Goal: Task Accomplishment & Management: Use online tool/utility

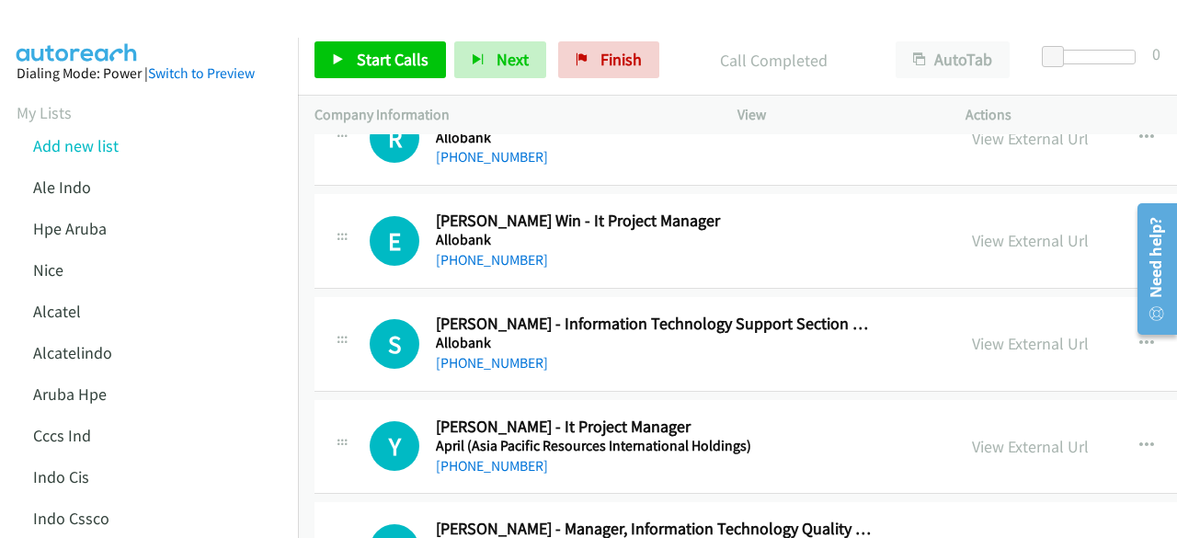
scroll to position [1966, 0]
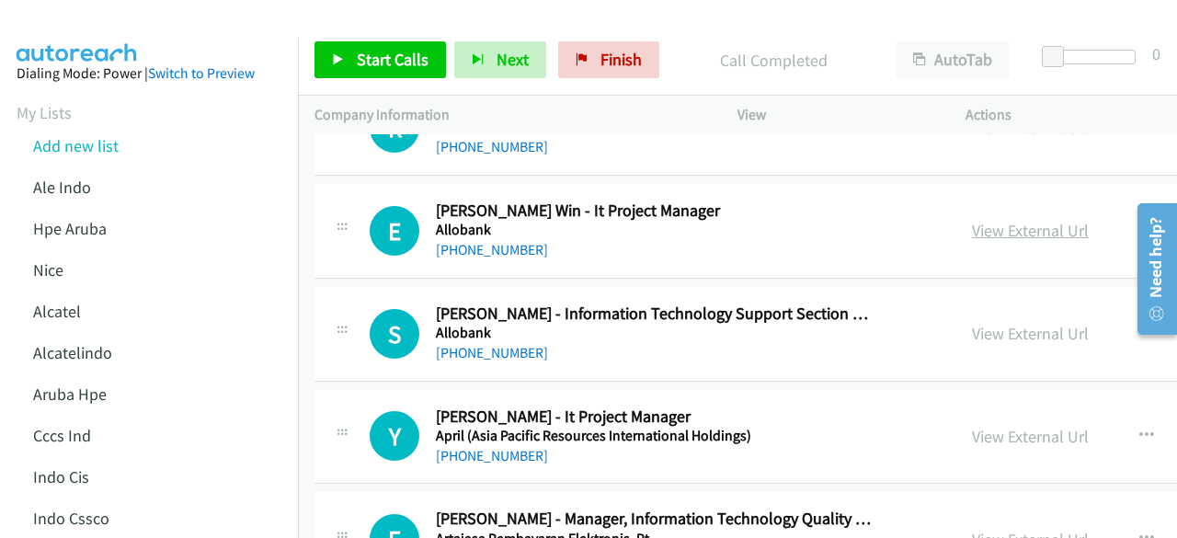
click at [997, 227] on link "View External Url" at bounding box center [1030, 230] width 117 height 21
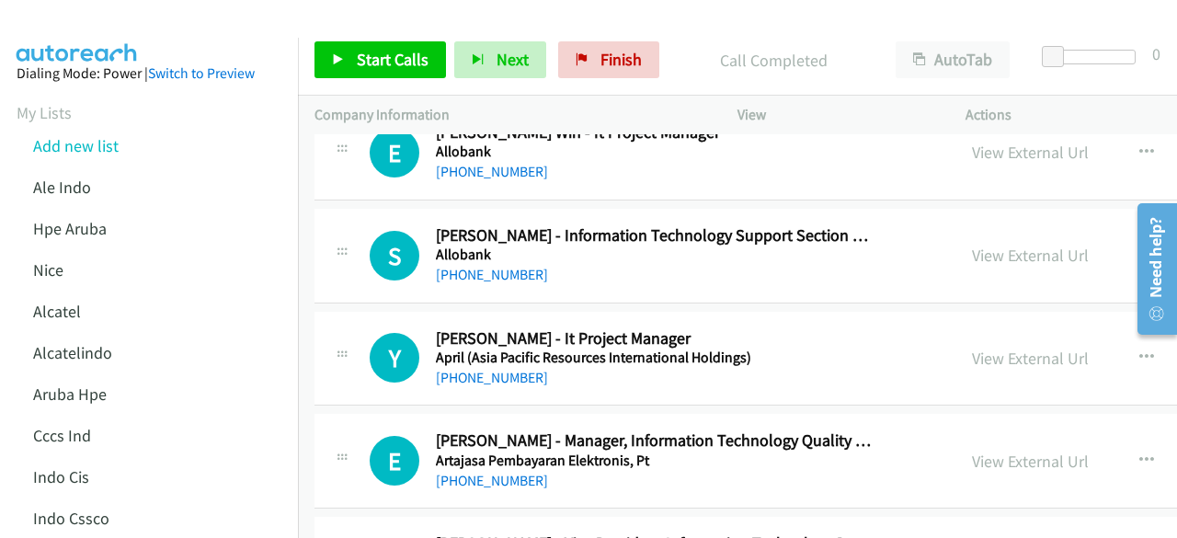
scroll to position [2045, 0]
click at [972, 249] on link "View External Url" at bounding box center [1030, 254] width 117 height 21
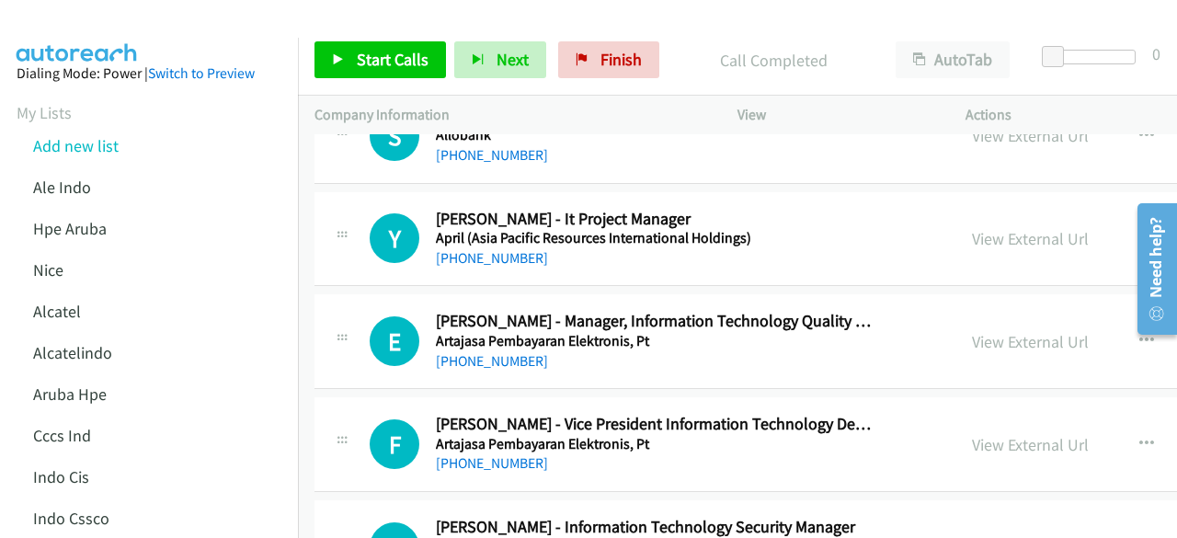
scroll to position [2166, 0]
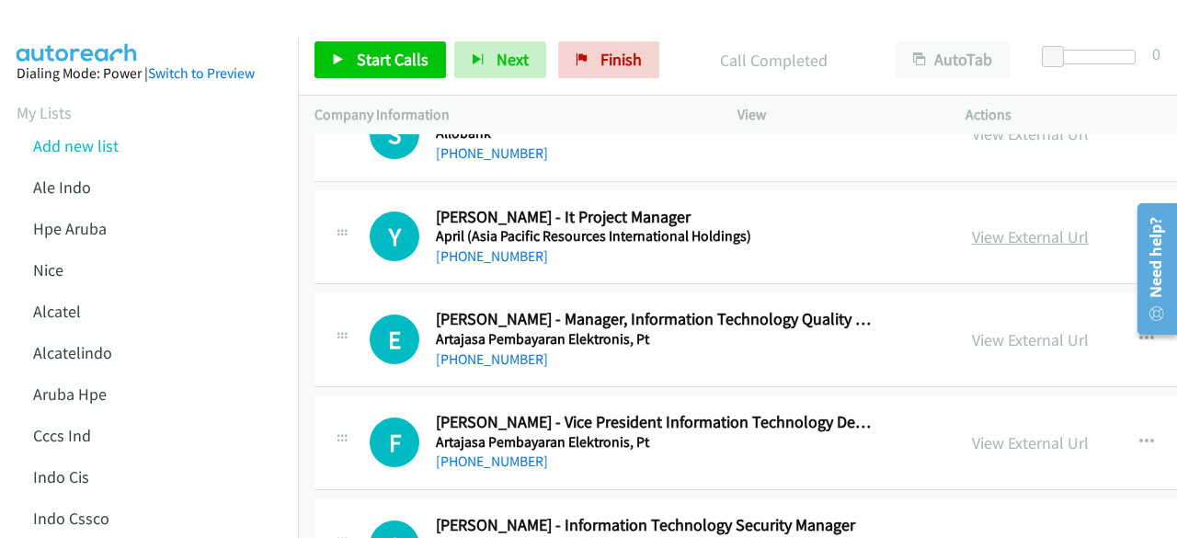
click at [980, 231] on link "View External Url" at bounding box center [1030, 236] width 117 height 21
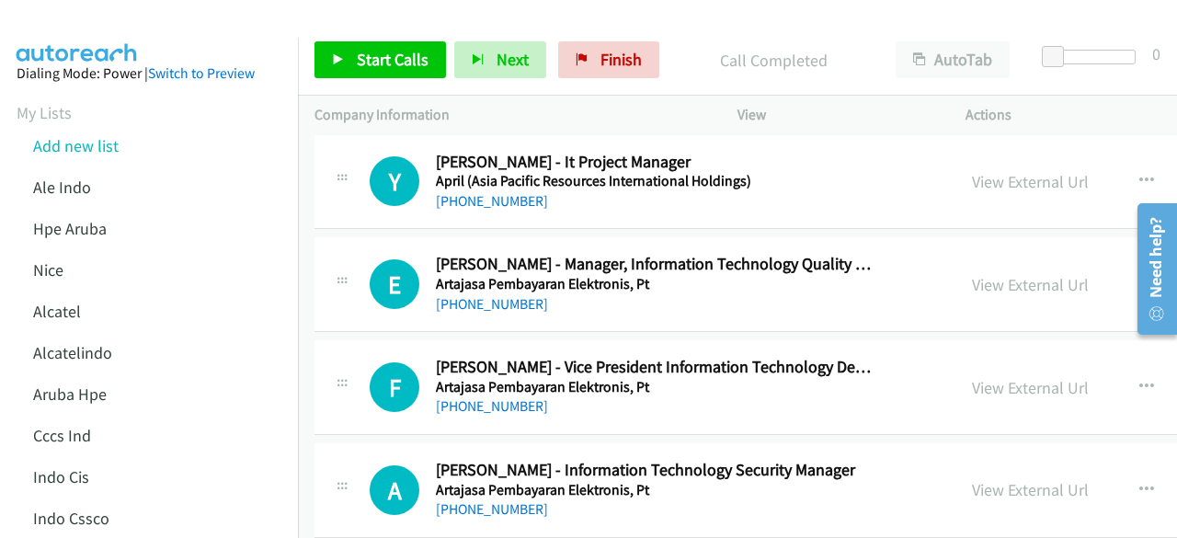
scroll to position [2238, 0]
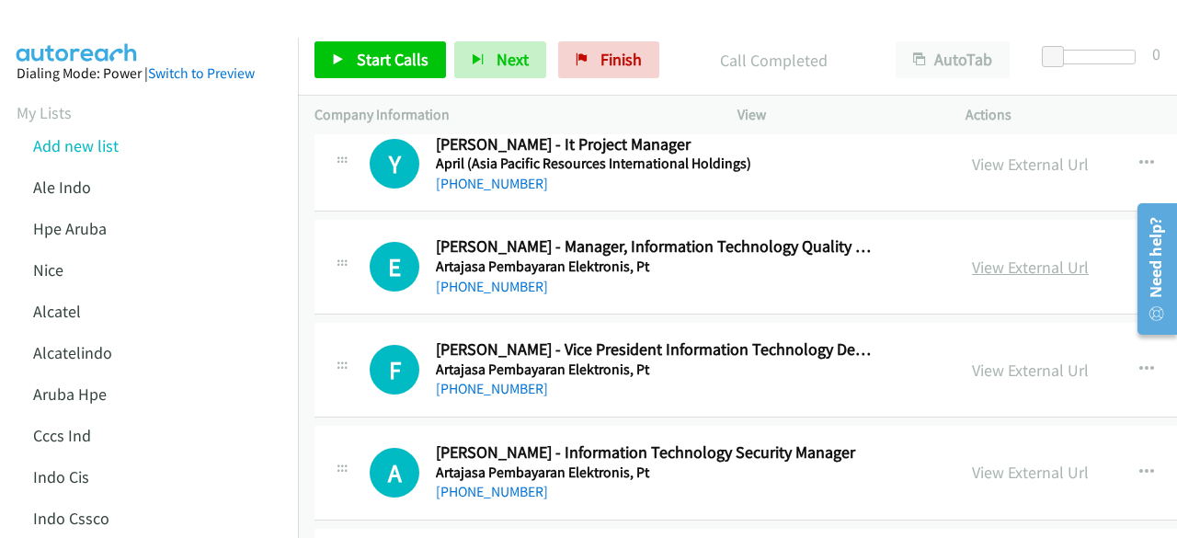
click at [997, 256] on link "View External Url" at bounding box center [1030, 266] width 117 height 21
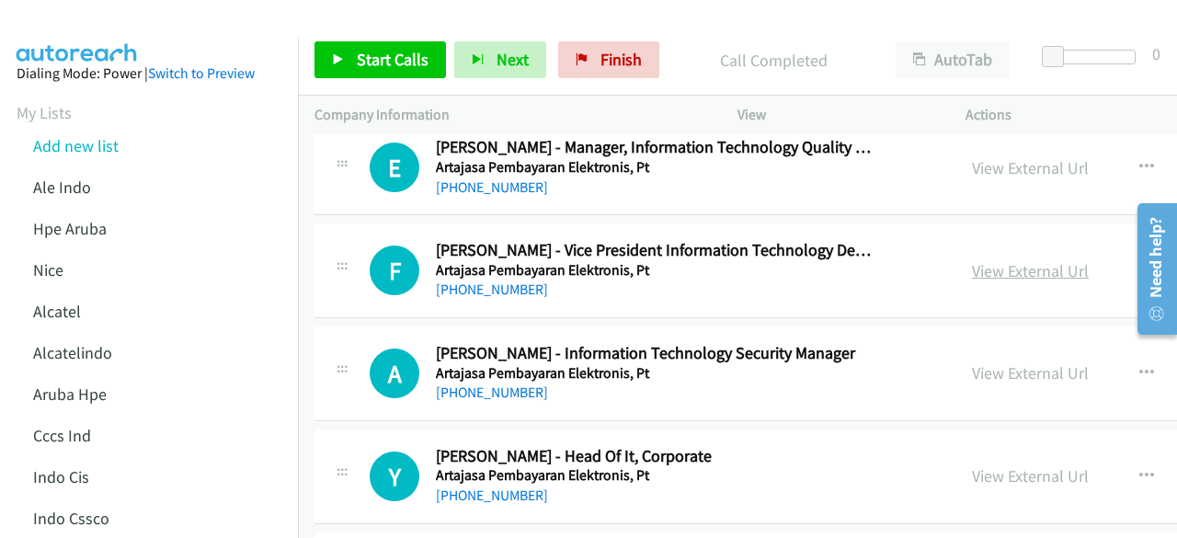
click at [985, 260] on link "View External Url" at bounding box center [1030, 270] width 117 height 21
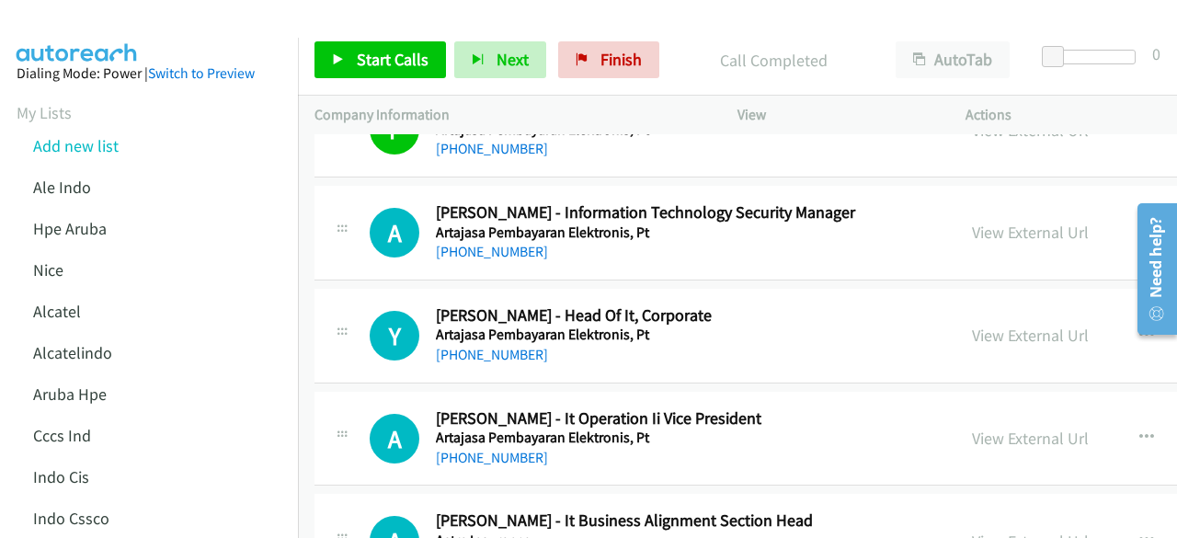
scroll to position [2479, 0]
click at [1026, 223] on link "View External Url" at bounding box center [1030, 231] width 117 height 21
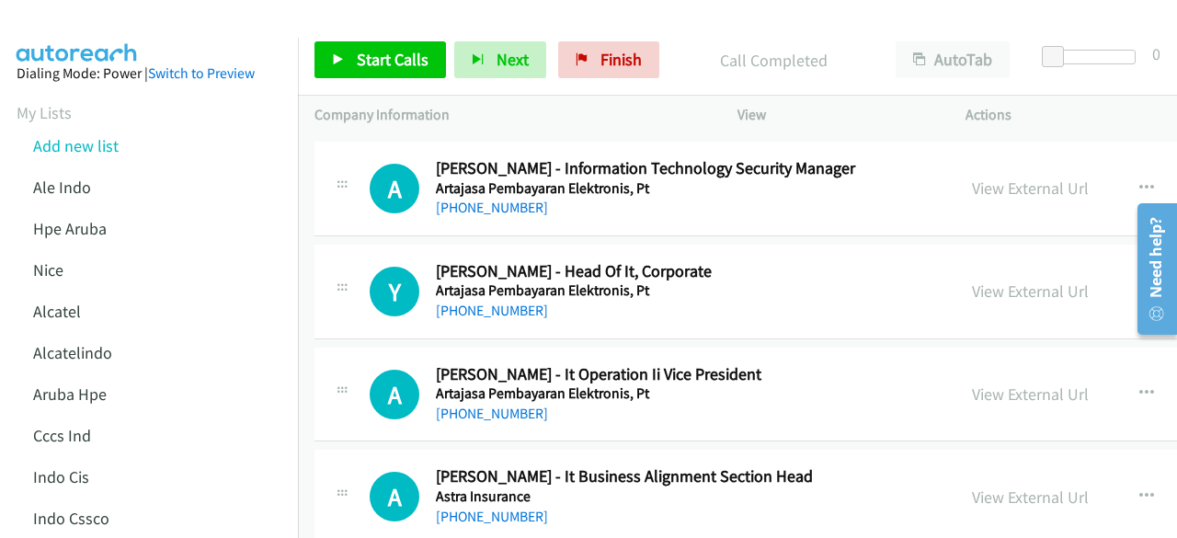
scroll to position [2564, 0]
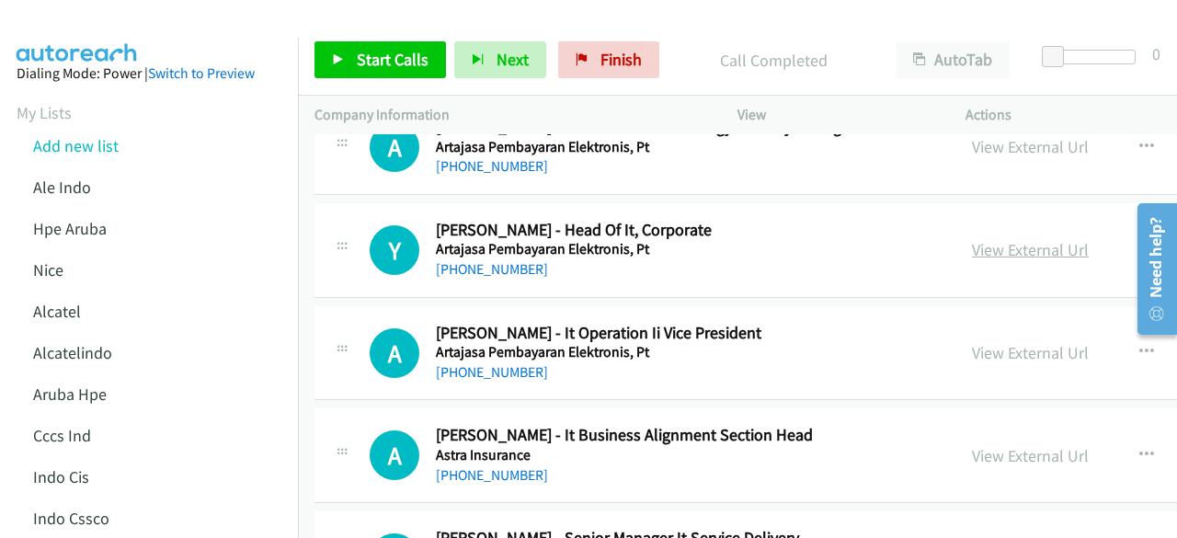
click at [972, 244] on link "View External Url" at bounding box center [1030, 249] width 117 height 21
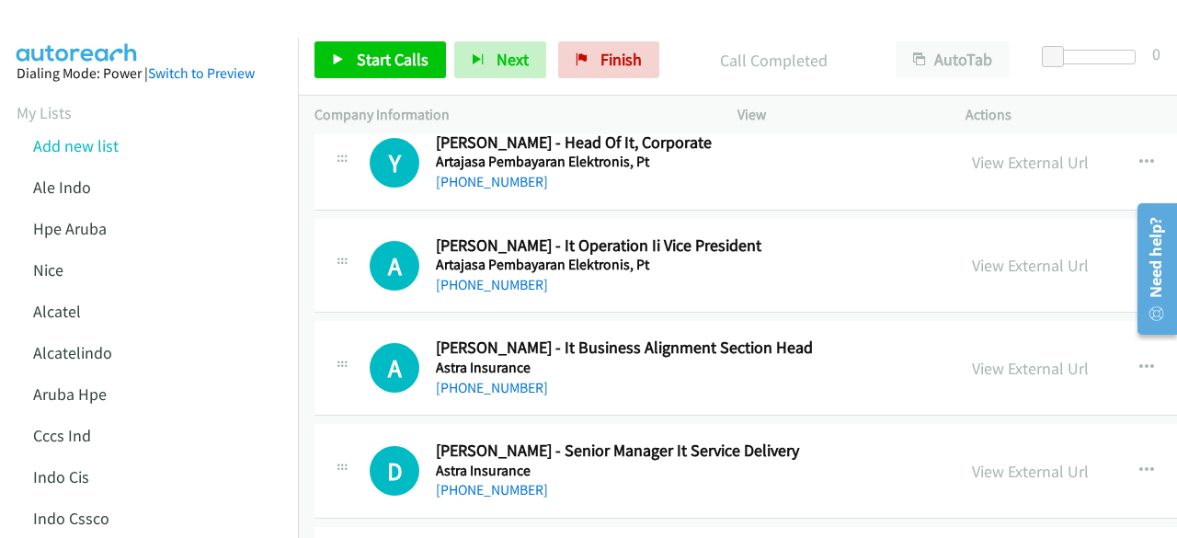
scroll to position [2656, 0]
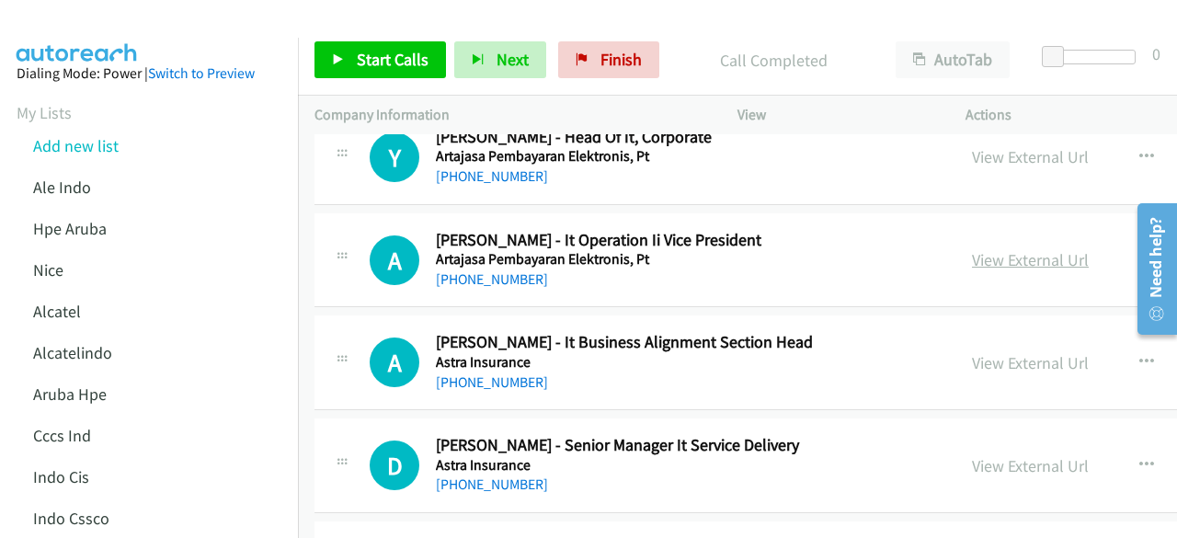
click at [972, 251] on link "View External Url" at bounding box center [1030, 259] width 117 height 21
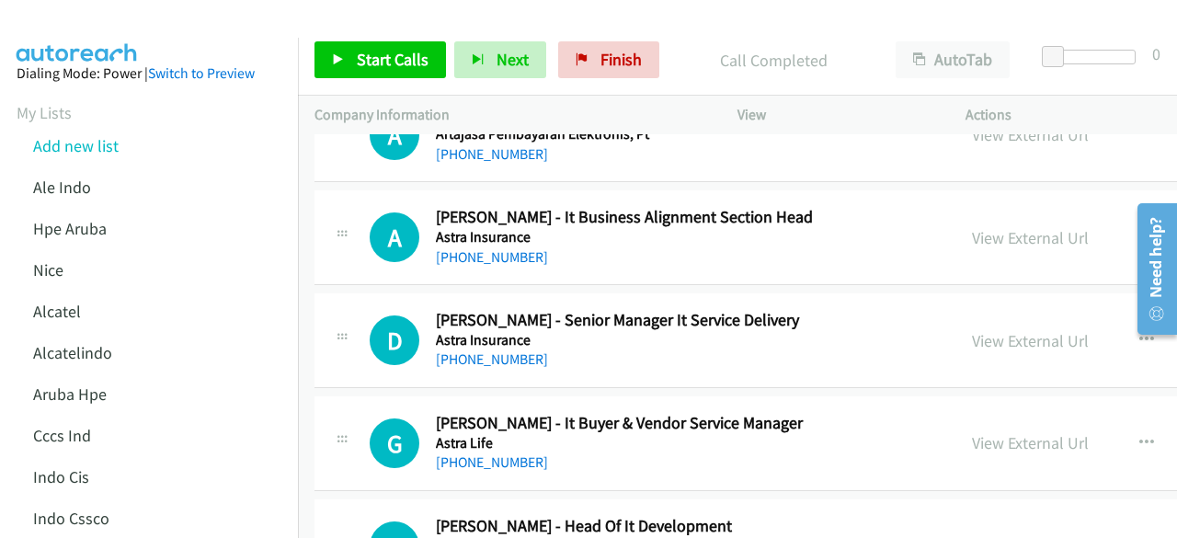
scroll to position [2786, 0]
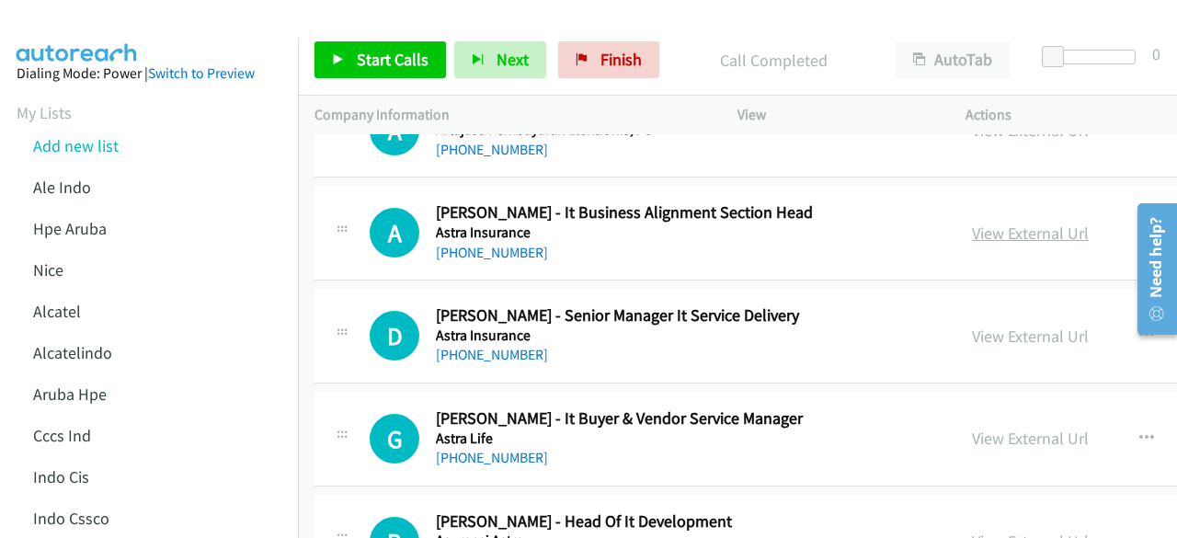
click at [983, 232] on link "View External Url" at bounding box center [1030, 232] width 117 height 21
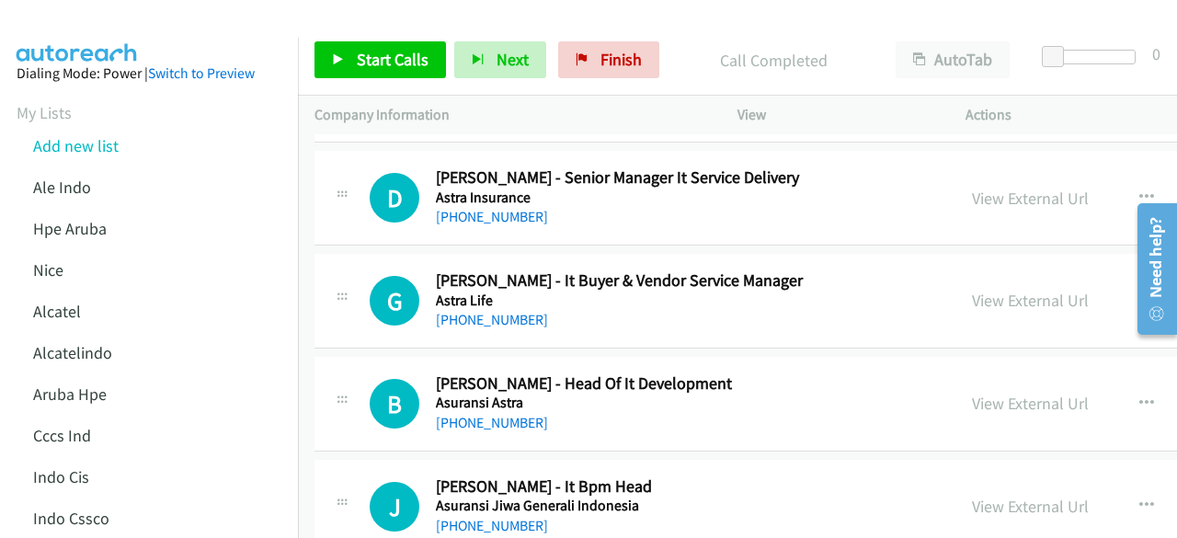
scroll to position [2925, 0]
click at [1021, 196] on link "View External Url" at bounding box center [1030, 197] width 117 height 21
click at [1028, 291] on link "View External Url" at bounding box center [1030, 299] width 117 height 21
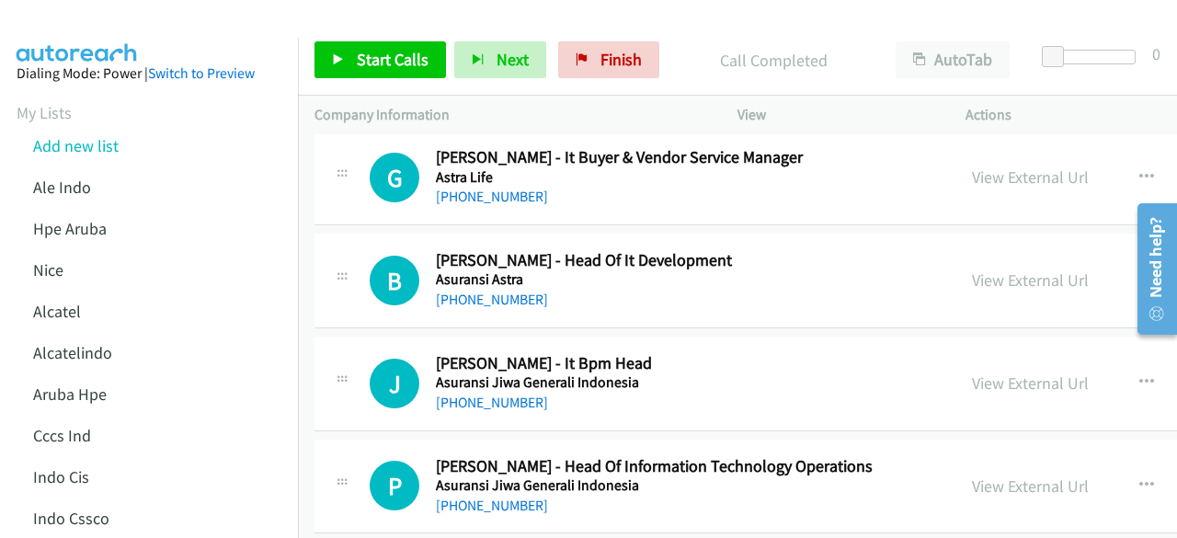
scroll to position [3075, 0]
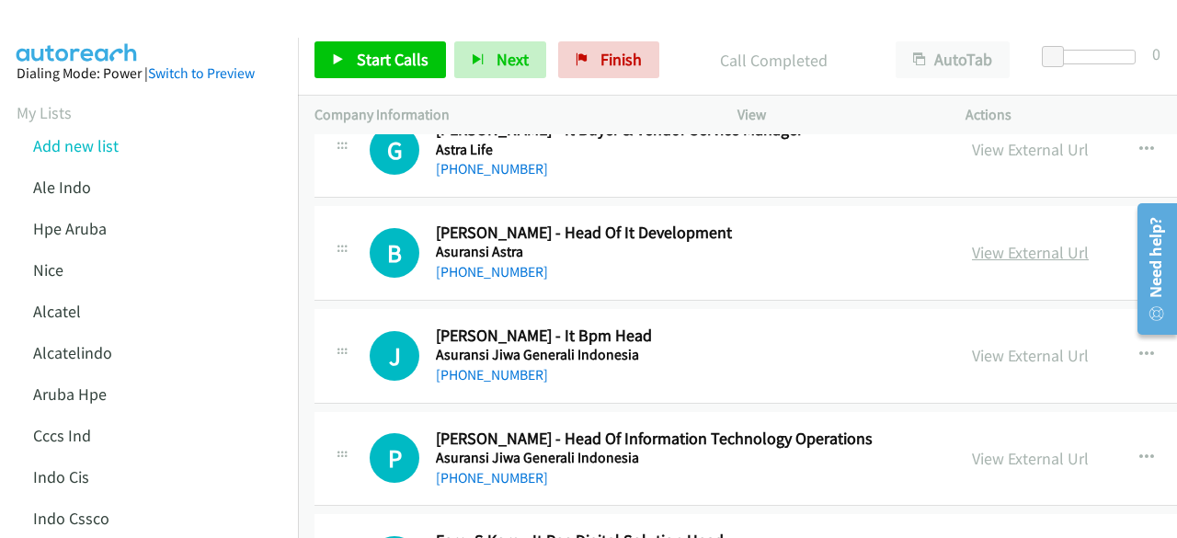
click at [972, 250] on link "View External Url" at bounding box center [1030, 252] width 117 height 21
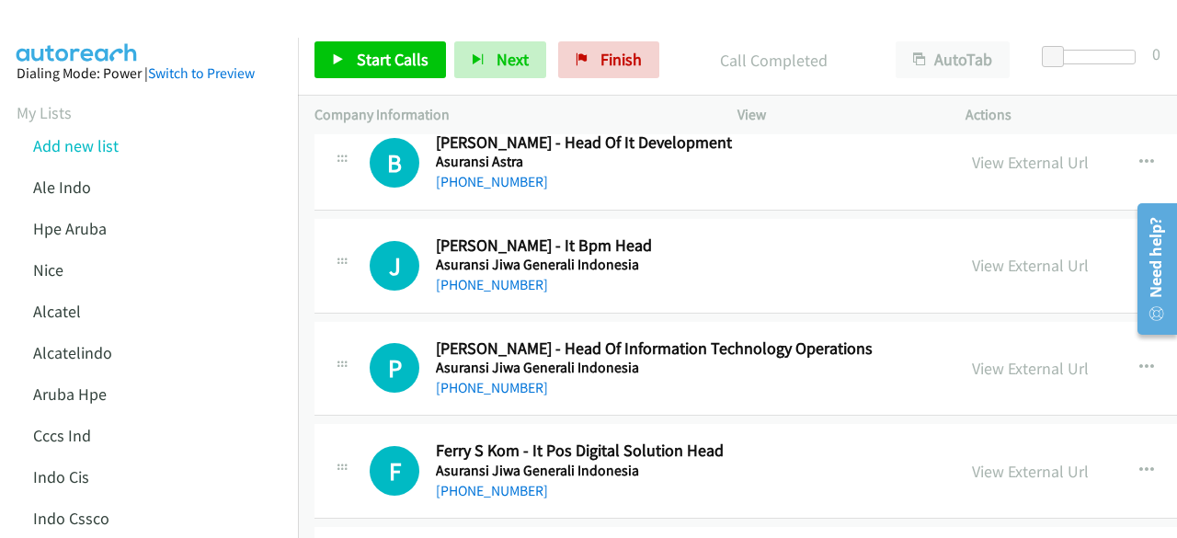
scroll to position [3168, 0]
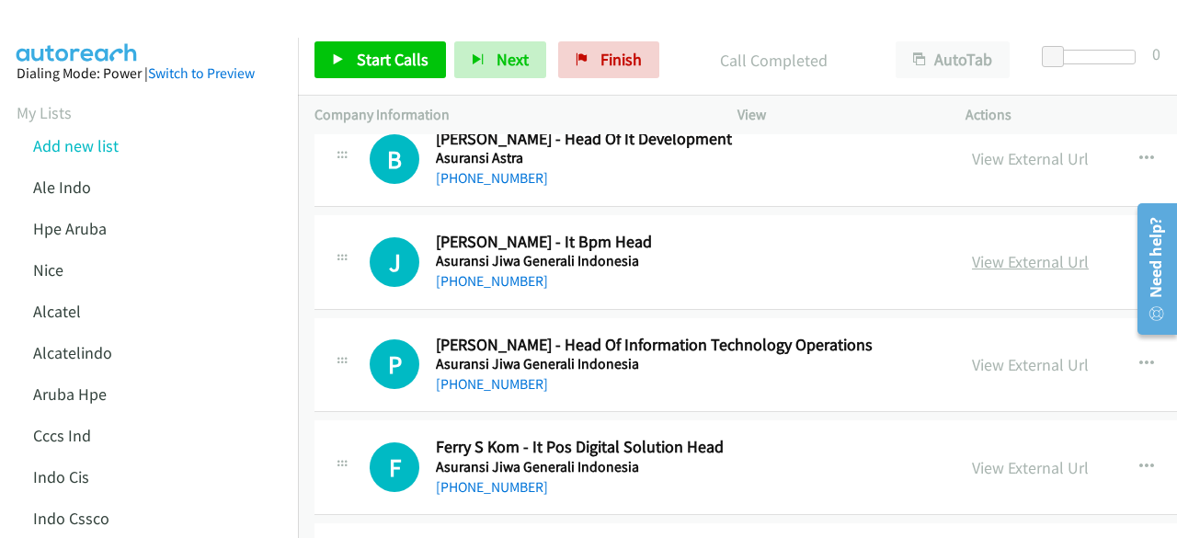
click at [982, 251] on link "View External Url" at bounding box center [1030, 261] width 117 height 21
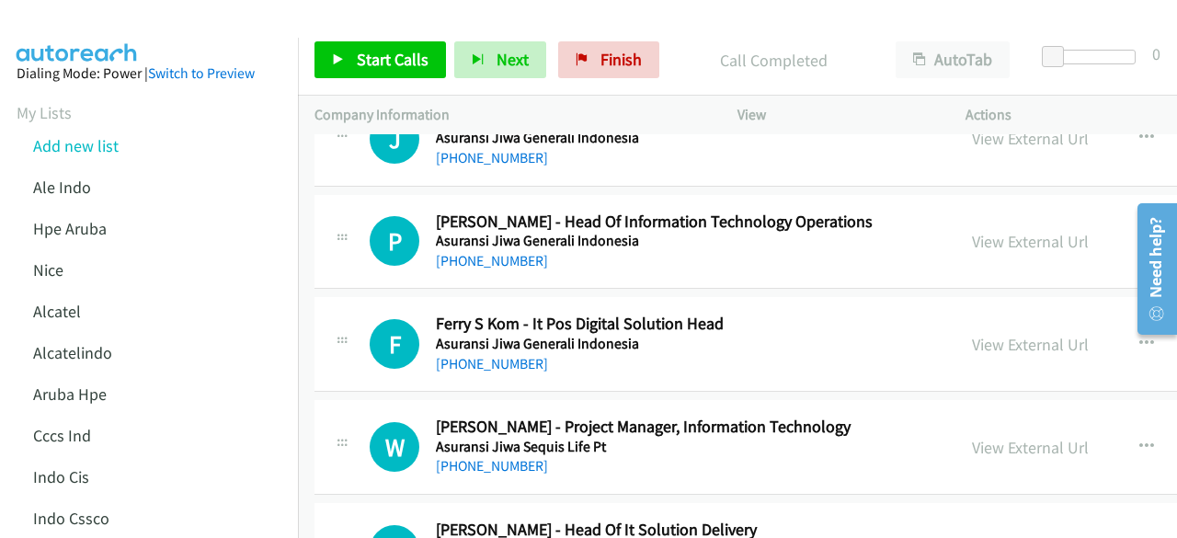
scroll to position [3299, 0]
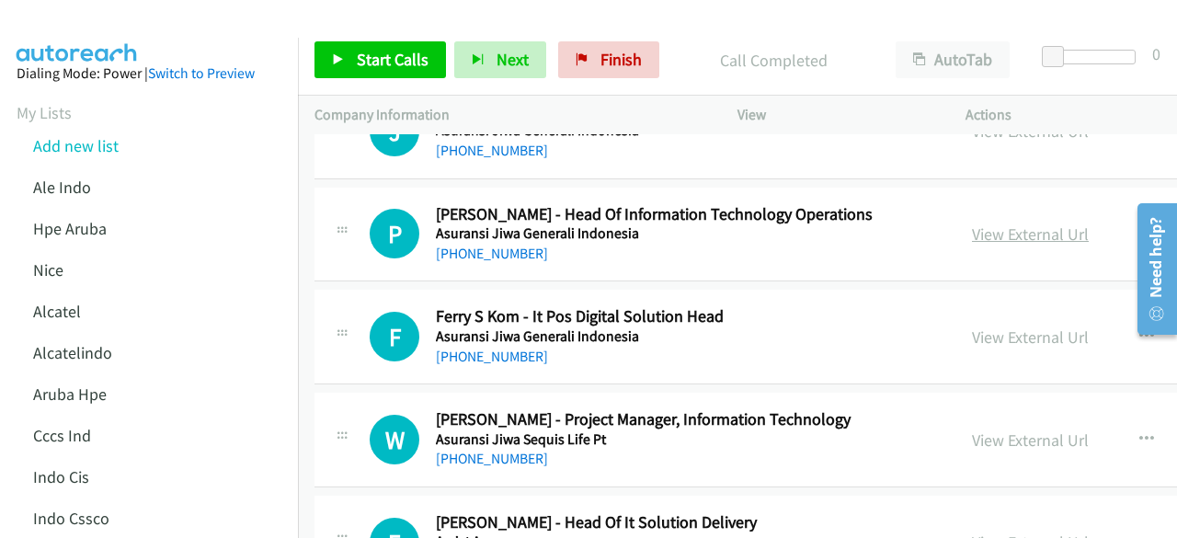
click at [1006, 231] on link "View External Url" at bounding box center [1030, 233] width 117 height 21
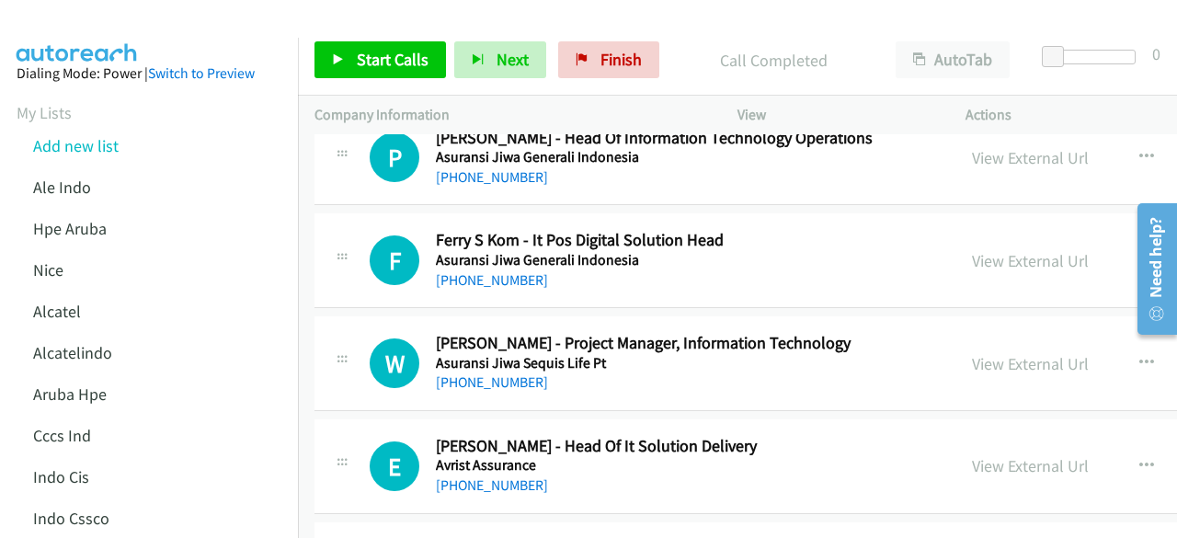
scroll to position [3403, 0]
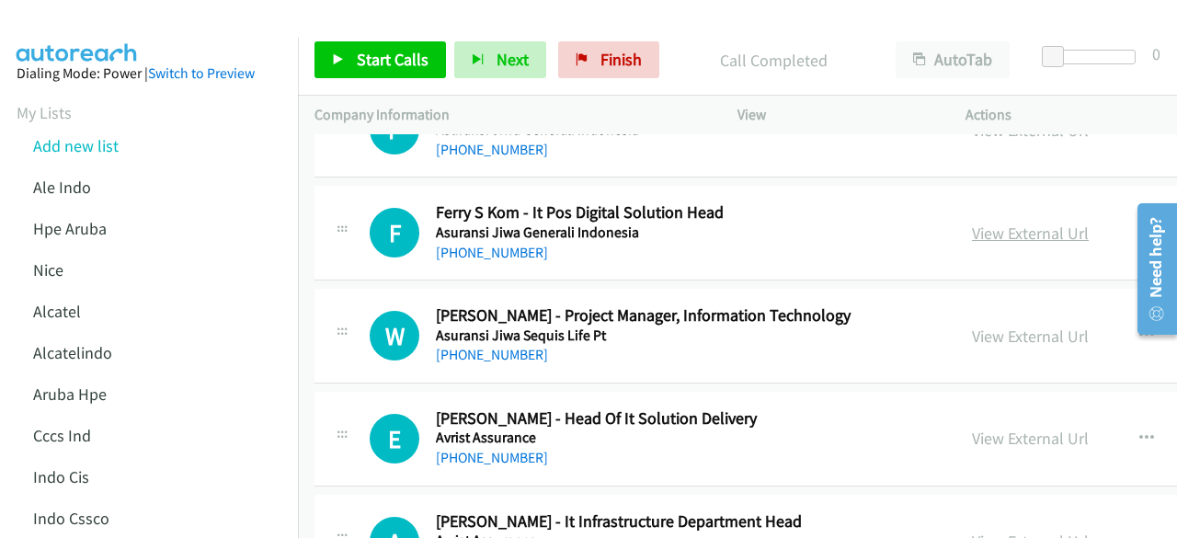
click at [974, 222] on link "View External Url" at bounding box center [1030, 232] width 117 height 21
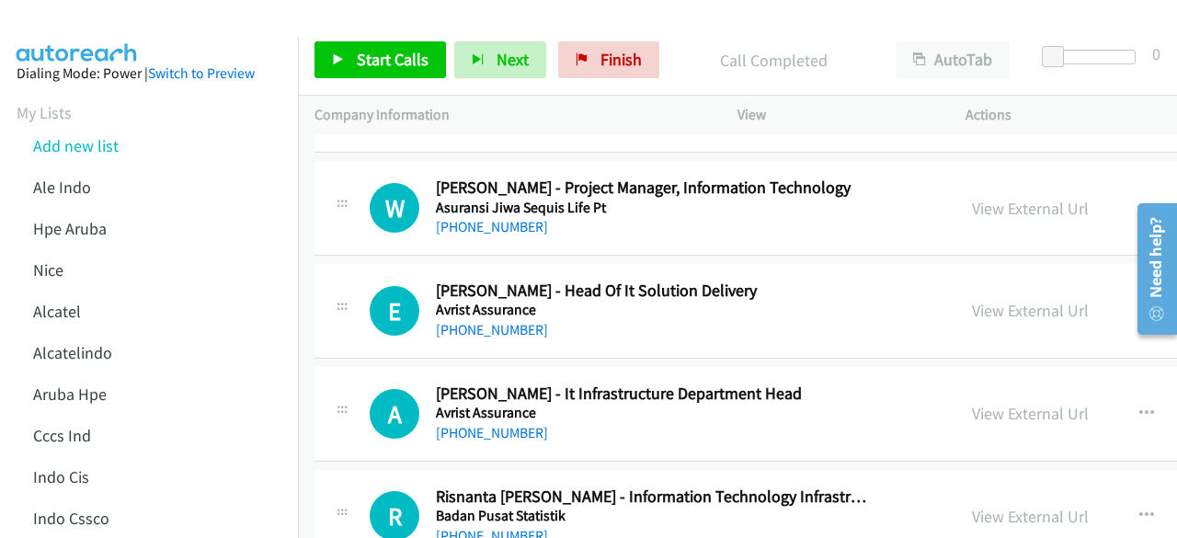
scroll to position [3532, 0]
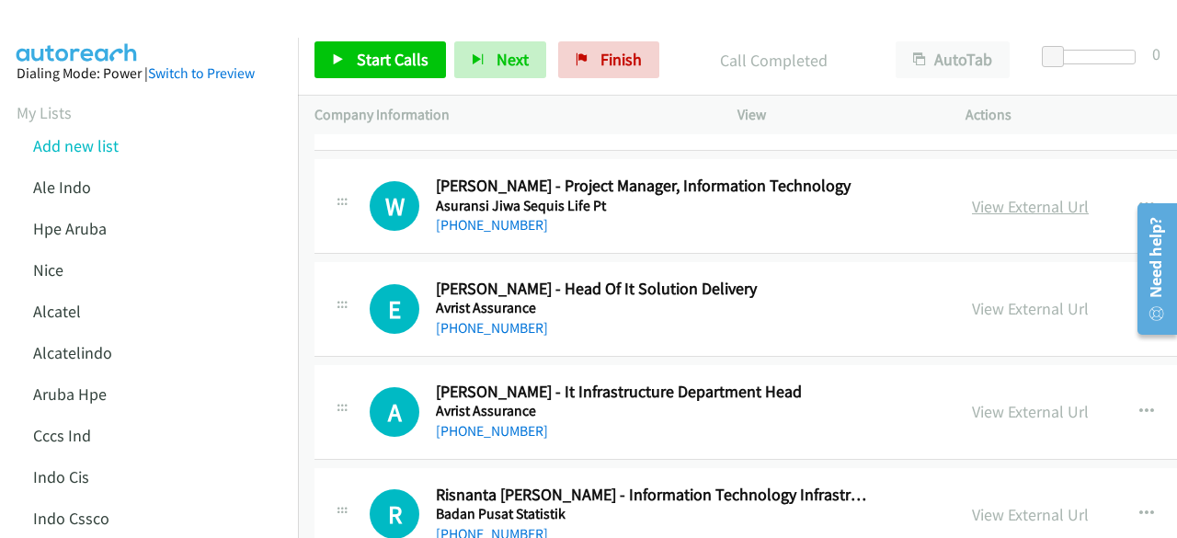
click at [995, 198] on link "View External Url" at bounding box center [1030, 206] width 117 height 21
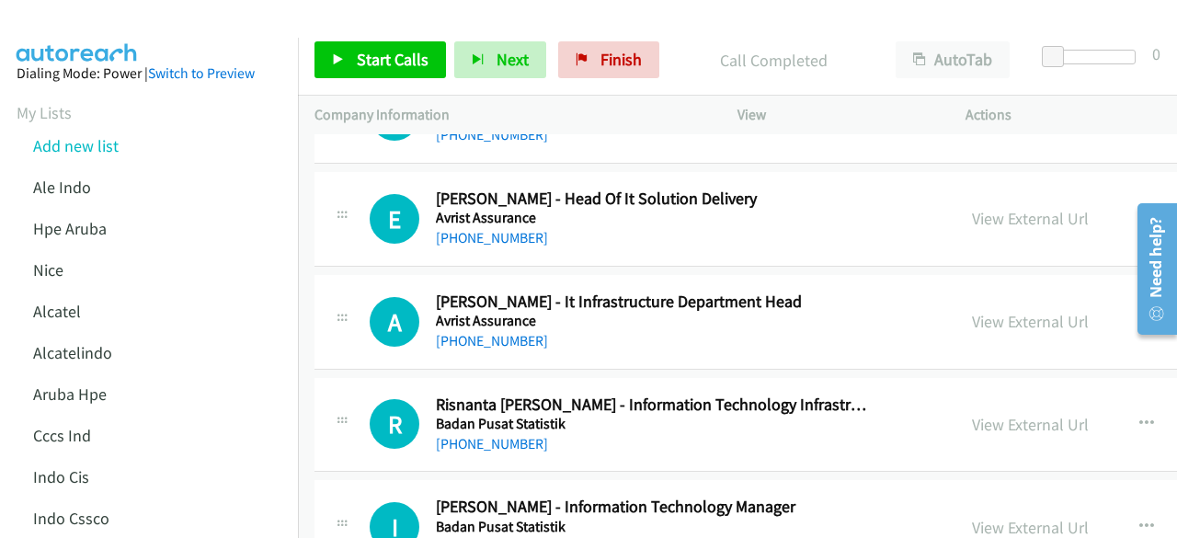
scroll to position [3631, 0]
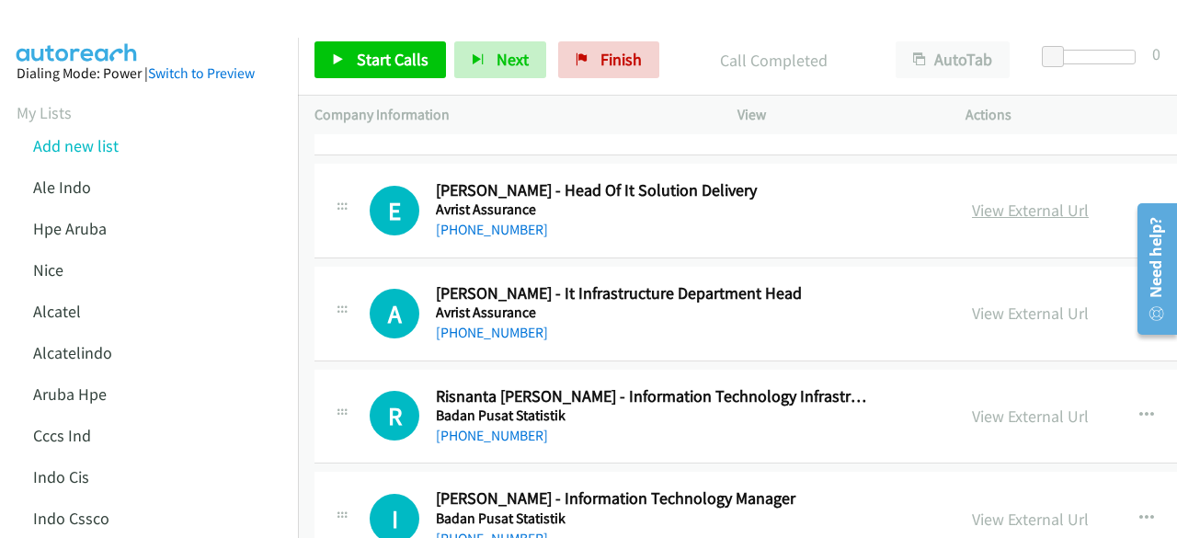
click at [992, 202] on link "View External Url" at bounding box center [1030, 209] width 117 height 21
click at [1006, 304] on link "View External Url" at bounding box center [1030, 312] width 117 height 21
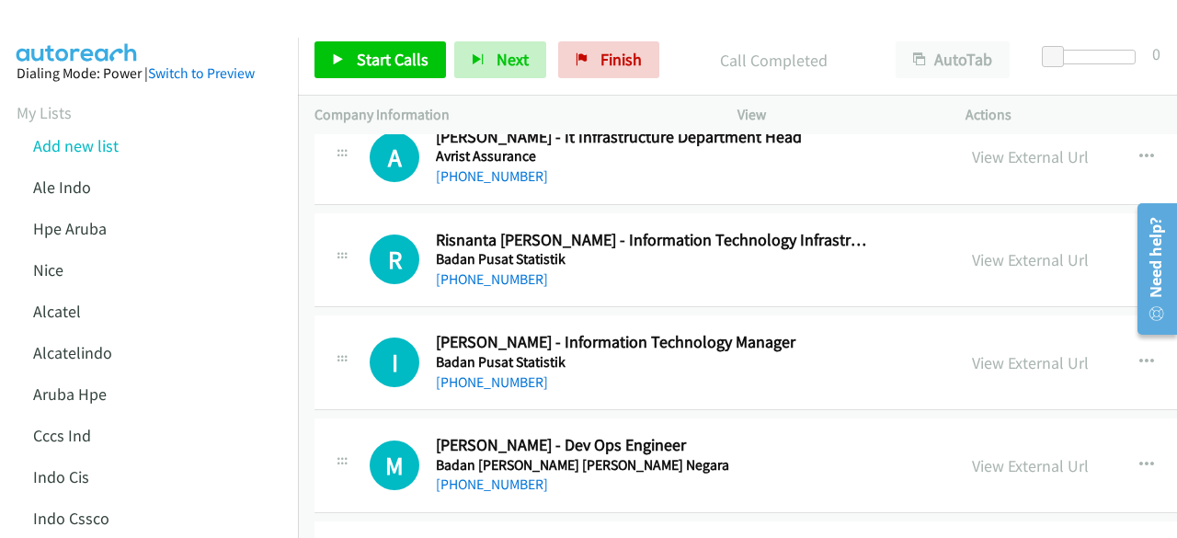
scroll to position [3789, 0]
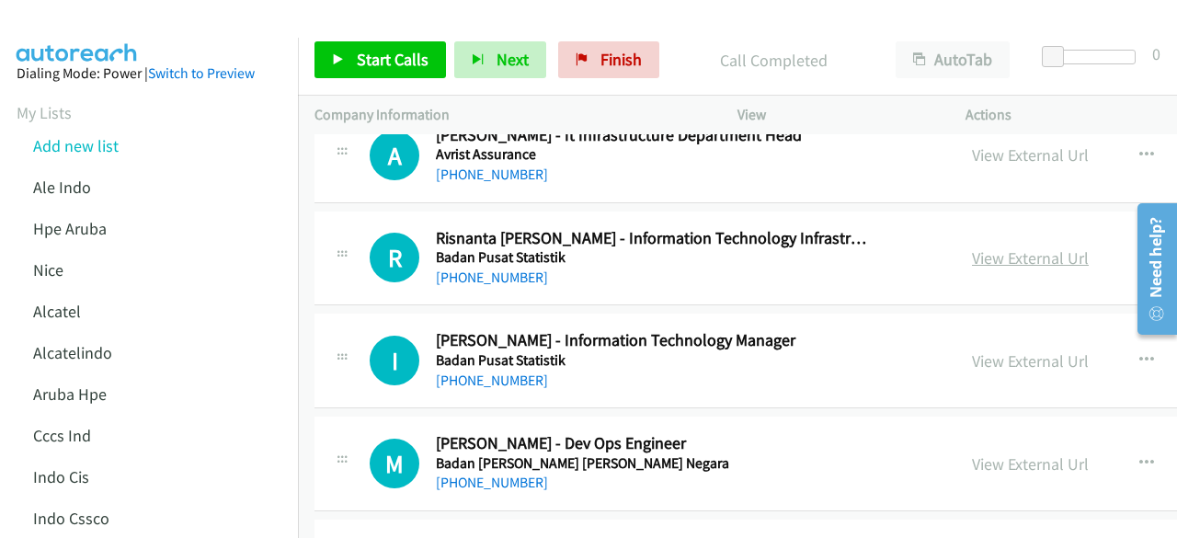
click at [974, 247] on link "View External Url" at bounding box center [1030, 257] width 117 height 21
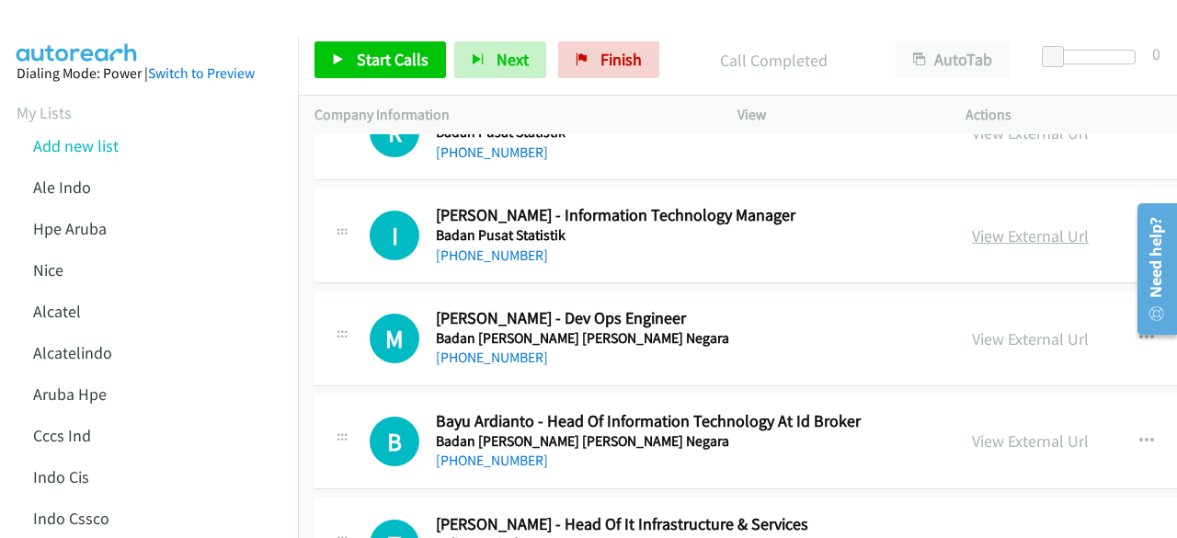
click at [993, 225] on link "View External Url" at bounding box center [1030, 235] width 117 height 21
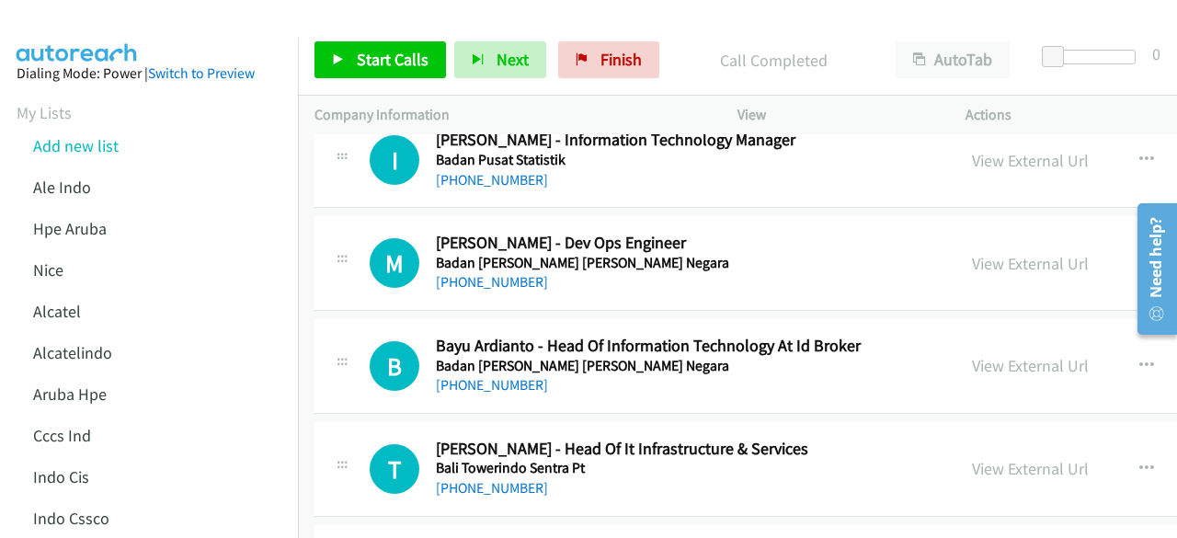
scroll to position [3990, 0]
click at [972, 252] on link "View External Url" at bounding box center [1030, 262] width 117 height 21
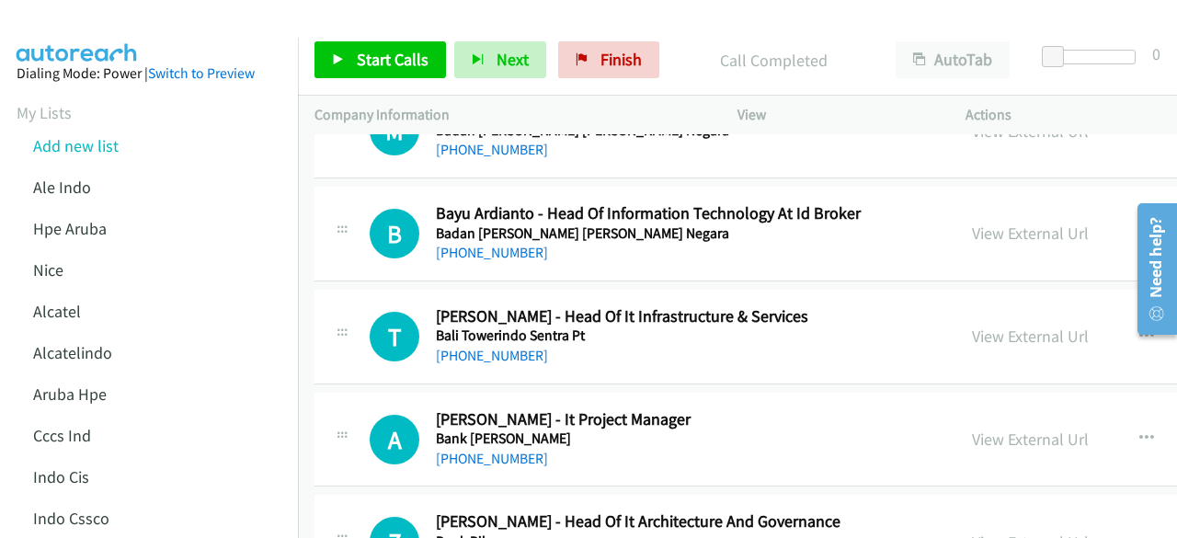
scroll to position [4123, 0]
click at [976, 222] on link "View External Url" at bounding box center [1030, 232] width 117 height 21
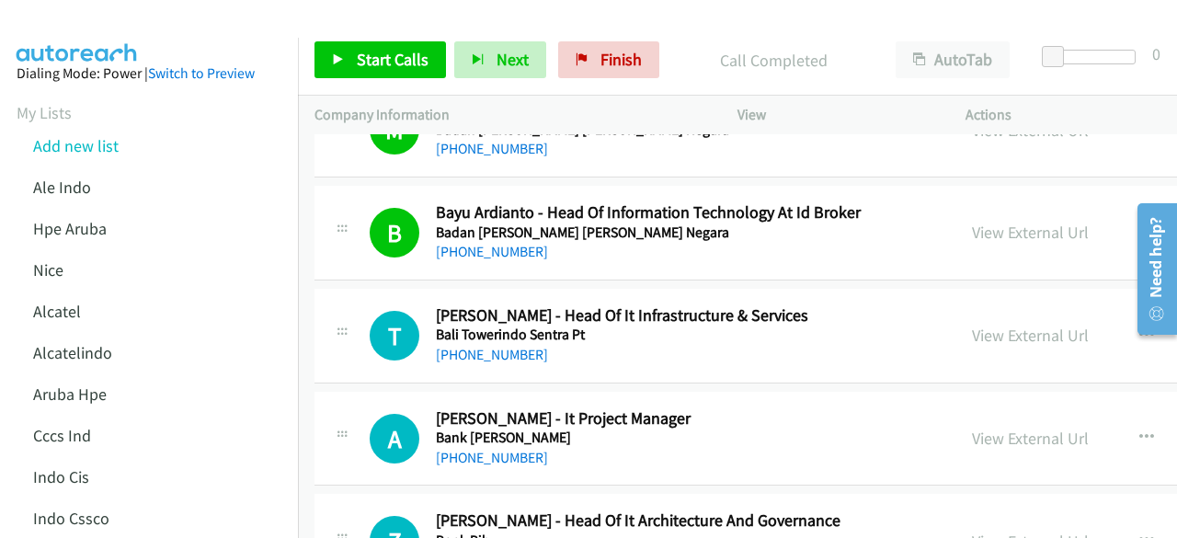
scroll to position [4270, 0]
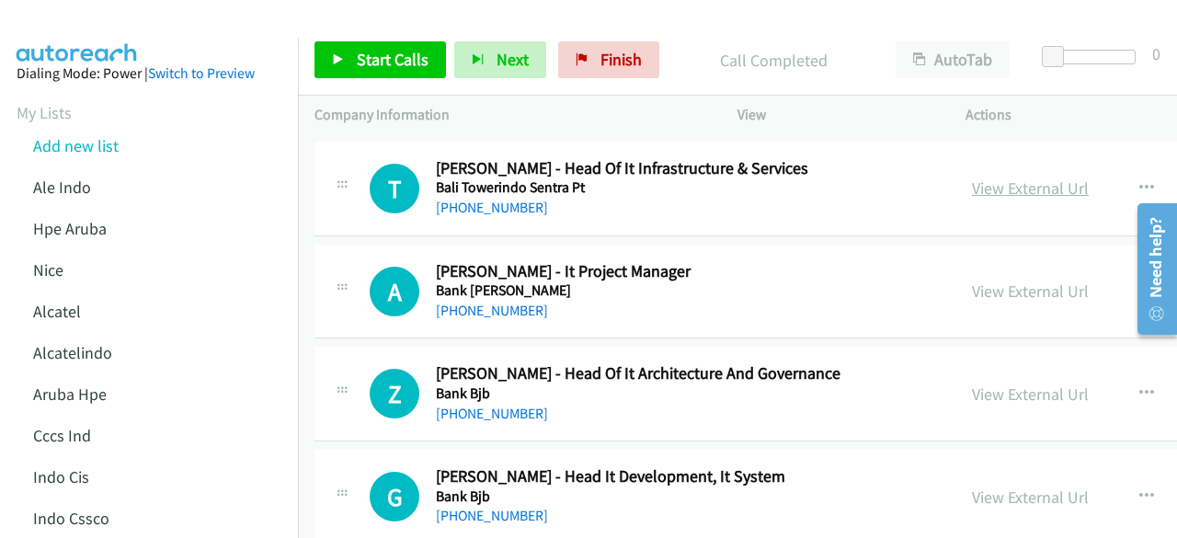
click at [984, 177] on link "View External Url" at bounding box center [1030, 187] width 117 height 21
click at [977, 280] on link "View External Url" at bounding box center [1030, 290] width 117 height 21
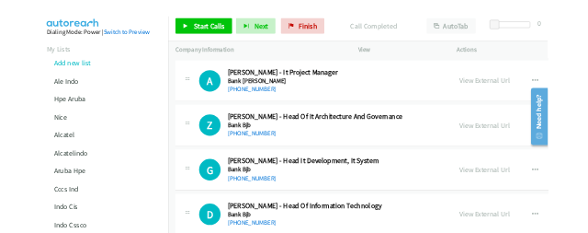
scroll to position [4387, 0]
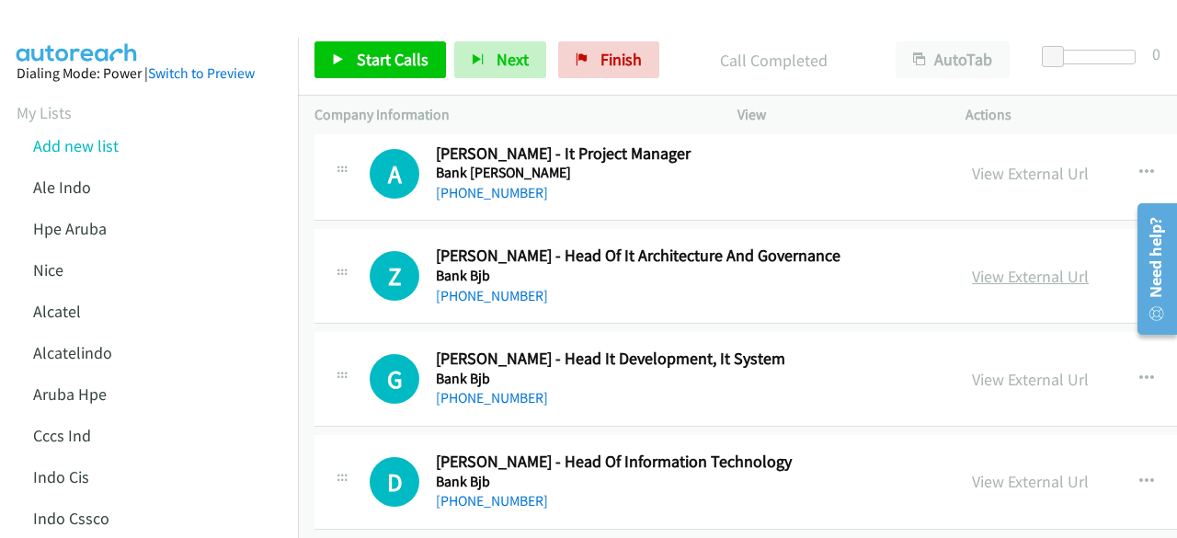
click at [1000, 266] on link "View External Url" at bounding box center [1030, 276] width 117 height 21
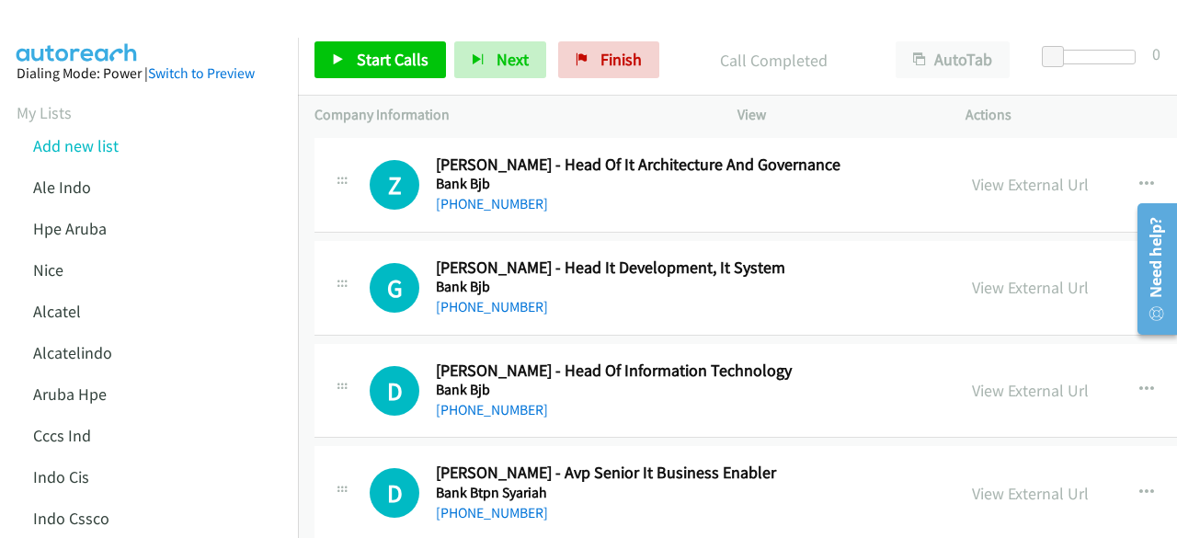
scroll to position [4485, 0]
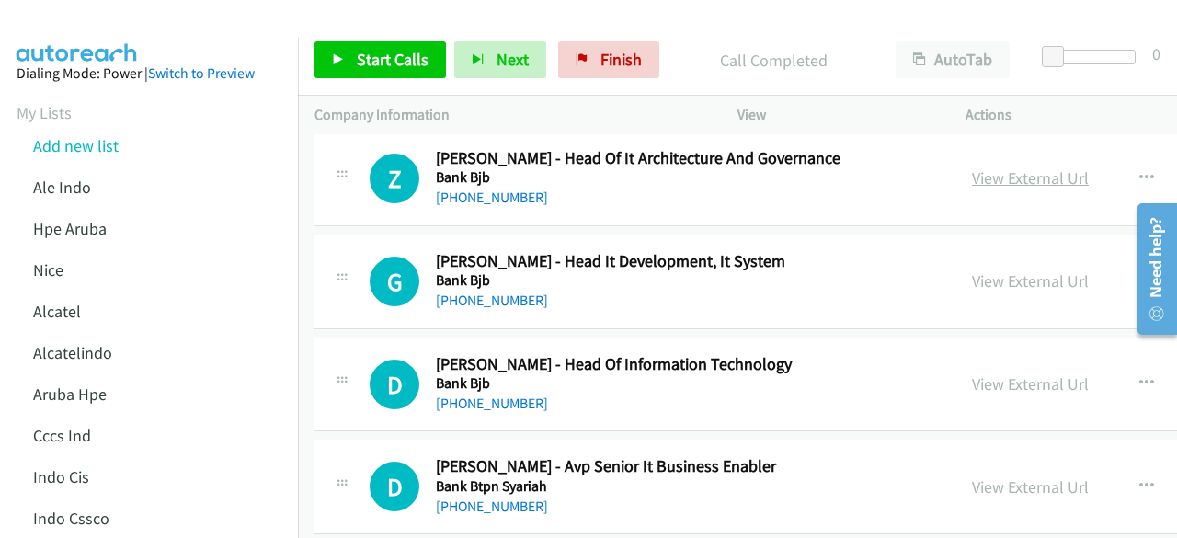
click at [984, 168] on link "View External Url" at bounding box center [1030, 177] width 117 height 21
click at [1058, 270] on link "View External Url" at bounding box center [1030, 280] width 117 height 21
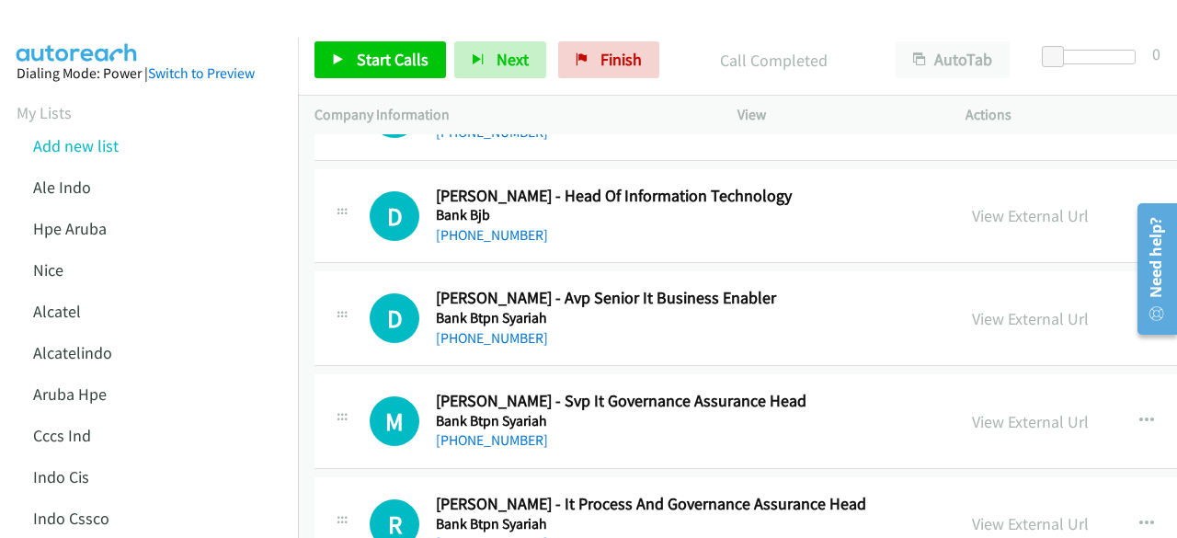
scroll to position [4654, 0]
click at [995, 204] on link "View External Url" at bounding box center [1030, 214] width 117 height 21
click at [980, 307] on link "View External Url" at bounding box center [1030, 317] width 117 height 21
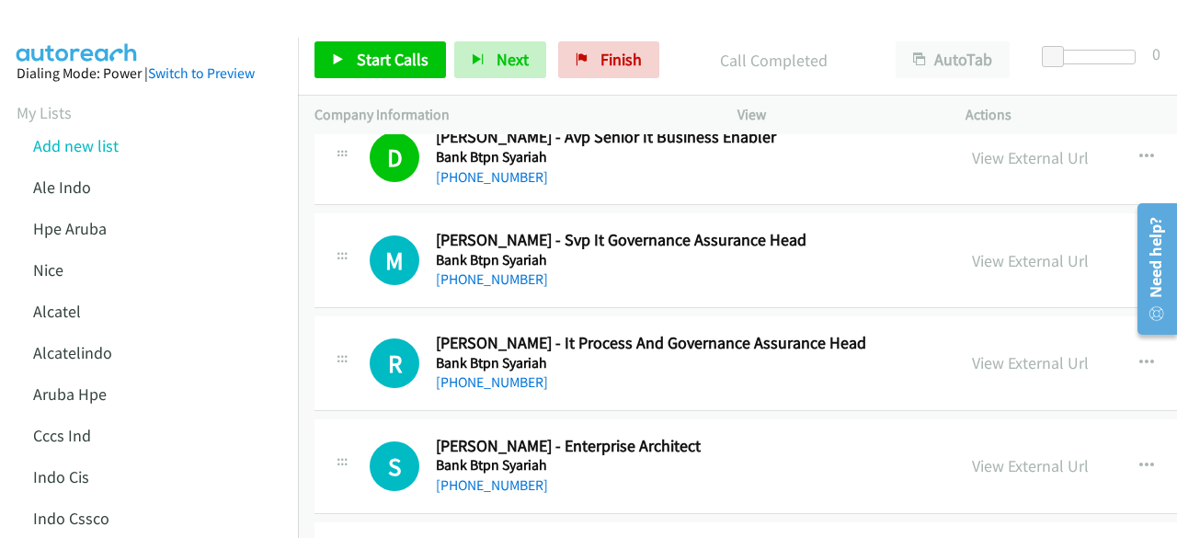
scroll to position [4812, 0]
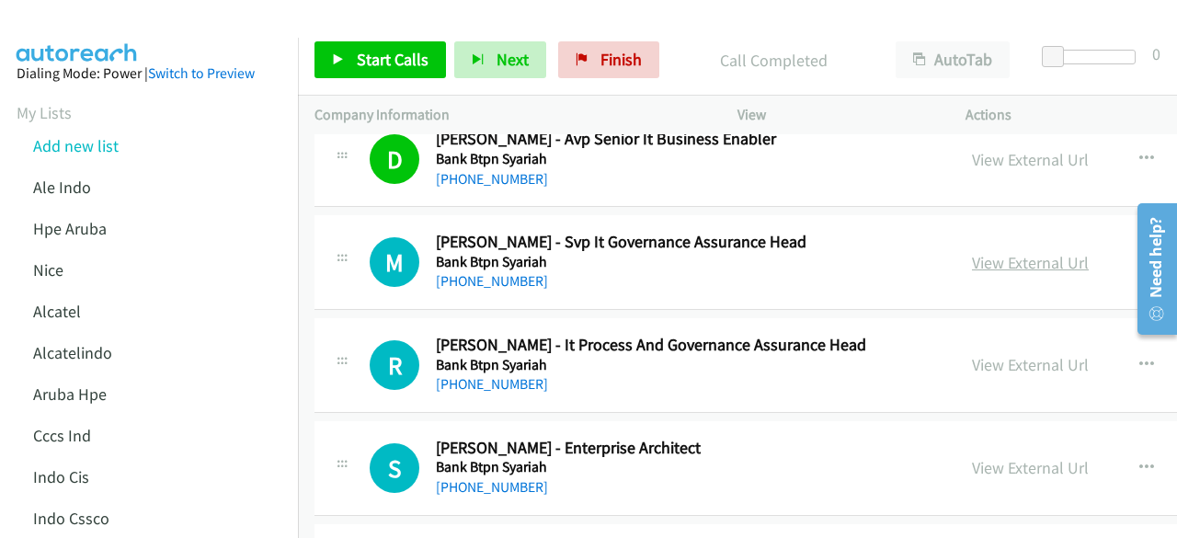
click at [982, 252] on link "View External Url" at bounding box center [1030, 262] width 117 height 21
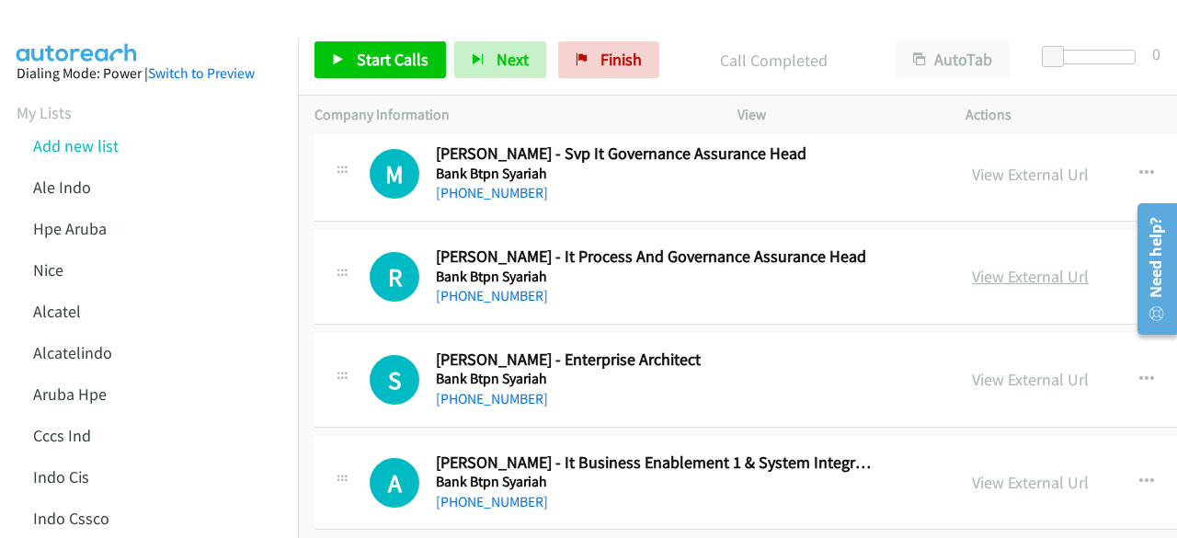
click at [988, 266] on link "View External Url" at bounding box center [1030, 276] width 117 height 21
click at [1014, 369] on link "View External Url" at bounding box center [1030, 379] width 117 height 21
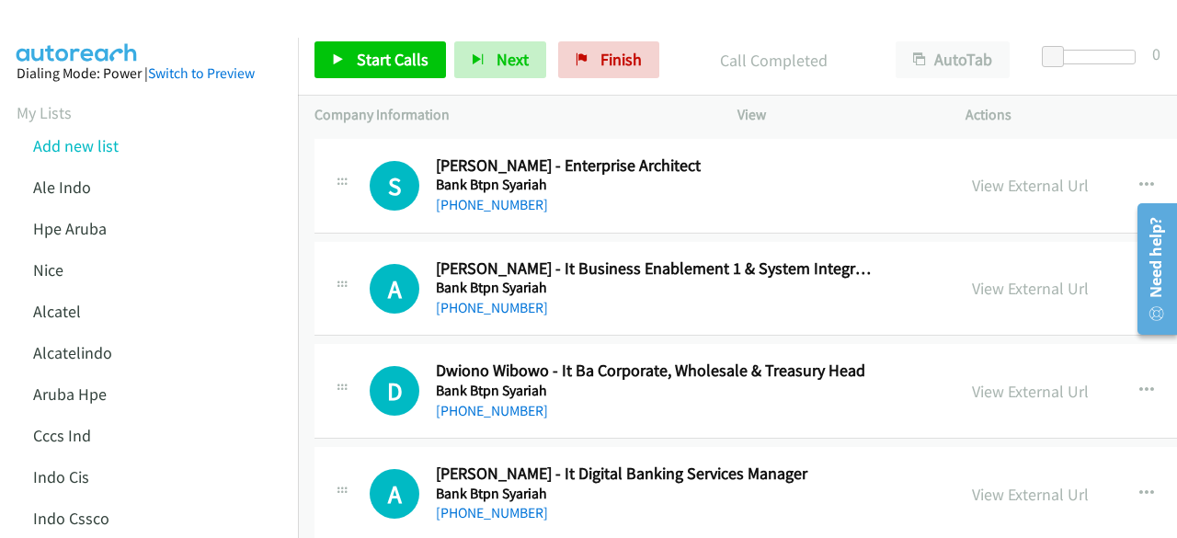
scroll to position [5095, 0]
click at [982, 278] on link "View External Url" at bounding box center [1030, 287] width 117 height 21
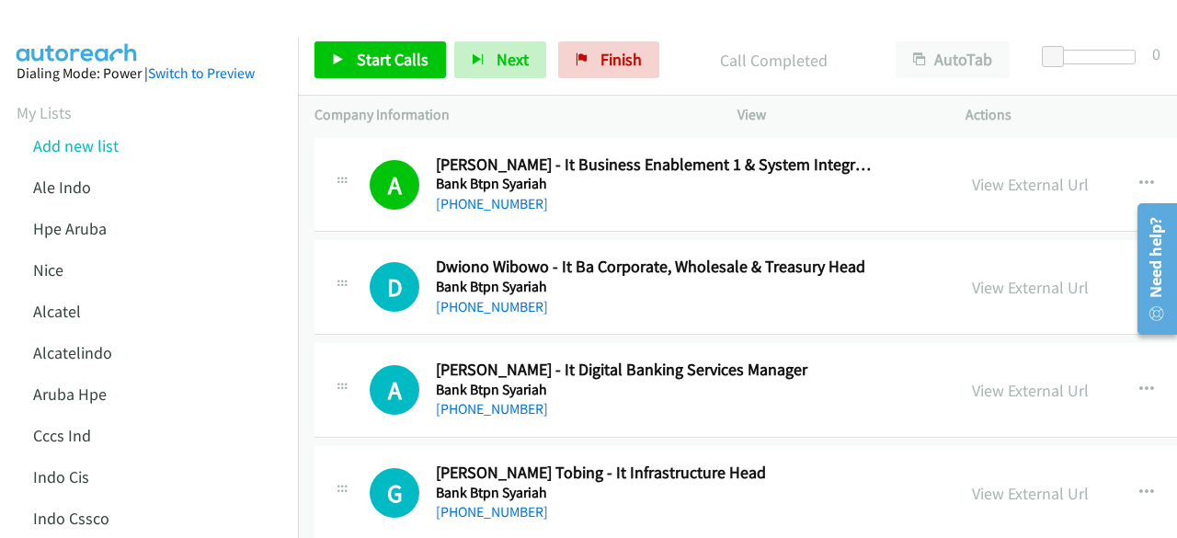
scroll to position [5199, 0]
click at [1007, 276] on link "View External Url" at bounding box center [1030, 286] width 117 height 21
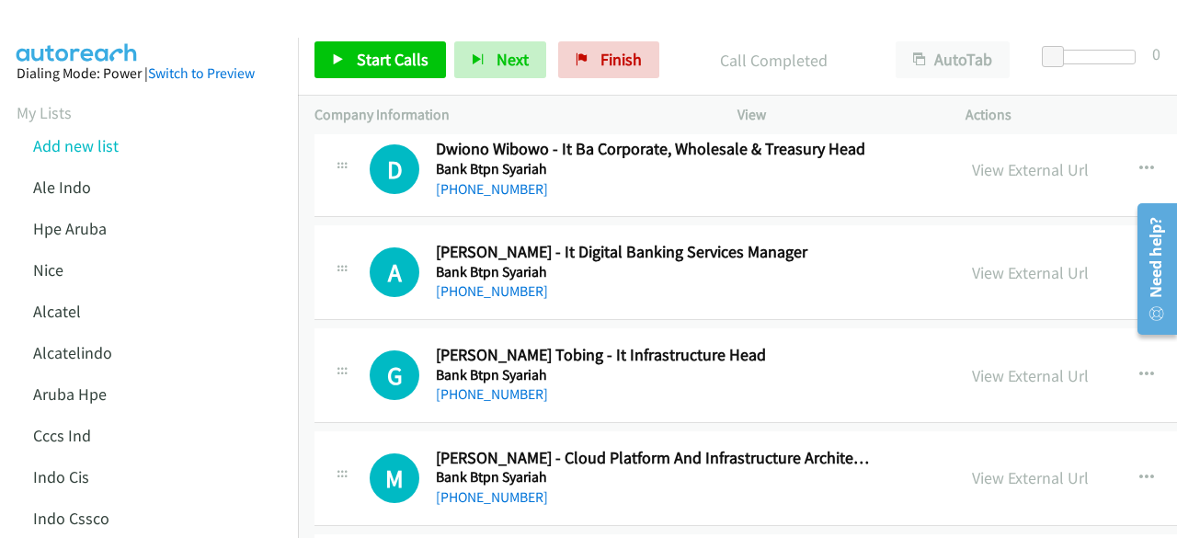
scroll to position [5323, 0]
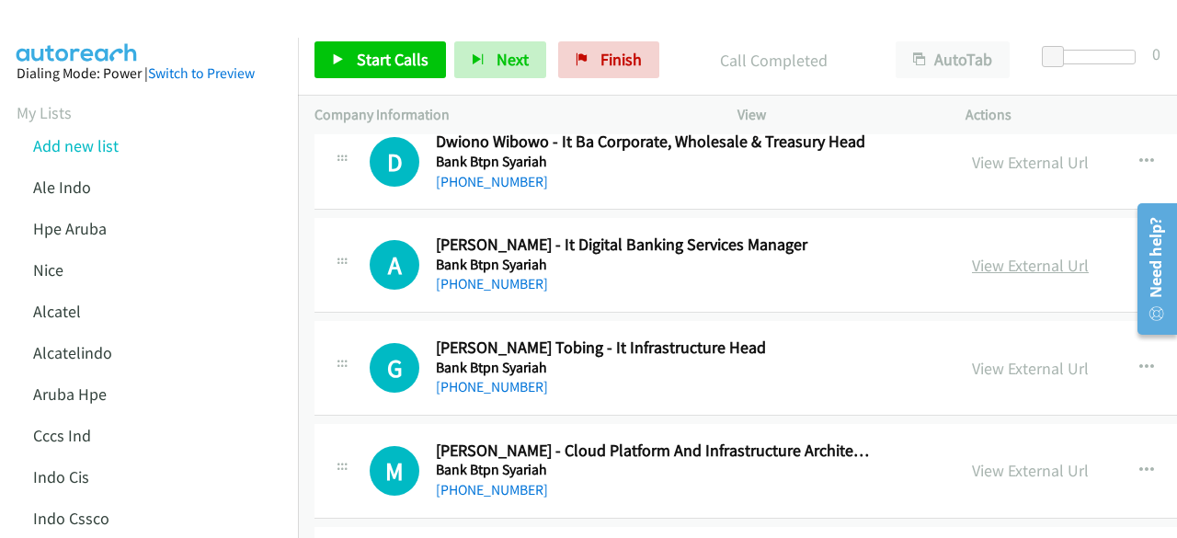
click at [988, 256] on link "View External Url" at bounding box center [1030, 265] width 117 height 21
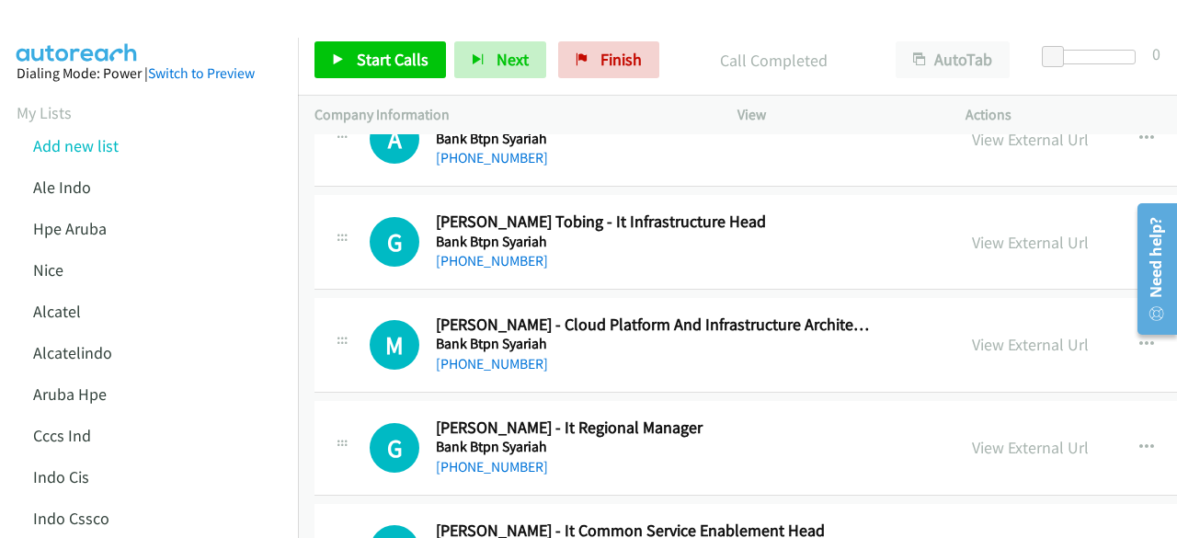
scroll to position [5462, 0]
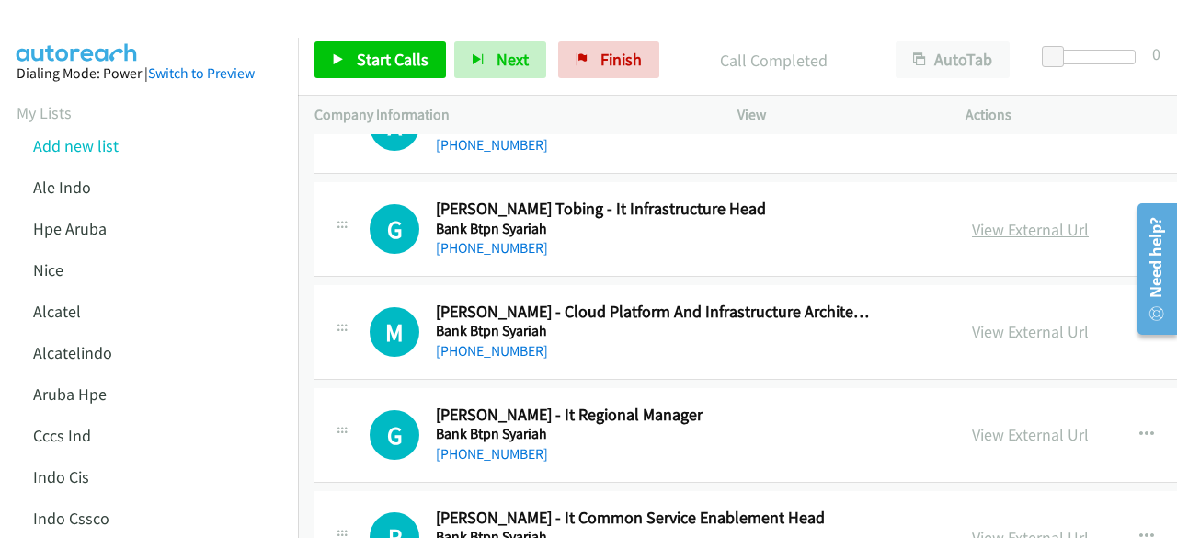
click at [1000, 219] on link "View External Url" at bounding box center [1030, 229] width 117 height 21
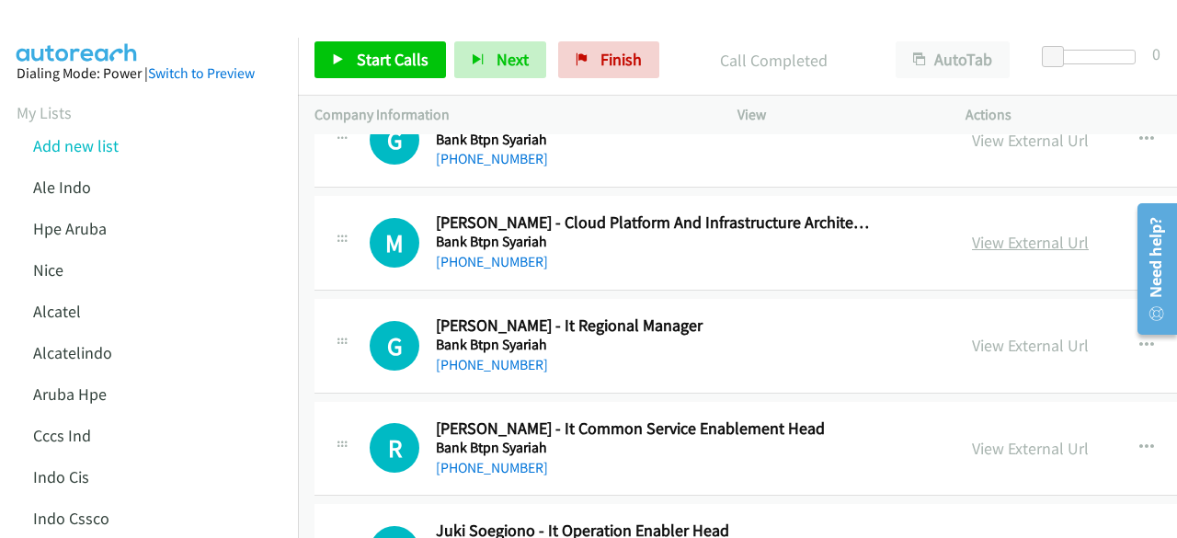
click at [995, 232] on link "View External Url" at bounding box center [1030, 242] width 117 height 21
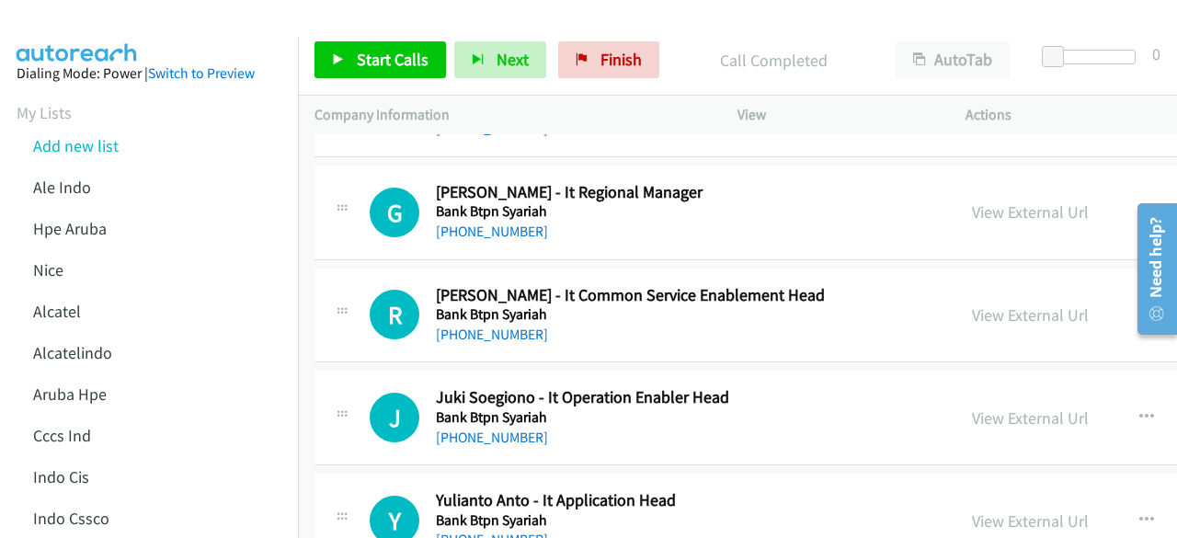
scroll to position [5685, 0]
click at [996, 200] on link "View External Url" at bounding box center [1030, 210] width 117 height 21
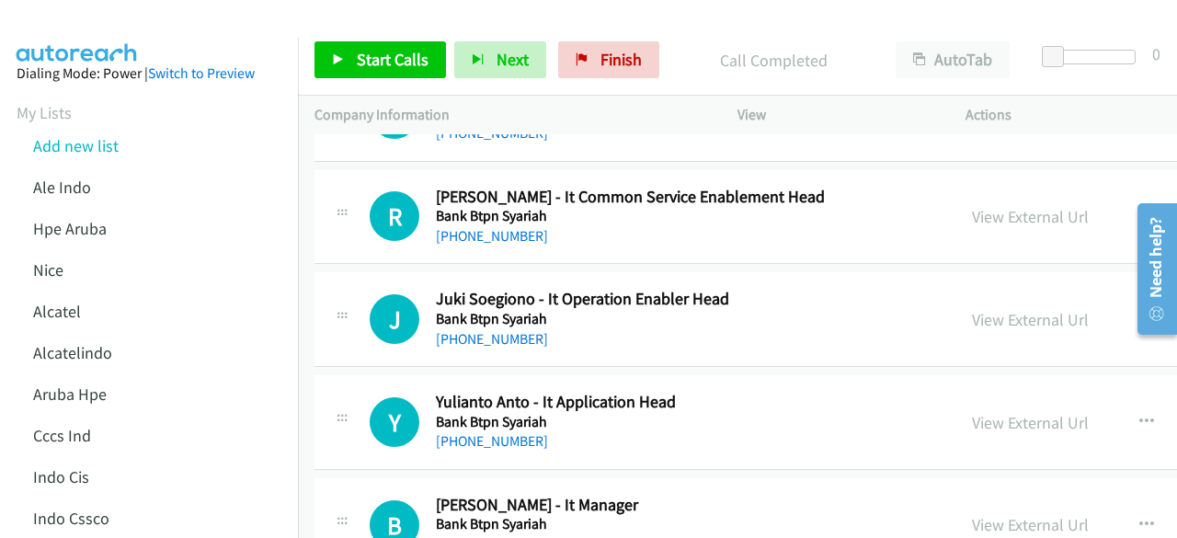
scroll to position [5785, 0]
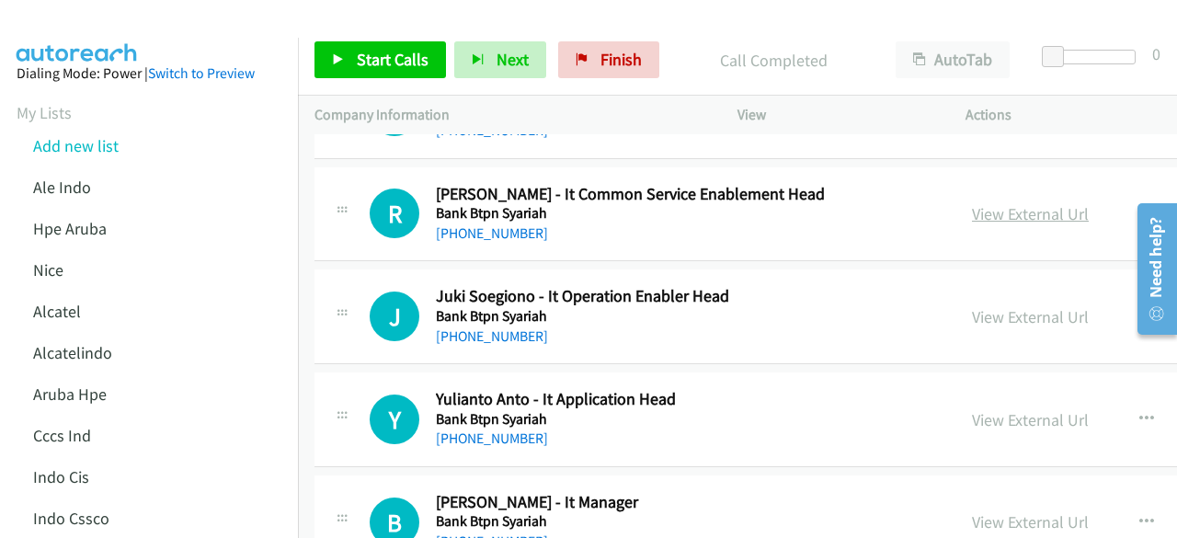
click at [989, 203] on link "View External Url" at bounding box center [1030, 213] width 117 height 21
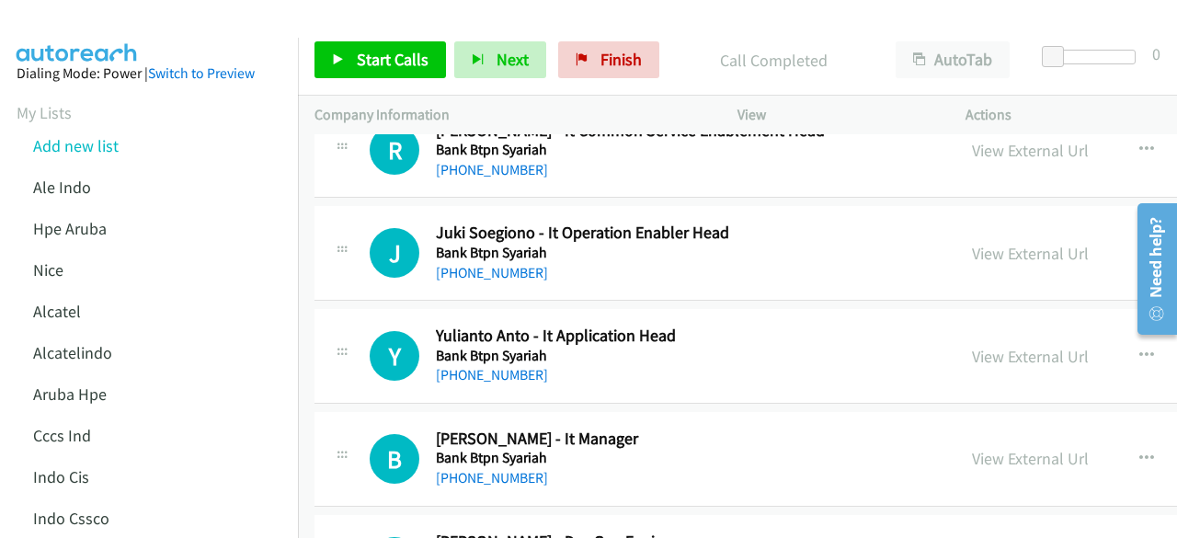
scroll to position [5851, 0]
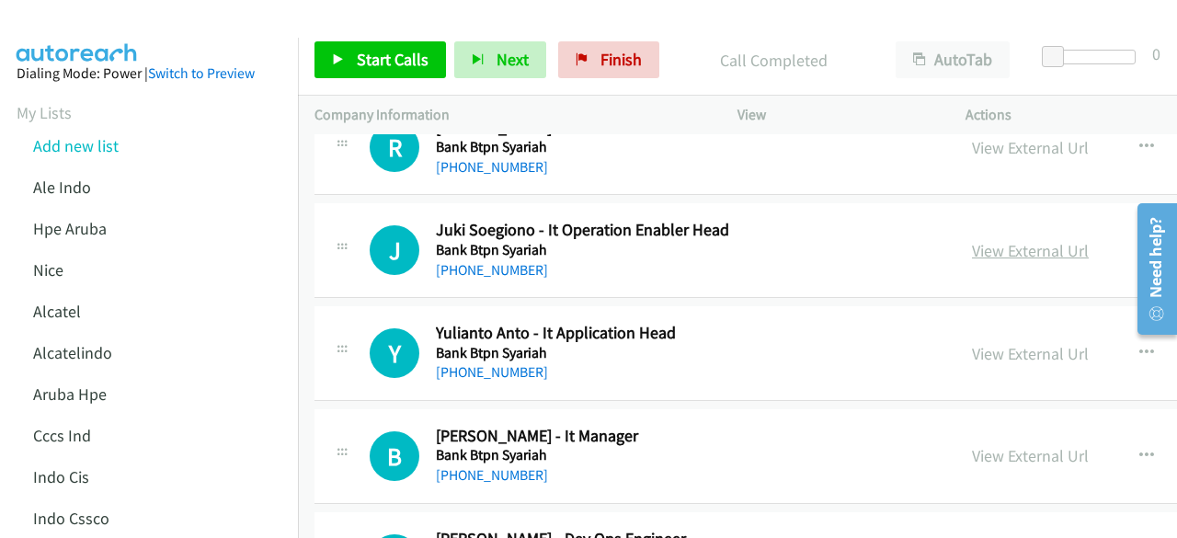
click at [1046, 240] on link "View External Url" at bounding box center [1030, 250] width 117 height 21
click at [1000, 343] on link "View External Url" at bounding box center [1030, 353] width 117 height 21
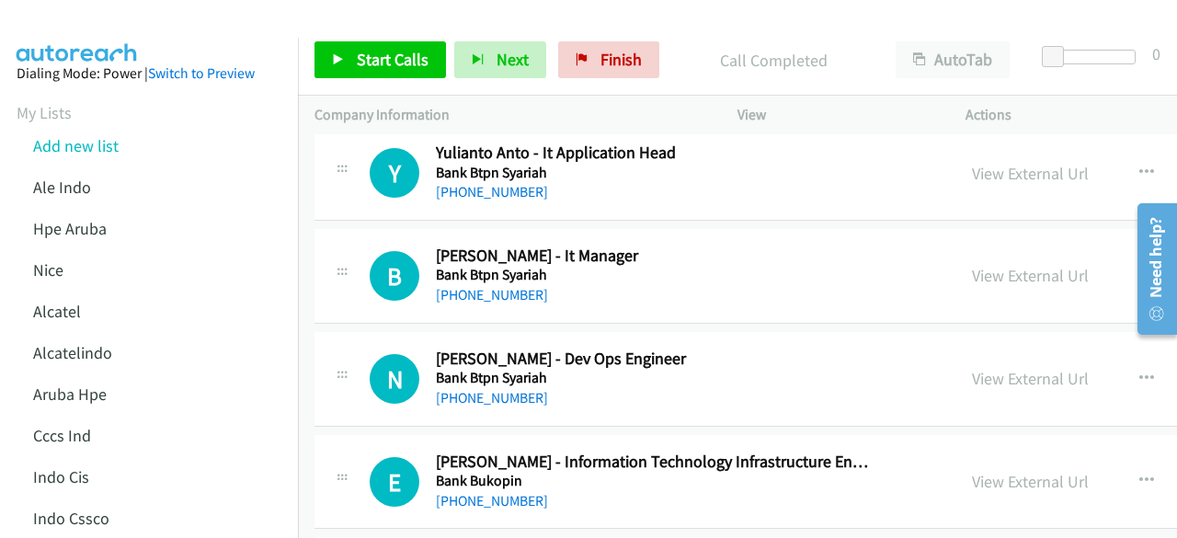
scroll to position [6033, 0]
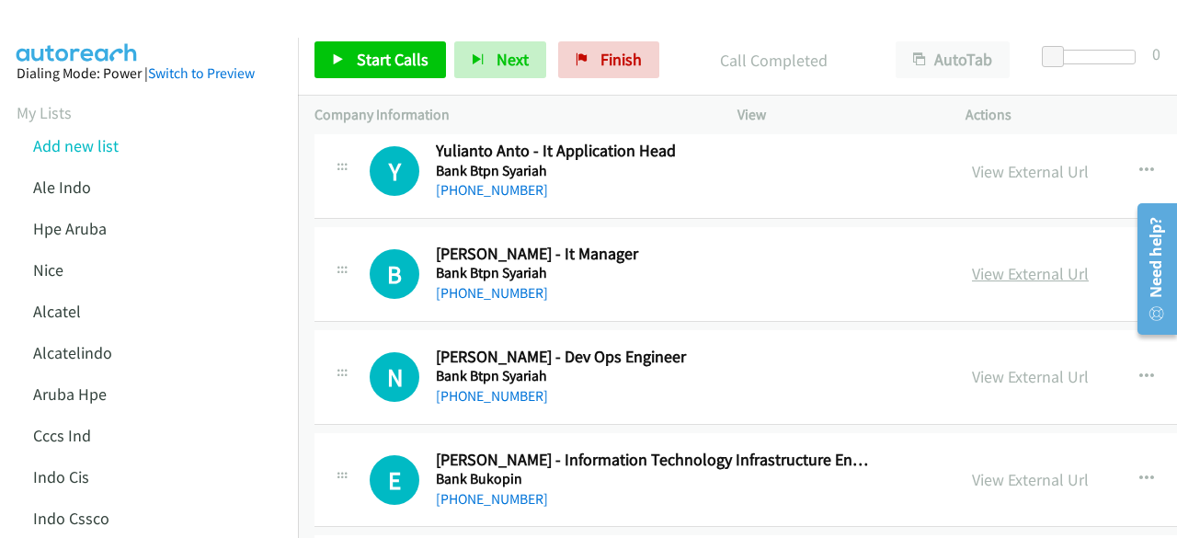
click at [1018, 263] on link "View External Url" at bounding box center [1030, 273] width 117 height 21
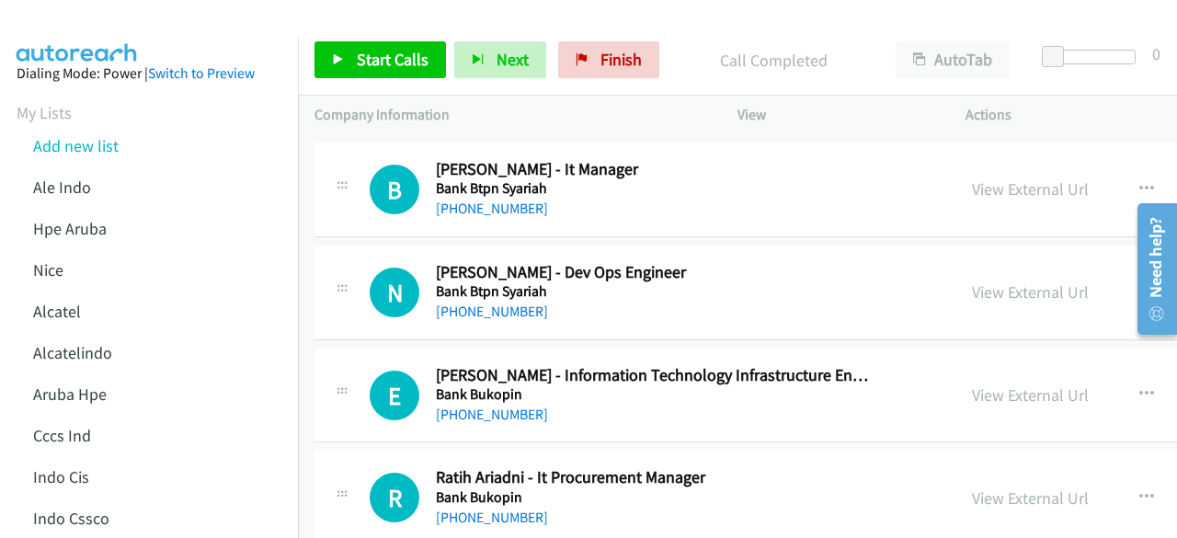
scroll to position [6119, 0]
click at [1029, 280] on link "View External Url" at bounding box center [1030, 290] width 117 height 21
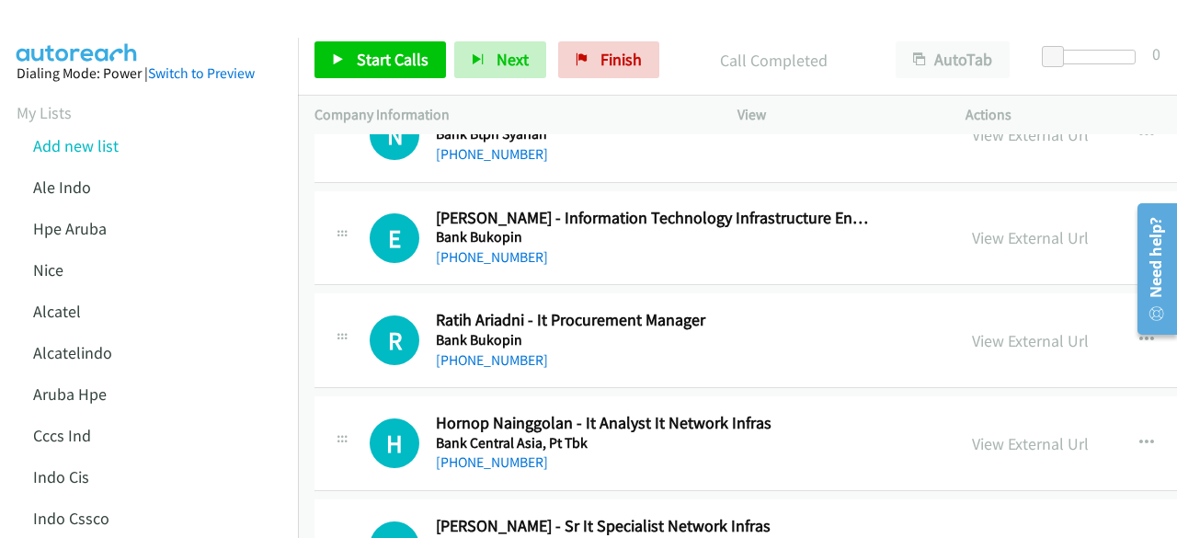
scroll to position [6276, 0]
click at [1023, 228] on div "View External Url" at bounding box center [1030, 236] width 117 height 25
click at [1023, 226] on link "View External Url" at bounding box center [1030, 236] width 117 height 21
click at [974, 329] on link "View External Url" at bounding box center [1030, 339] width 117 height 21
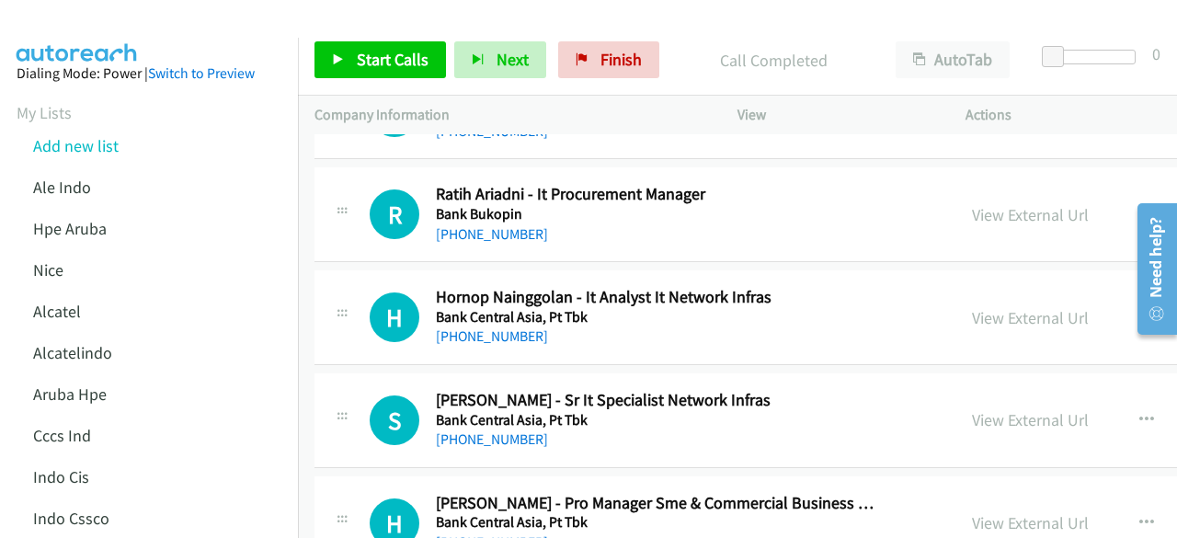
scroll to position [6402, 0]
click at [1041, 306] on link "View External Url" at bounding box center [1030, 316] width 117 height 21
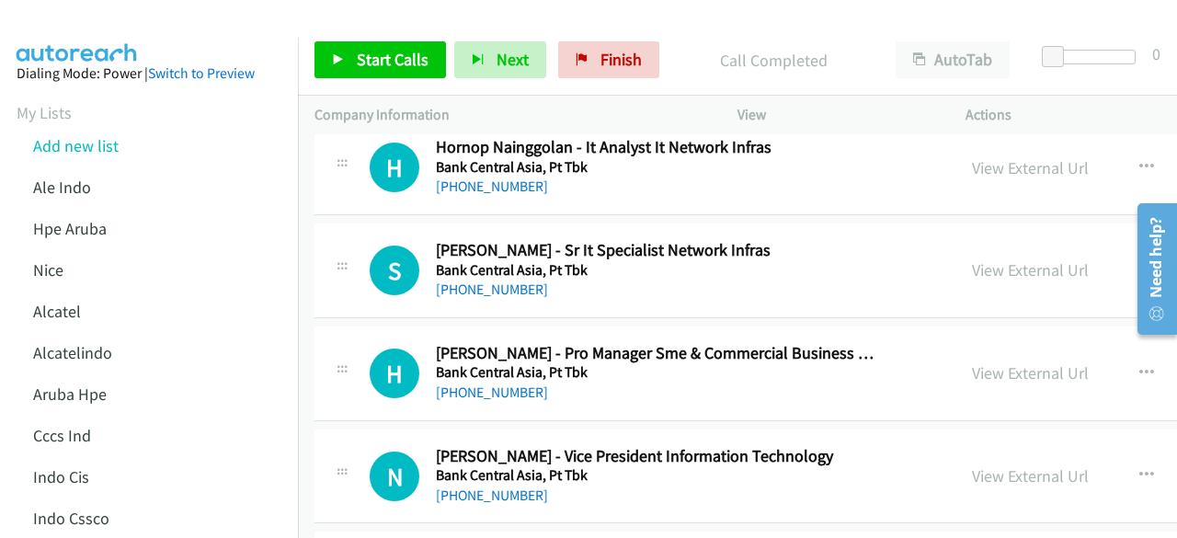
scroll to position [6552, 0]
click at [972, 258] on link "View External Url" at bounding box center [1030, 268] width 117 height 21
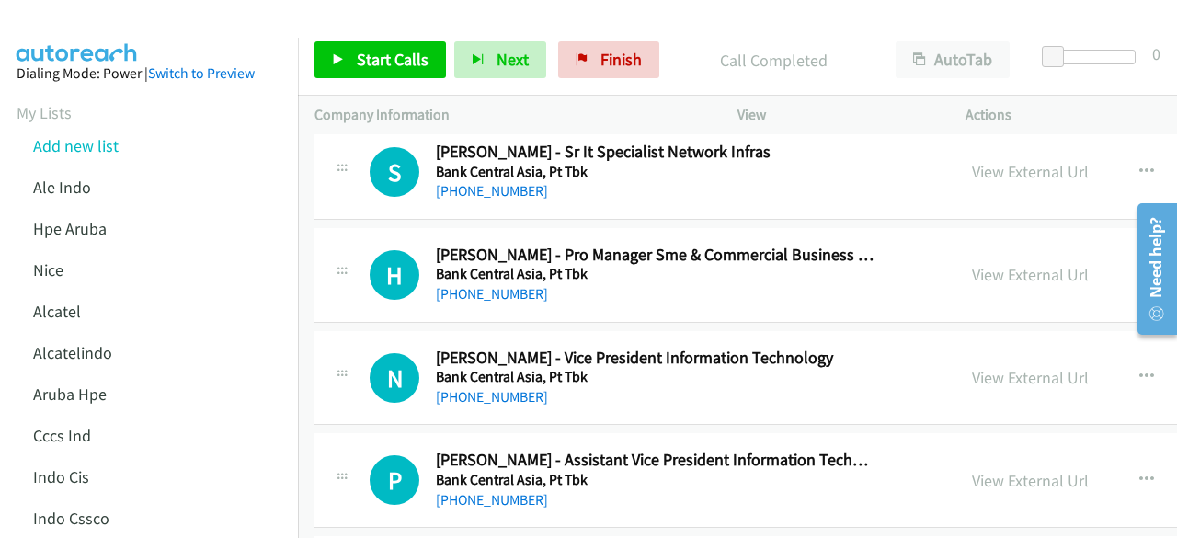
scroll to position [6649, 0]
click at [1006, 367] on link "View External Url" at bounding box center [1030, 377] width 117 height 21
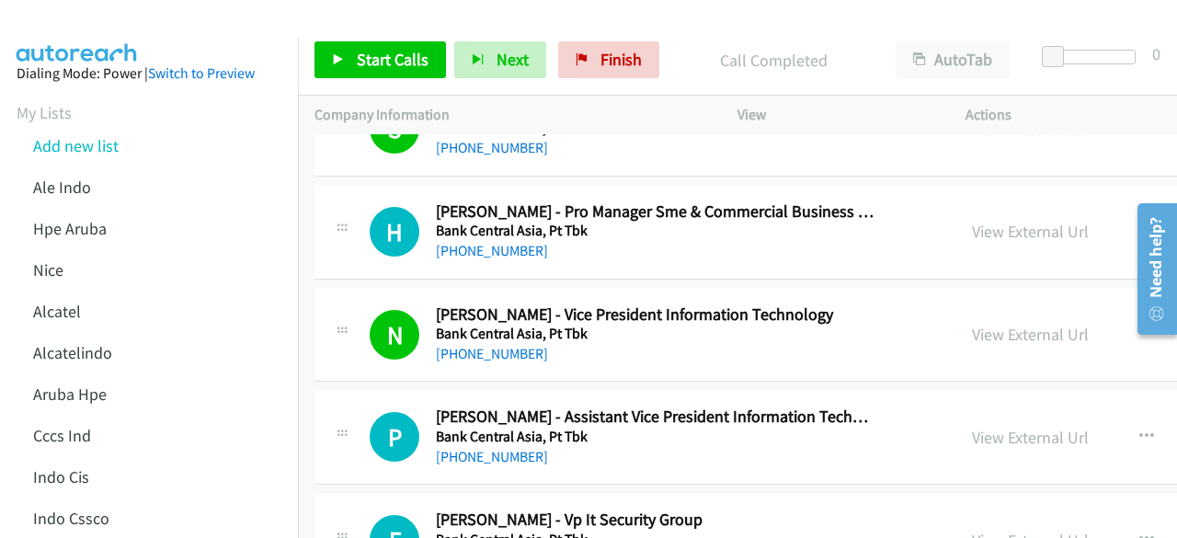
scroll to position [6692, 0]
click at [987, 222] on link "View External Url" at bounding box center [1030, 232] width 117 height 21
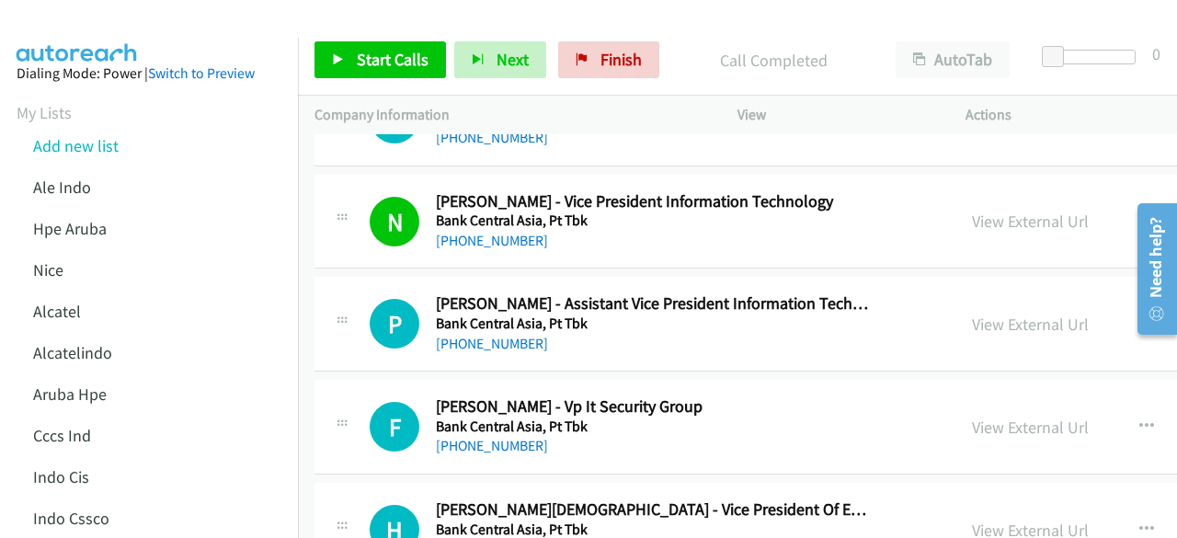
scroll to position [6807, 0]
click at [991, 313] on link "View External Url" at bounding box center [1030, 323] width 117 height 21
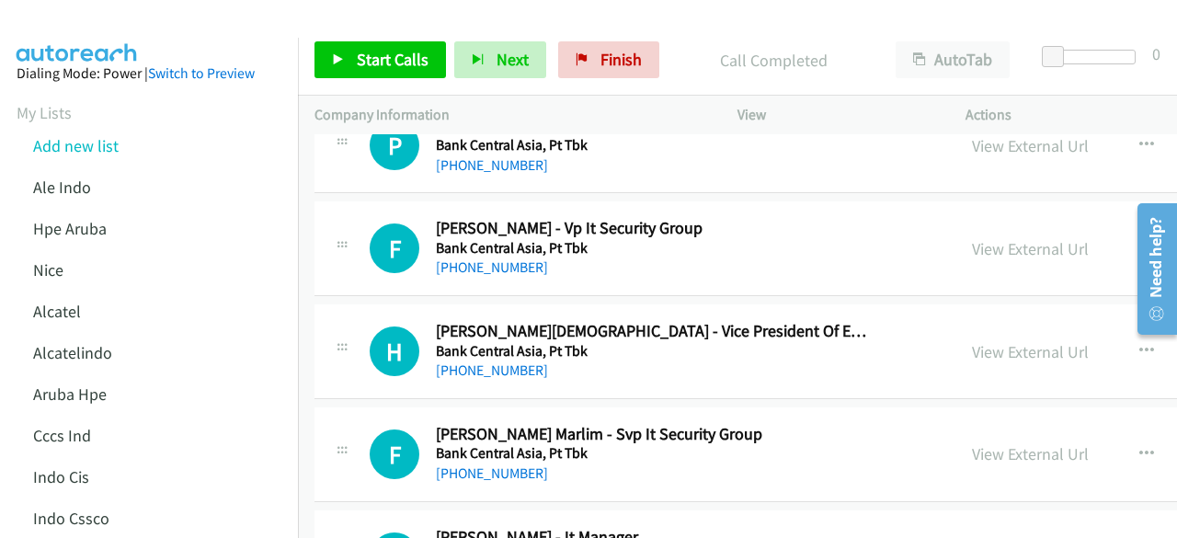
scroll to position [6985, 0]
click at [986, 237] on link "View External Url" at bounding box center [1030, 247] width 117 height 21
click at [972, 340] on link "View External Url" at bounding box center [1030, 350] width 117 height 21
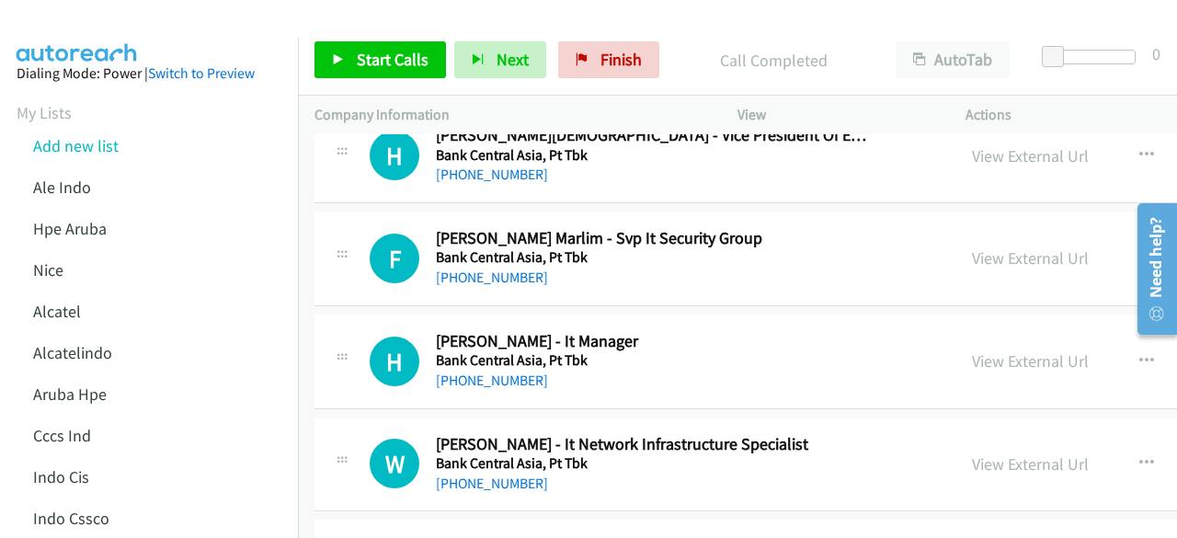
scroll to position [7182, 0]
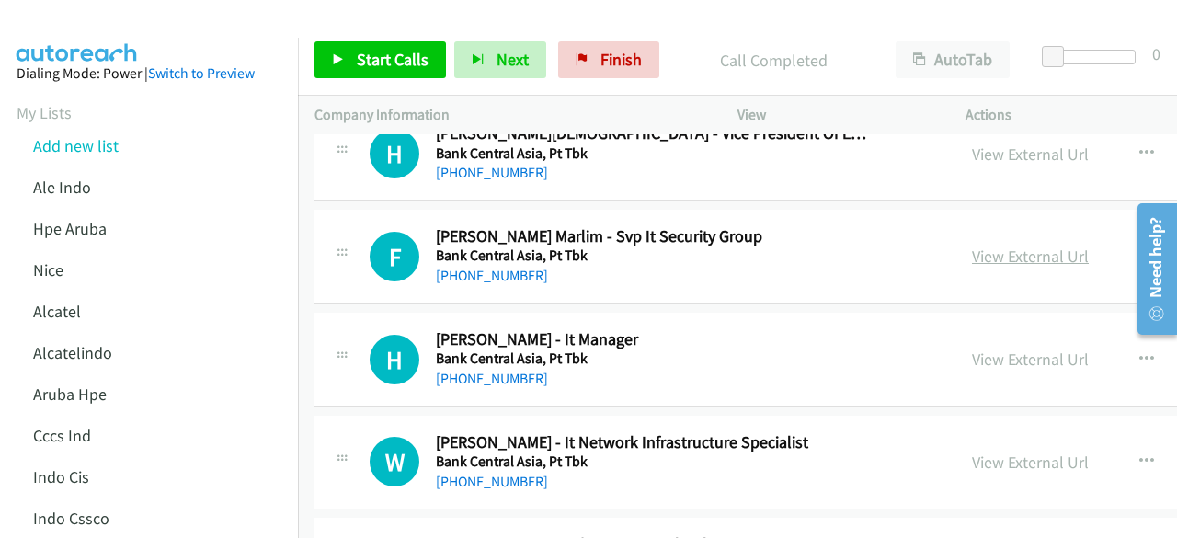
click at [982, 245] on link "View External Url" at bounding box center [1030, 255] width 117 height 21
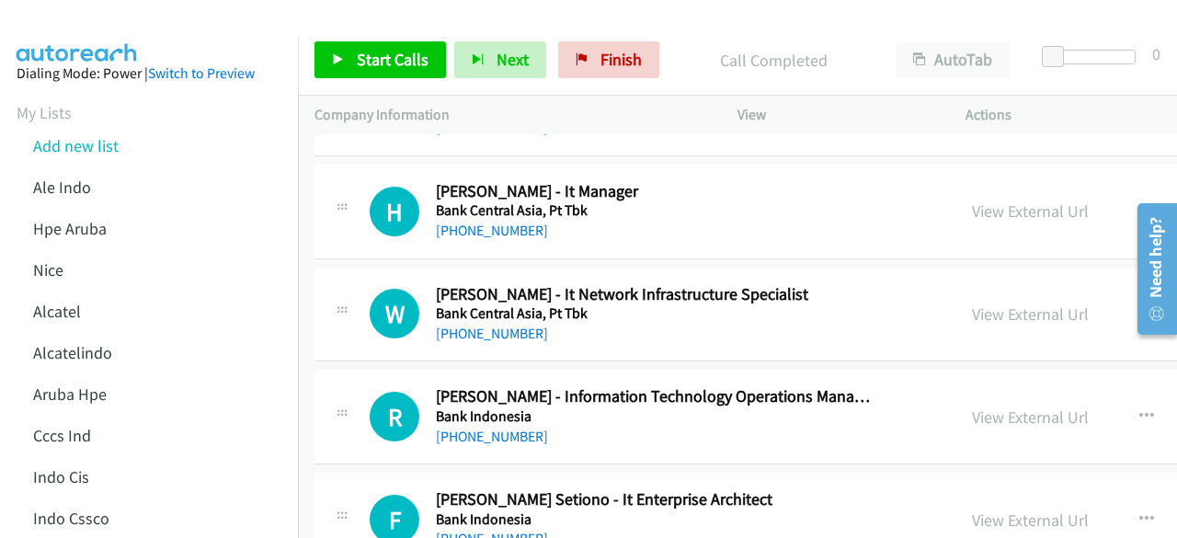
scroll to position [7330, 0]
click at [986, 199] on link "View External Url" at bounding box center [1030, 209] width 117 height 21
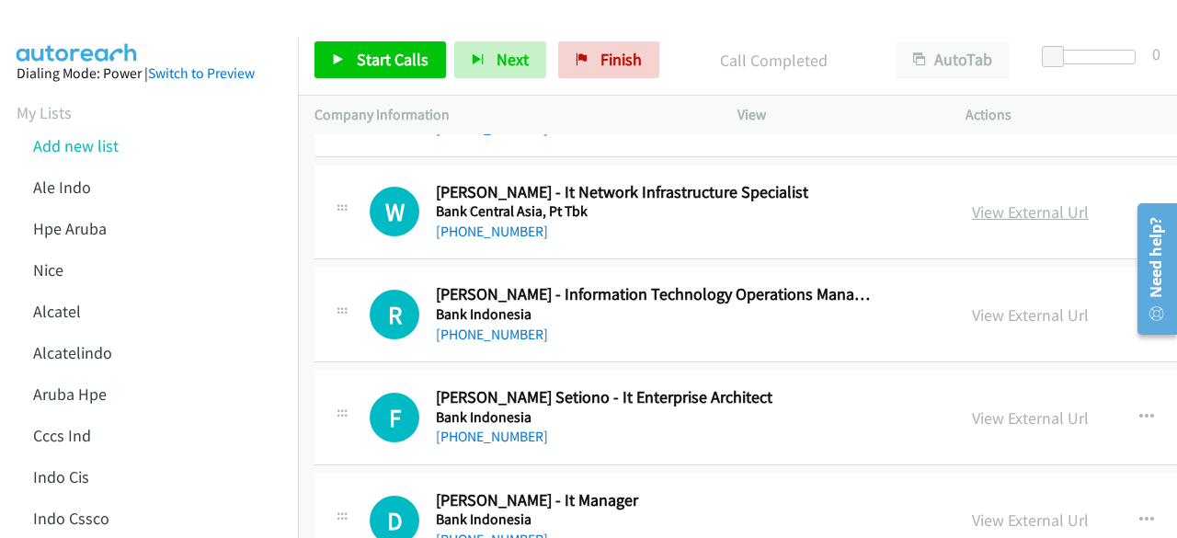
click at [995, 201] on link "View External Url" at bounding box center [1030, 211] width 117 height 21
click at [988, 304] on link "View External Url" at bounding box center [1030, 314] width 117 height 21
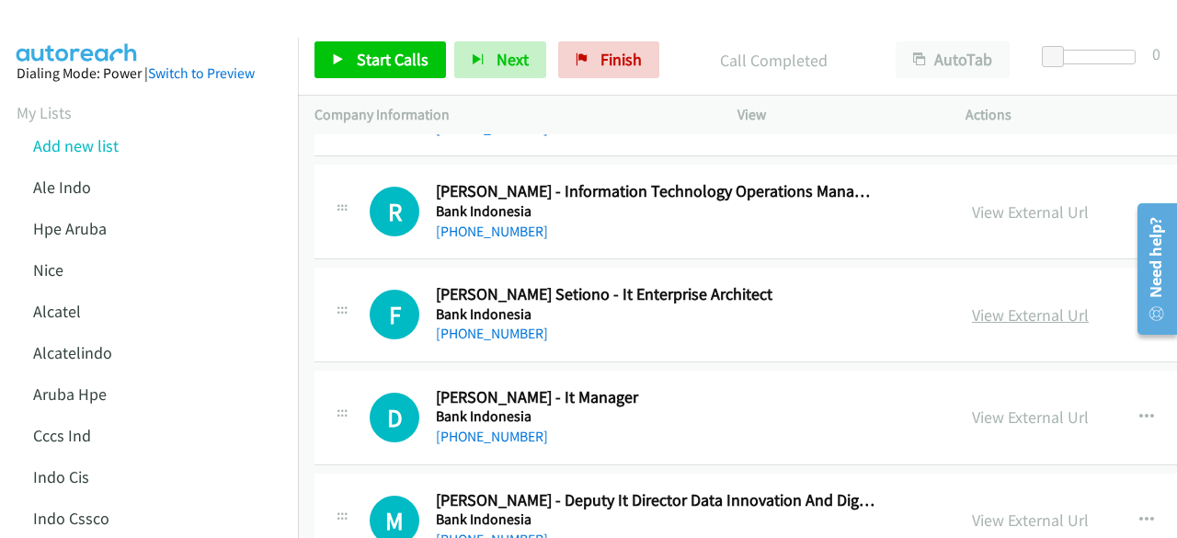
click at [972, 304] on link "View External Url" at bounding box center [1030, 314] width 117 height 21
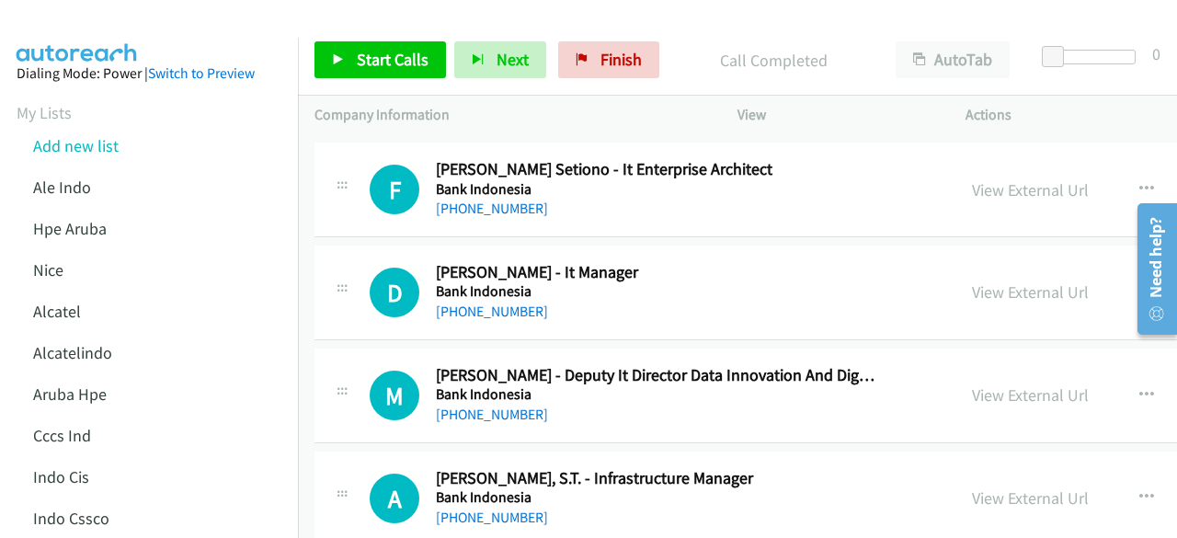
scroll to position [7679, 0]
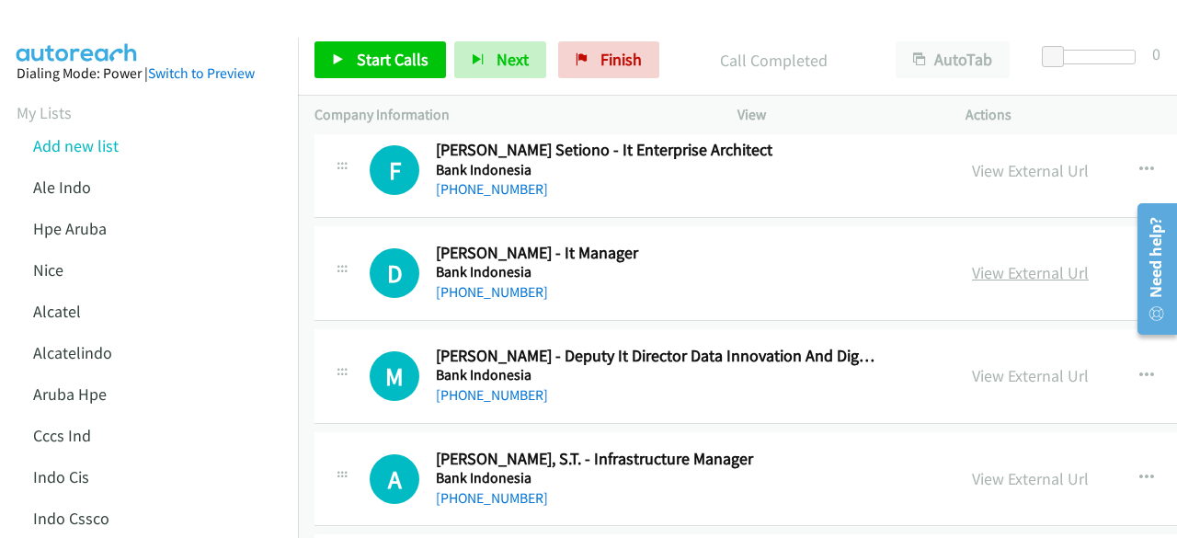
click at [992, 262] on link "View External Url" at bounding box center [1030, 272] width 117 height 21
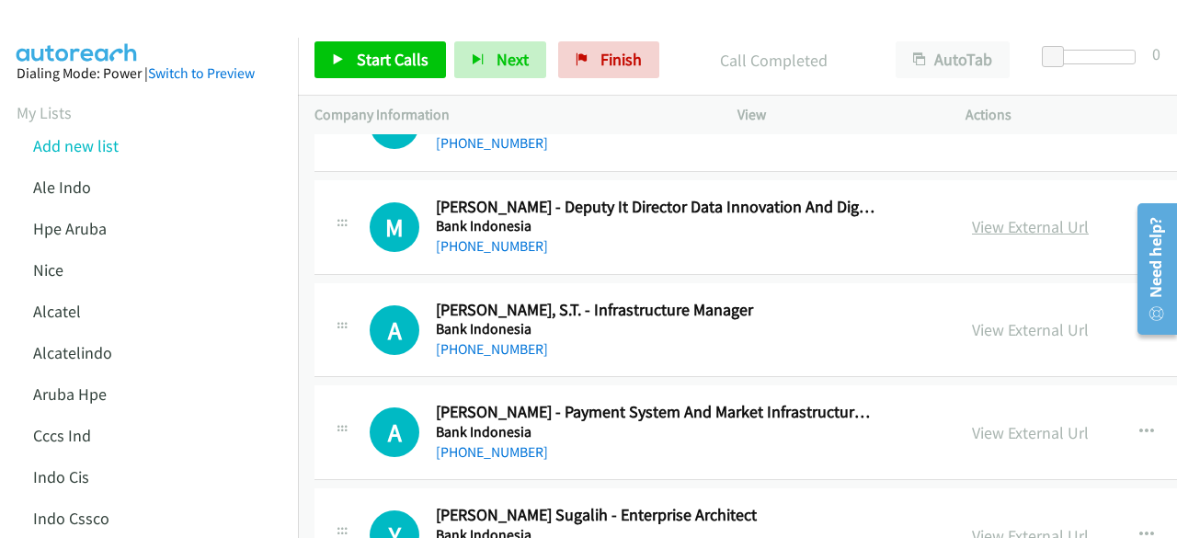
click at [972, 216] on link "View External Url" at bounding box center [1030, 226] width 117 height 21
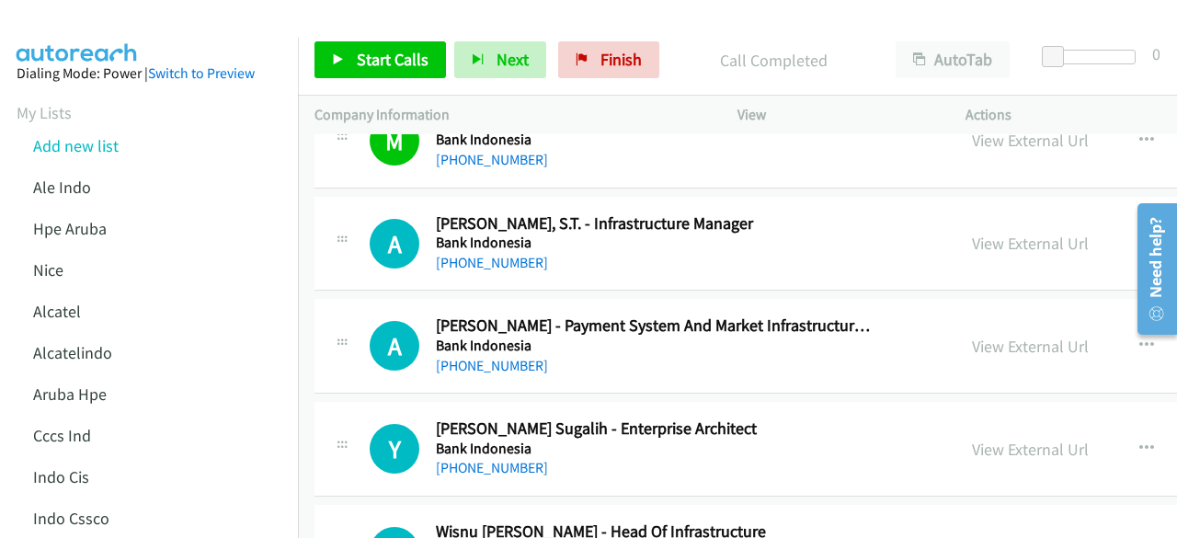
scroll to position [7918, 0]
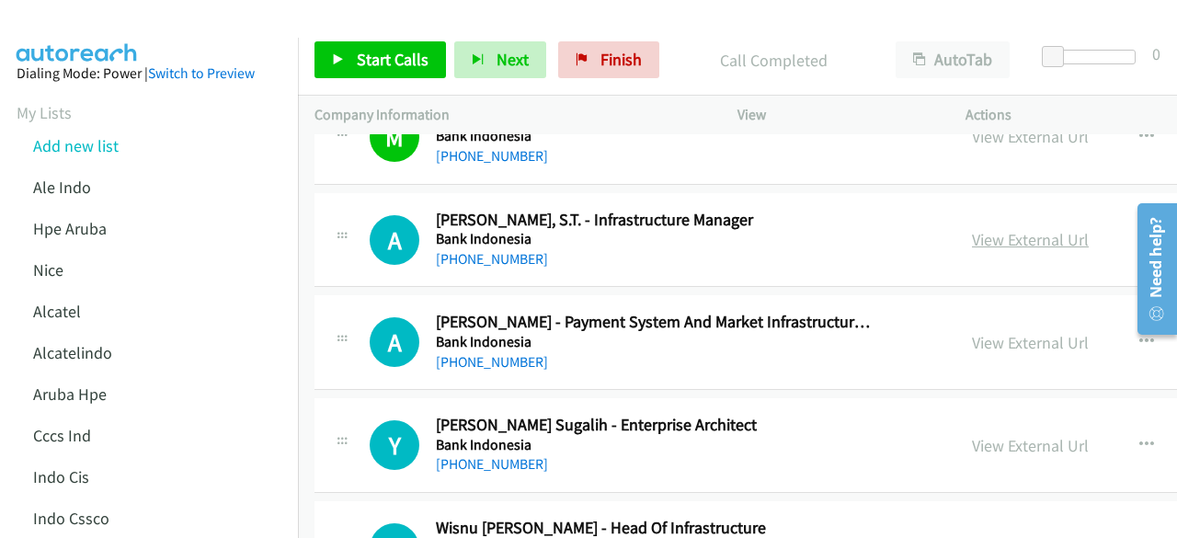
click at [978, 229] on link "View External Url" at bounding box center [1030, 239] width 117 height 21
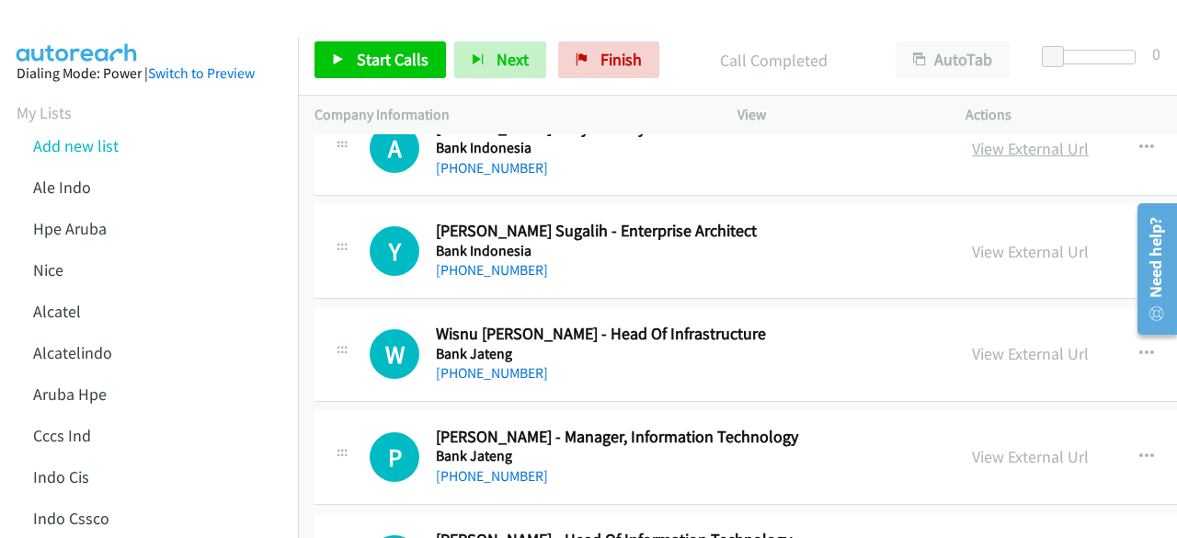
scroll to position [8114, 0]
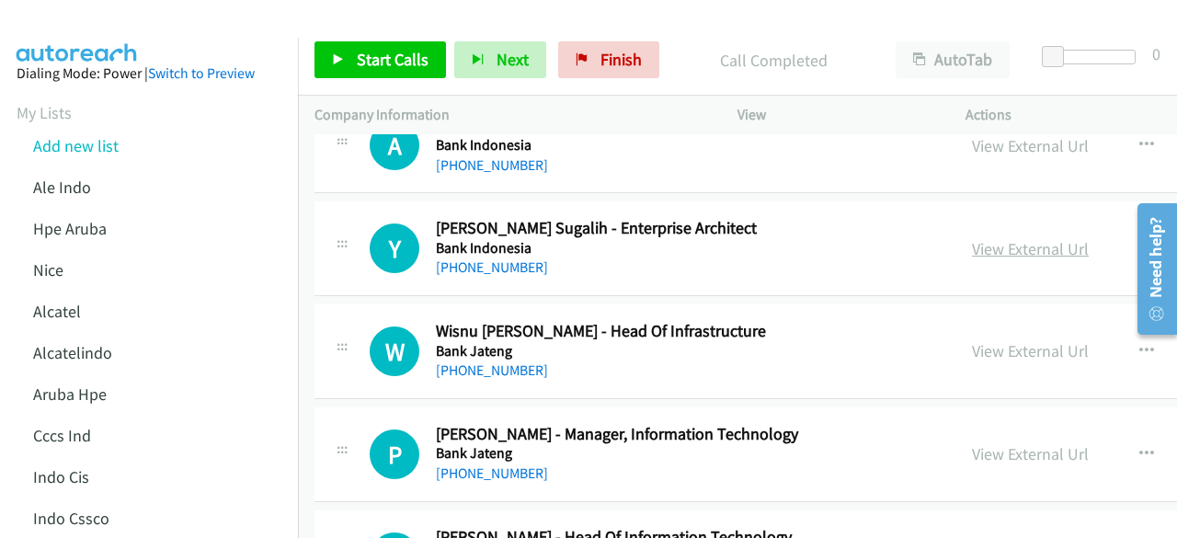
click at [1013, 238] on link "View External Url" at bounding box center [1030, 248] width 117 height 21
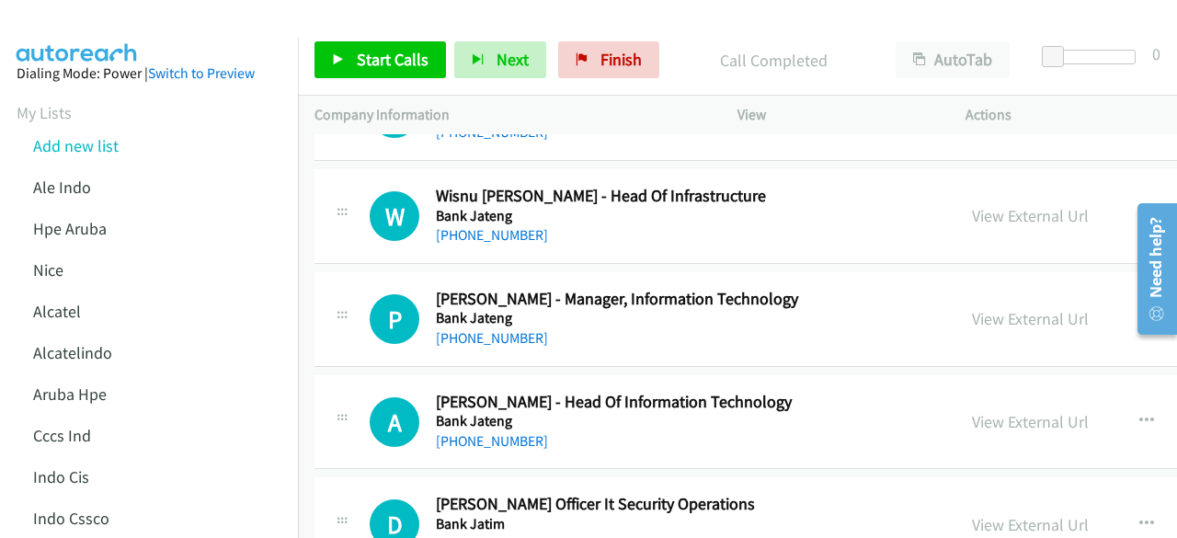
scroll to position [8253, 0]
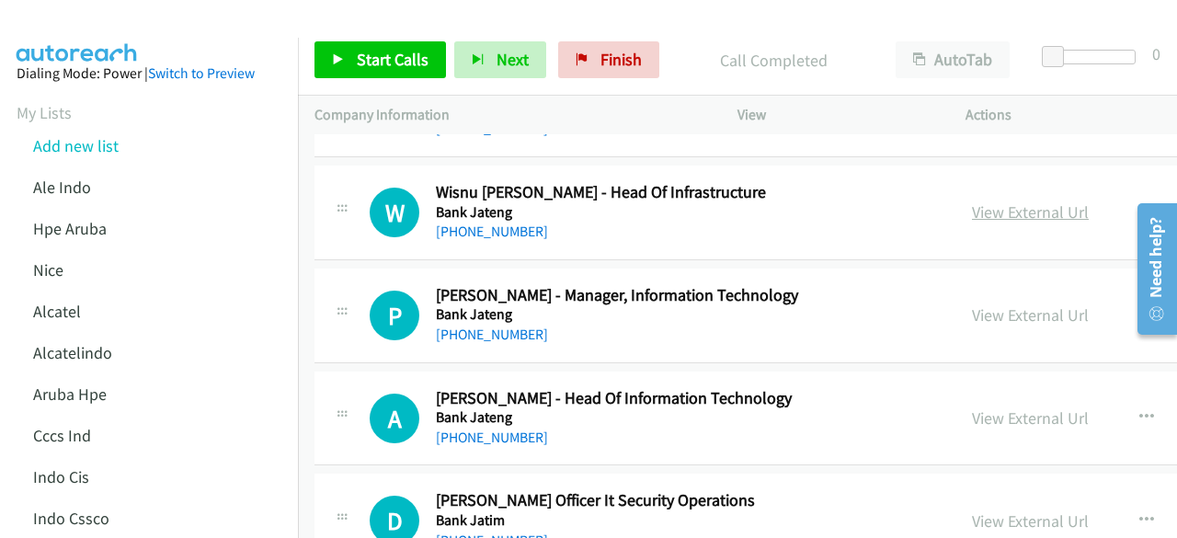
click at [978, 201] on link "View External Url" at bounding box center [1030, 211] width 117 height 21
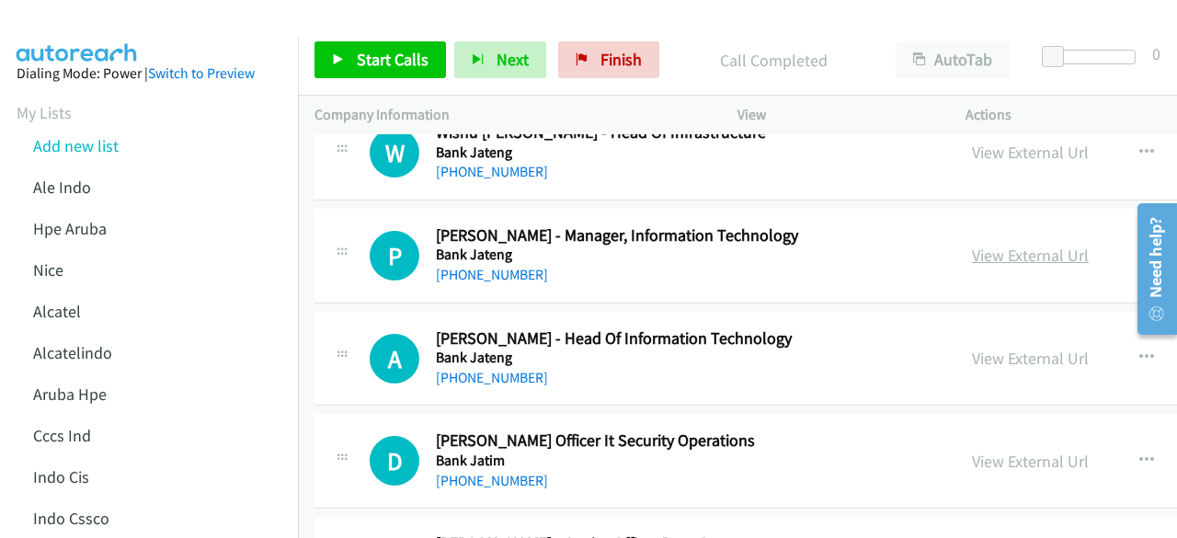
click at [996, 245] on link "View External Url" at bounding box center [1030, 255] width 117 height 21
click at [1032, 347] on link "View External Url" at bounding box center [1030, 357] width 117 height 21
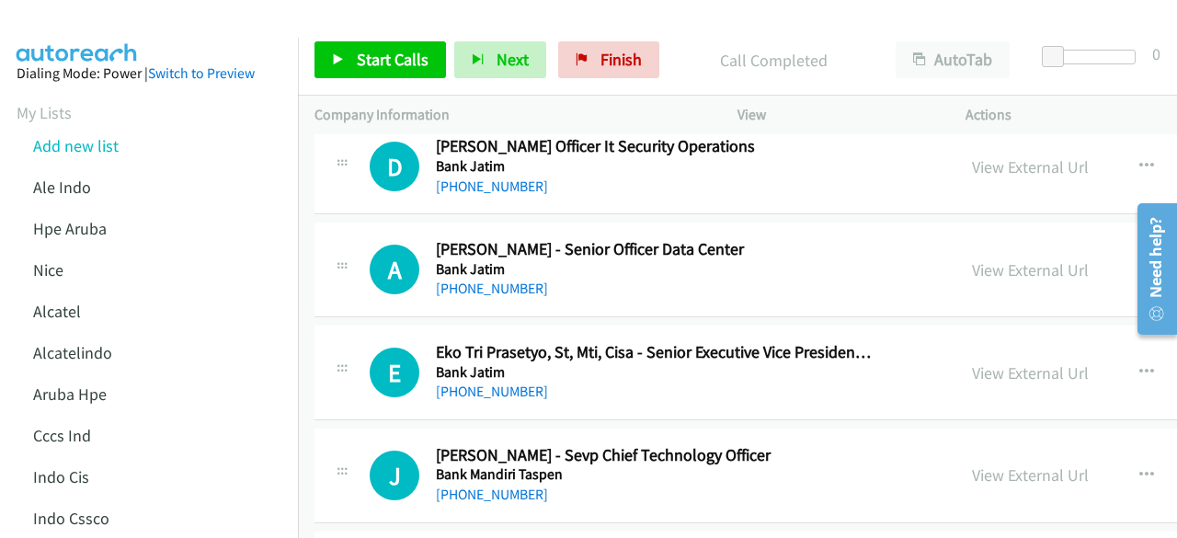
scroll to position [8608, 0]
click at [985, 258] on link "View External Url" at bounding box center [1030, 268] width 117 height 21
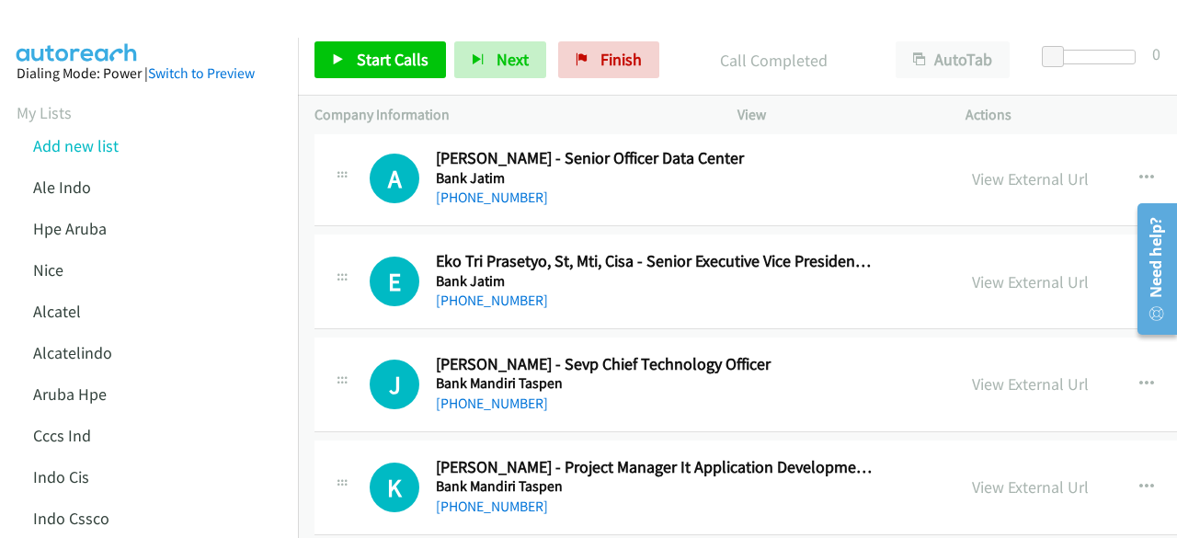
scroll to position [8706, 0]
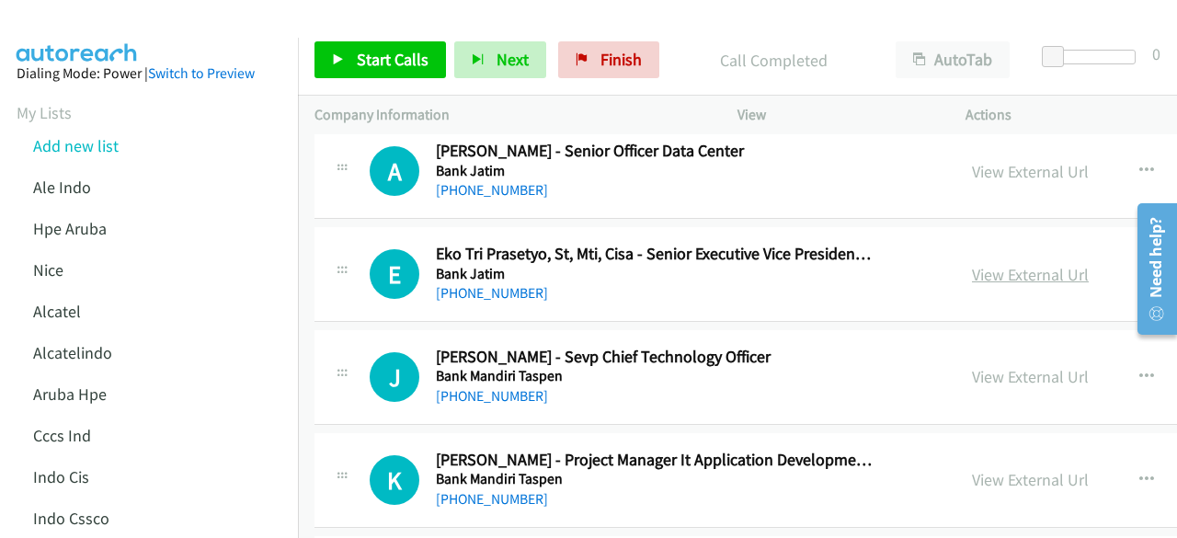
click at [976, 264] on link "View External Url" at bounding box center [1030, 274] width 117 height 21
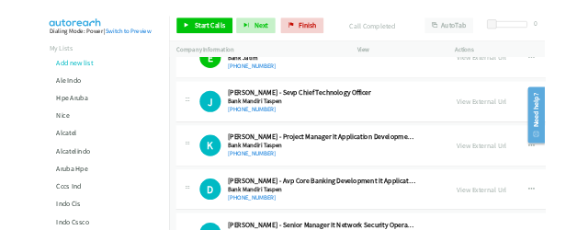
scroll to position [8847, 0]
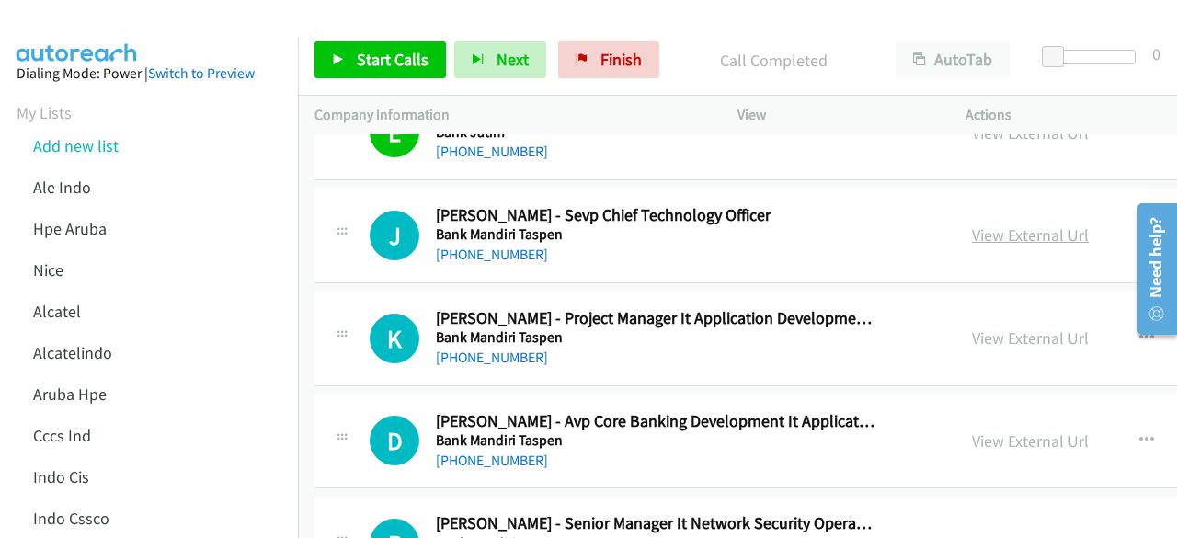
click at [1008, 224] on link "View External Url" at bounding box center [1030, 234] width 117 height 21
click at [1006, 327] on link "View External Url" at bounding box center [1030, 337] width 117 height 21
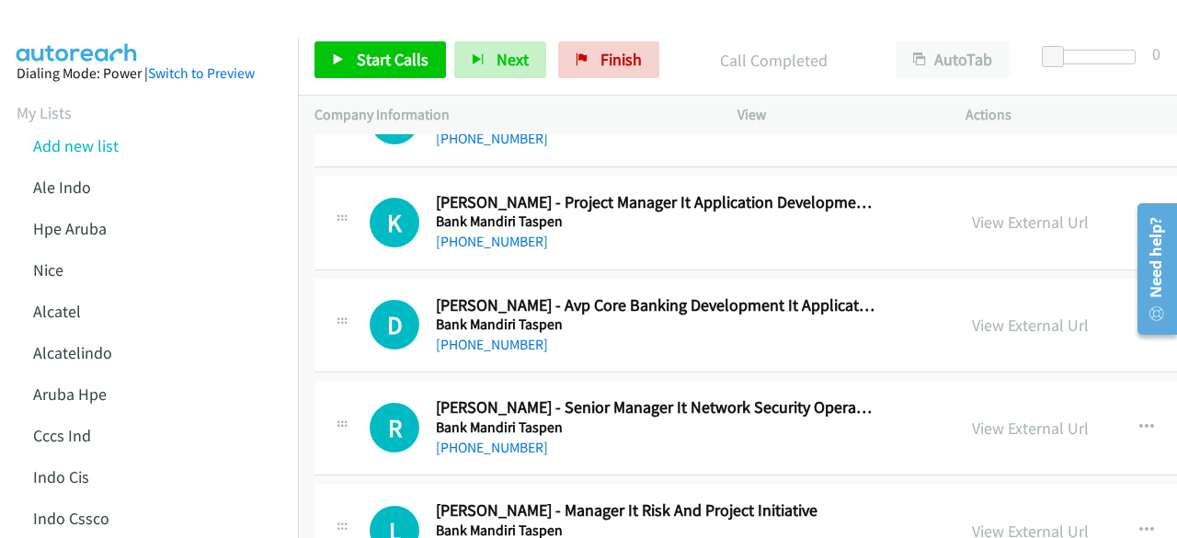
scroll to position [8970, 0]
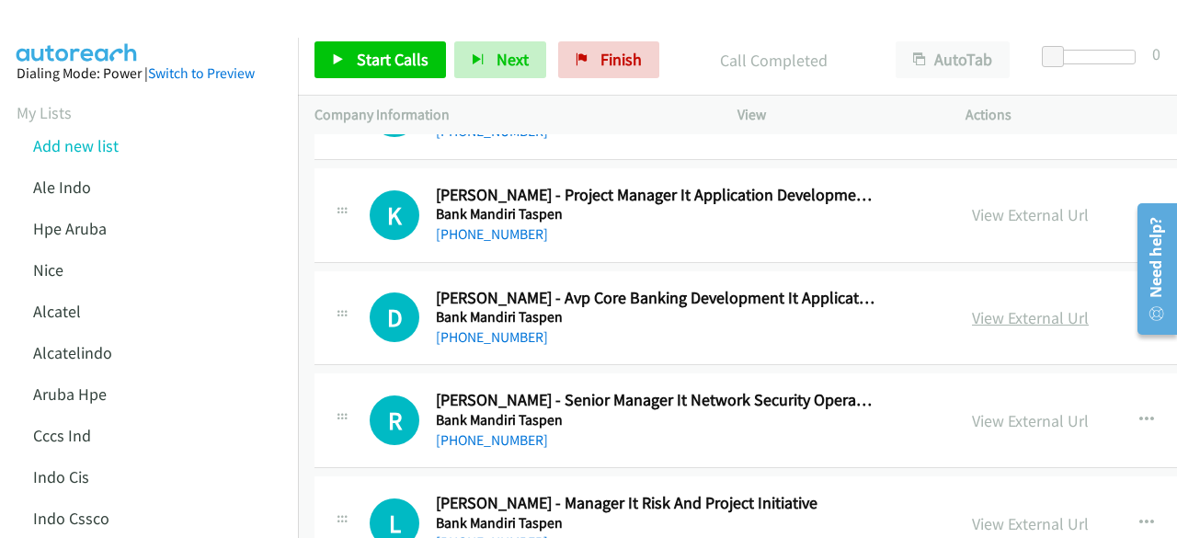
click at [985, 307] on link "View External Url" at bounding box center [1030, 317] width 117 height 21
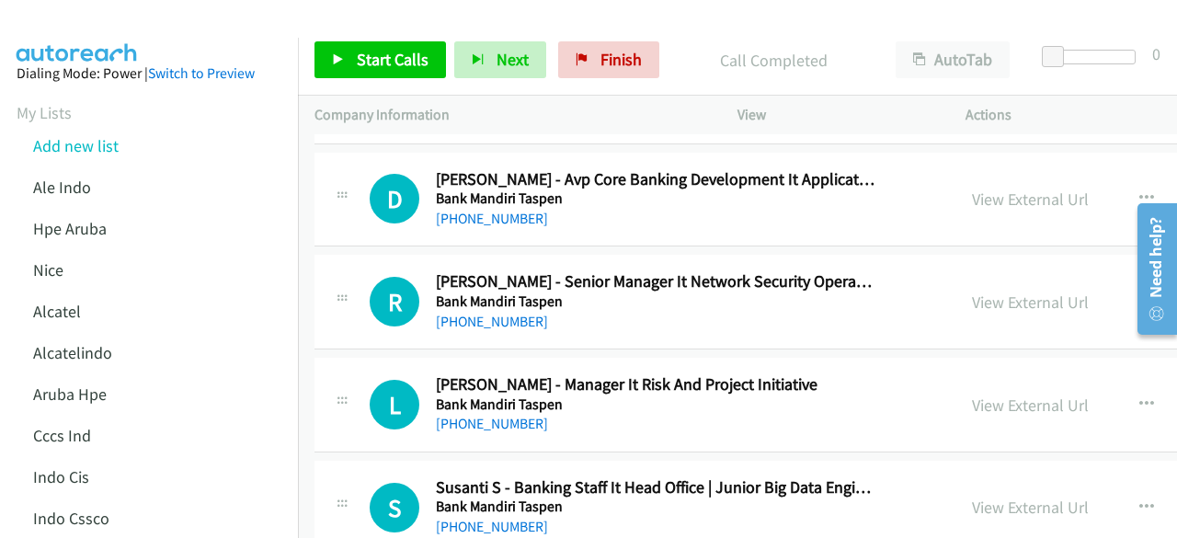
scroll to position [9091, 0]
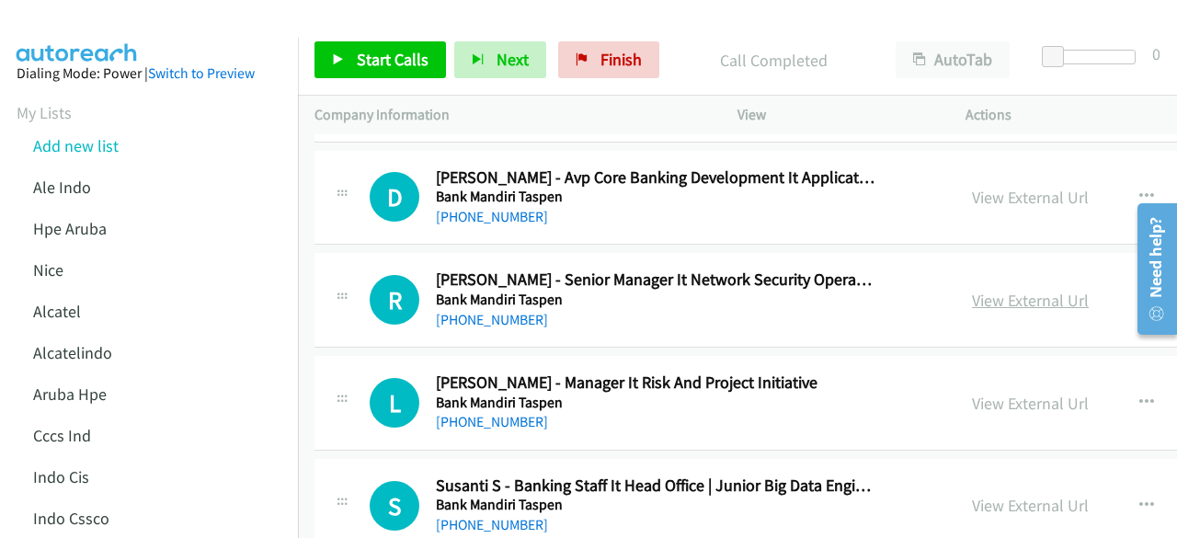
click at [990, 290] on link "View External Url" at bounding box center [1030, 300] width 117 height 21
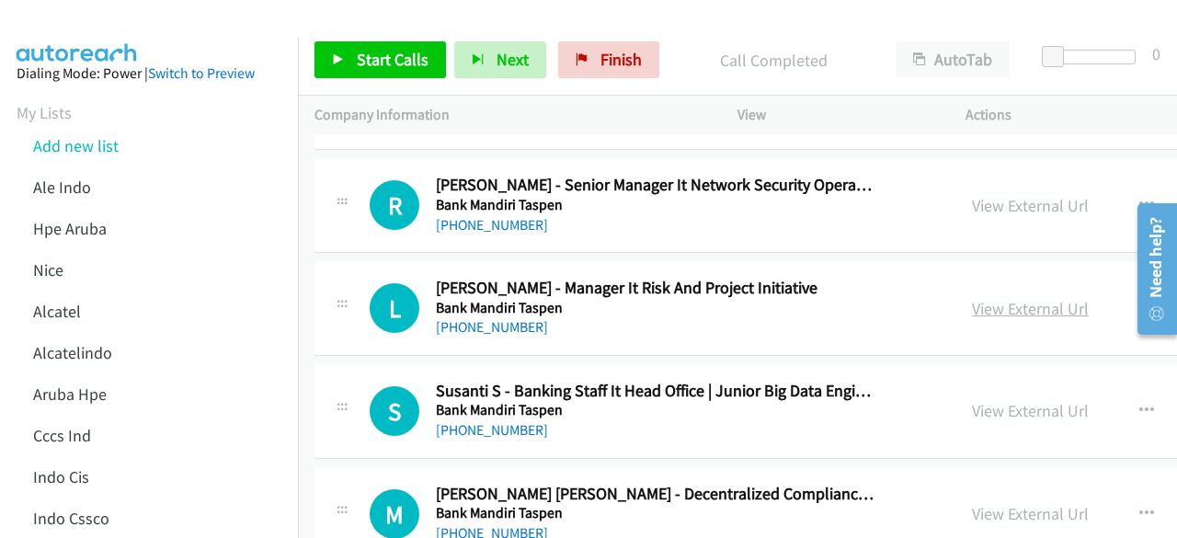
click at [1018, 298] on link "View External Url" at bounding box center [1030, 308] width 117 height 21
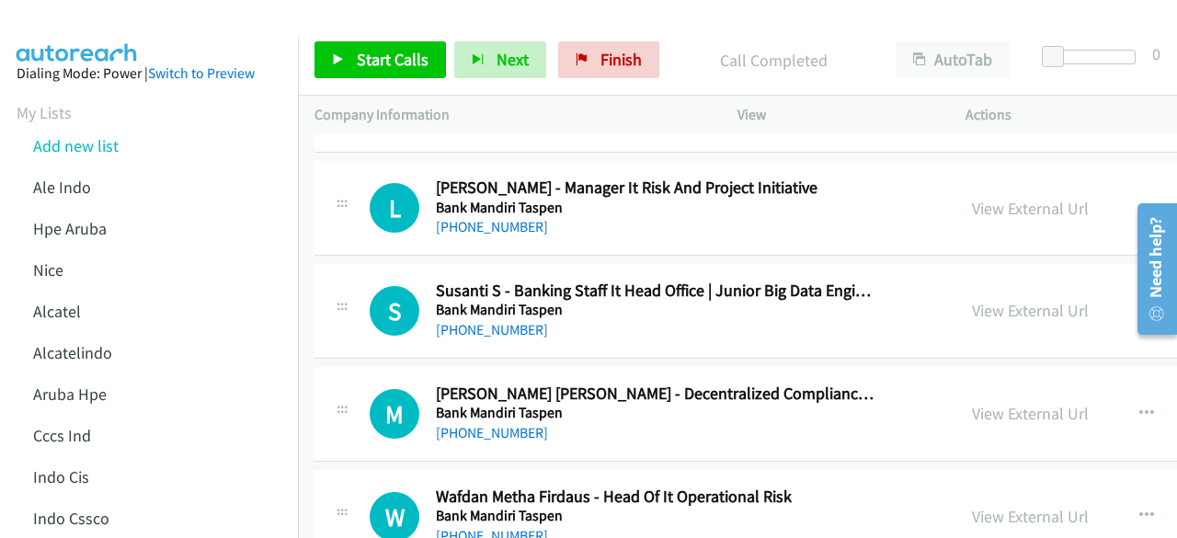
scroll to position [9288, 1]
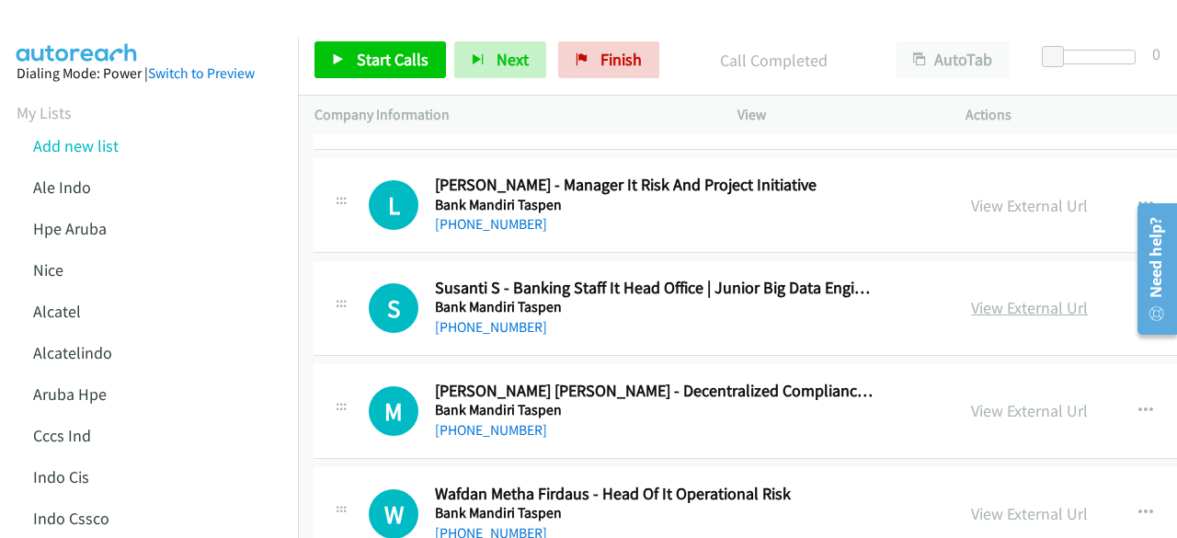
click at [1052, 297] on link "View External Url" at bounding box center [1029, 307] width 117 height 21
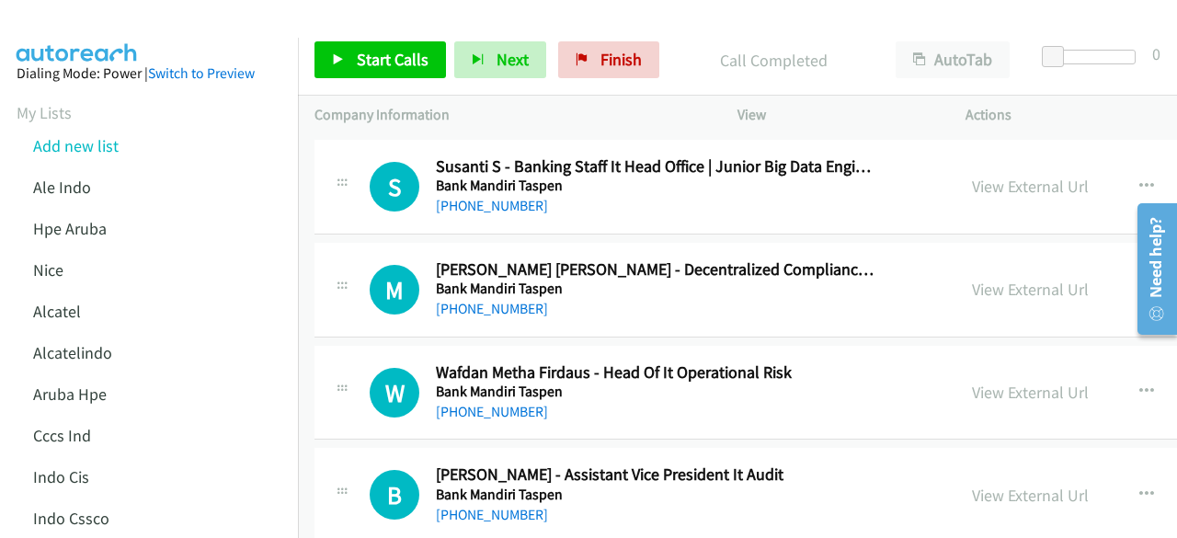
scroll to position [9411, 0]
click at [1015, 278] on link "View External Url" at bounding box center [1030, 288] width 117 height 21
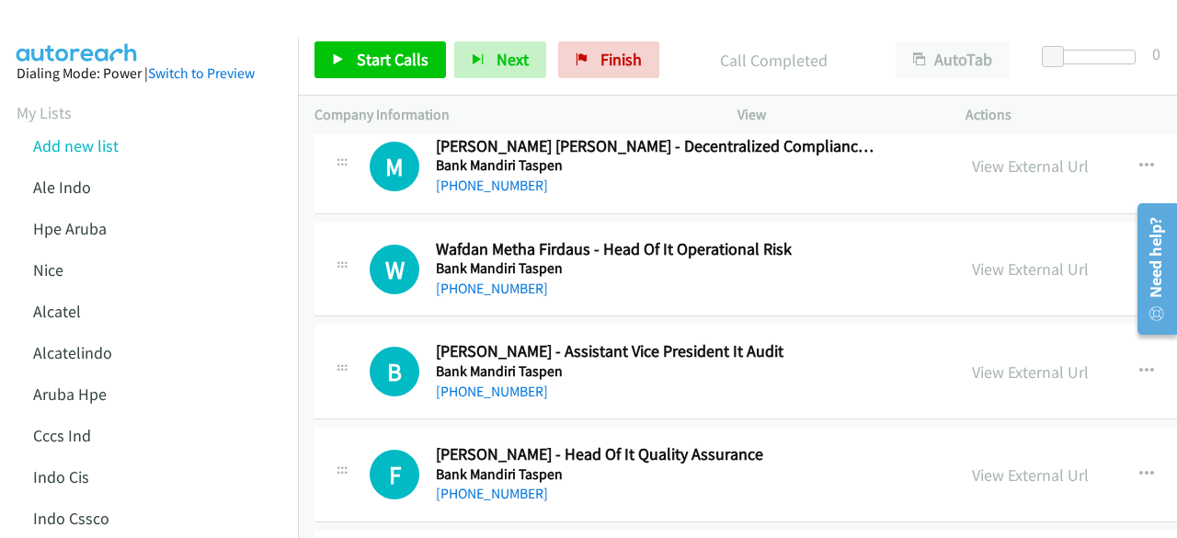
scroll to position [9534, 0]
click at [1012, 257] on link "View External Url" at bounding box center [1030, 267] width 117 height 21
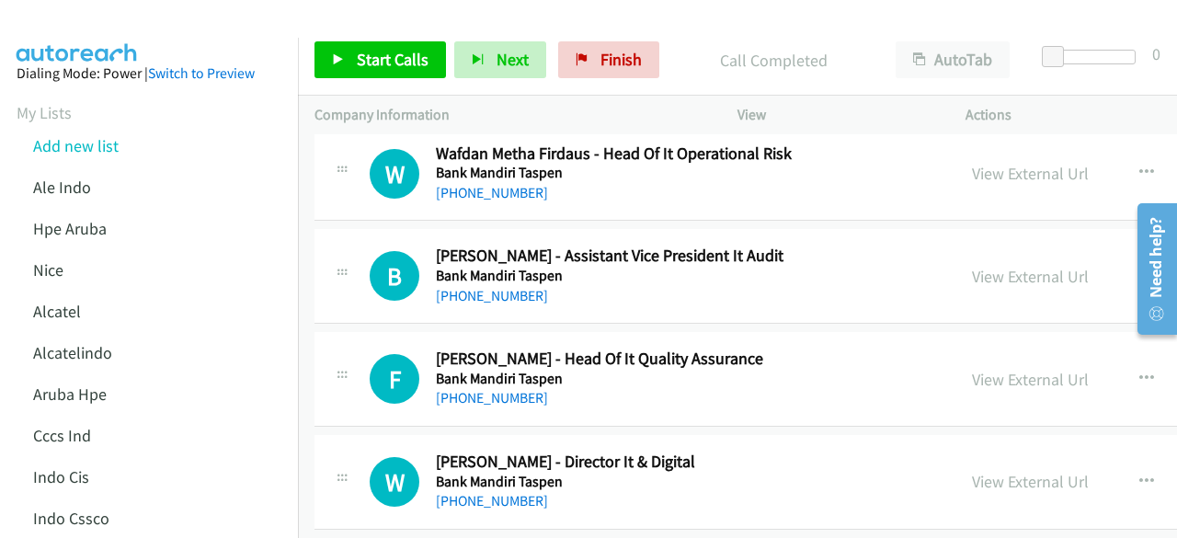
scroll to position [9629, 0]
click at [995, 265] on link "View External Url" at bounding box center [1030, 275] width 117 height 21
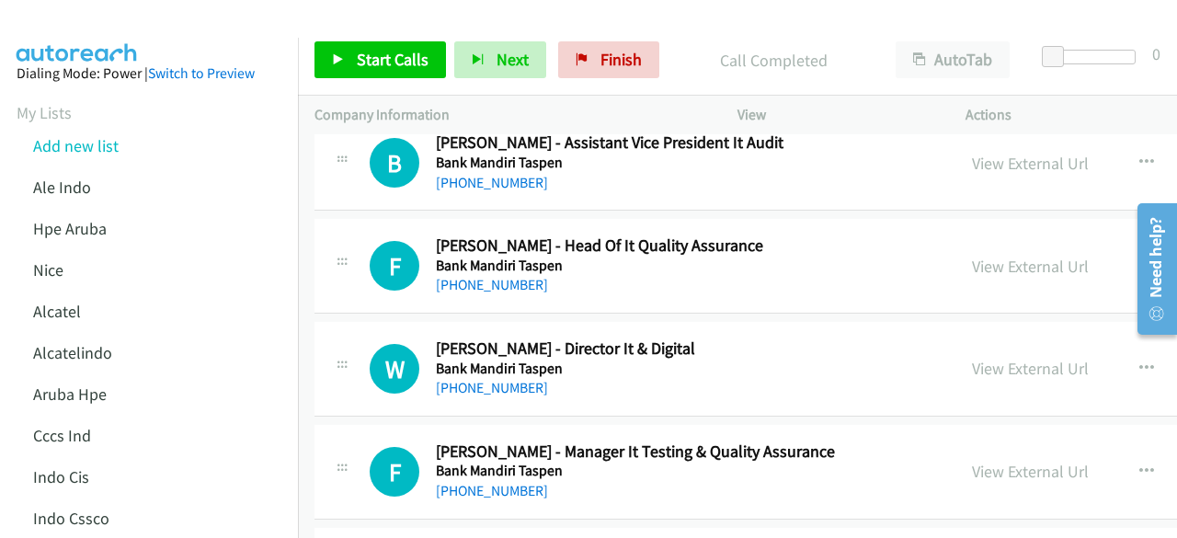
scroll to position [9748, 0]
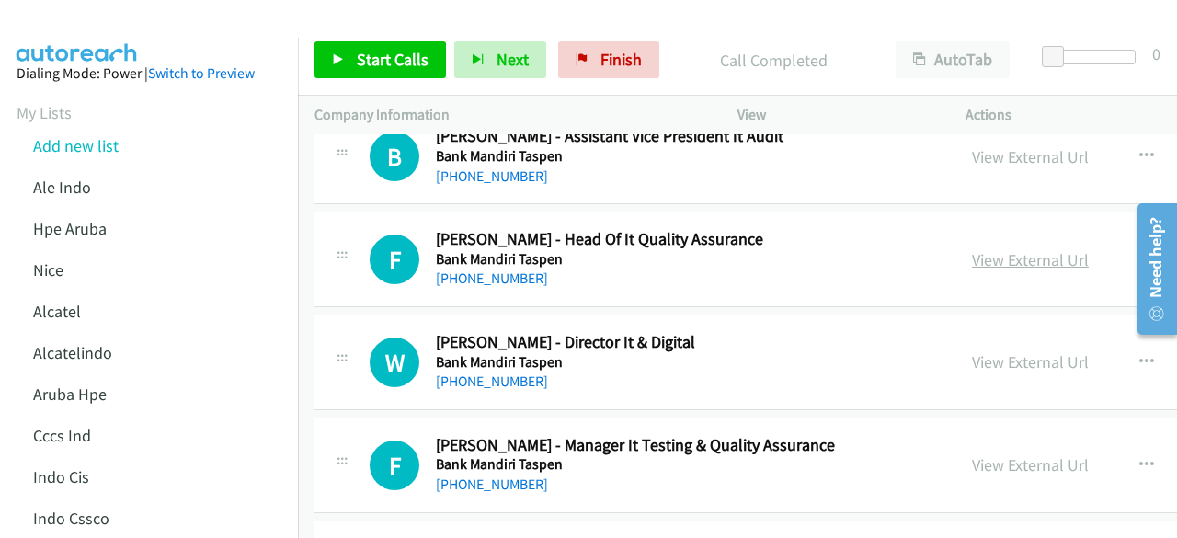
click at [982, 249] on link "View External Url" at bounding box center [1030, 259] width 117 height 21
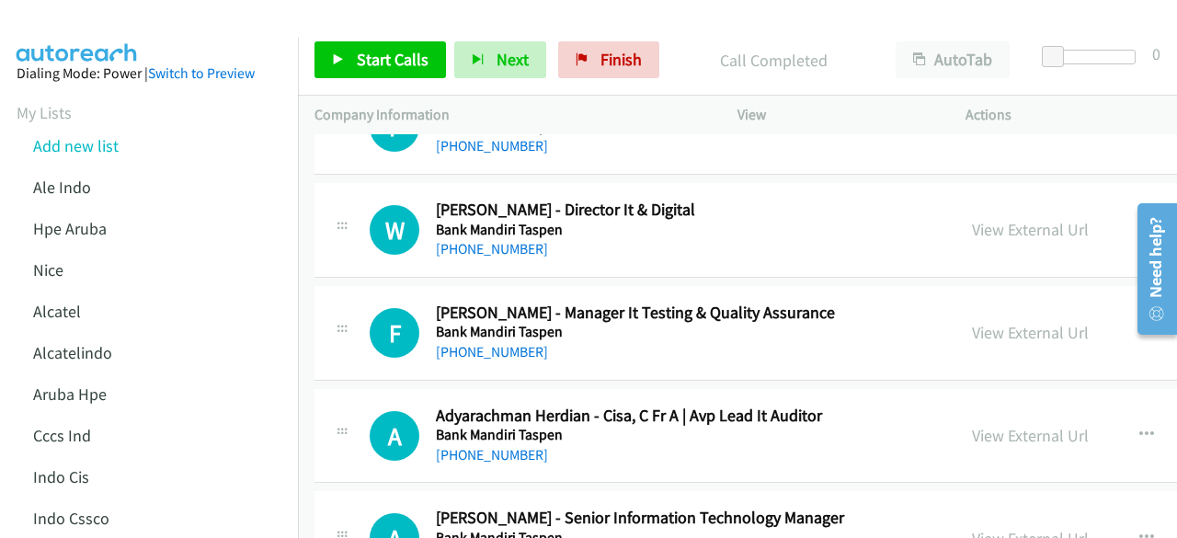
scroll to position [9883, 0]
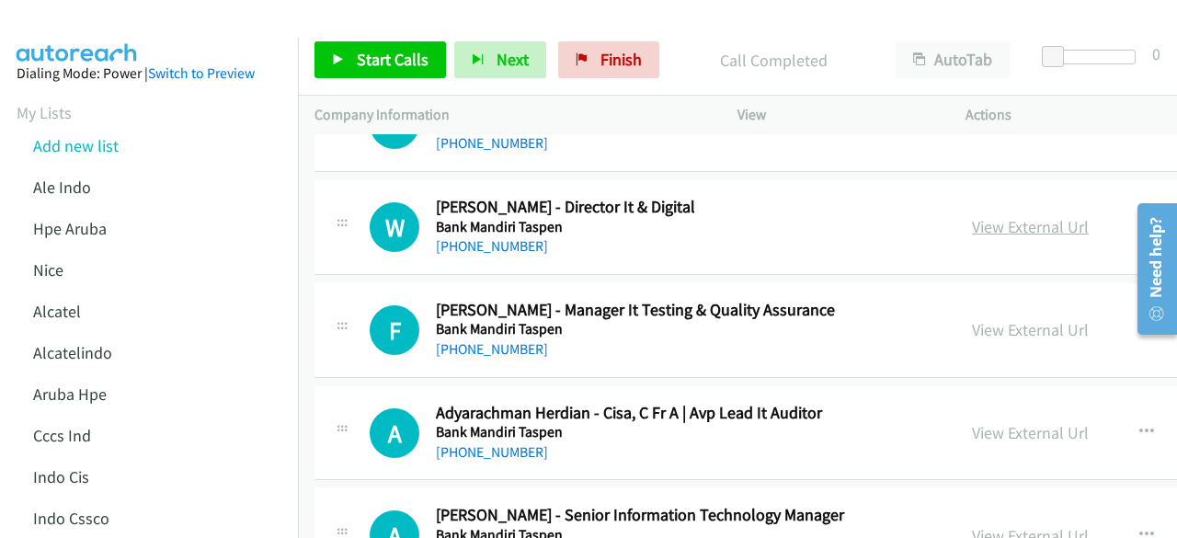
click at [995, 216] on link "View External Url" at bounding box center [1030, 226] width 117 height 21
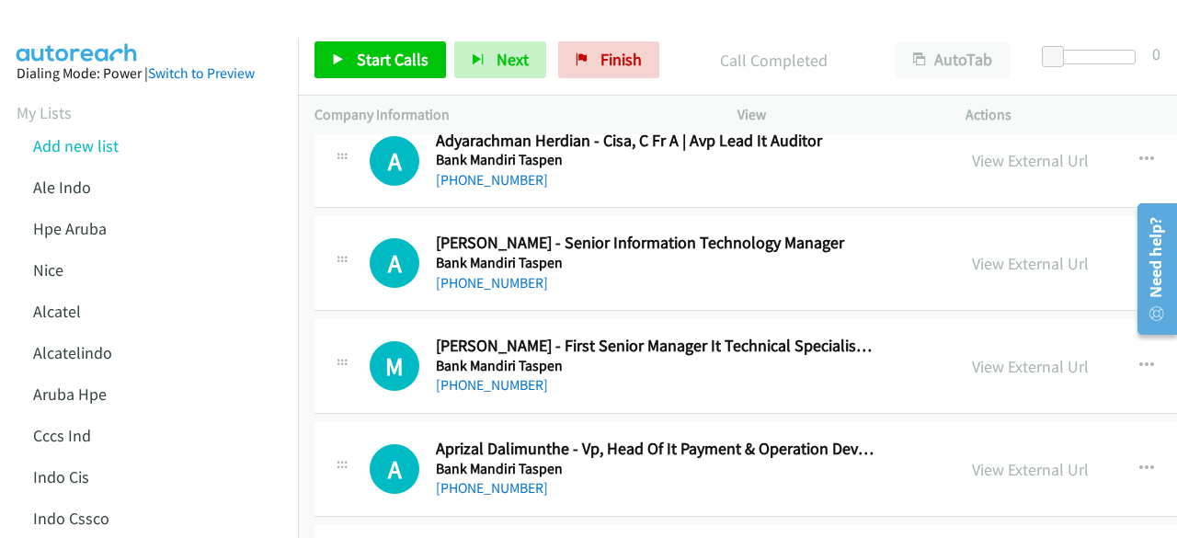
scroll to position [10168, 0]
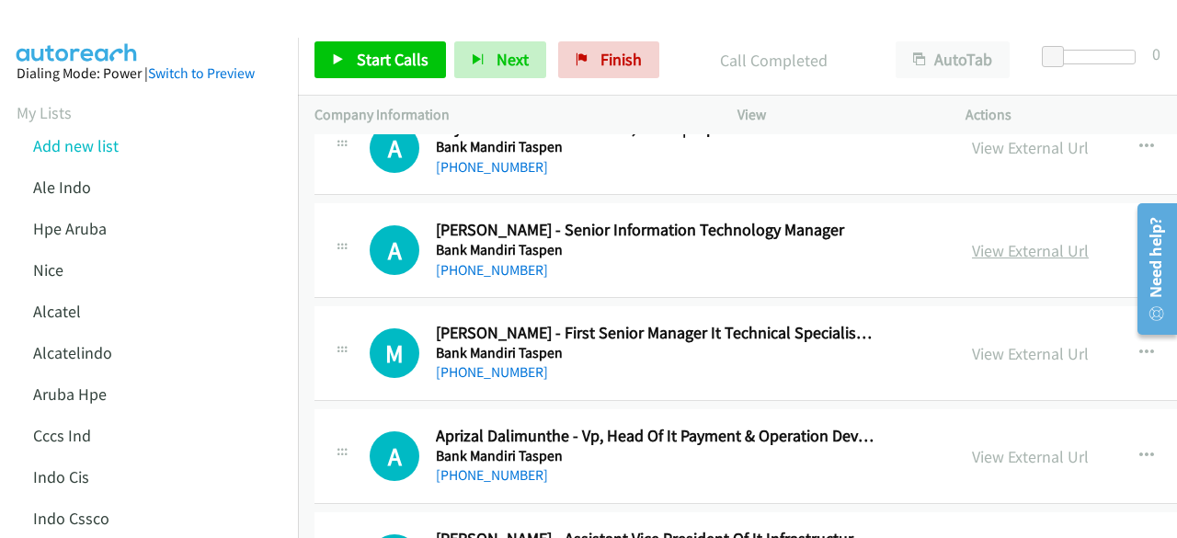
click at [995, 240] on link "View External Url" at bounding box center [1030, 250] width 117 height 21
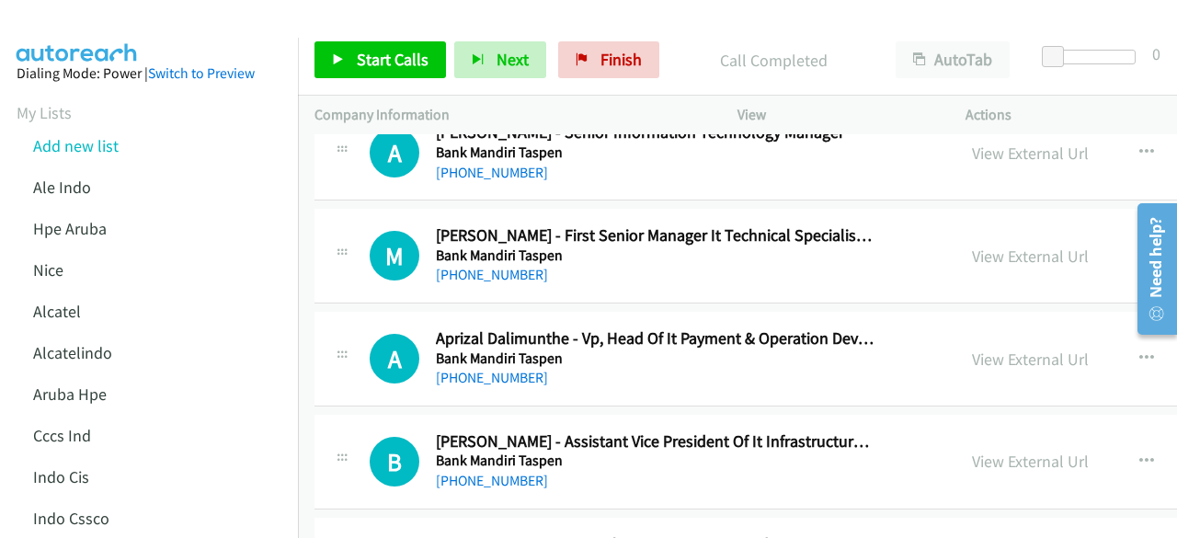
scroll to position [10266, 0]
click at [1013, 245] on link "View External Url" at bounding box center [1030, 255] width 117 height 21
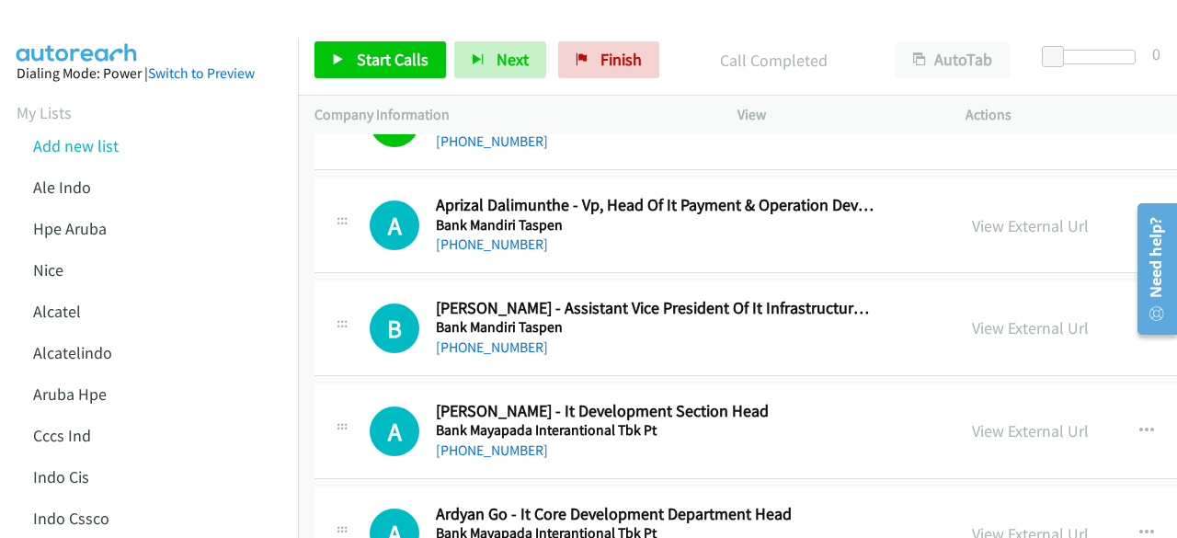
scroll to position [10400, 0]
click at [972, 214] on link "View External Url" at bounding box center [1030, 224] width 117 height 21
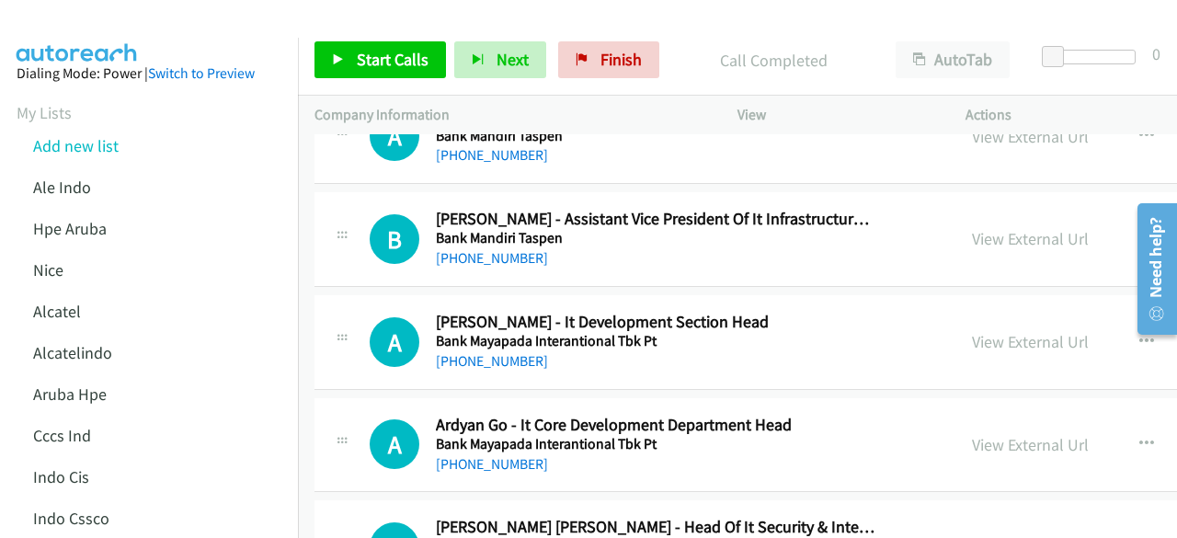
scroll to position [10489, 0]
click at [972, 227] on link "View External Url" at bounding box center [1030, 237] width 117 height 21
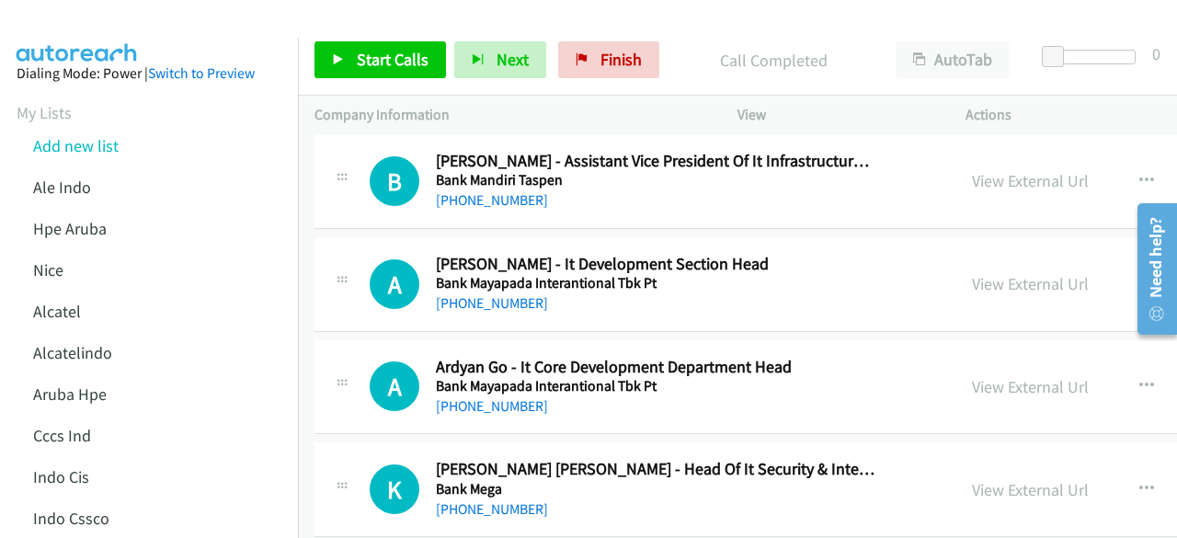
scroll to position [10546, 0]
click at [972, 273] on link "View External Url" at bounding box center [1030, 283] width 117 height 21
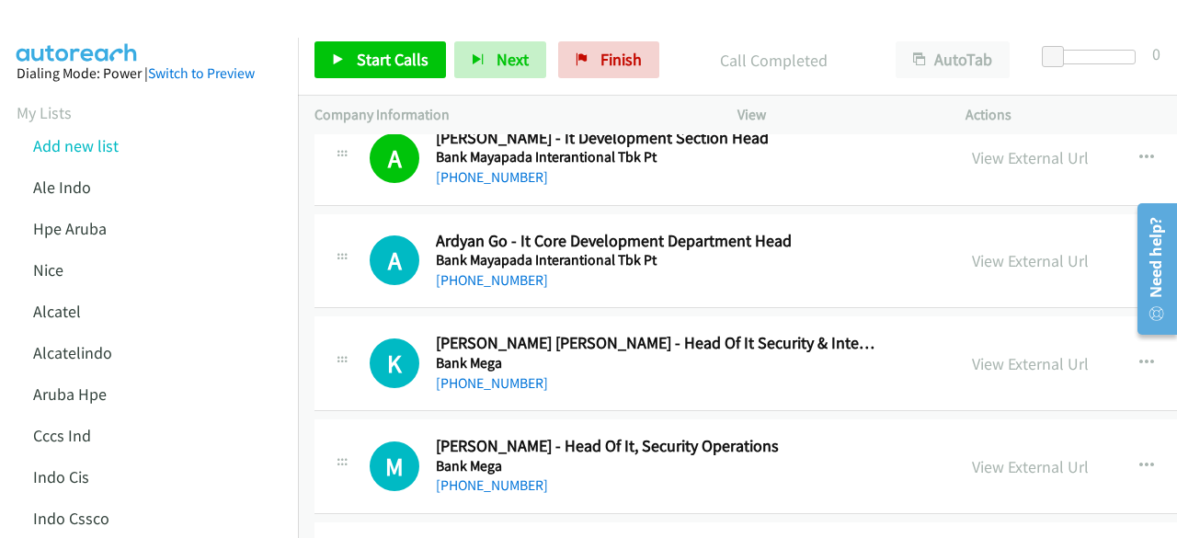
scroll to position [10684, 0]
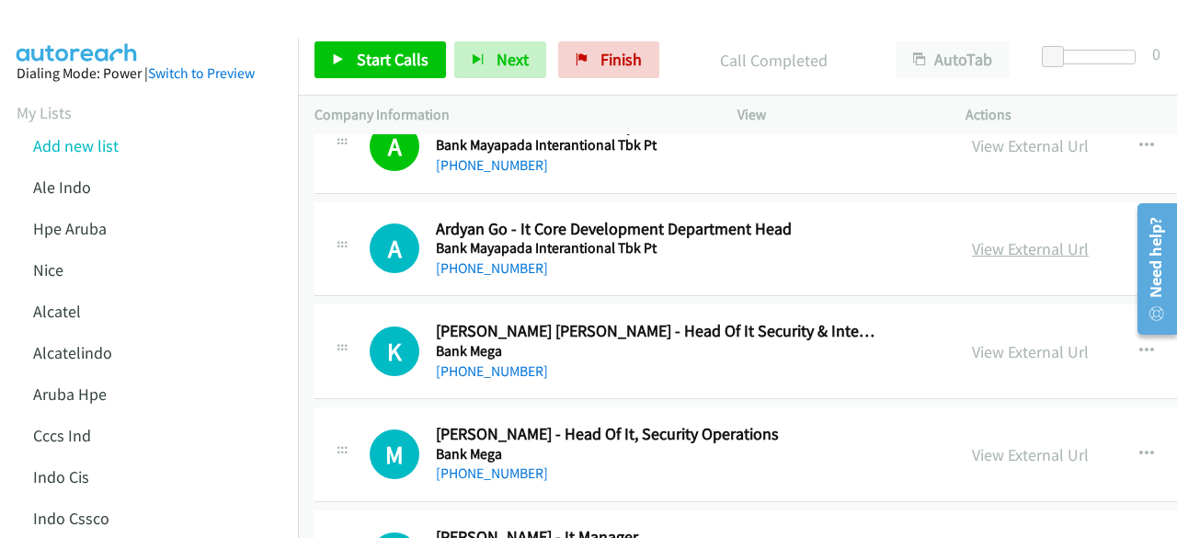
click at [972, 238] on link "View External Url" at bounding box center [1030, 248] width 117 height 21
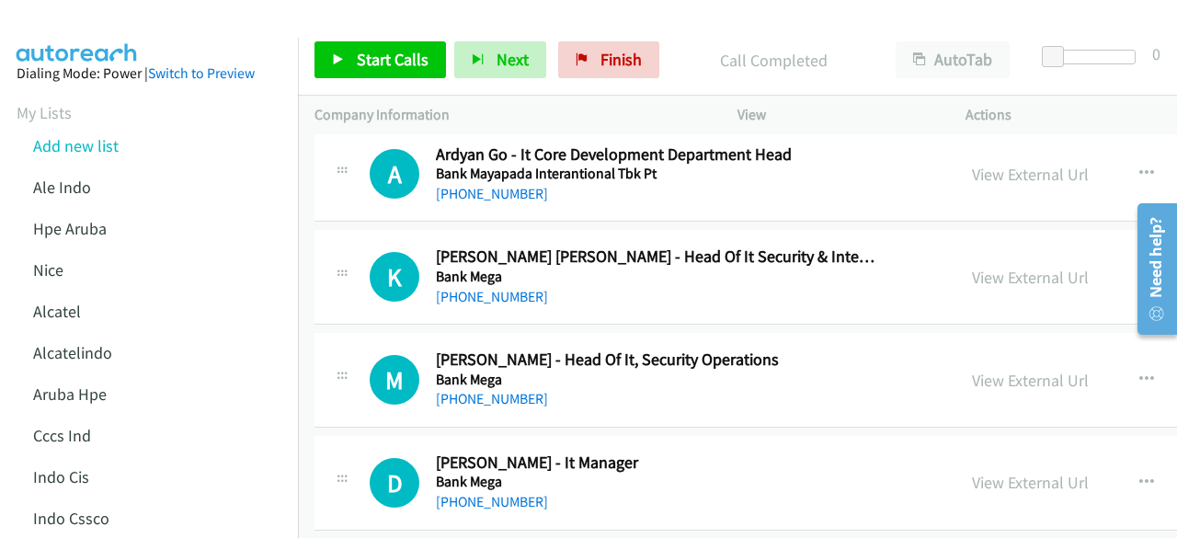
scroll to position [10775, 0]
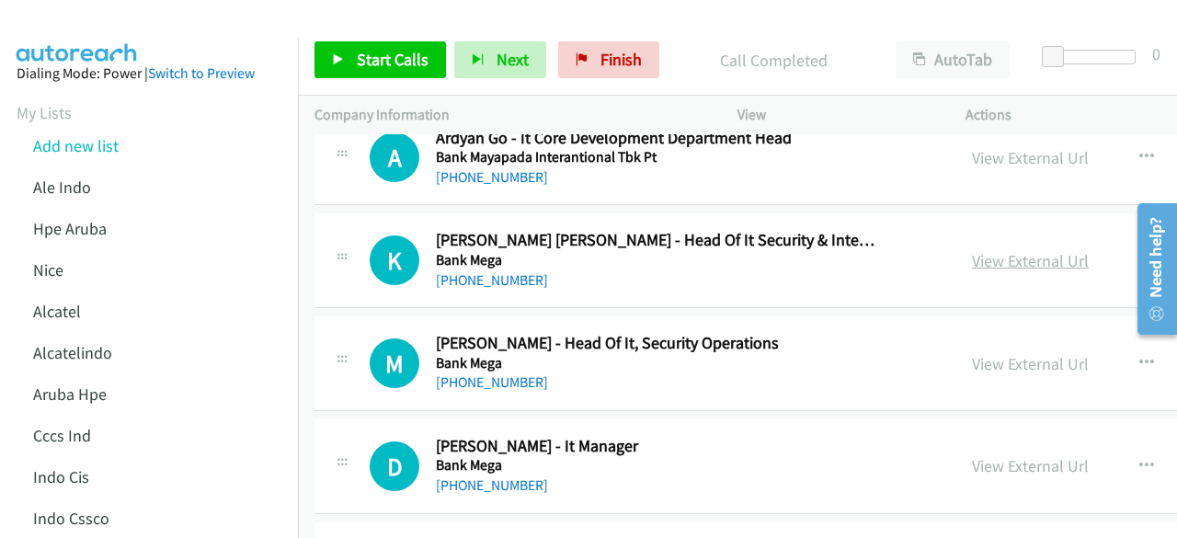
click at [983, 250] on link "View External Url" at bounding box center [1030, 260] width 117 height 21
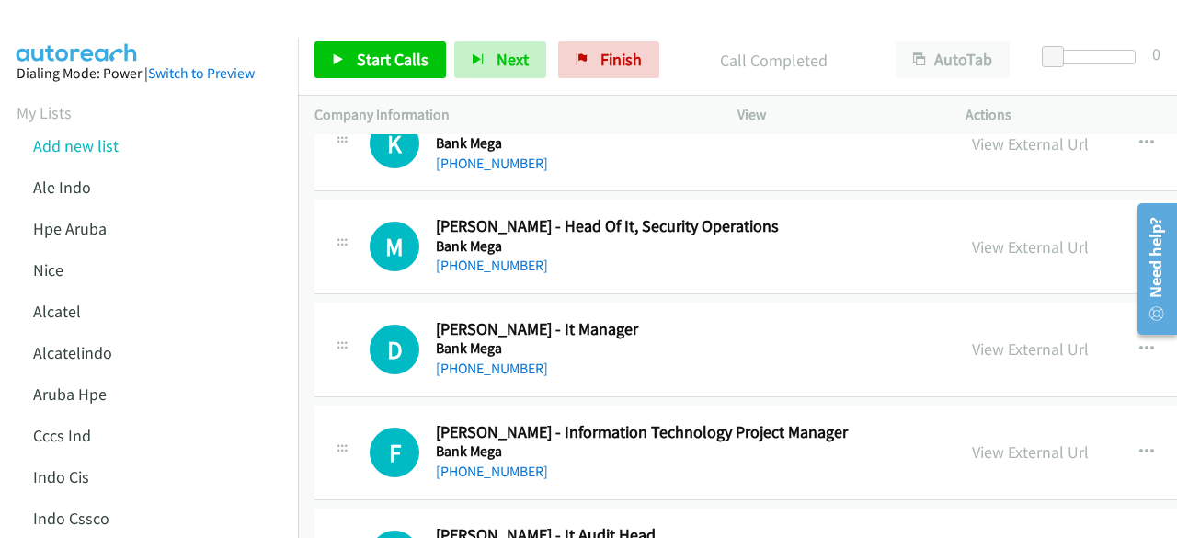
scroll to position [10892, 0]
click at [1011, 235] on link "View External Url" at bounding box center [1030, 245] width 117 height 21
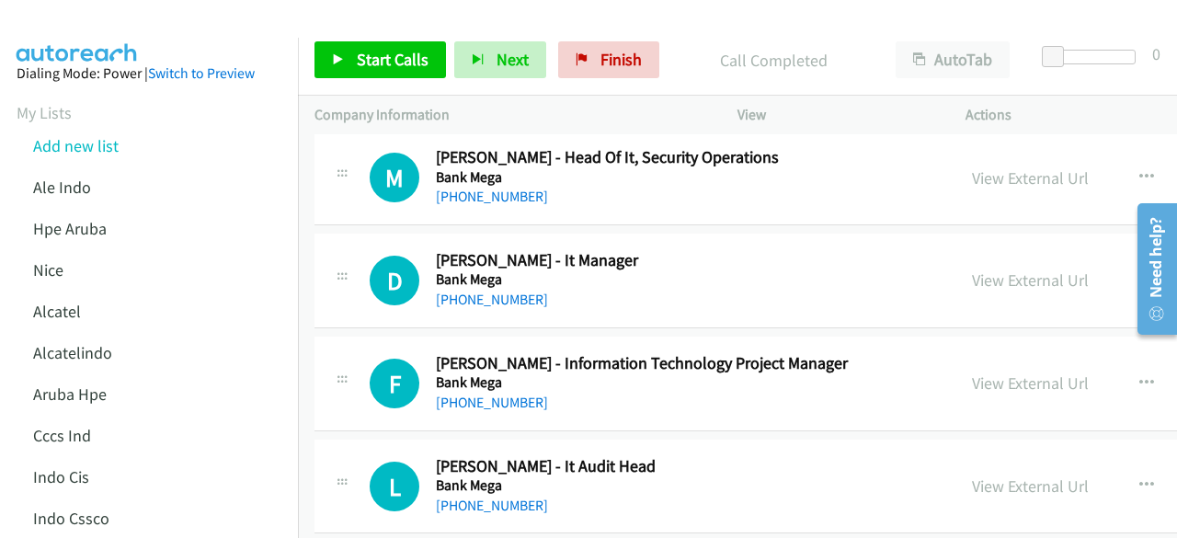
scroll to position [10980, 0]
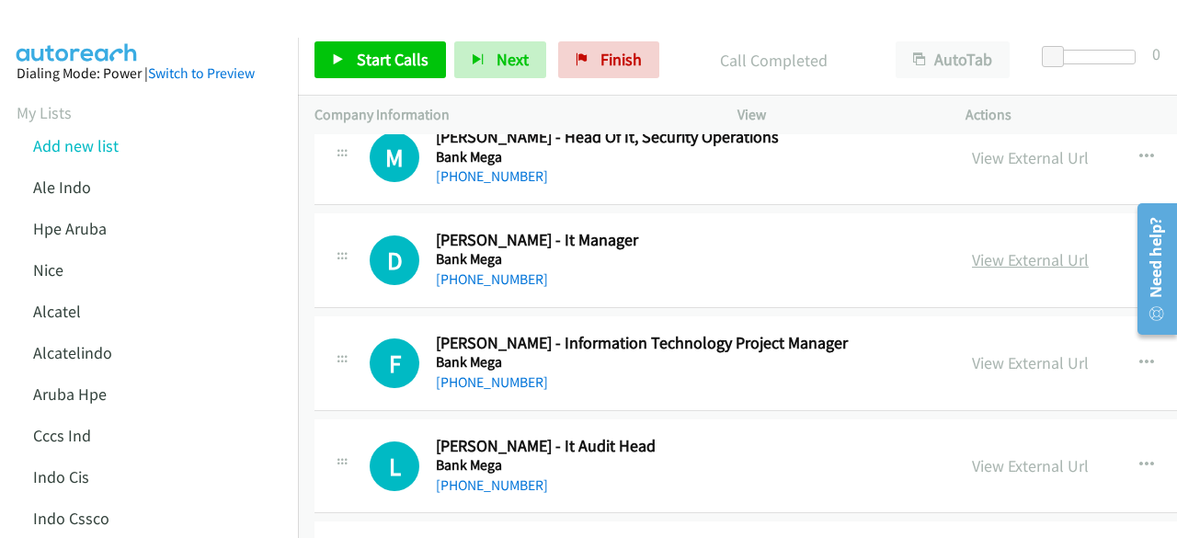
click at [981, 249] on link "View External Url" at bounding box center [1030, 259] width 117 height 21
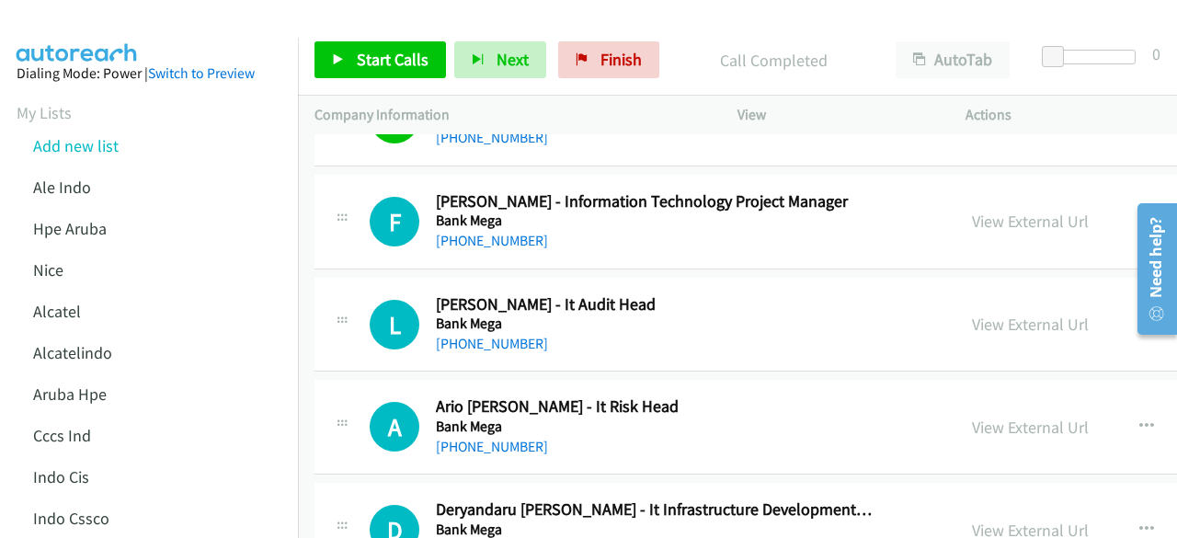
scroll to position [11125, 0]
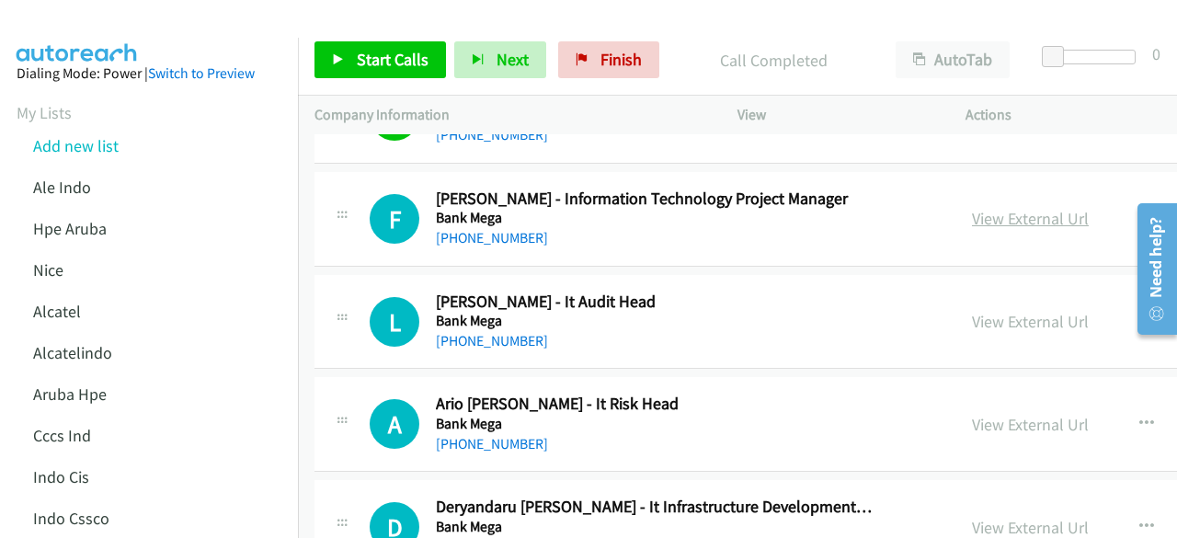
click at [1005, 208] on link "View External Url" at bounding box center [1030, 218] width 117 height 21
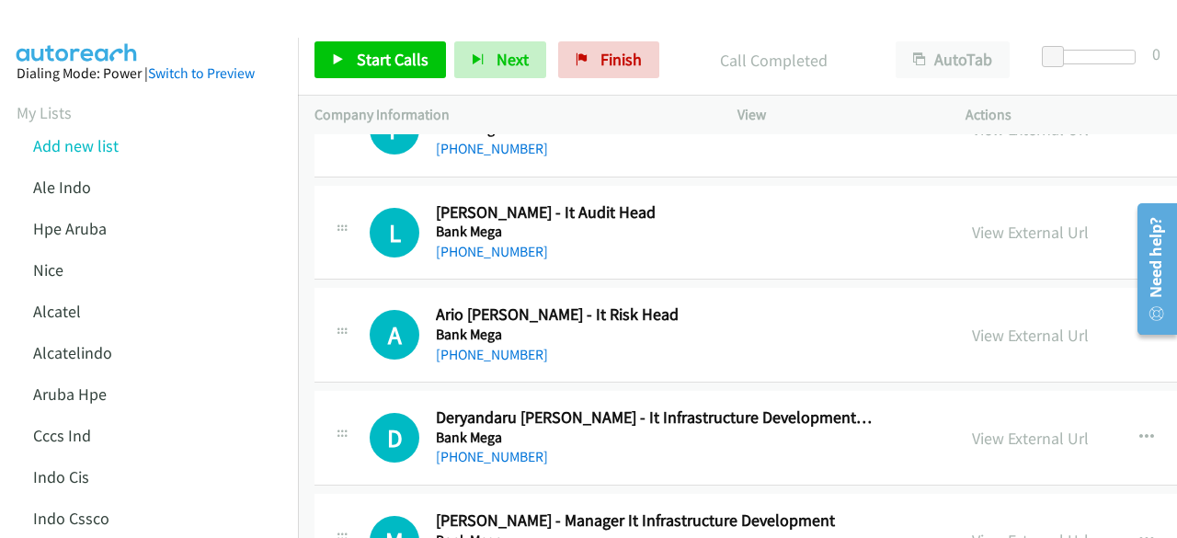
scroll to position [11215, 0]
click at [1006, 221] on link "View External Url" at bounding box center [1030, 231] width 117 height 21
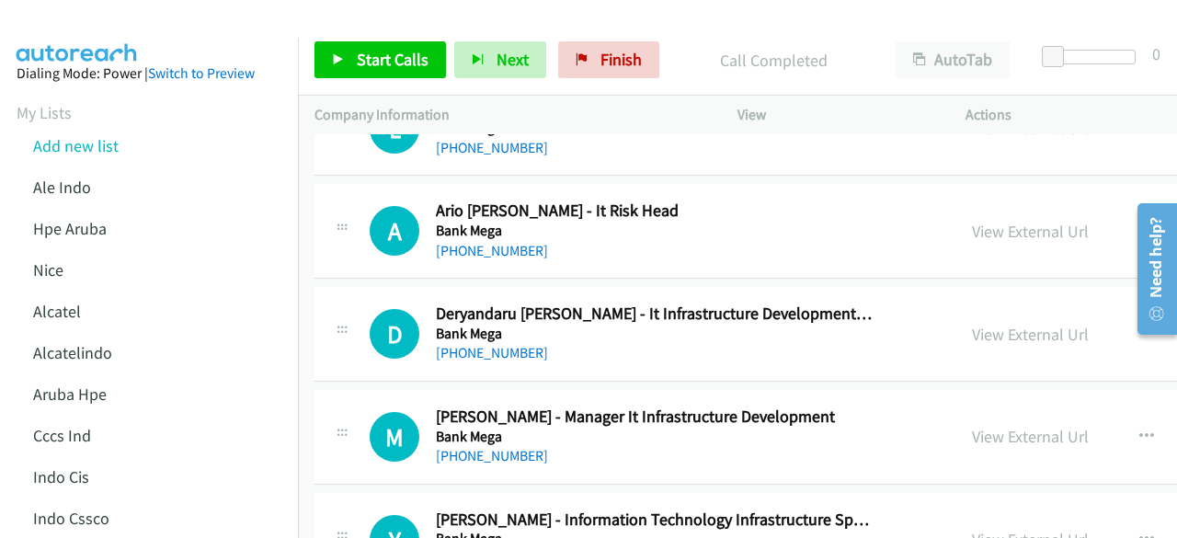
scroll to position [11322, 0]
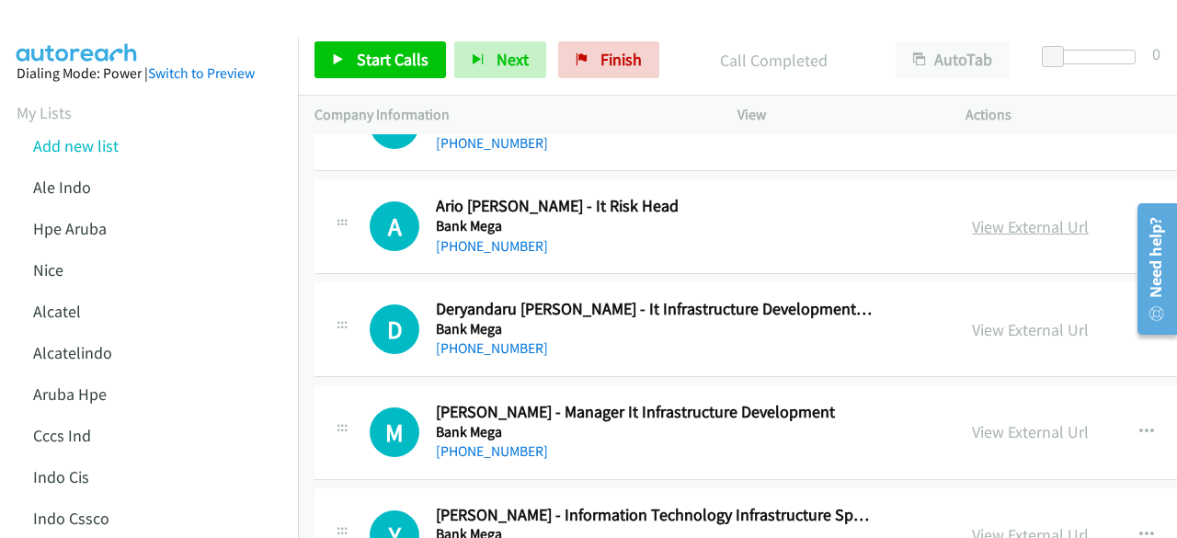
click at [1010, 216] on link "View External Url" at bounding box center [1030, 226] width 117 height 21
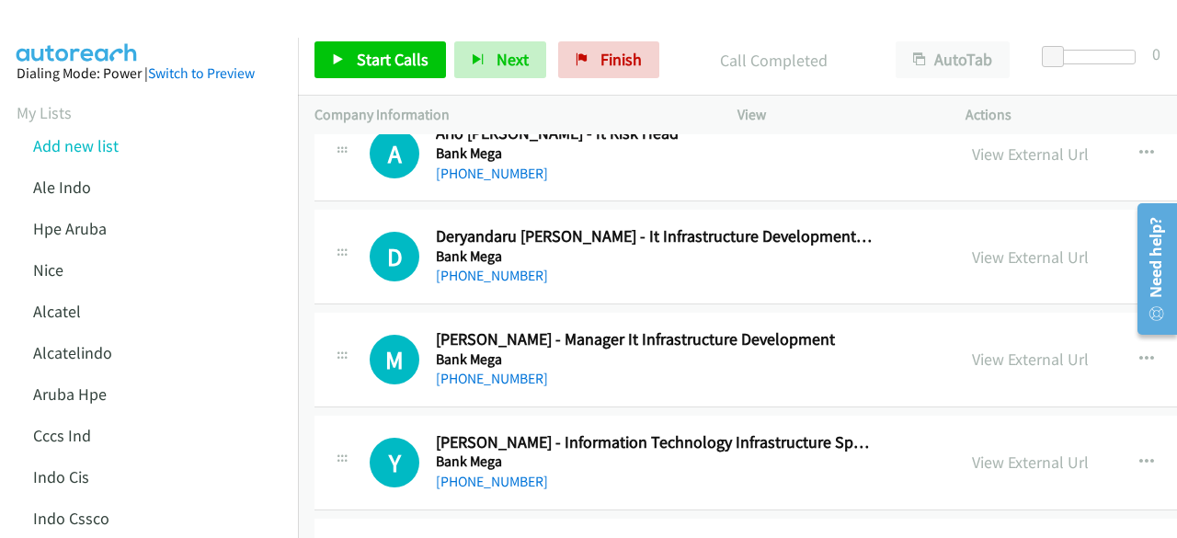
scroll to position [11396, 0]
click at [983, 245] on link "View External Url" at bounding box center [1030, 255] width 117 height 21
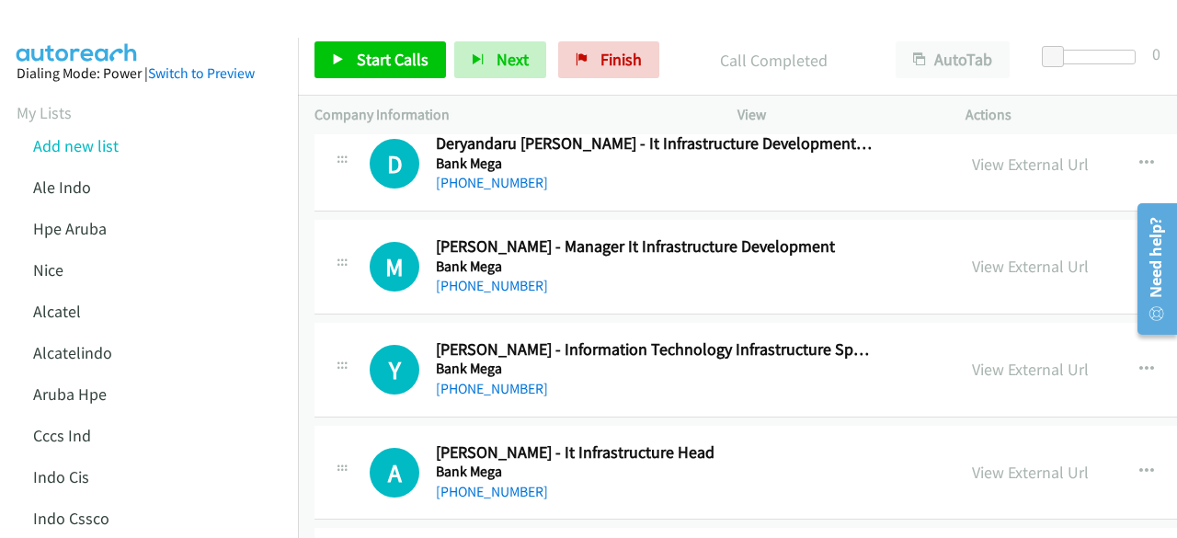
scroll to position [11489, 0]
click at [986, 255] on link "View External Url" at bounding box center [1030, 265] width 117 height 21
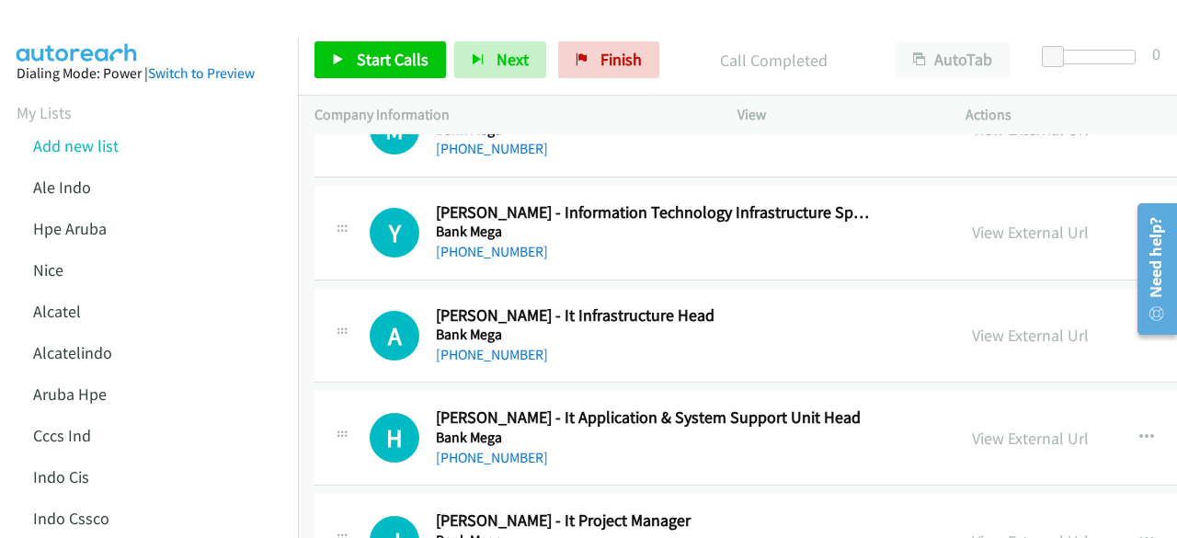
scroll to position [11626, 0]
click at [1018, 221] on link "View External Url" at bounding box center [1030, 231] width 117 height 21
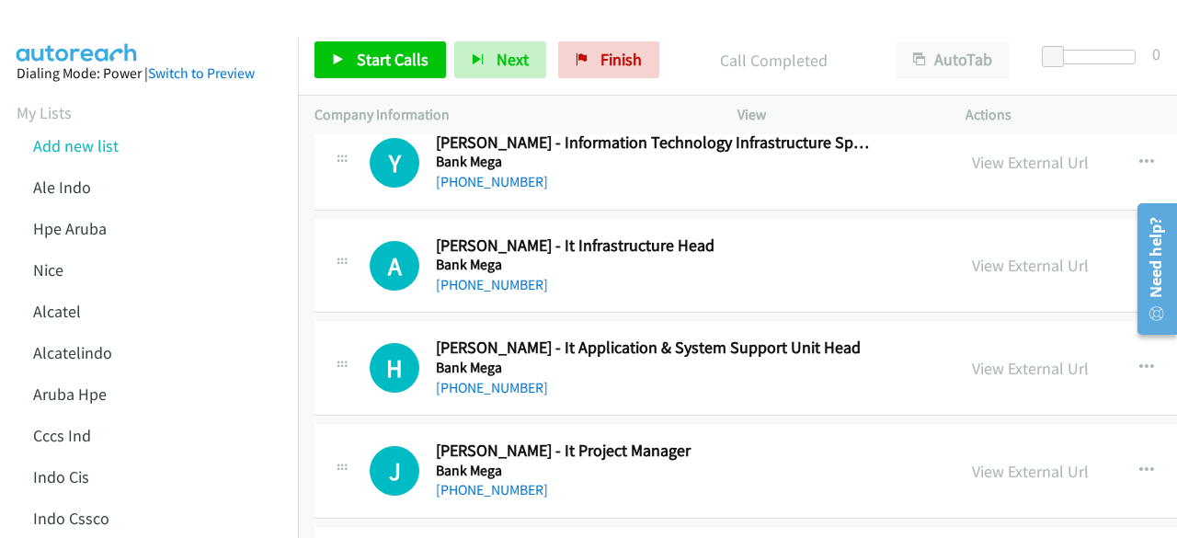
scroll to position [11696, 0]
click at [973, 254] on link "View External Url" at bounding box center [1030, 264] width 117 height 21
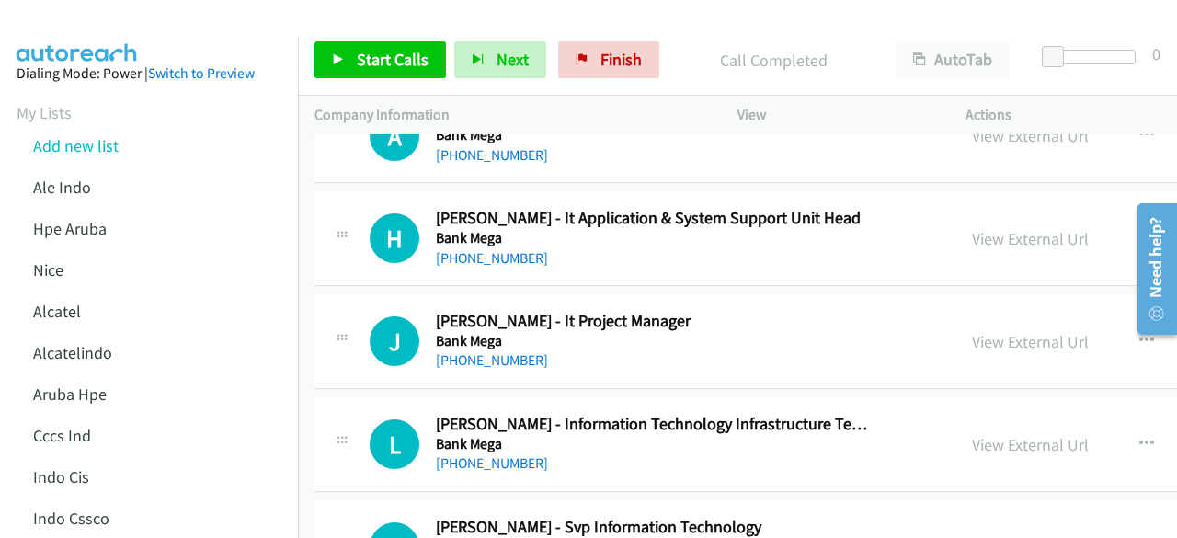
scroll to position [11827, 0]
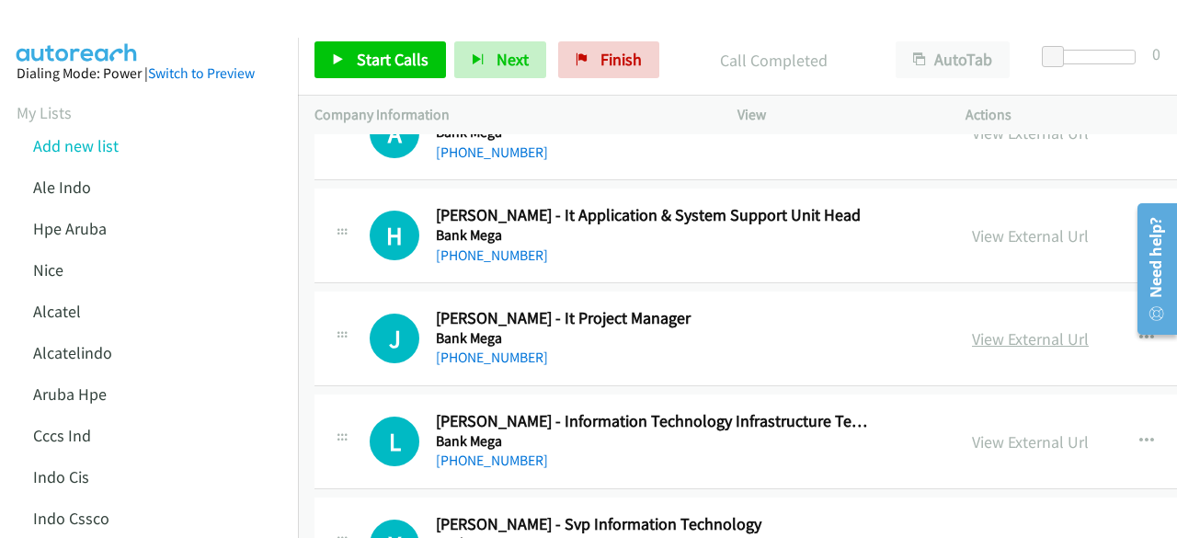
click at [991, 328] on link "View External Url" at bounding box center [1030, 338] width 117 height 21
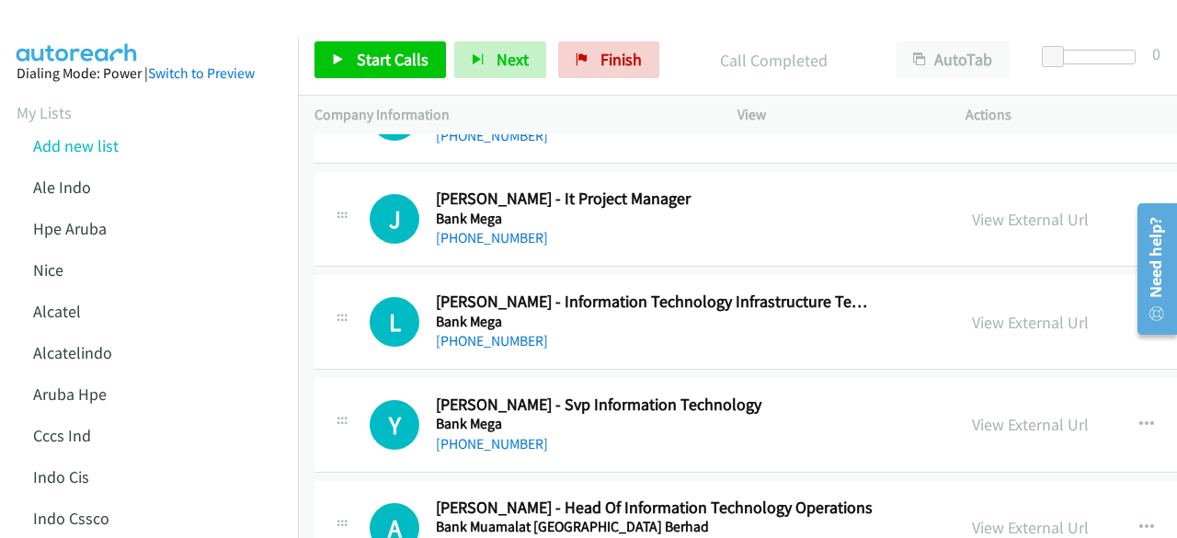
scroll to position [11958, 0]
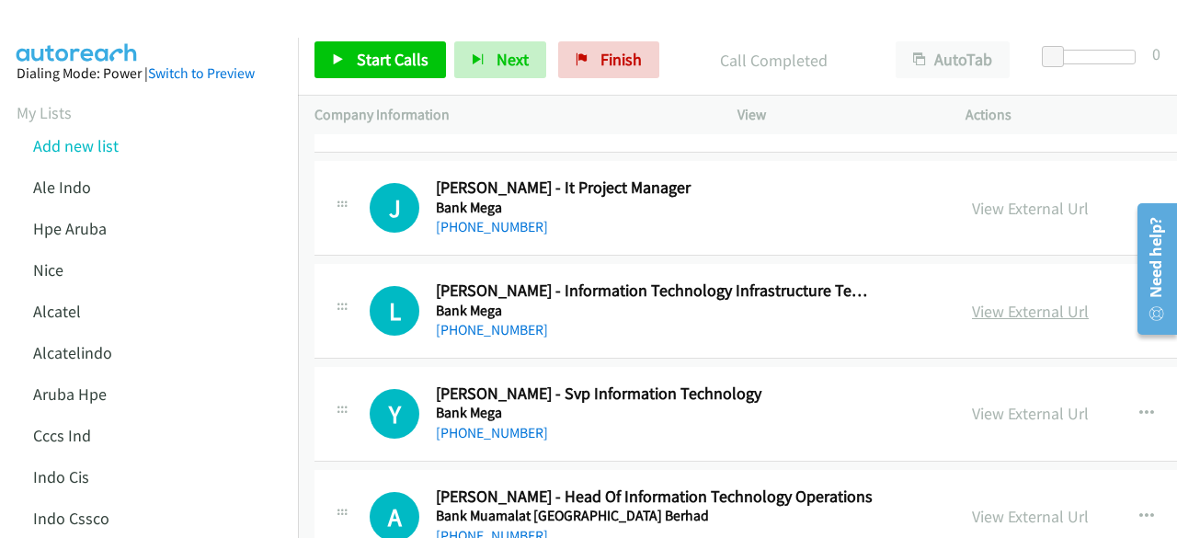
click at [974, 301] on link "View External Url" at bounding box center [1030, 311] width 117 height 21
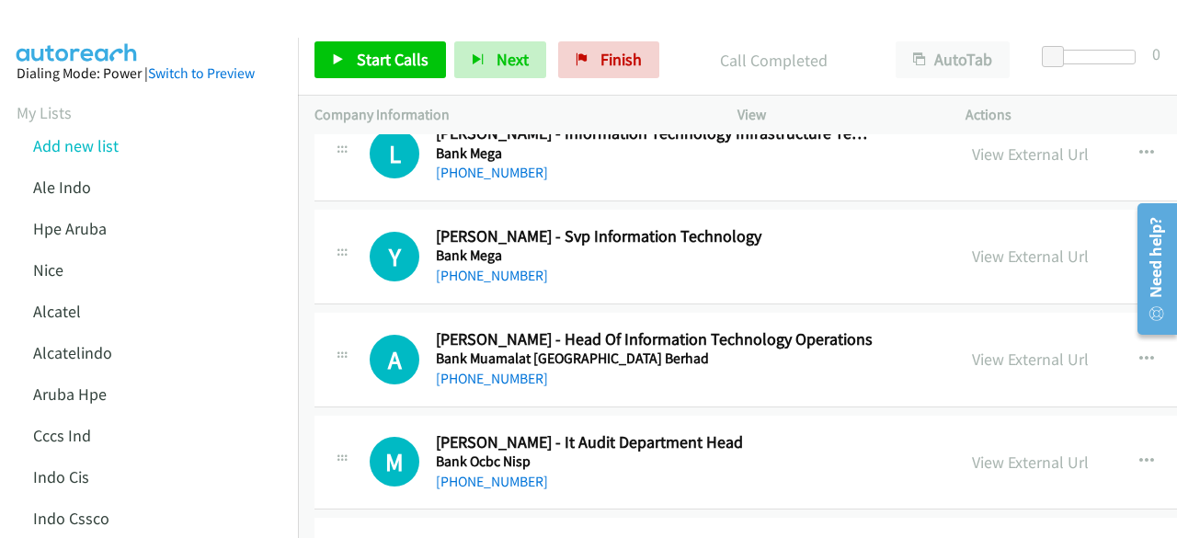
scroll to position [12123, 0]
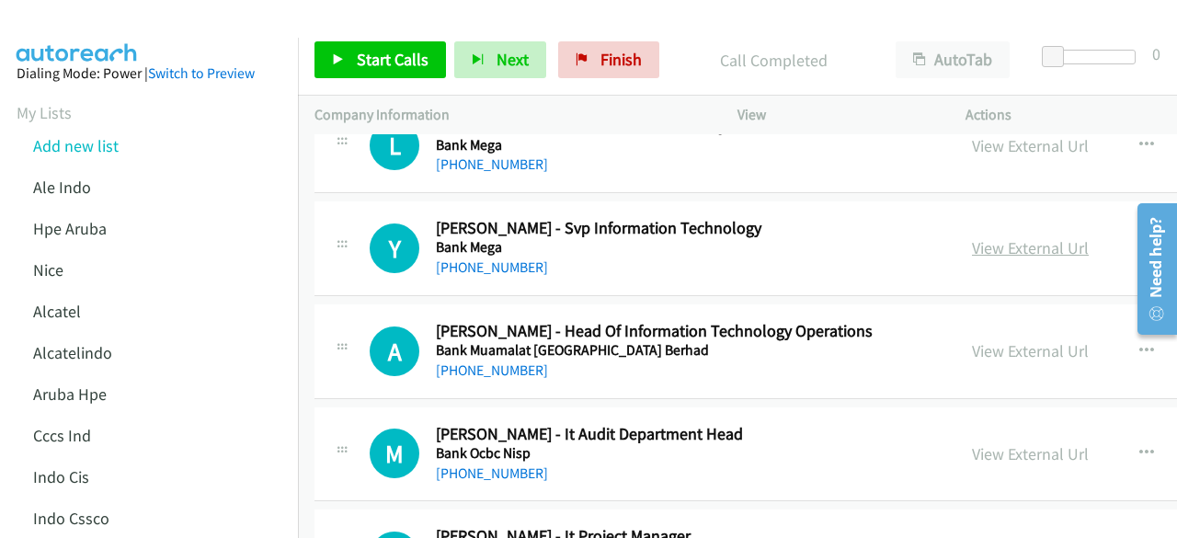
click at [972, 237] on link "View External Url" at bounding box center [1030, 247] width 117 height 21
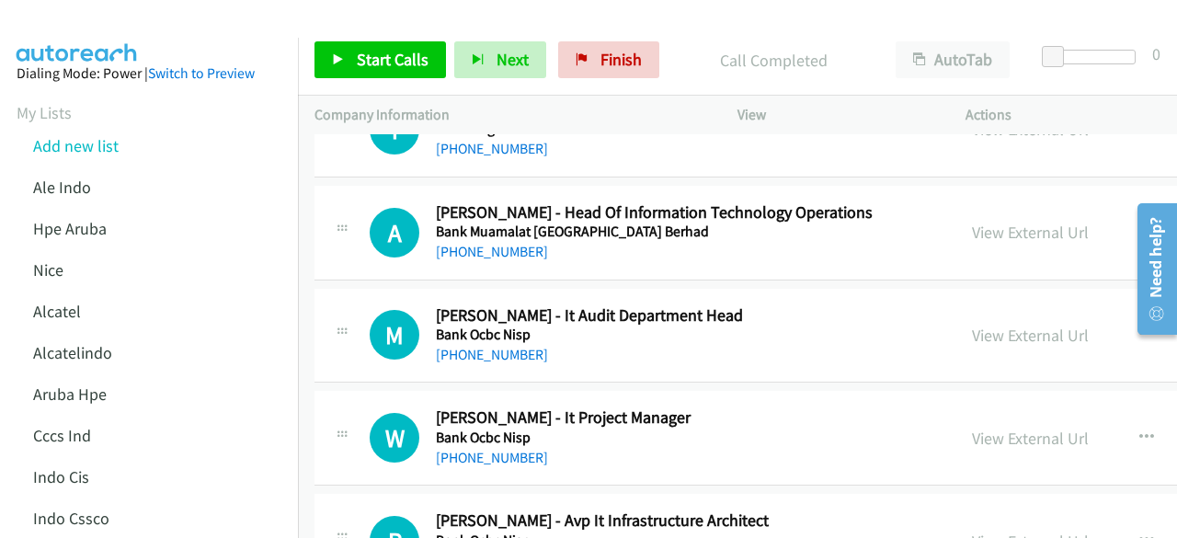
scroll to position [12243, 0]
click at [985, 221] on link "View External Url" at bounding box center [1030, 231] width 117 height 21
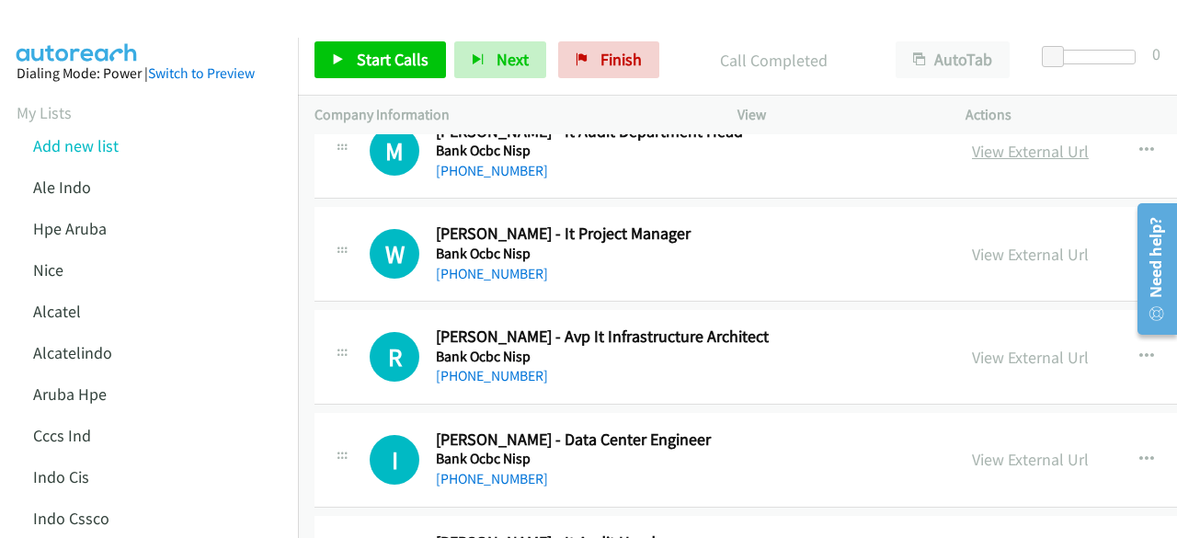
scroll to position [12431, 0]
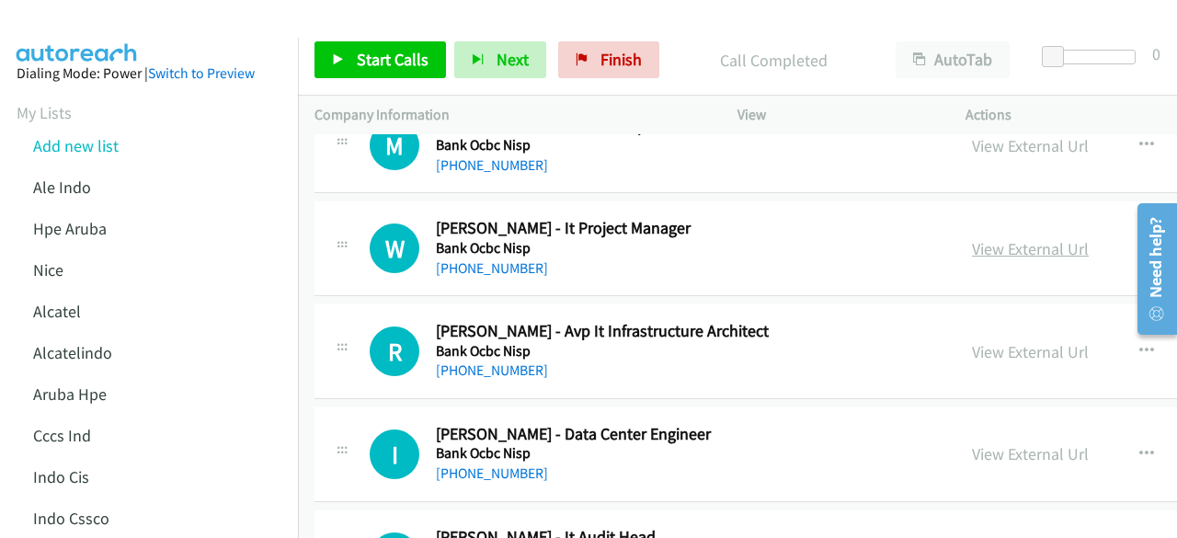
click at [1020, 238] on link "View External Url" at bounding box center [1030, 248] width 117 height 21
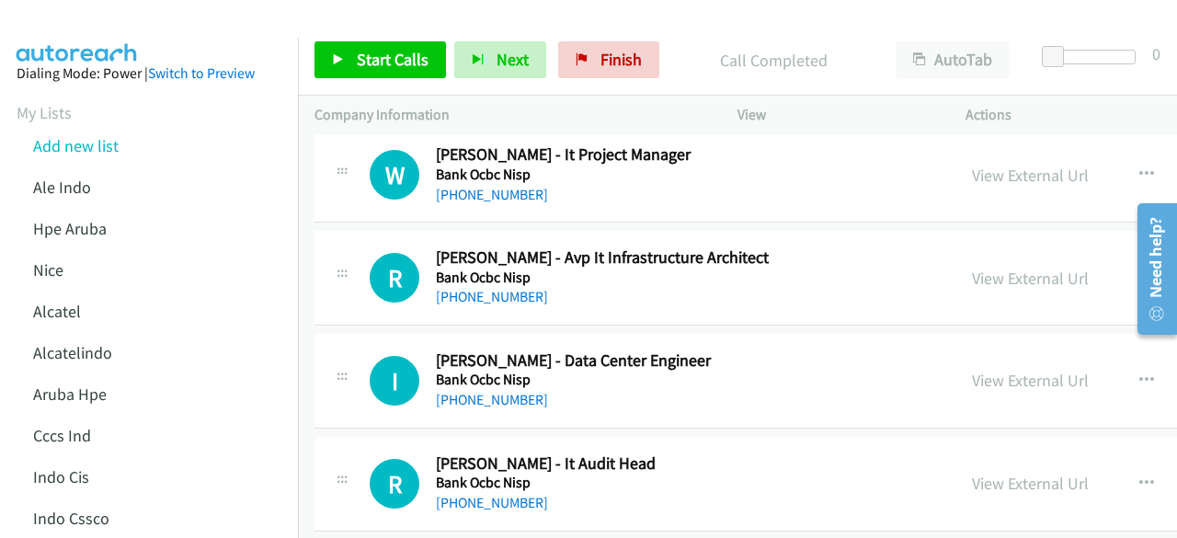
scroll to position [12509, 0]
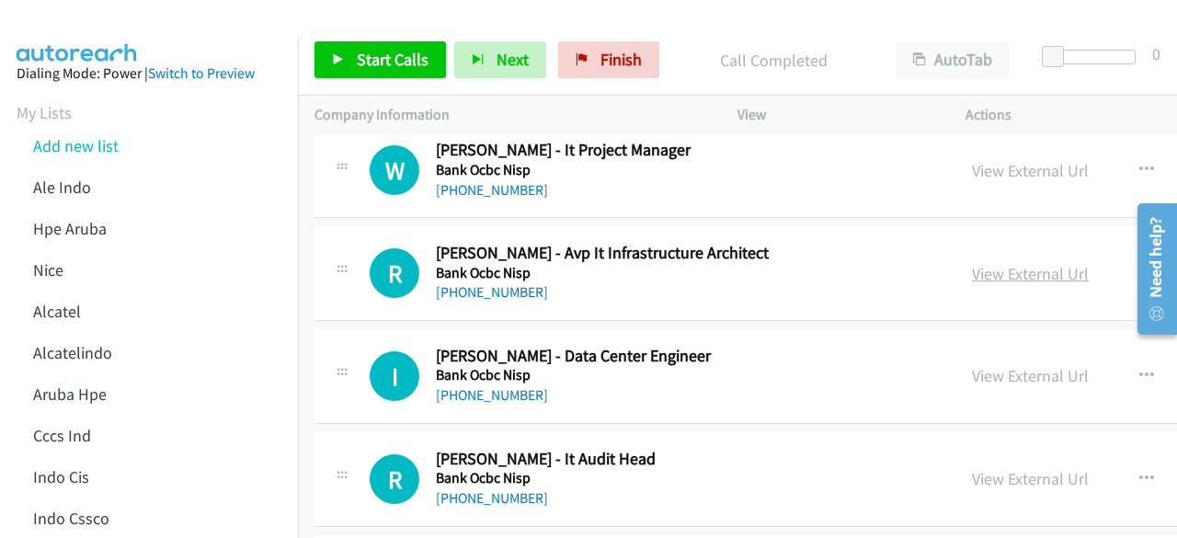
click at [984, 263] on link "View External Url" at bounding box center [1030, 273] width 117 height 21
click at [999, 365] on link "View External Url" at bounding box center [1030, 375] width 117 height 21
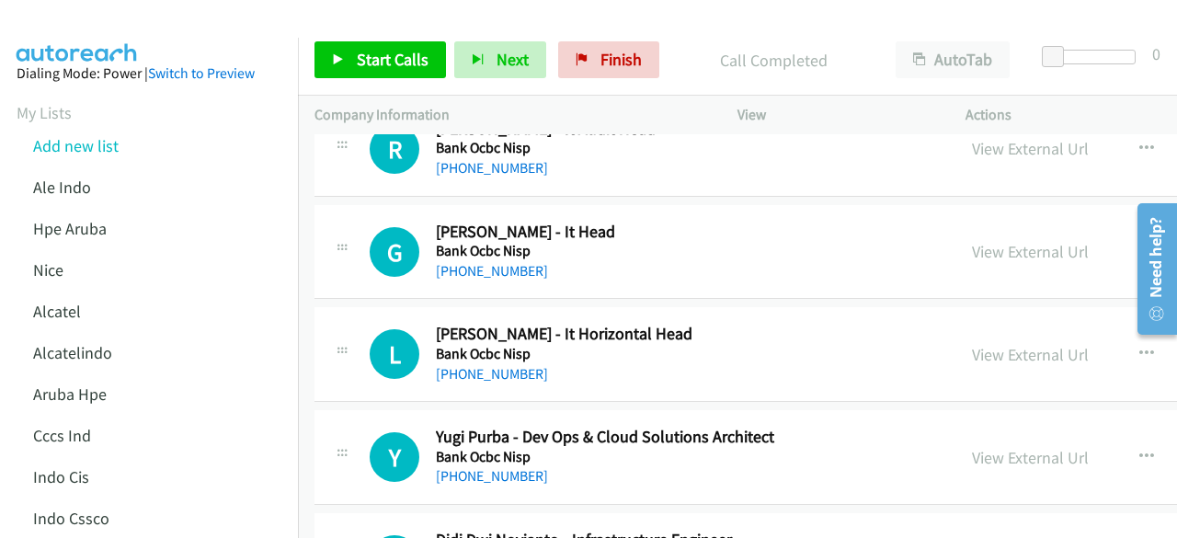
scroll to position [12843, 0]
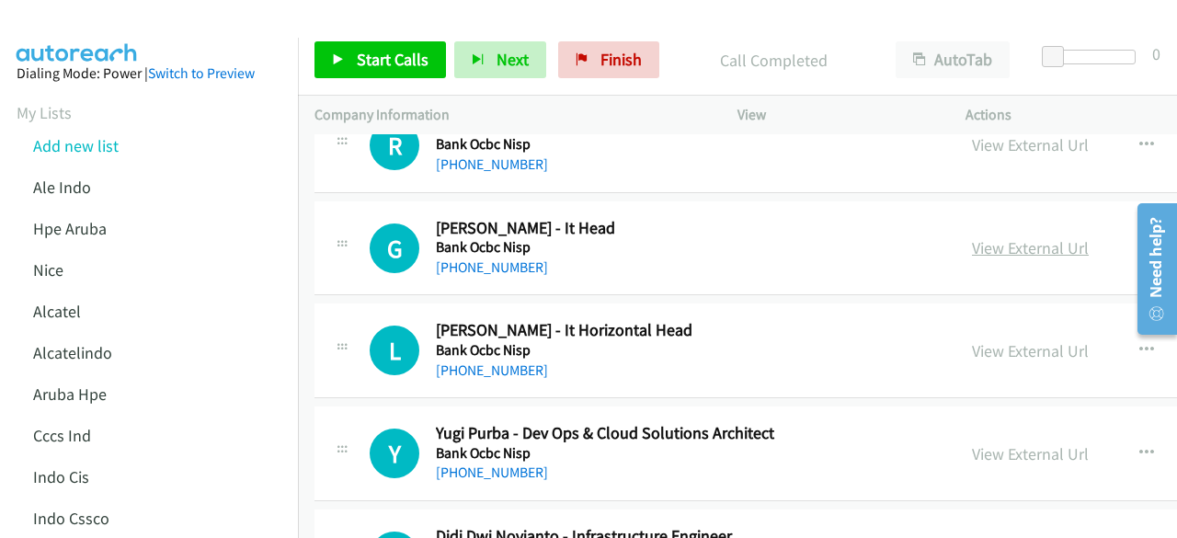
click at [1013, 237] on link "View External Url" at bounding box center [1030, 247] width 117 height 21
click at [1029, 340] on link "View External Url" at bounding box center [1030, 350] width 117 height 21
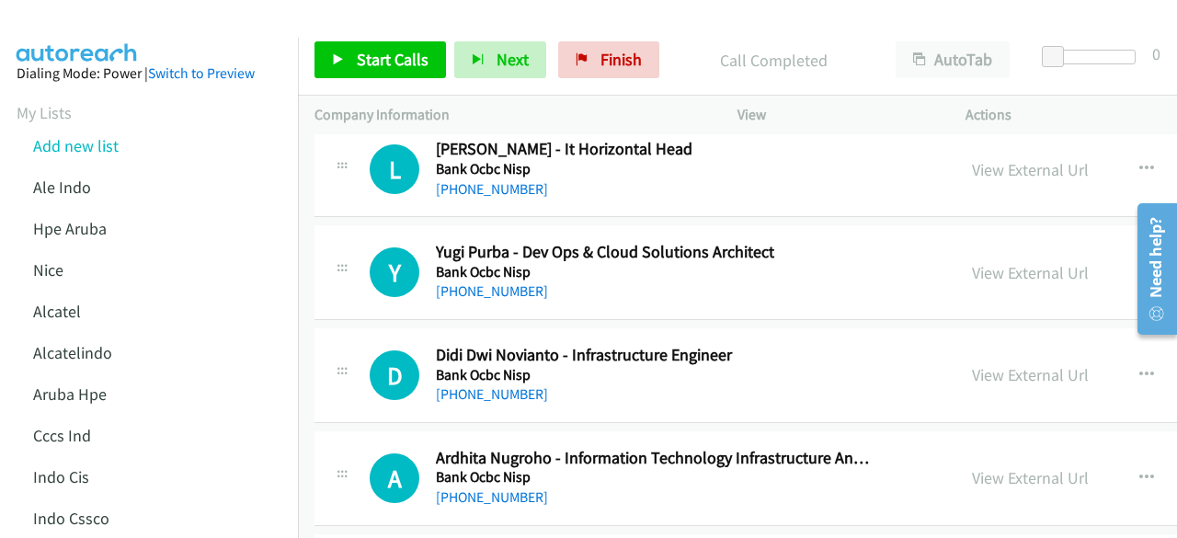
scroll to position [13043, 0]
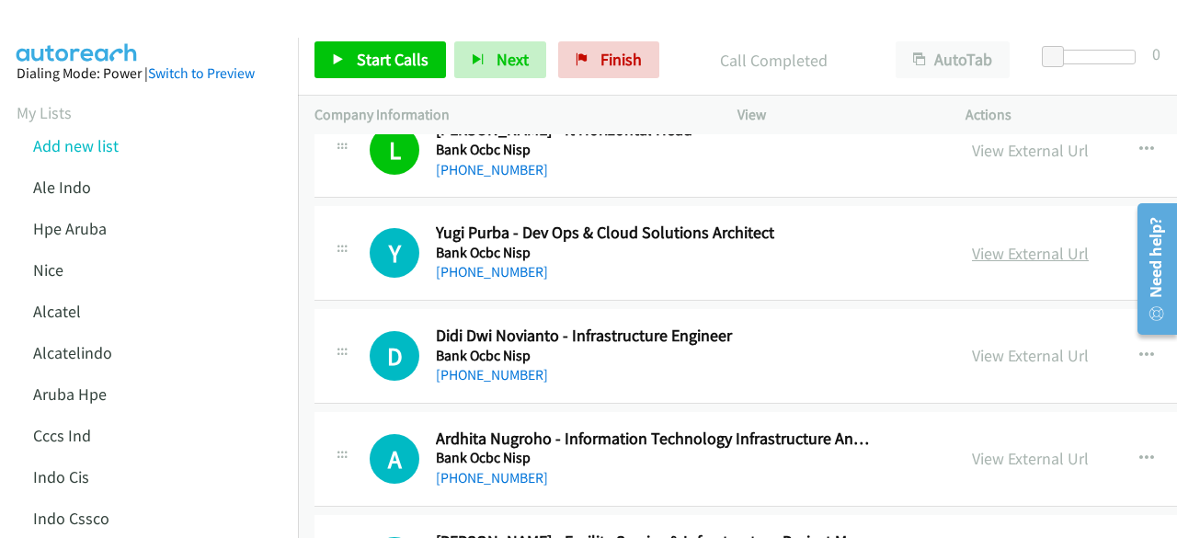
click at [992, 243] on link "View External Url" at bounding box center [1030, 253] width 117 height 21
click at [1016, 345] on link "View External Url" at bounding box center [1030, 355] width 117 height 21
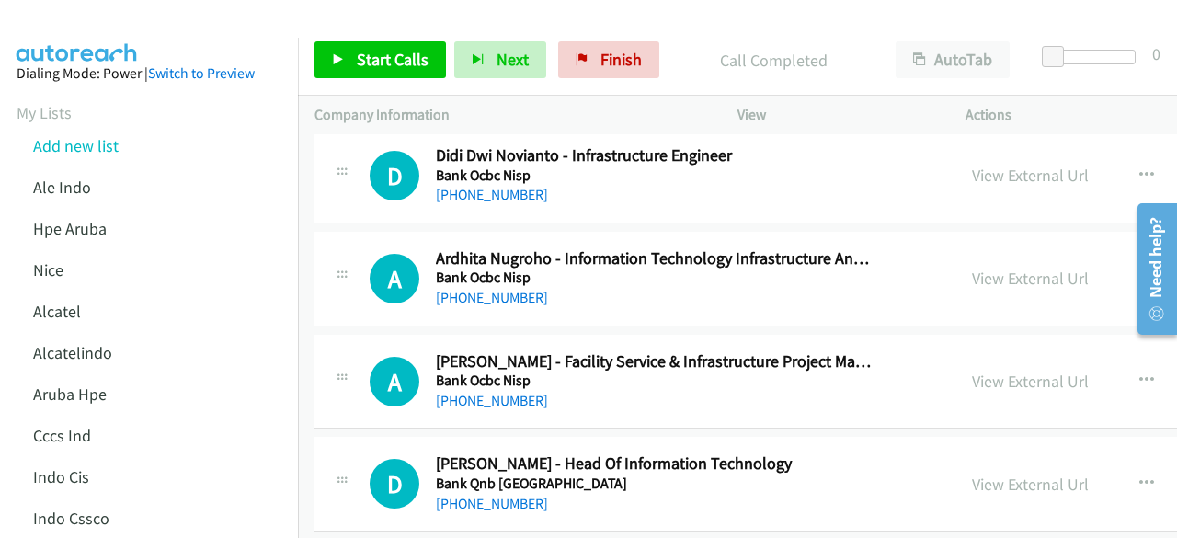
scroll to position [13226, 0]
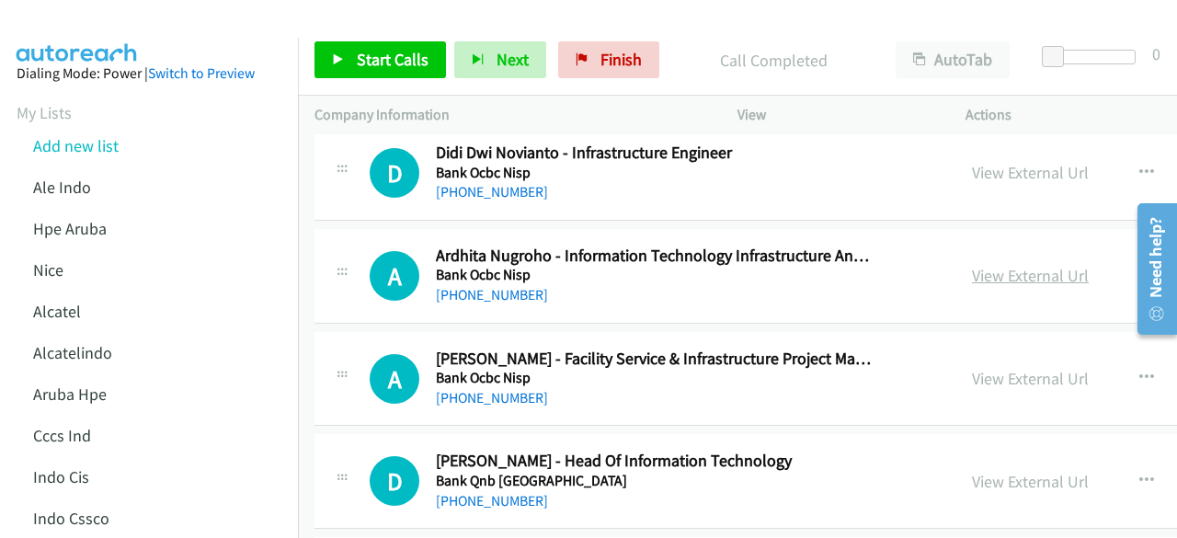
click at [991, 265] on link "View External Url" at bounding box center [1030, 275] width 117 height 21
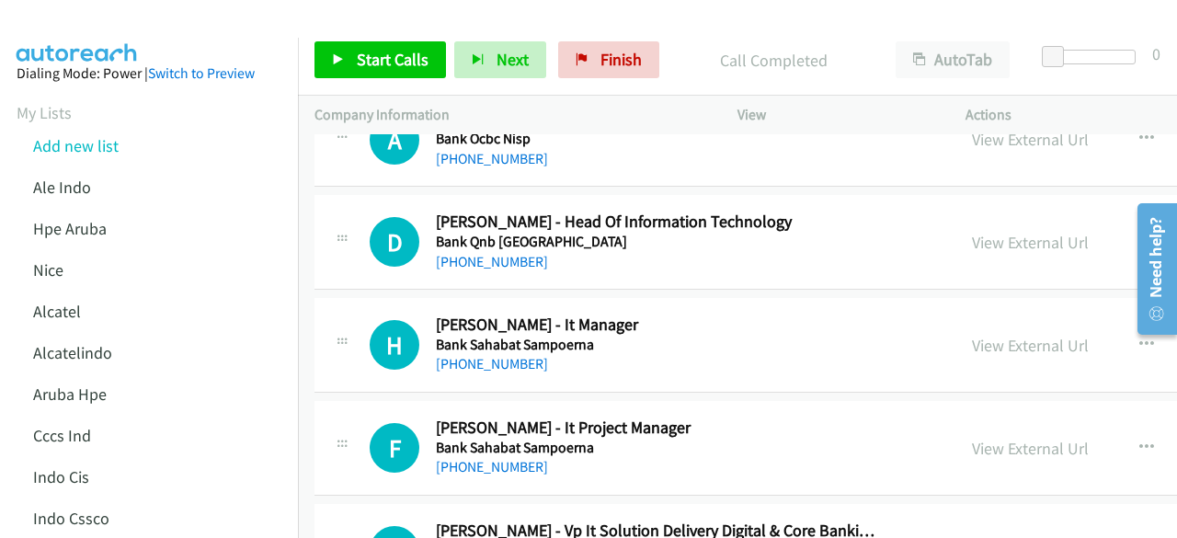
scroll to position [13468, 0]
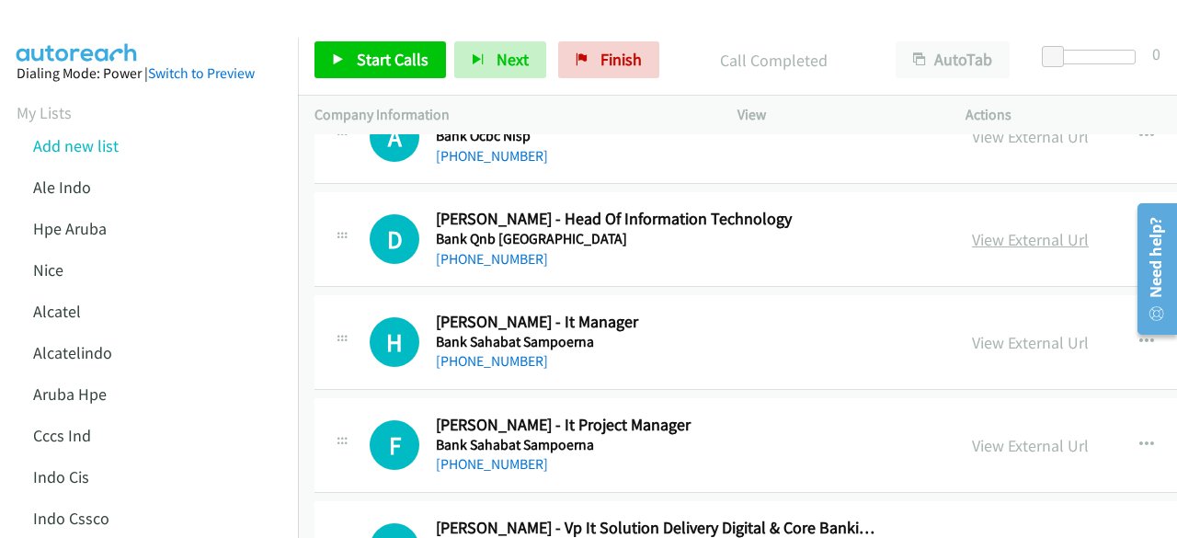
click at [1013, 229] on link "View External Url" at bounding box center [1030, 239] width 117 height 21
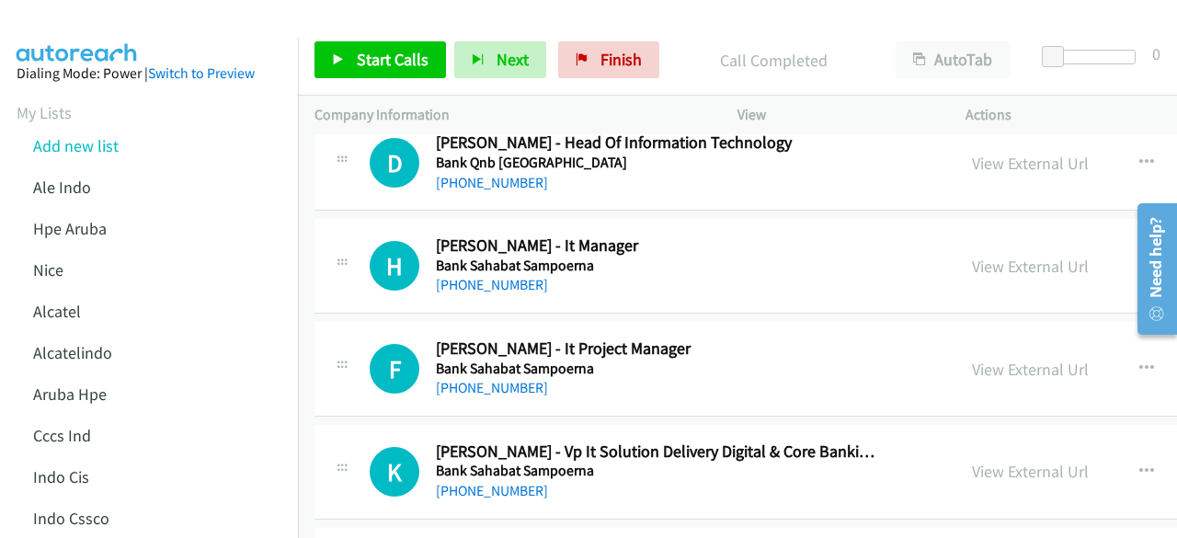
scroll to position [13560, 0]
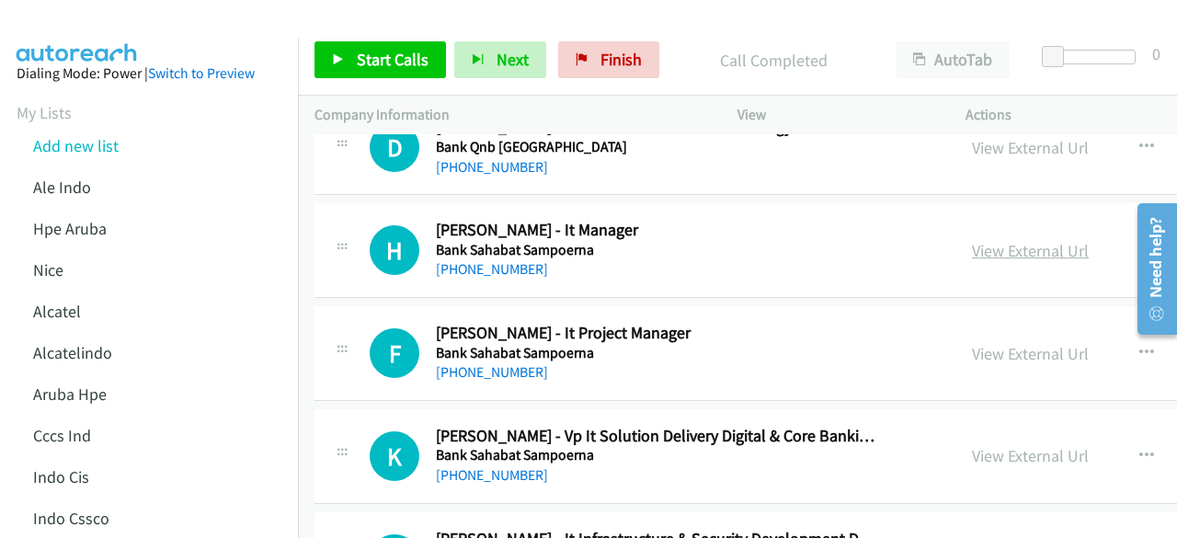
click at [995, 240] on link "View External Url" at bounding box center [1030, 250] width 117 height 21
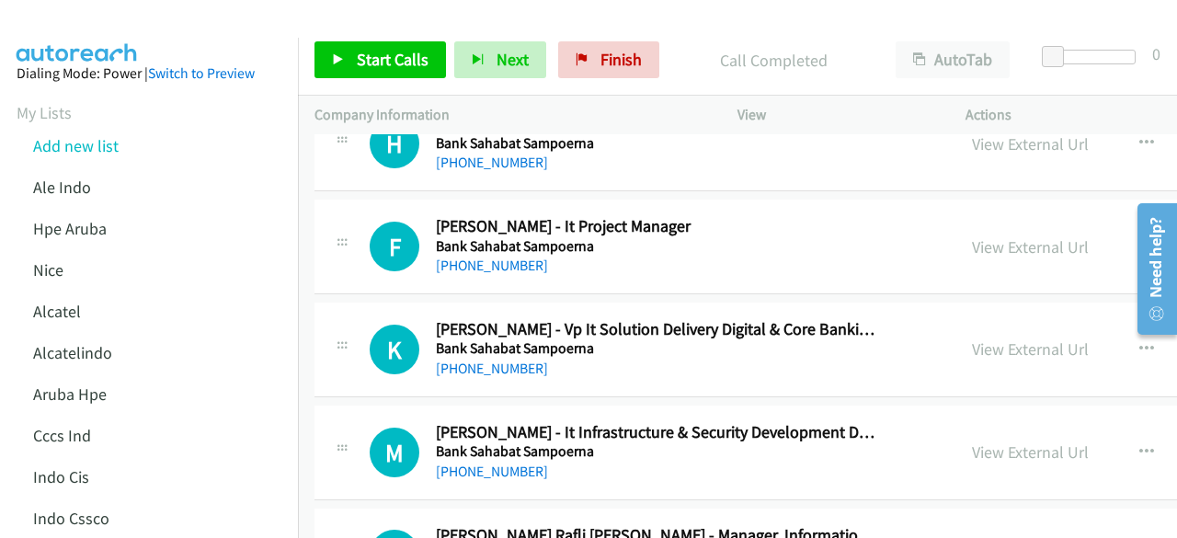
scroll to position [13682, 0]
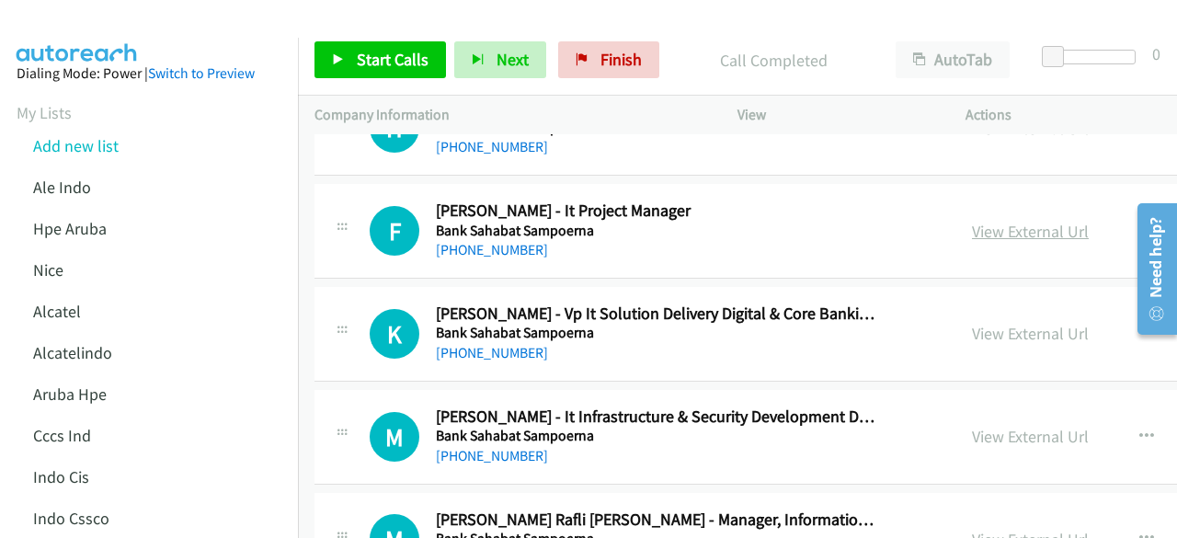
click at [993, 221] on link "View External Url" at bounding box center [1030, 231] width 117 height 21
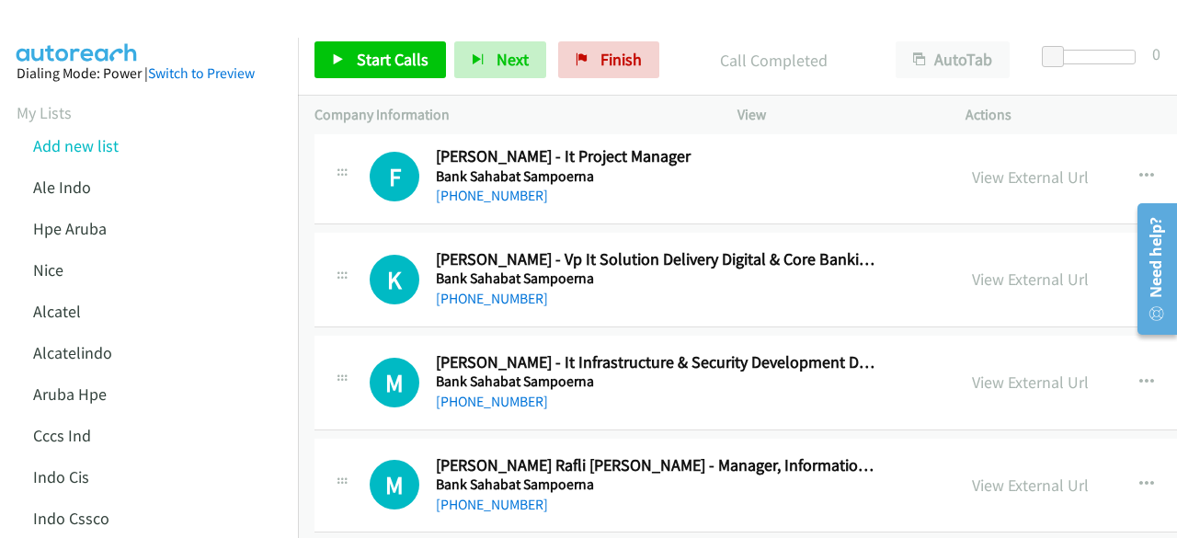
scroll to position [13776, 0]
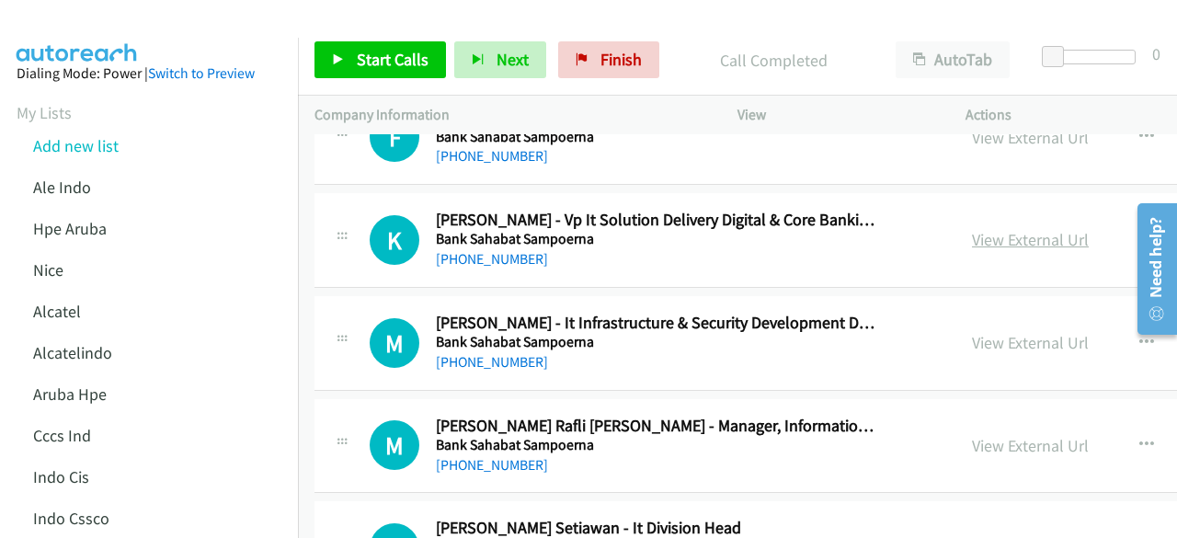
click at [1000, 229] on link "View External Url" at bounding box center [1030, 239] width 117 height 21
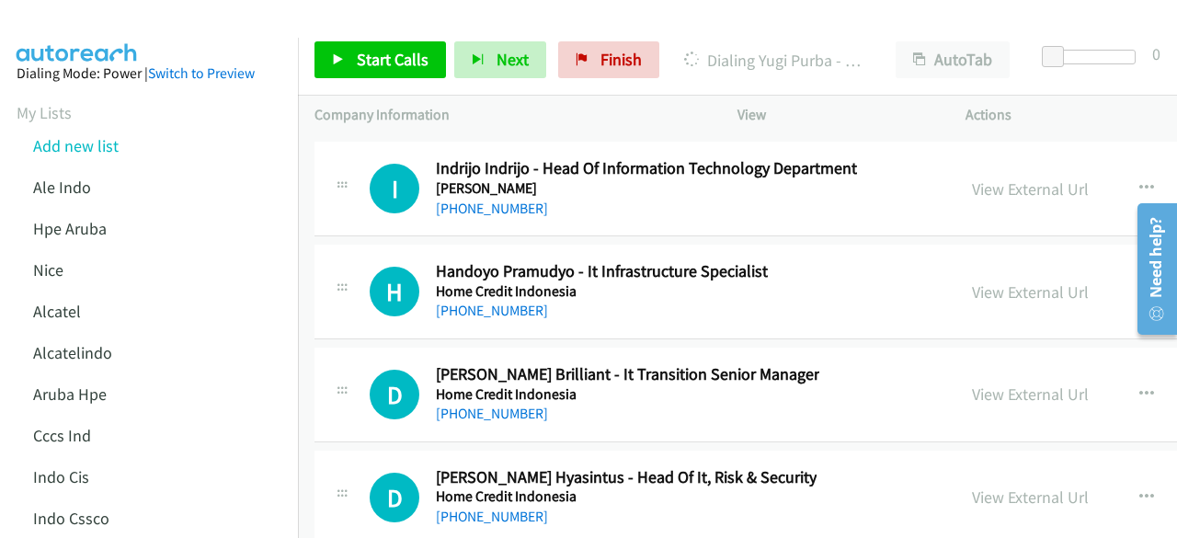
scroll to position [26161, 0]
click at [380, 449] on div "D Callback Scheduled [PERSON_NAME] Hyasintus - Head Of It, Risk & Security Home…" at bounding box center [921, 496] width 1215 height 95
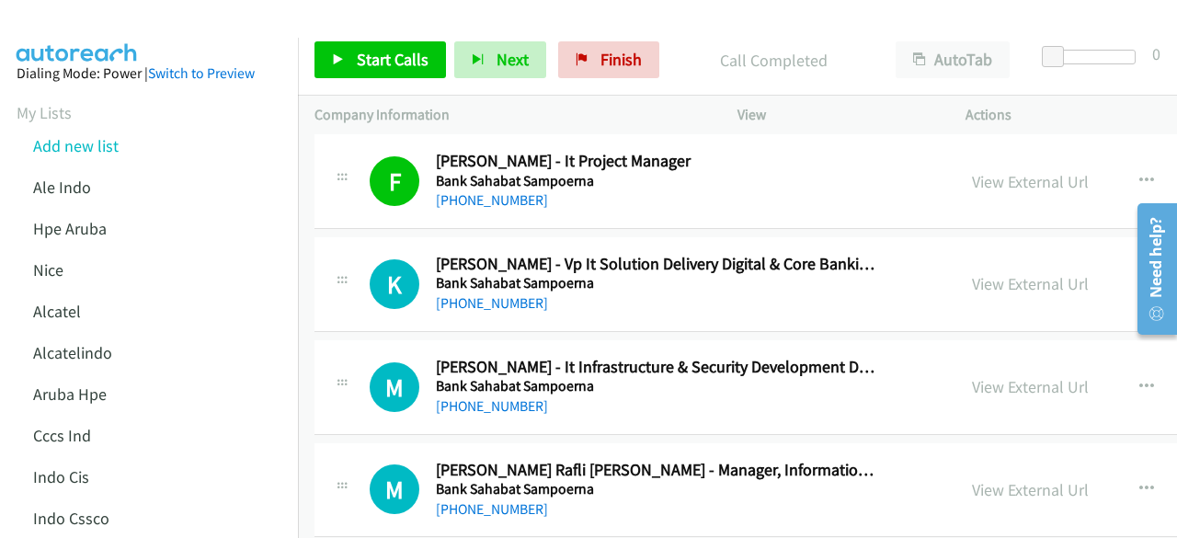
scroll to position [13751, 0]
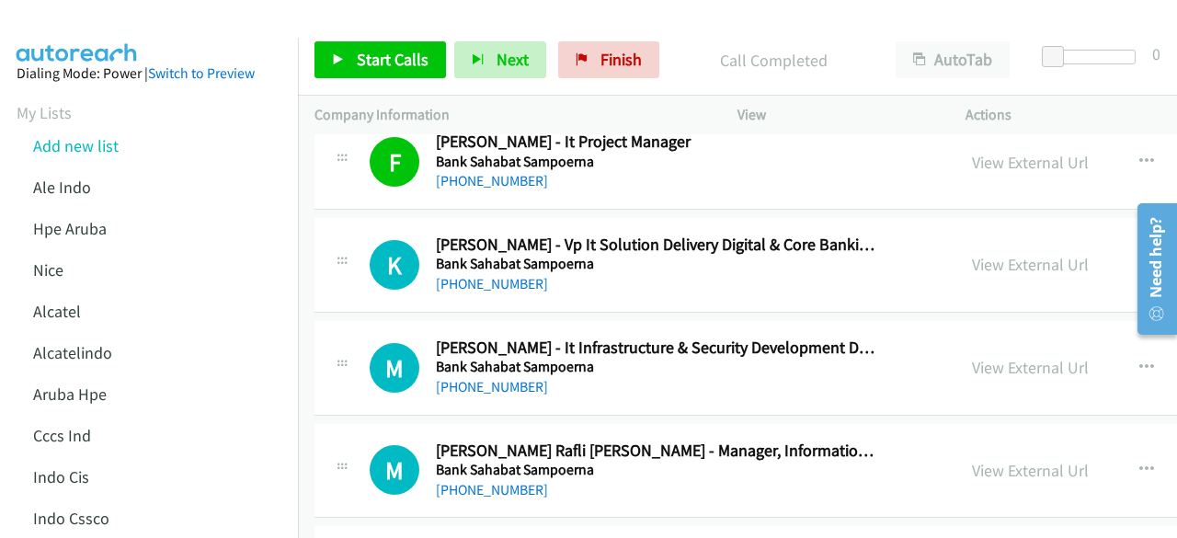
click at [959, 337] on div "View External Url View External Url Schedule/Manage Callback Start Calls Here R…" at bounding box center [1123, 367] width 337 height 61
click at [991, 357] on link "View External Url" at bounding box center [1030, 367] width 117 height 21
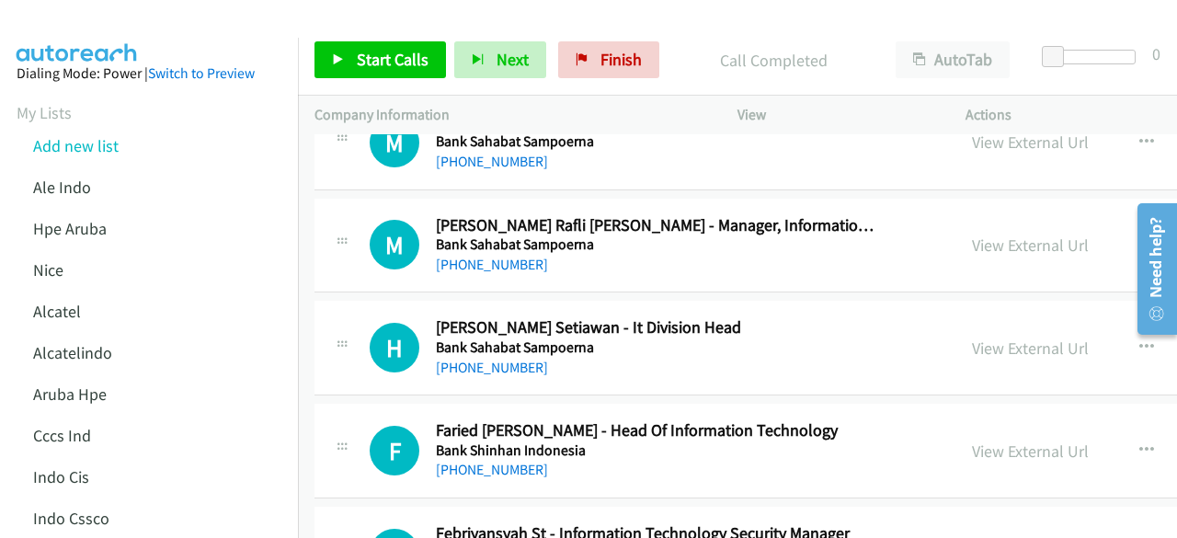
scroll to position [13979, 0]
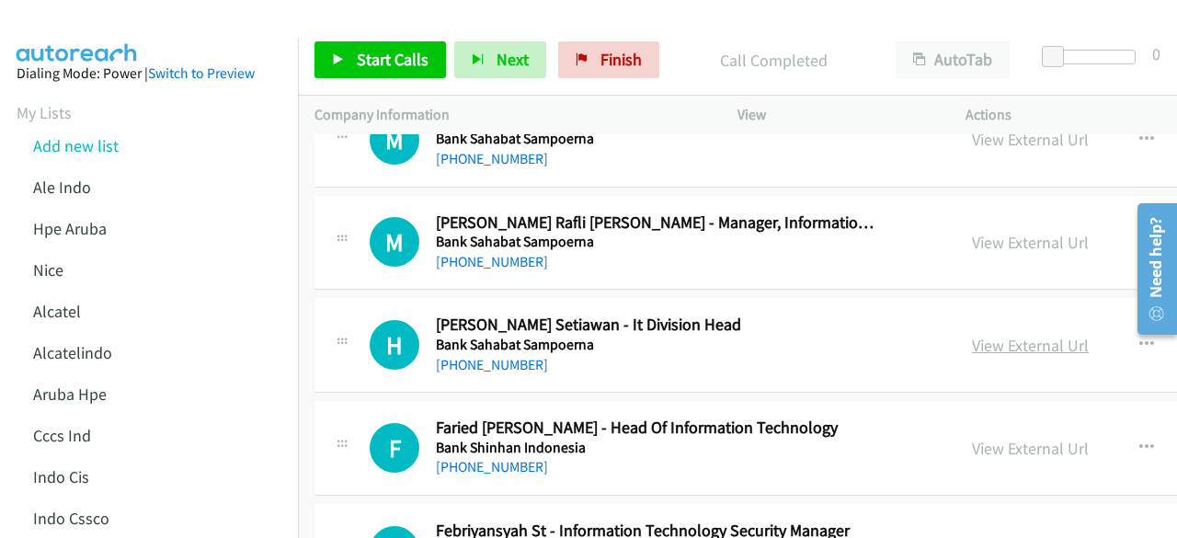
click at [972, 335] on link "View External Url" at bounding box center [1030, 345] width 117 height 21
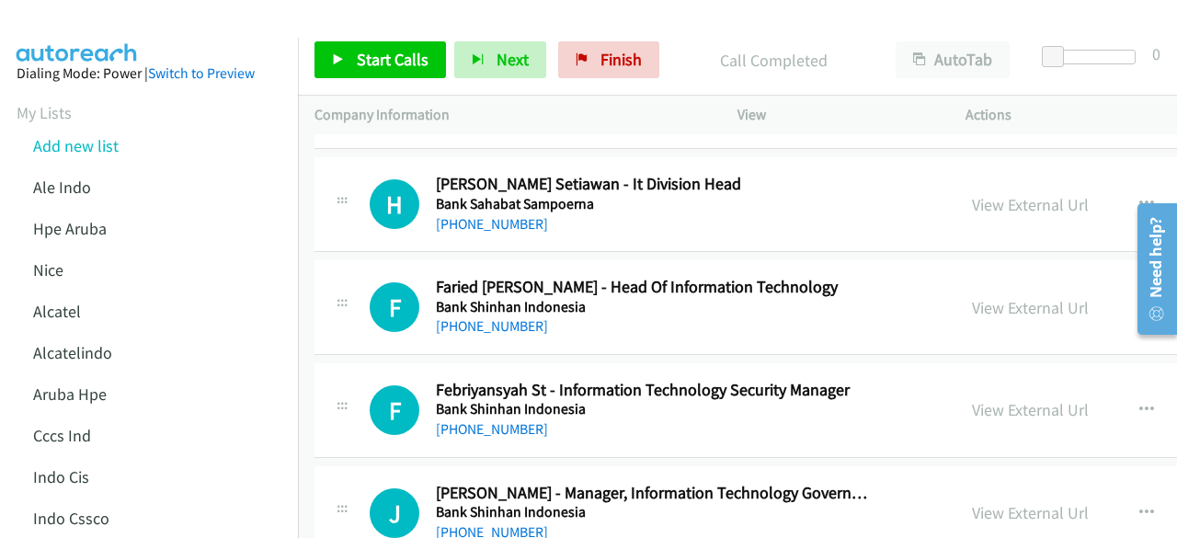
scroll to position [14121, 0]
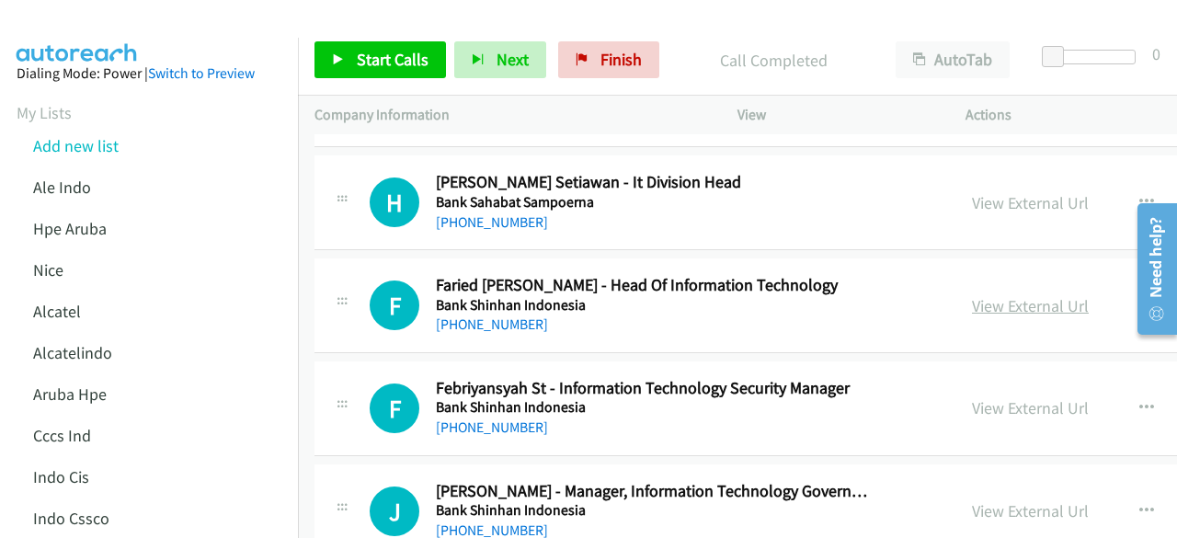
click at [1006, 295] on link "View External Url" at bounding box center [1030, 305] width 117 height 21
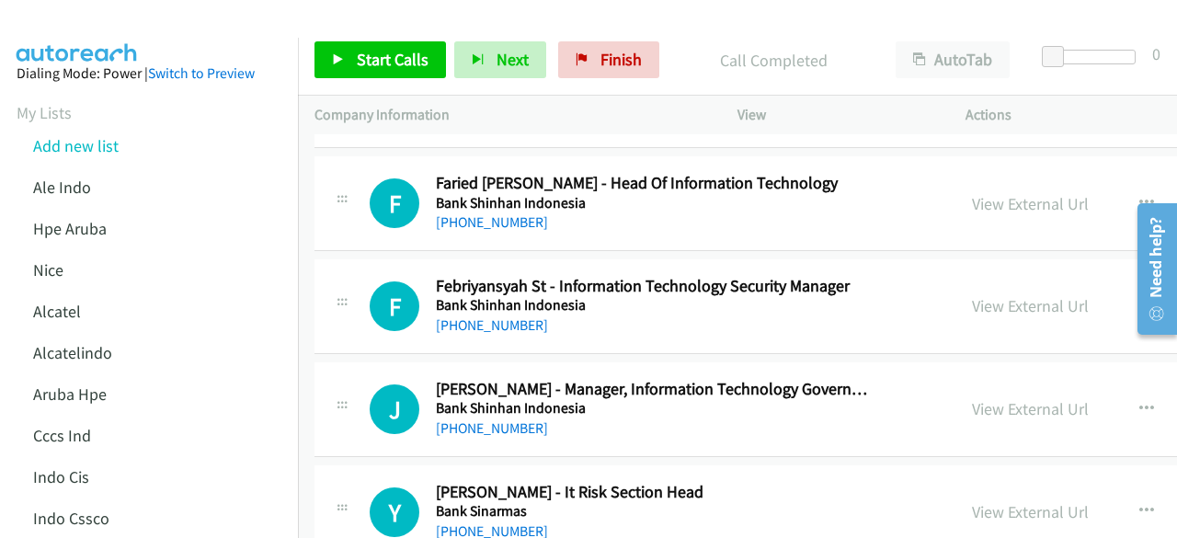
scroll to position [14230, 0]
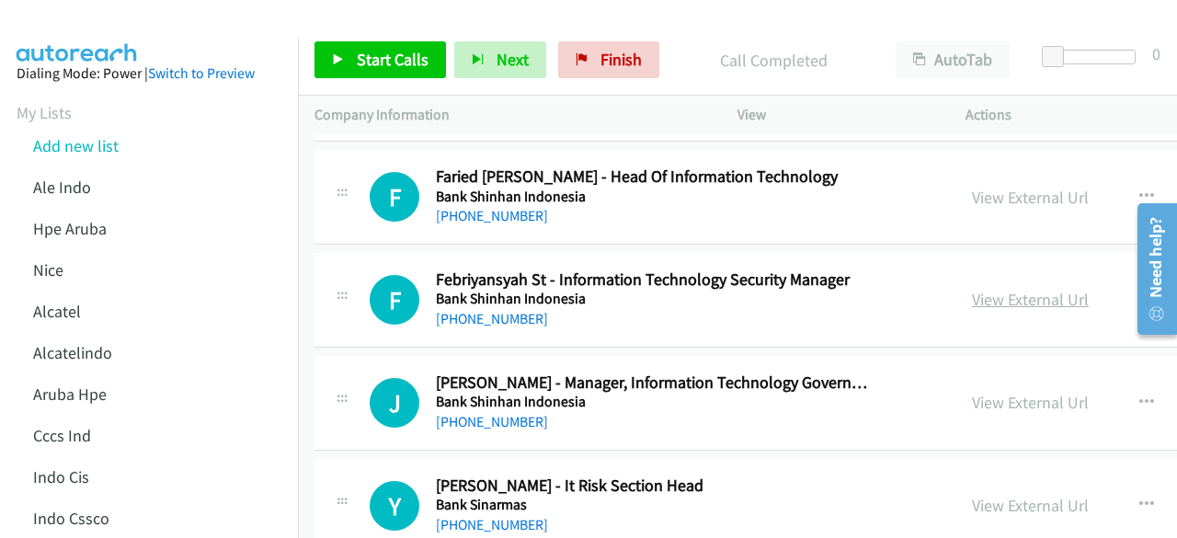
click at [1009, 289] on link "View External Url" at bounding box center [1030, 299] width 117 height 21
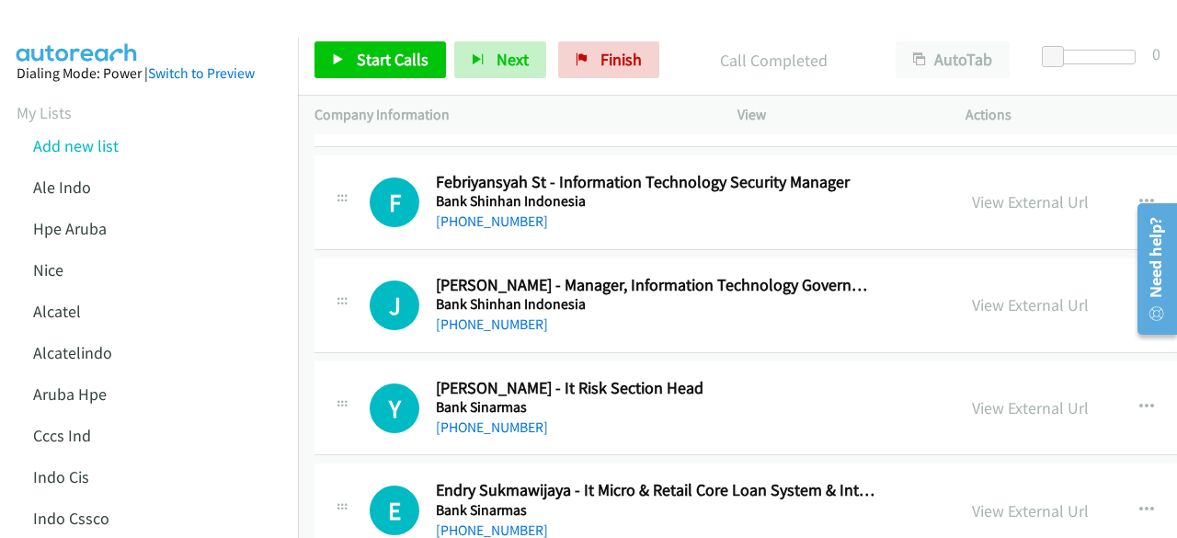
scroll to position [14333, 0]
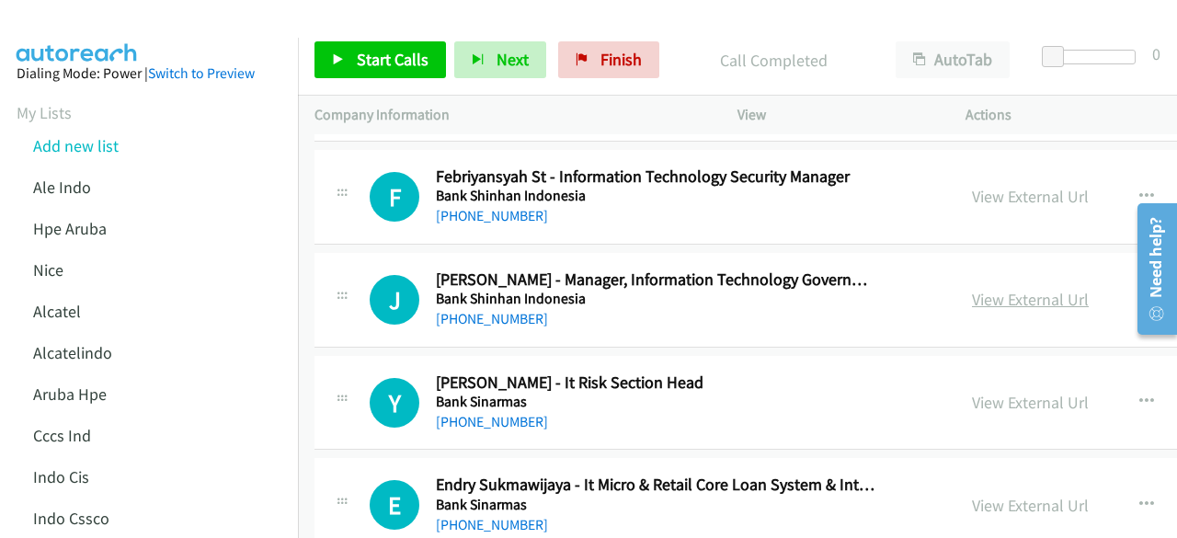
click at [991, 289] on link "View External Url" at bounding box center [1030, 299] width 117 height 21
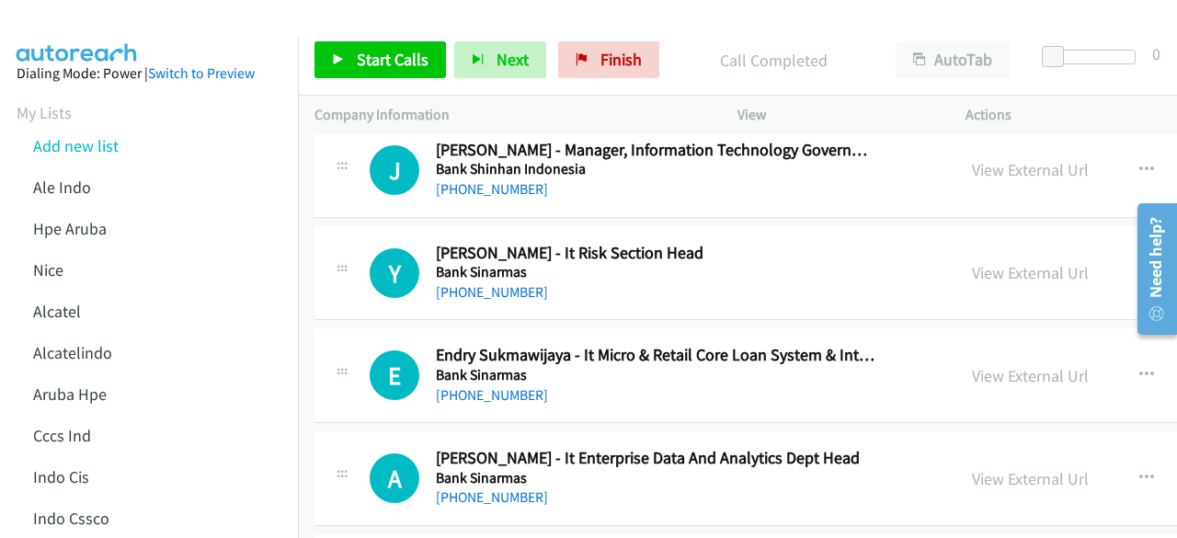
scroll to position [14483, 0]
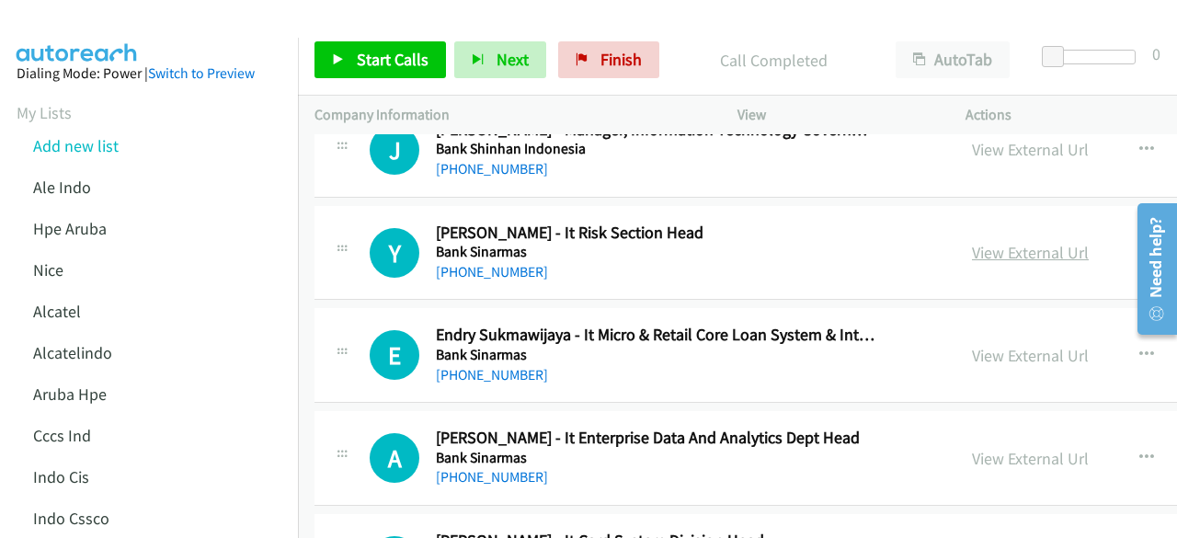
click at [973, 242] on link "View External Url" at bounding box center [1030, 252] width 117 height 21
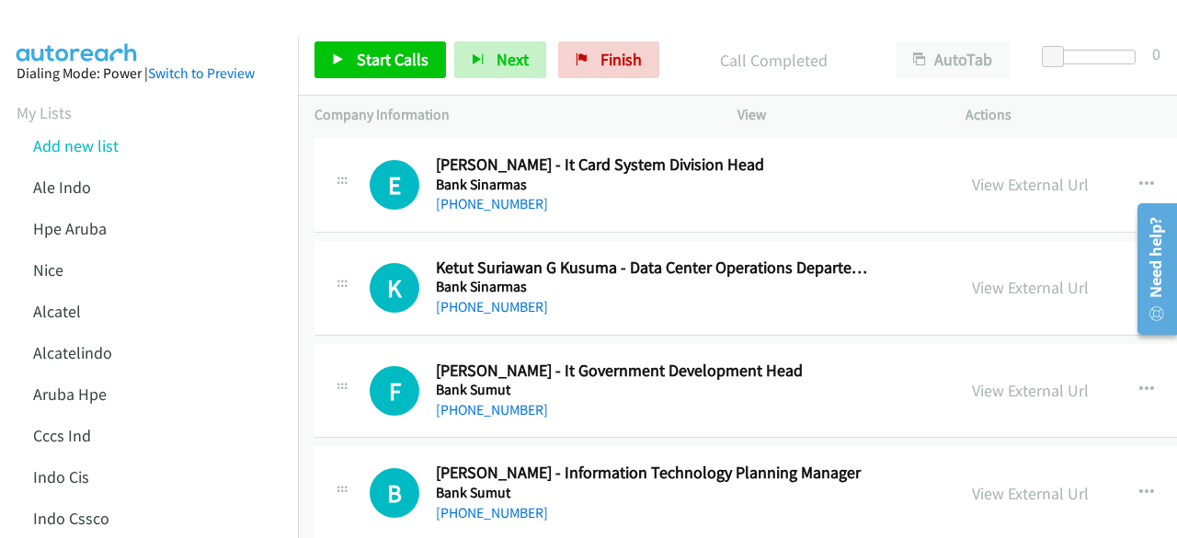
scroll to position [14859, 0]
click at [972, 276] on link "View External Url" at bounding box center [1030, 286] width 117 height 21
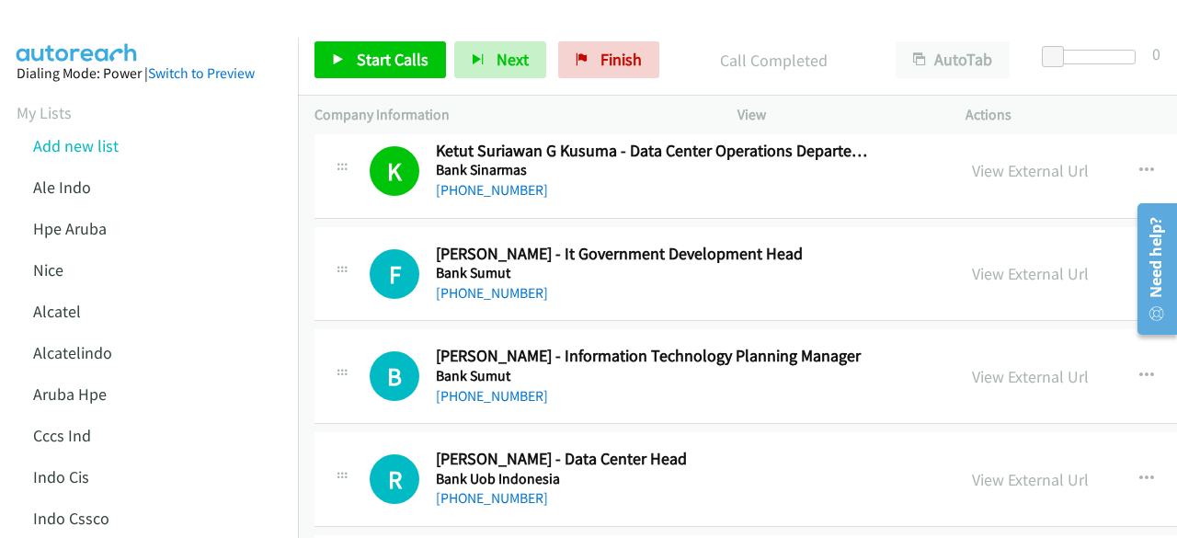
scroll to position [14979, 0]
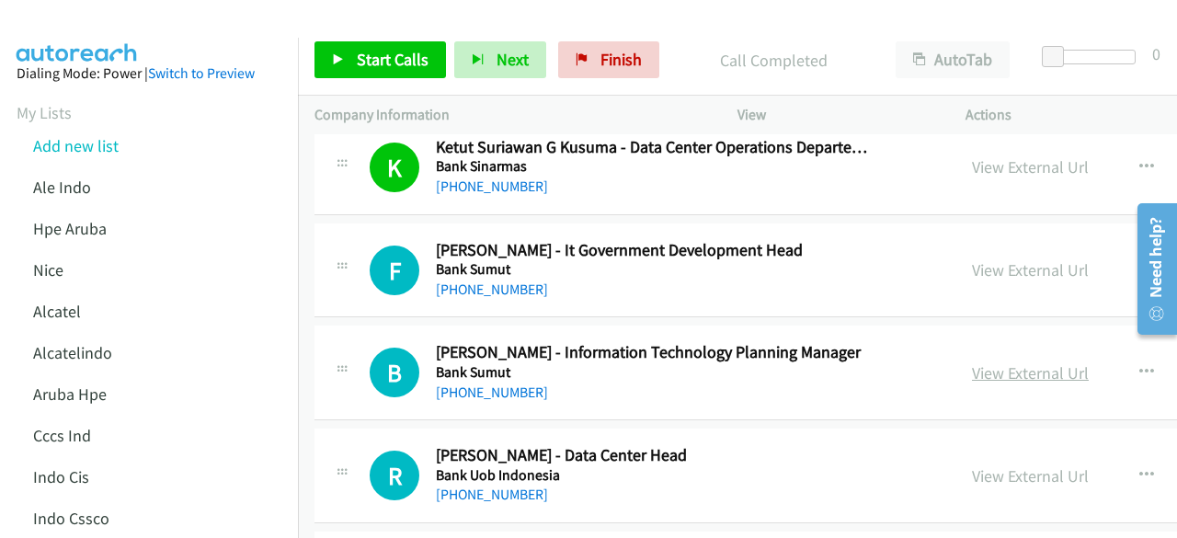
click at [1033, 362] on link "View External Url" at bounding box center [1030, 372] width 117 height 21
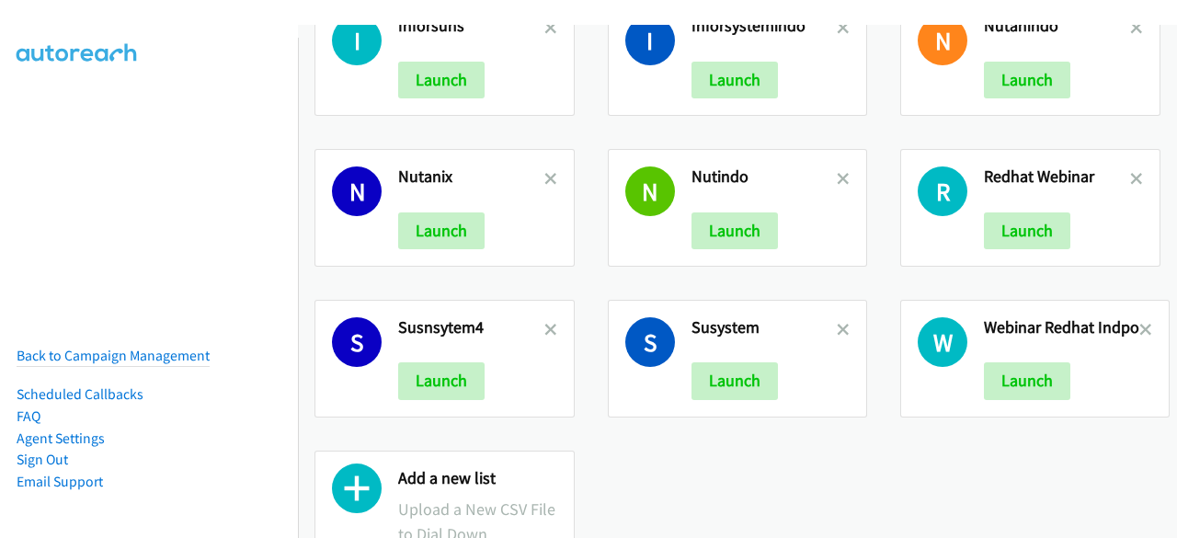
scroll to position [519, 0]
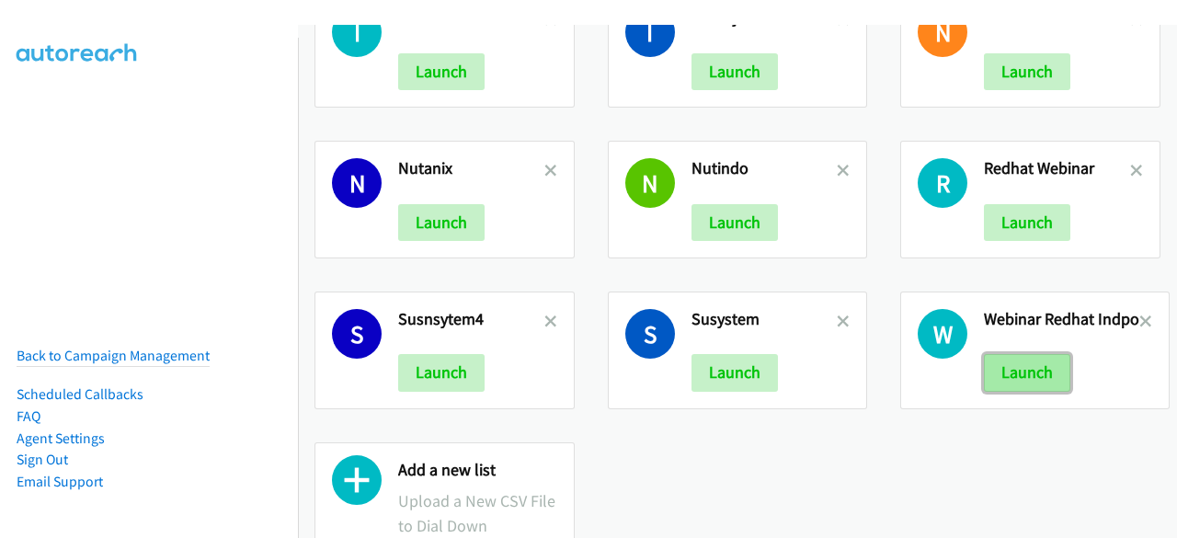
click at [1006, 354] on button "Launch" at bounding box center [1027, 372] width 86 height 37
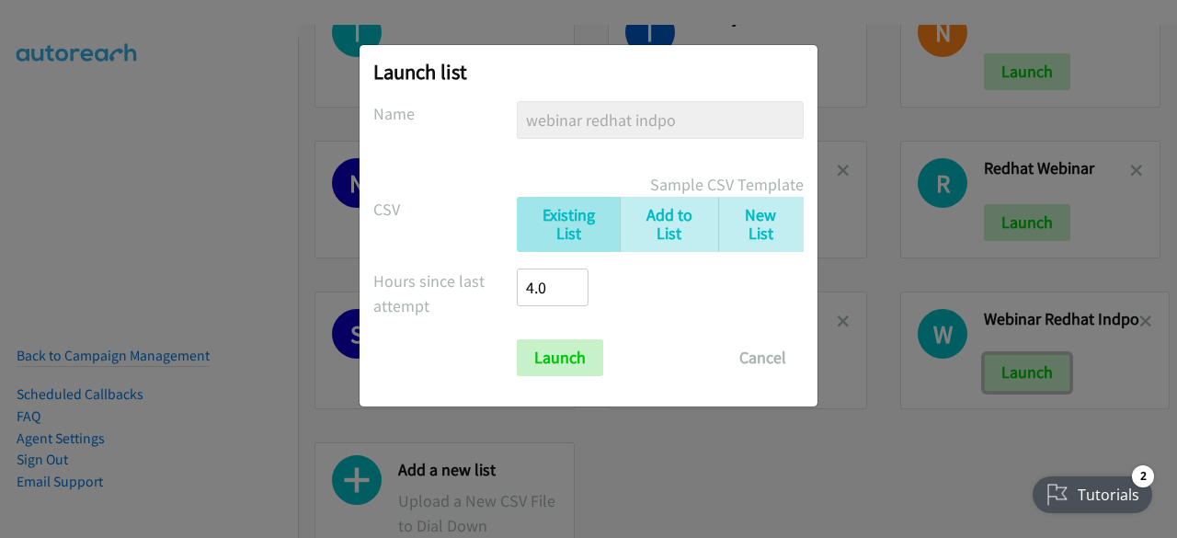
scroll to position [0, 0]
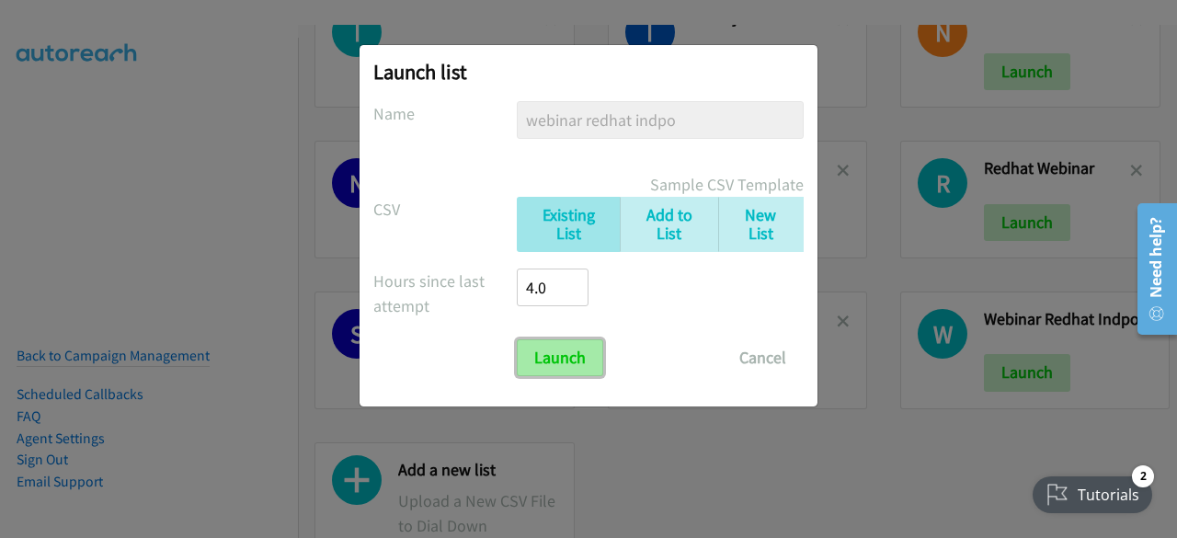
click at [567, 352] on input "Launch" at bounding box center [560, 357] width 86 height 37
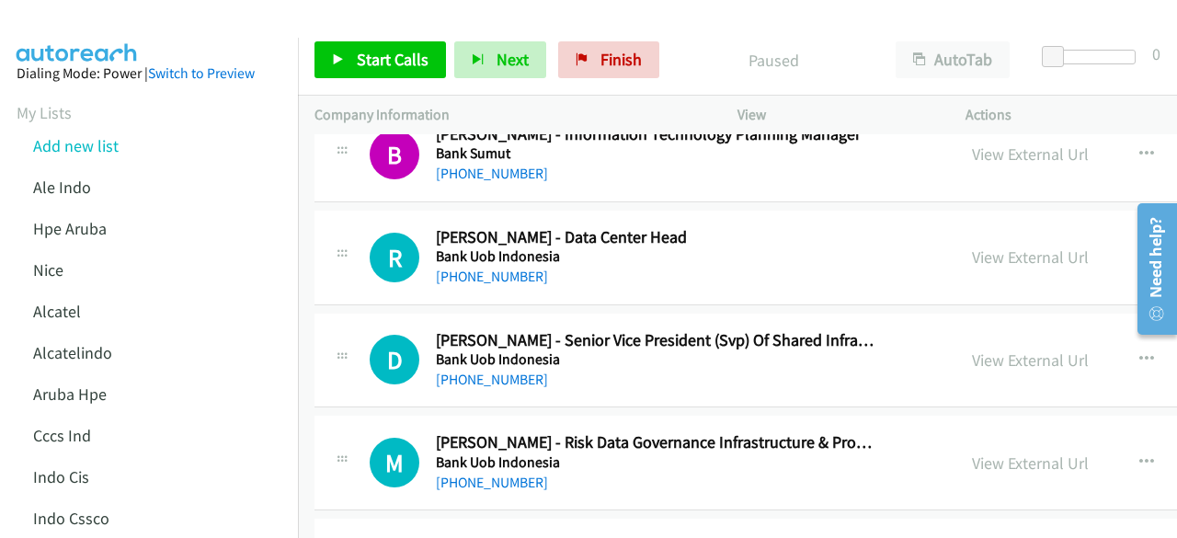
scroll to position [15229, 0]
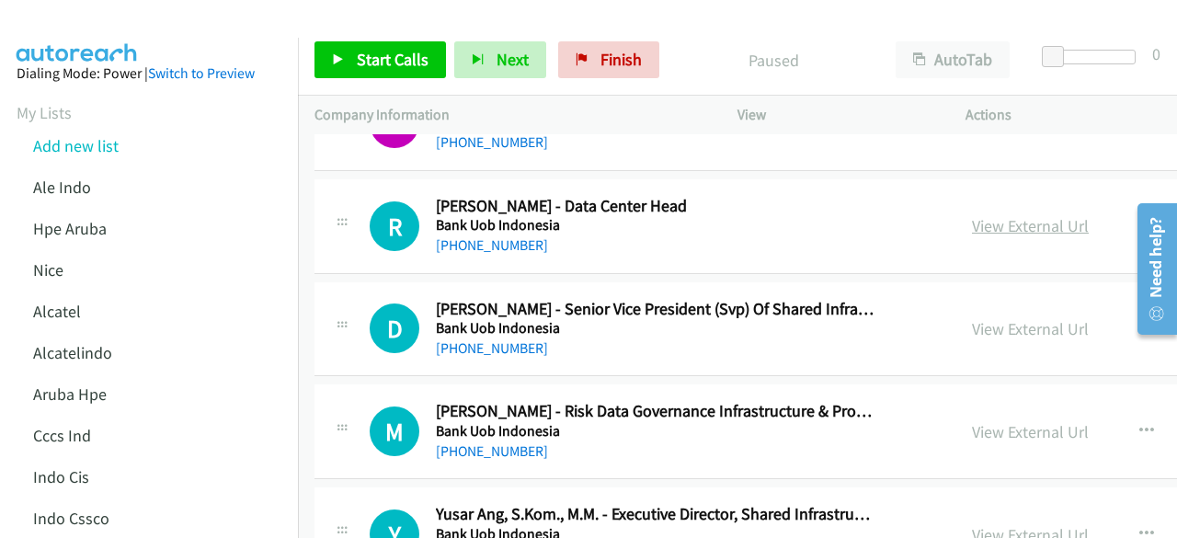
click at [972, 215] on link "View External Url" at bounding box center [1030, 225] width 117 height 21
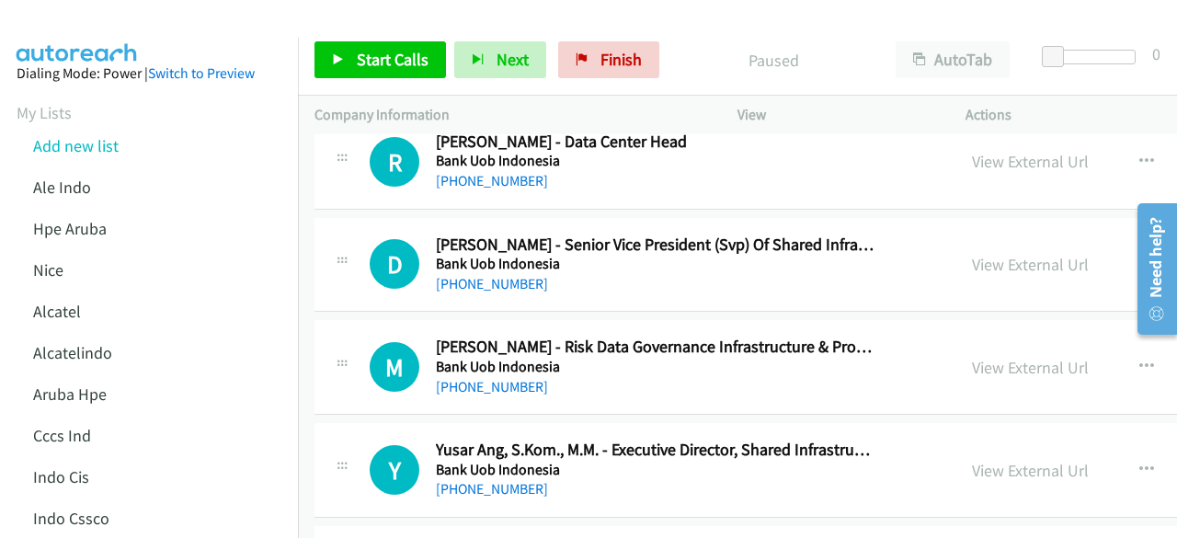
scroll to position [15304, 0]
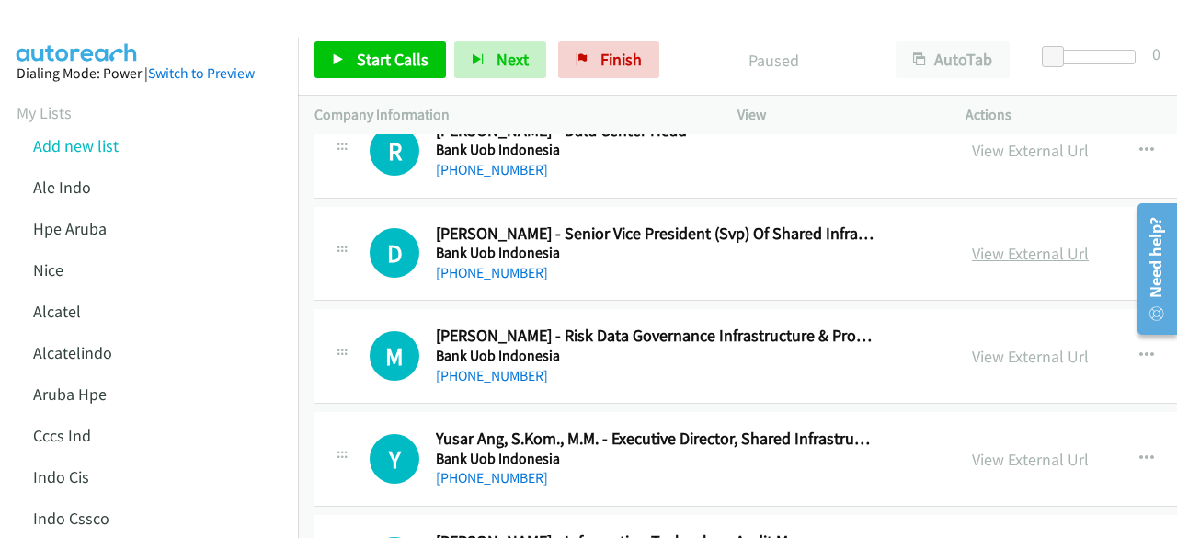
click at [989, 243] on link "View External Url" at bounding box center [1030, 253] width 117 height 21
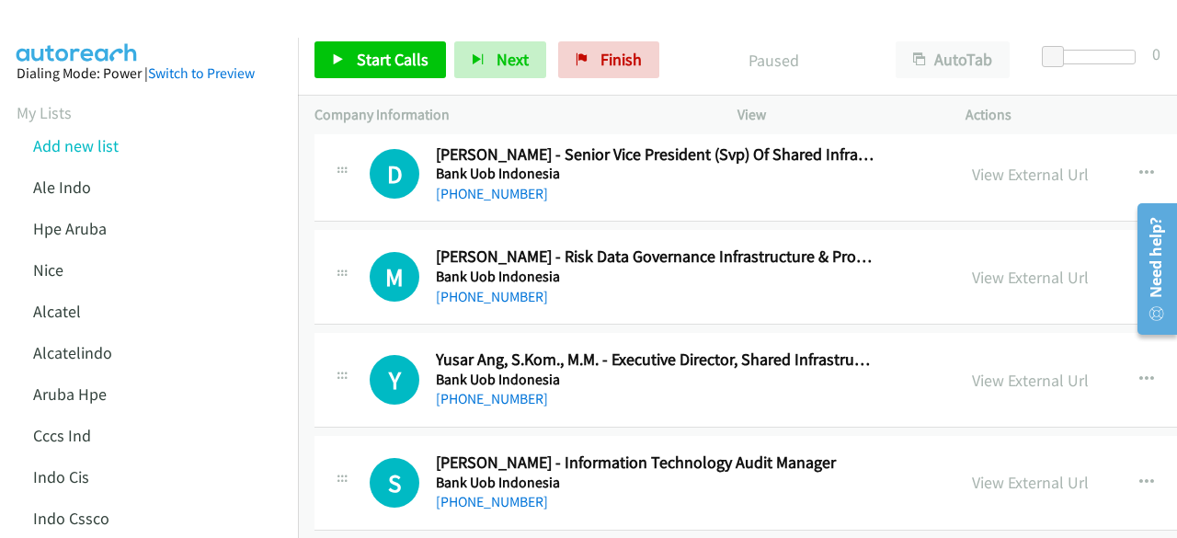
scroll to position [15385, 0]
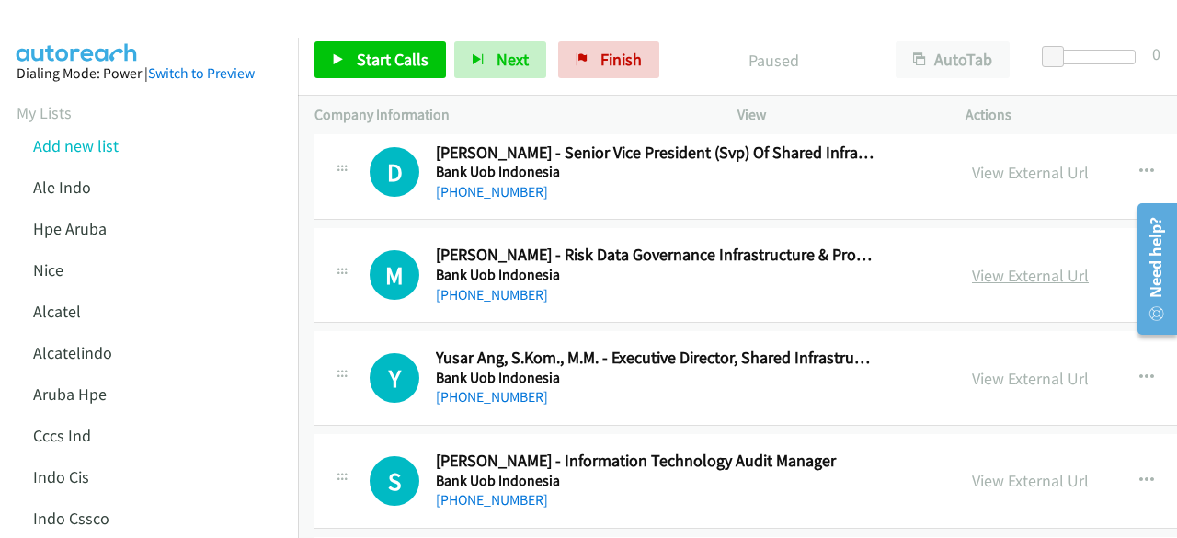
click at [972, 265] on link "View External Url" at bounding box center [1030, 275] width 117 height 21
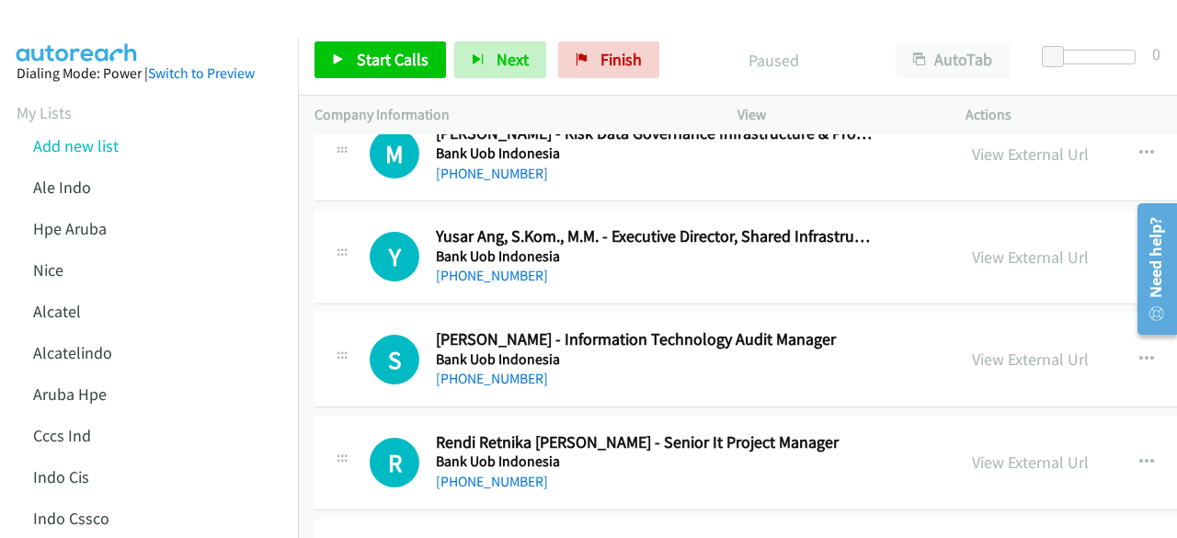
scroll to position [15508, 0]
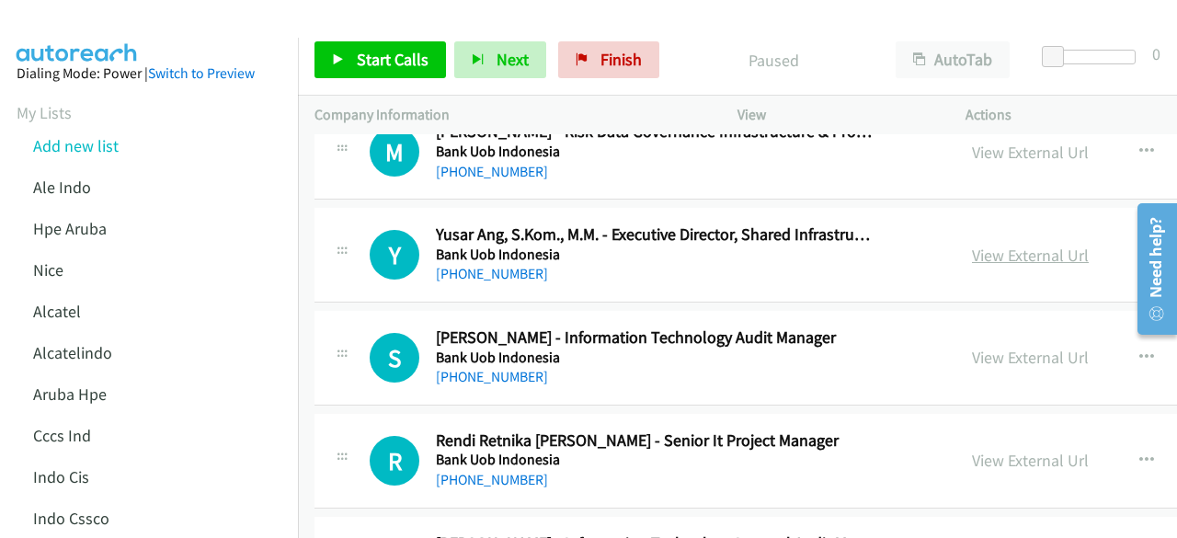
click at [987, 245] on link "View External Url" at bounding box center [1030, 255] width 117 height 21
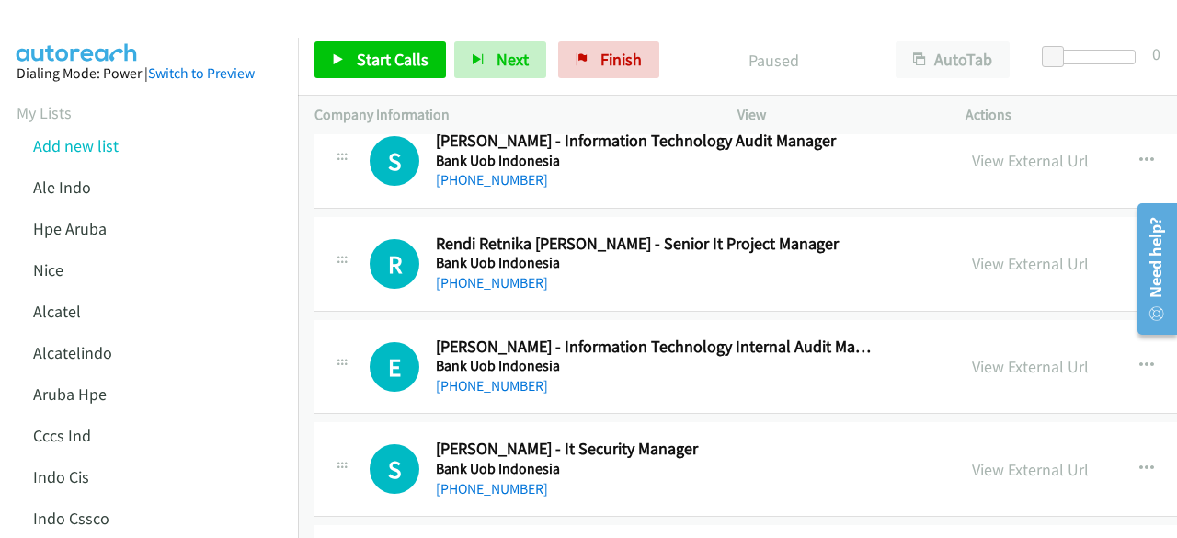
scroll to position [15714, 0]
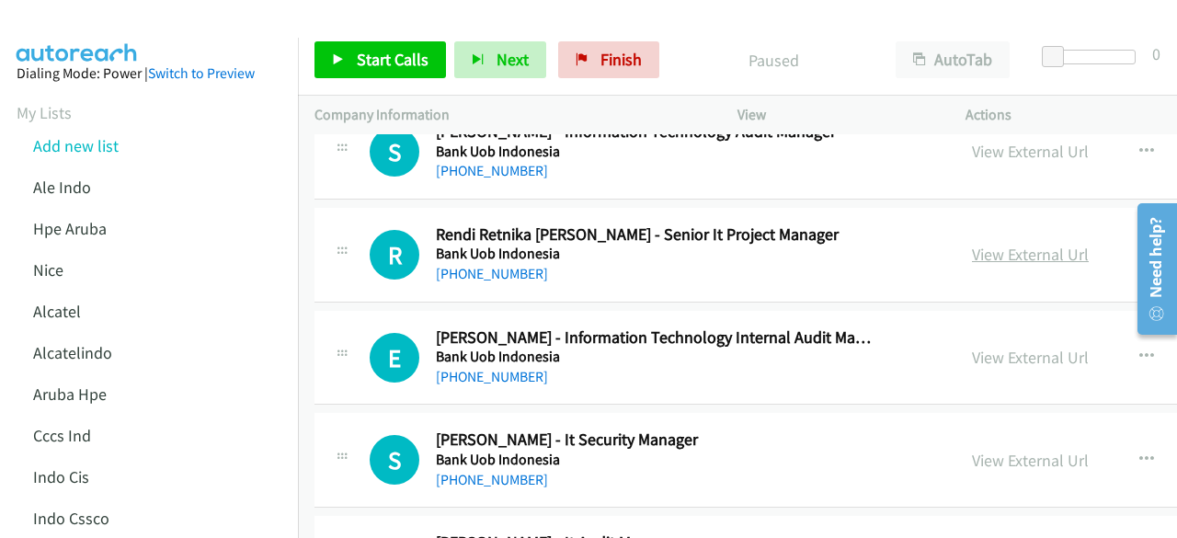
click at [972, 244] on link "View External Url" at bounding box center [1030, 254] width 117 height 21
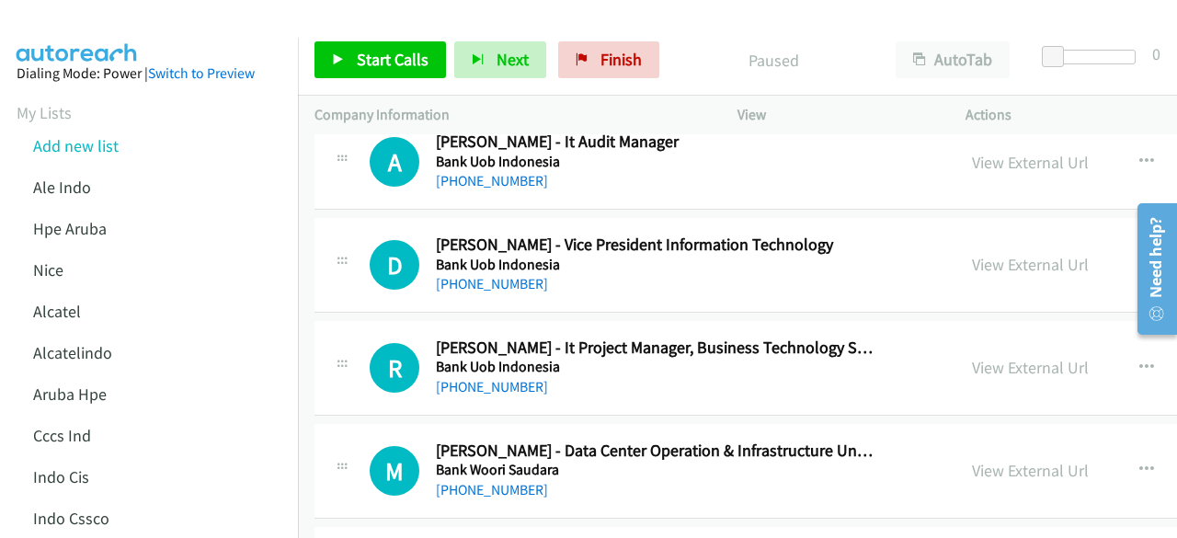
scroll to position [16126, 0]
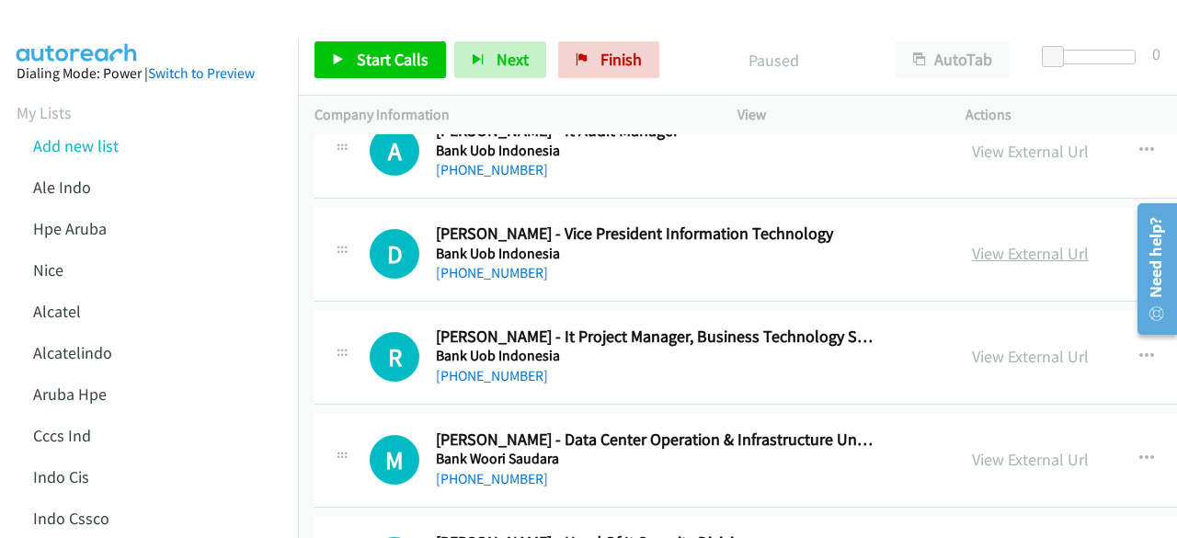
click at [986, 243] on link "View External Url" at bounding box center [1030, 253] width 117 height 21
click at [493, 354] on div "R Callback Scheduled Rifky Aryadiputra - It Project Manager, Business Technolog…" at bounding box center [921, 357] width 1215 height 95
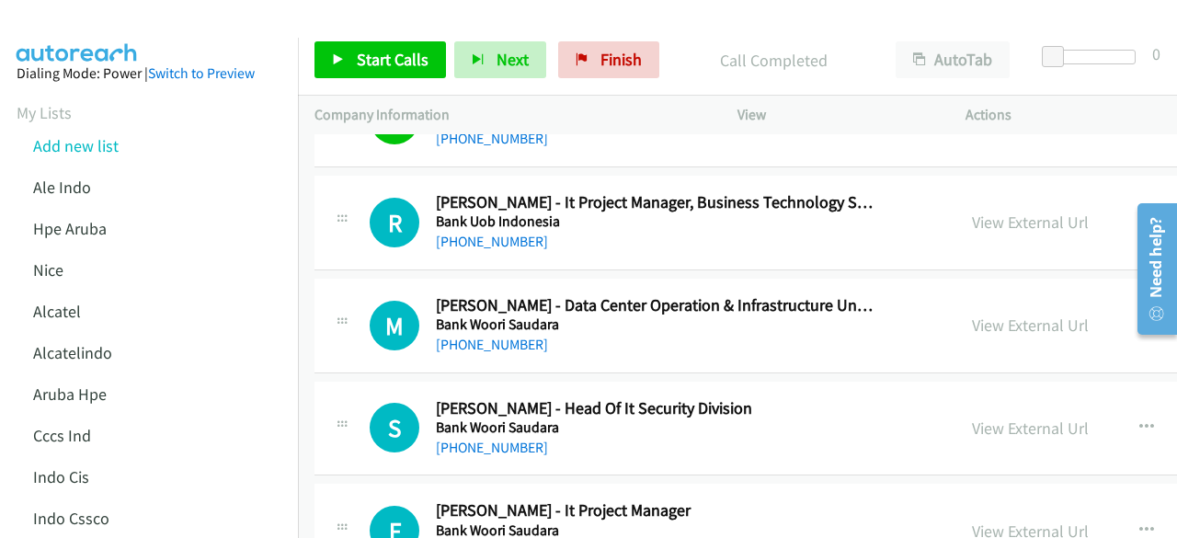
scroll to position [16268, 0]
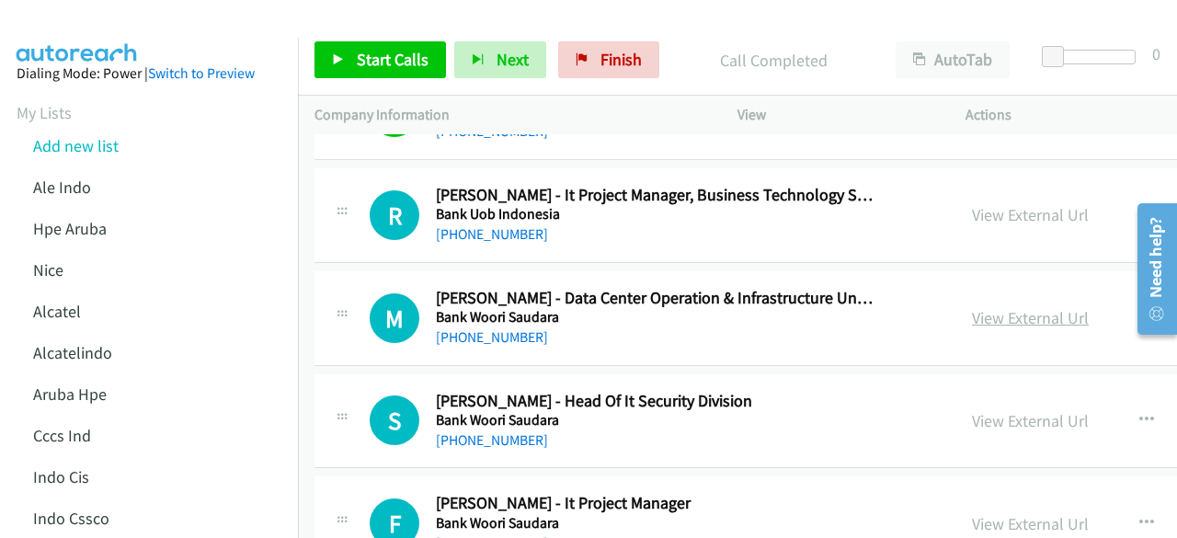
click at [989, 307] on link "View External Url" at bounding box center [1030, 317] width 117 height 21
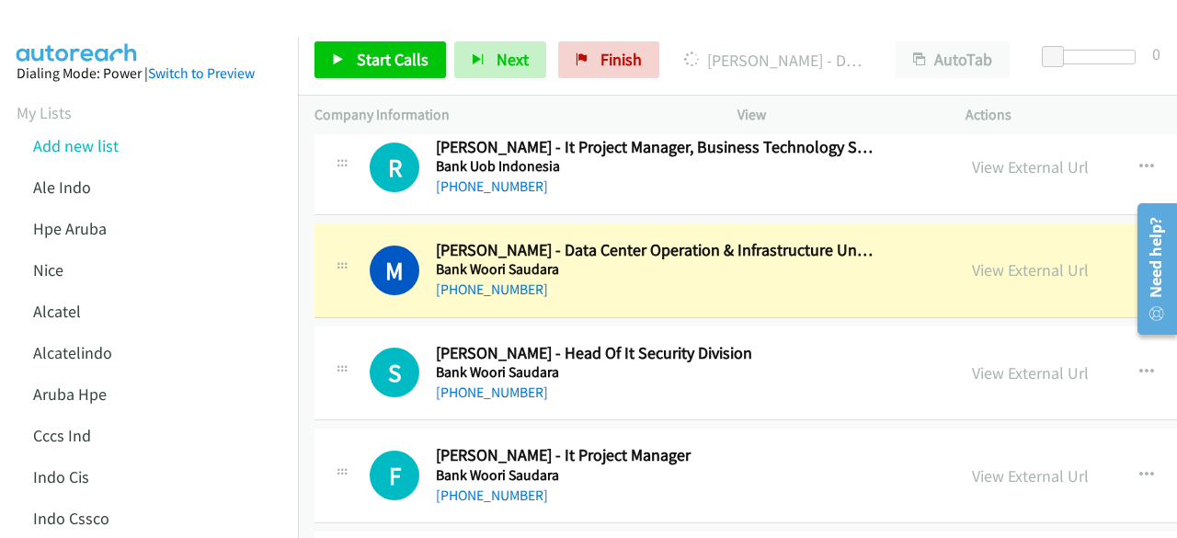
scroll to position [16317, 0]
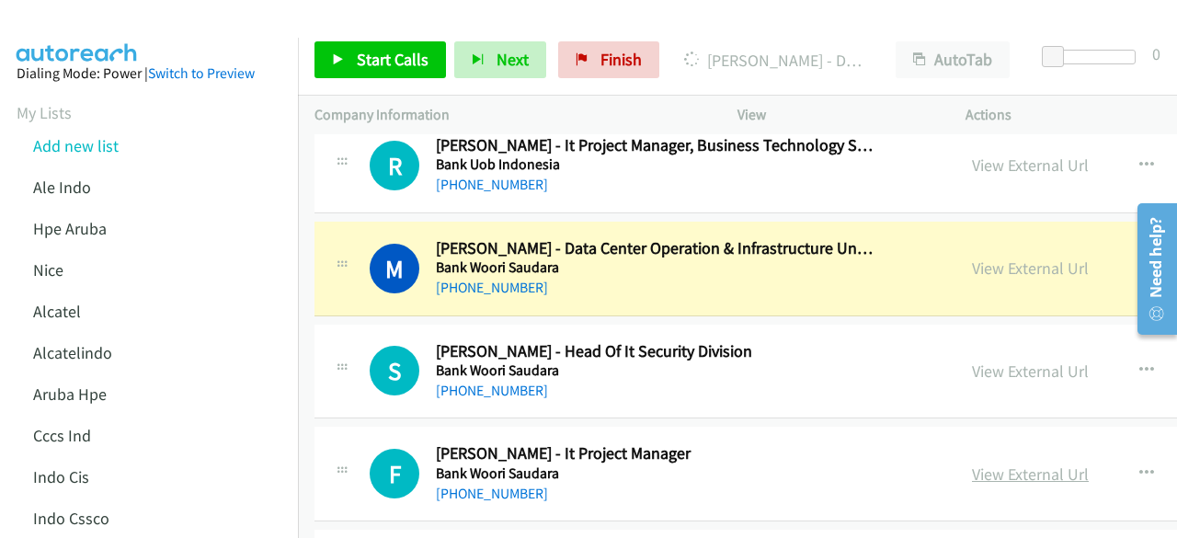
click at [984, 463] on link "View External Url" at bounding box center [1030, 473] width 117 height 21
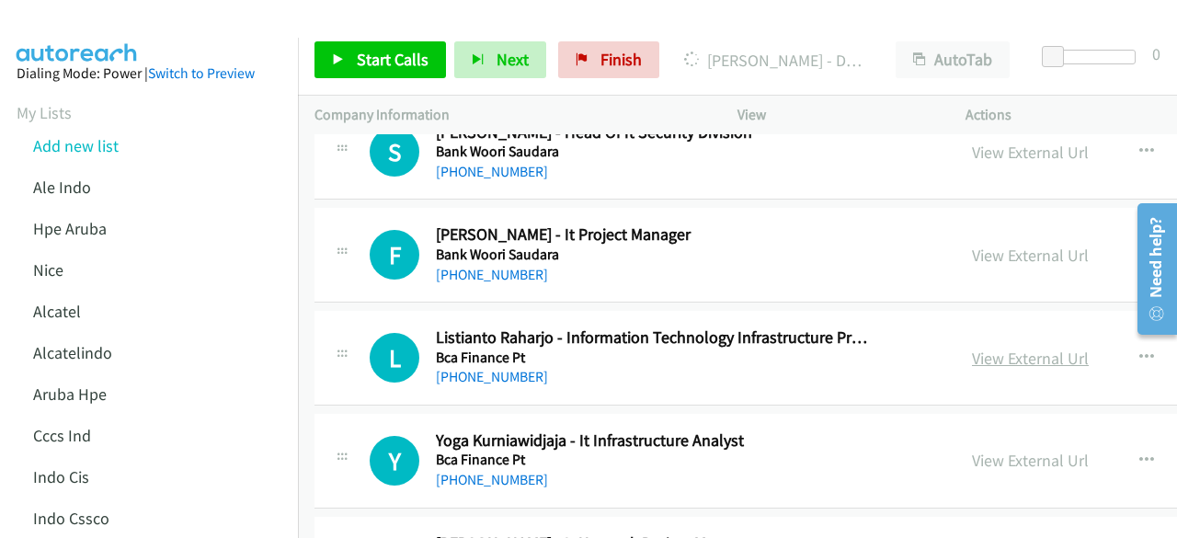
scroll to position [16538, 0]
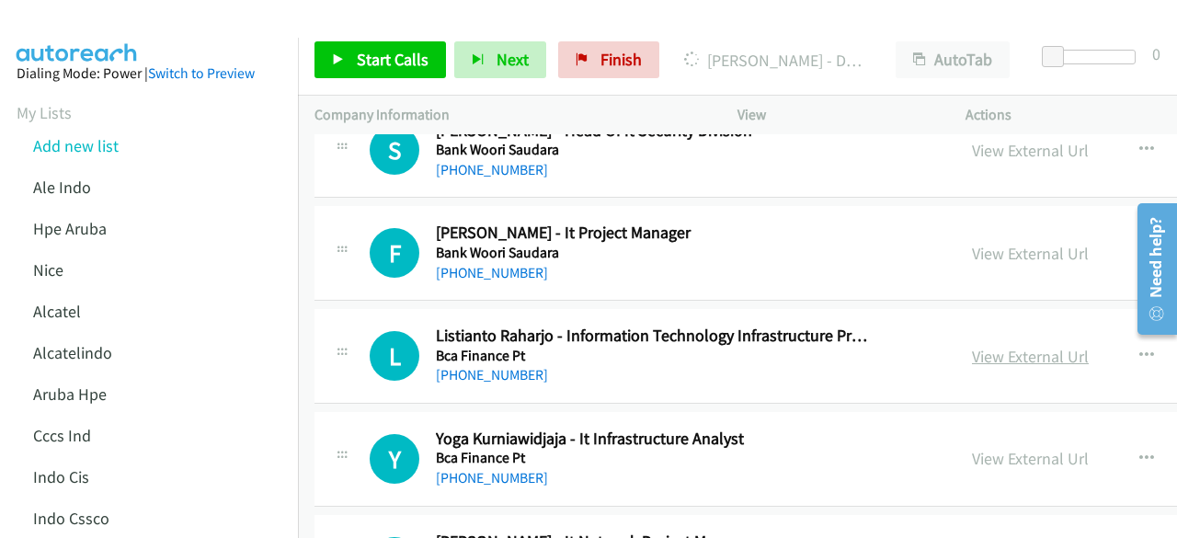
click at [1005, 346] on link "View External Url" at bounding box center [1030, 356] width 117 height 21
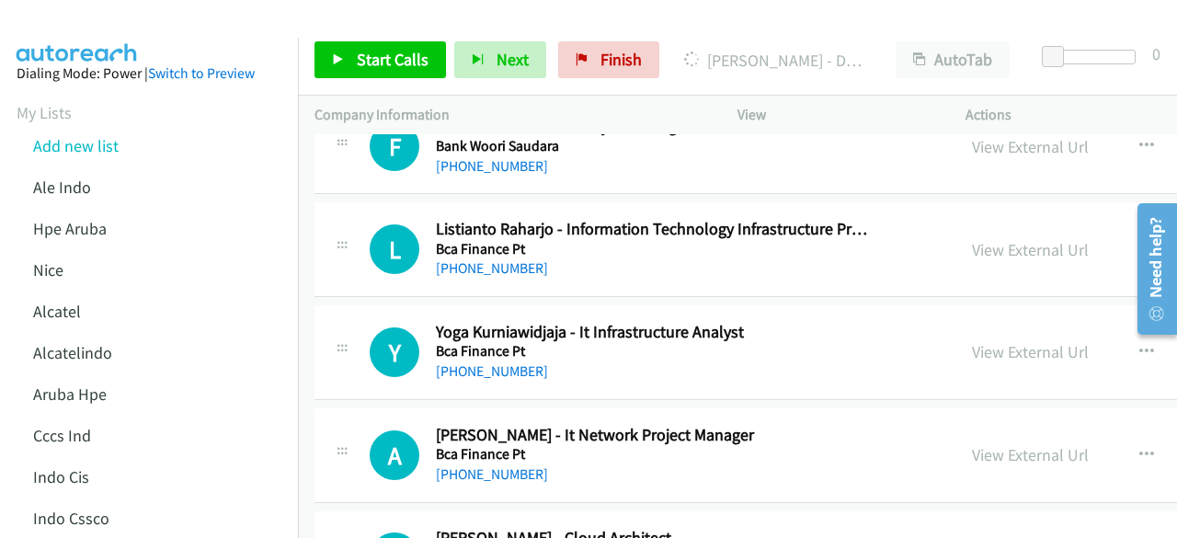
scroll to position [16681, 0]
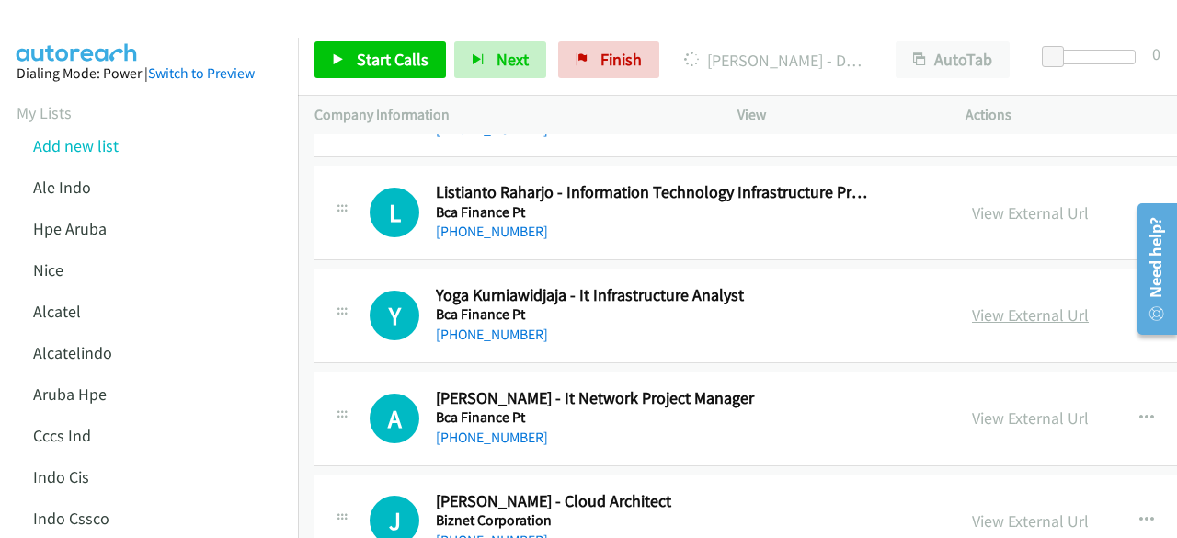
click at [990, 304] on link "View External Url" at bounding box center [1030, 314] width 117 height 21
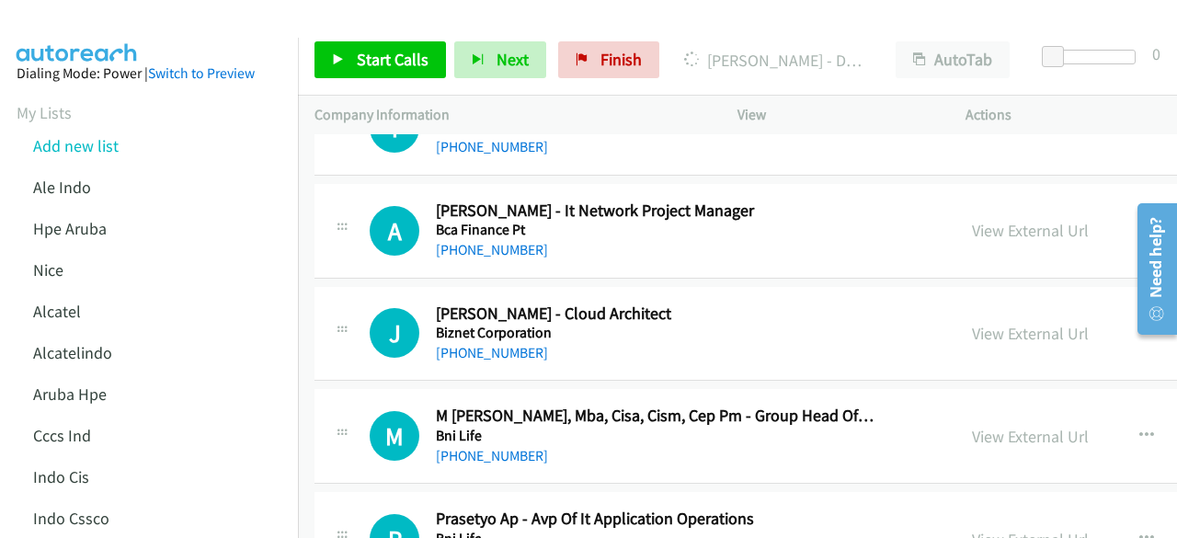
scroll to position [16885, 0]
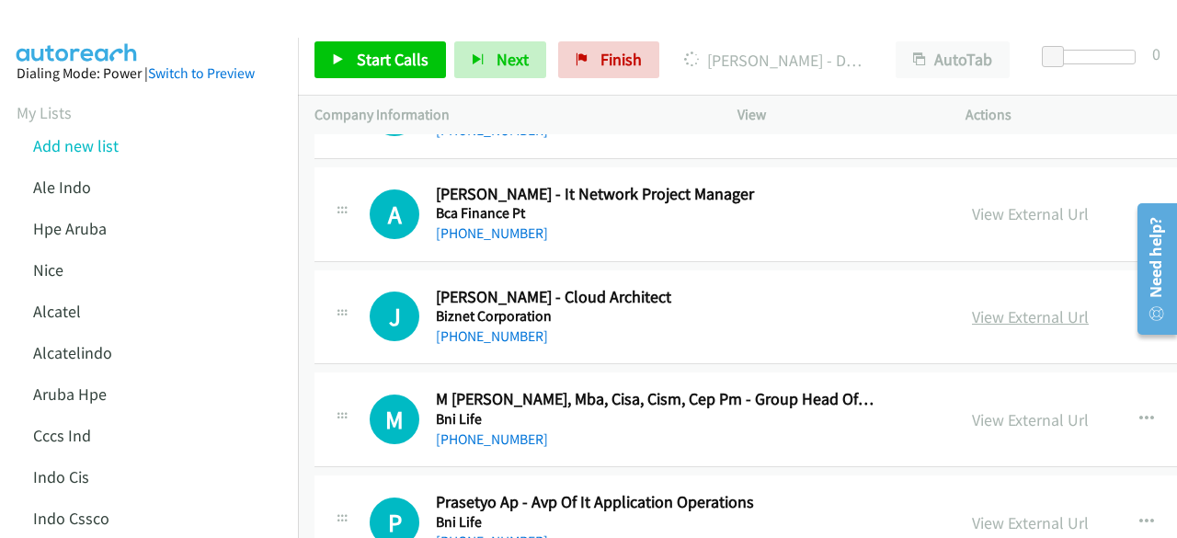
click at [992, 306] on link "View External Url" at bounding box center [1030, 316] width 117 height 21
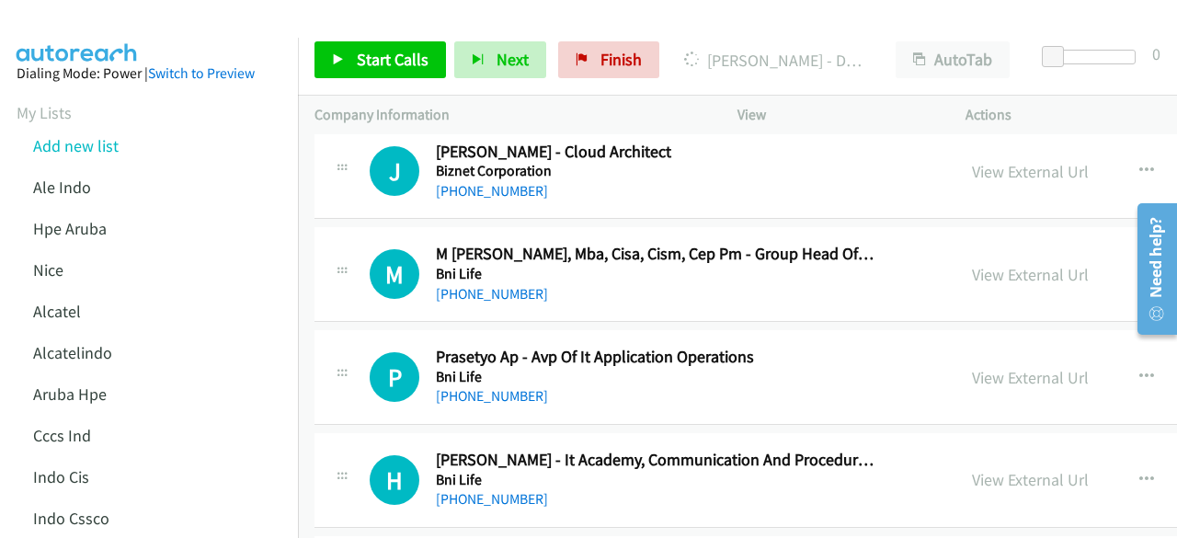
scroll to position [17012, 0]
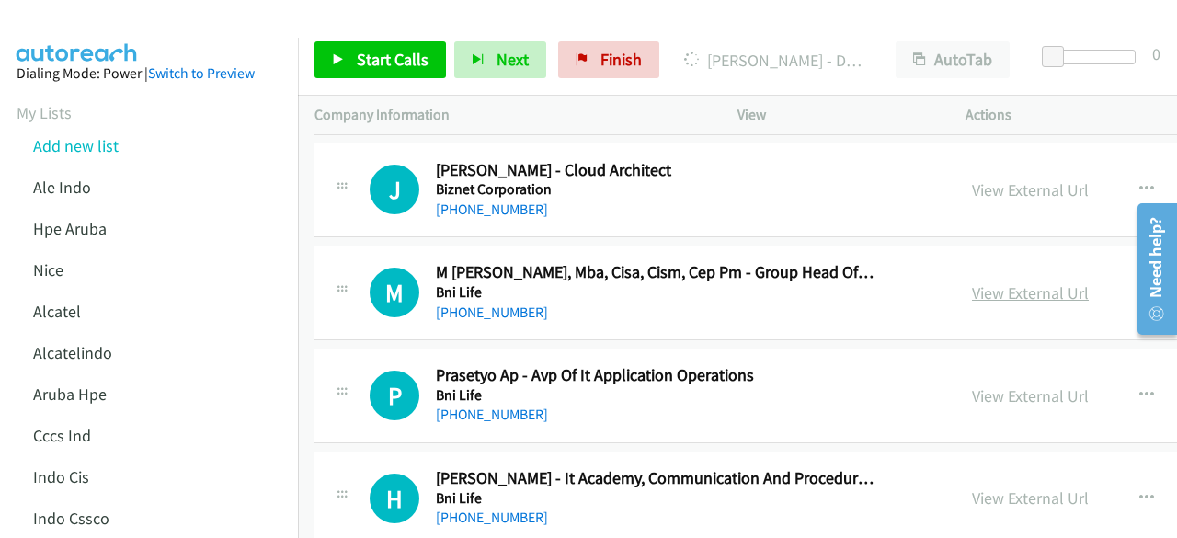
click at [981, 282] on link "View External Url" at bounding box center [1030, 292] width 117 height 21
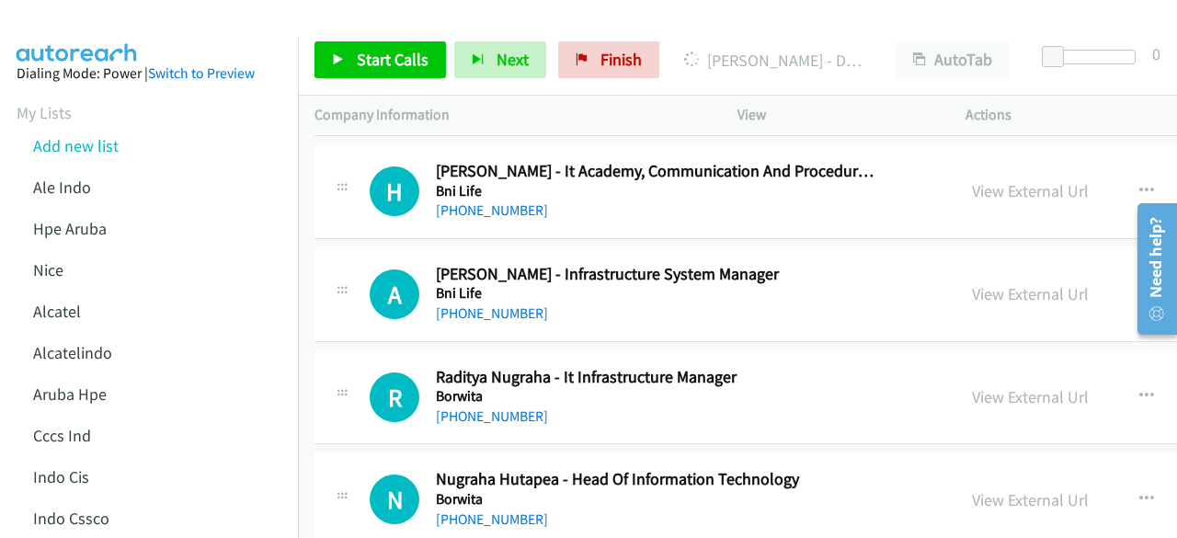
scroll to position [17323, 0]
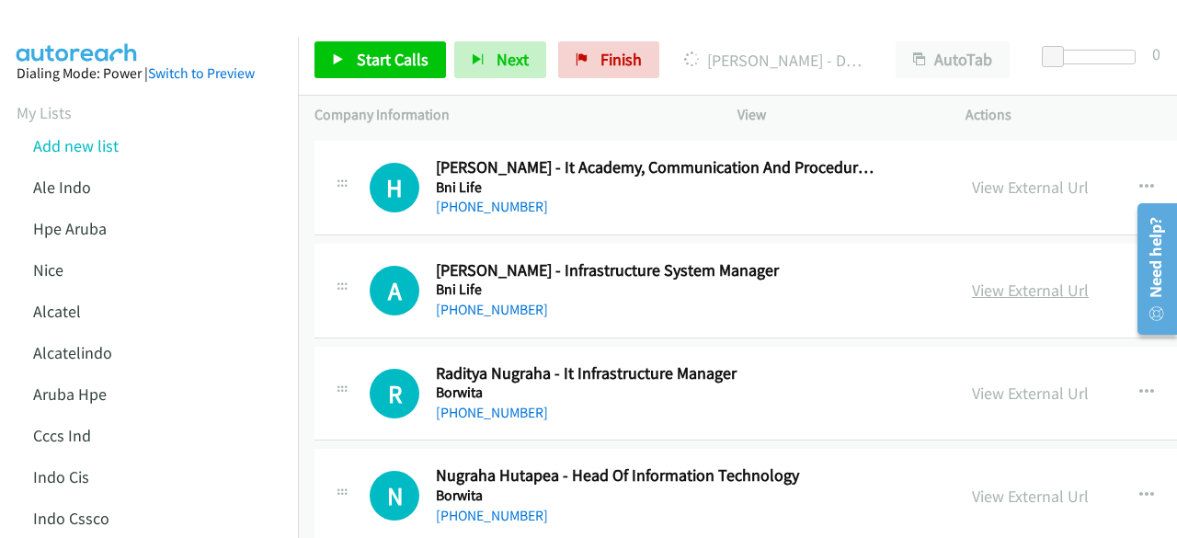
click at [992, 279] on link "View External Url" at bounding box center [1030, 289] width 117 height 21
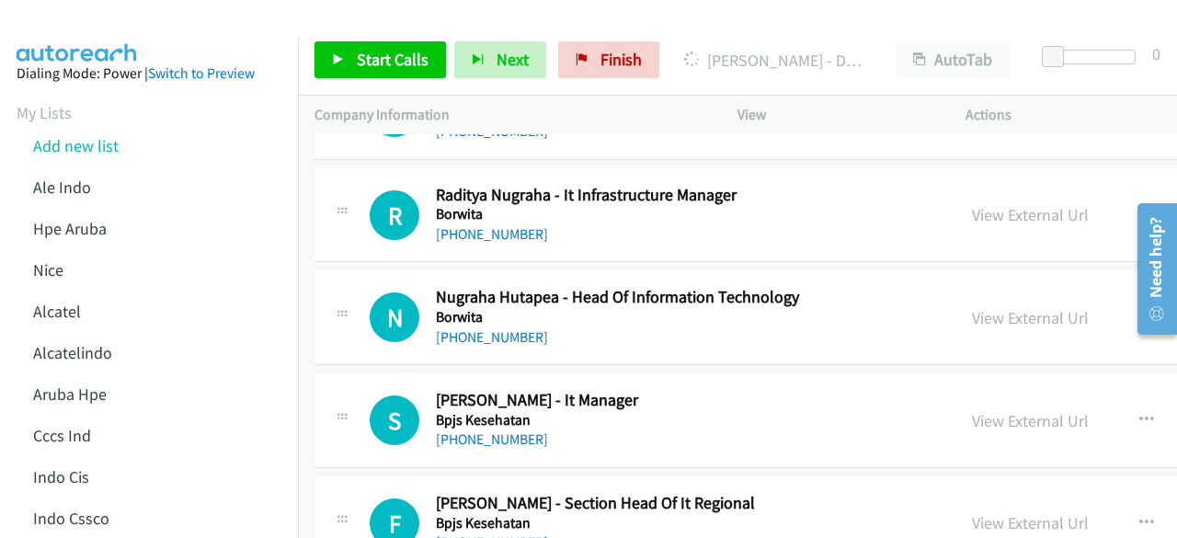
scroll to position [17505, 0]
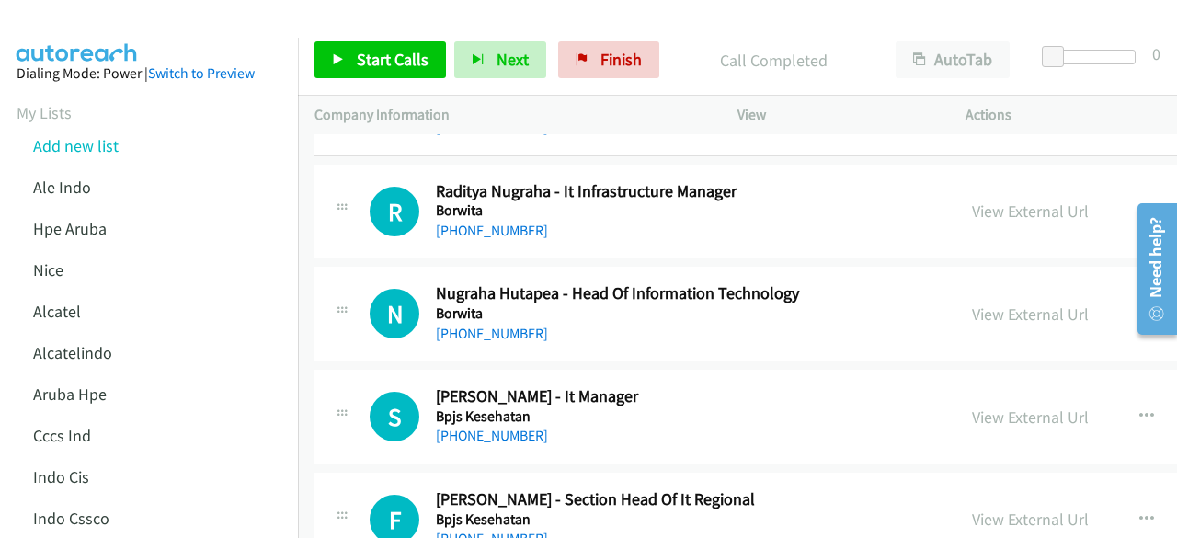
click at [410, 413] on td "S Callback Scheduled Sawal Sani - It Manager Bpjs Kesehatan Asia/Makassar +62 8…" at bounding box center [922, 417] width 1248 height 103
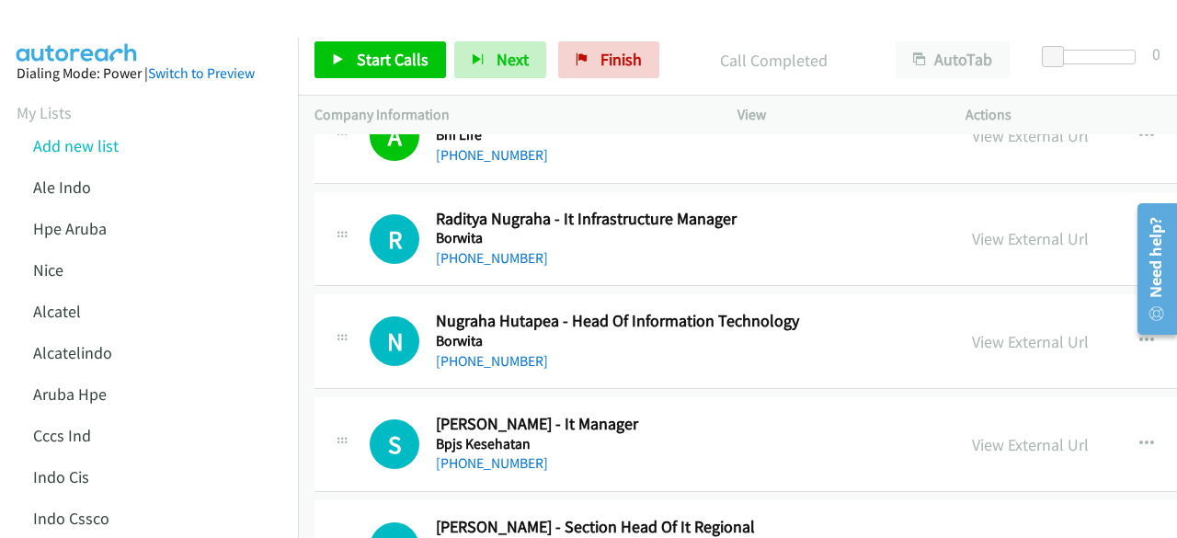
scroll to position [17474, 0]
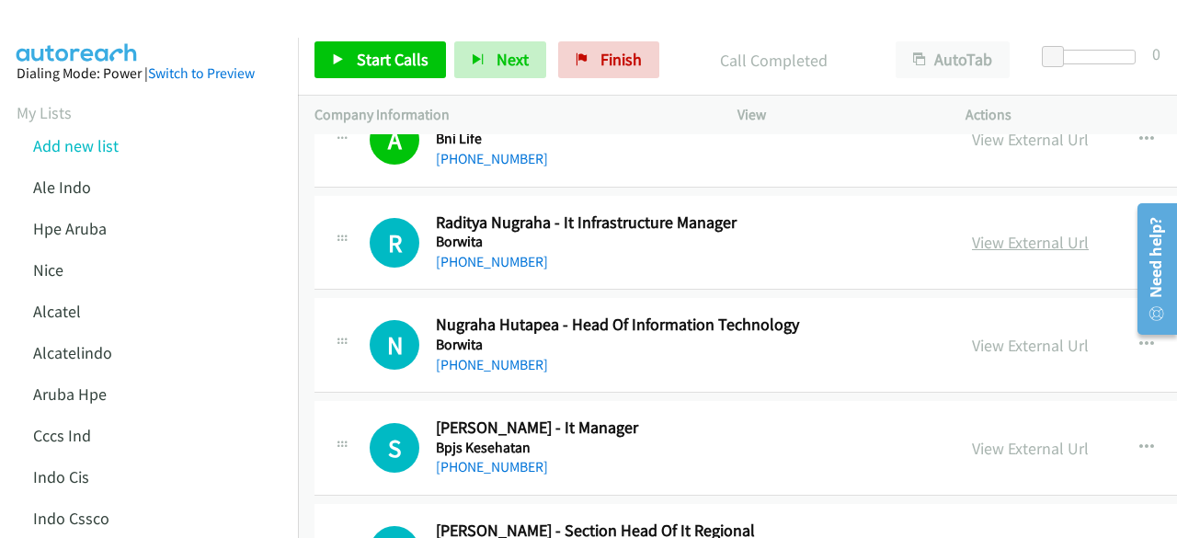
click at [972, 232] on link "View External Url" at bounding box center [1030, 242] width 117 height 21
click at [986, 335] on link "View External Url" at bounding box center [1030, 345] width 117 height 21
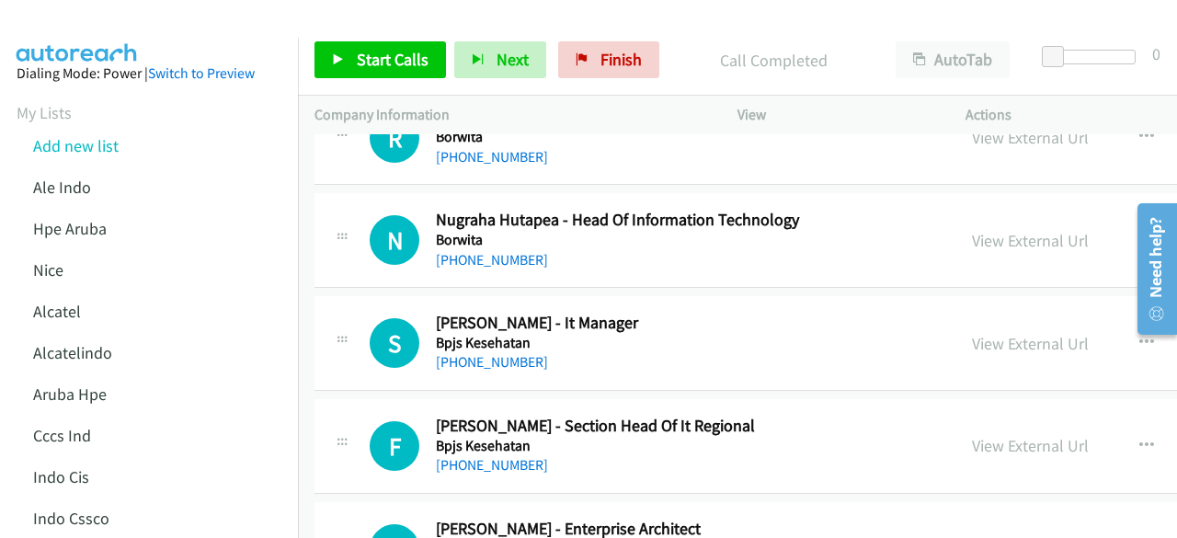
scroll to position [17580, 0]
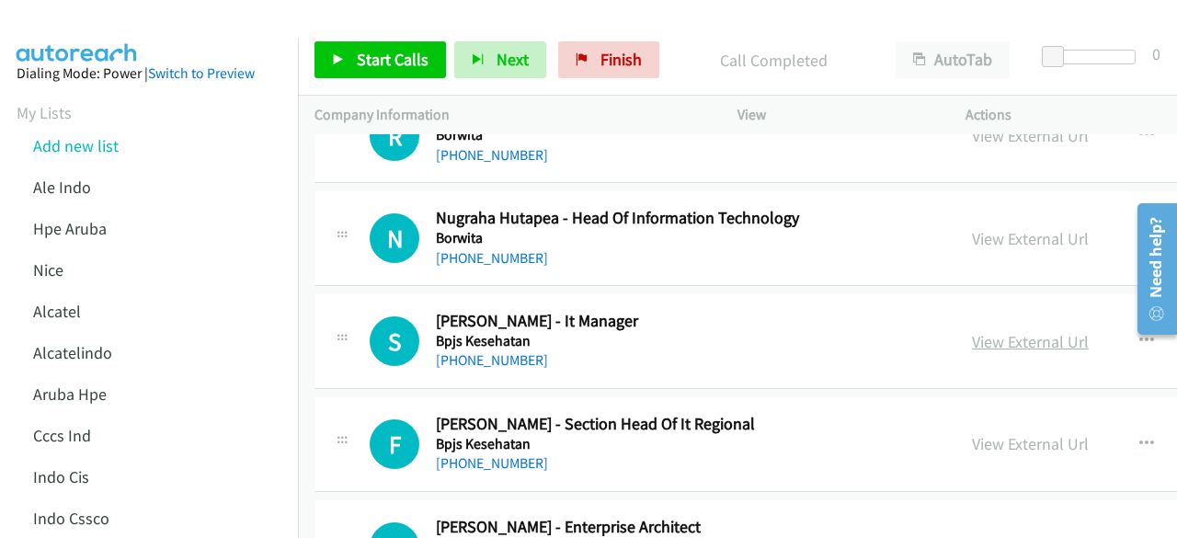
click at [973, 331] on link "View External Url" at bounding box center [1030, 341] width 117 height 21
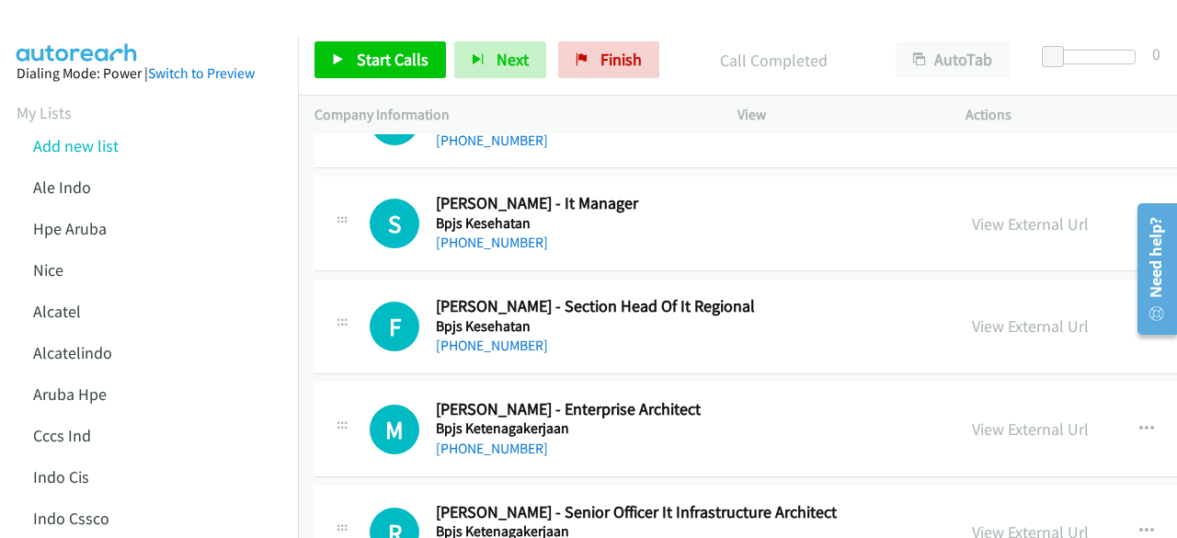
scroll to position [17735, 0]
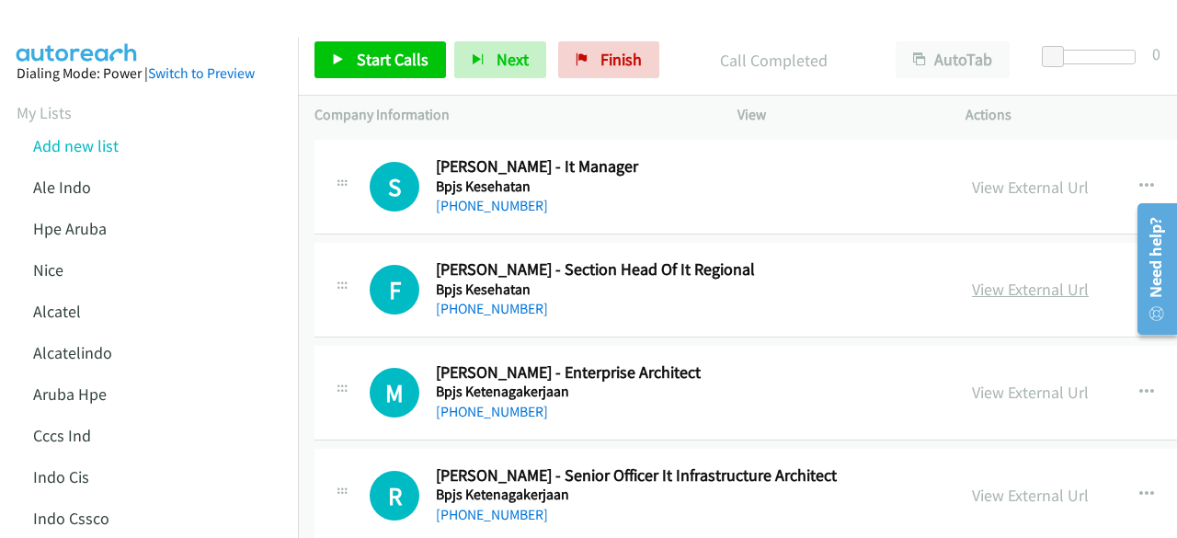
click at [1026, 279] on link "View External Url" at bounding box center [1030, 289] width 117 height 21
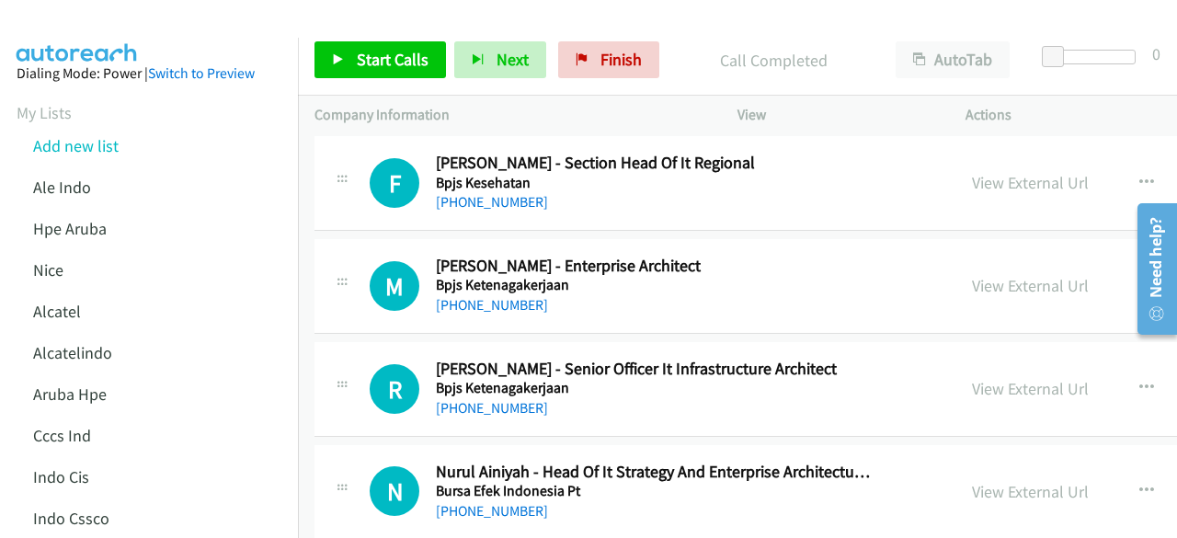
scroll to position [17843, 0]
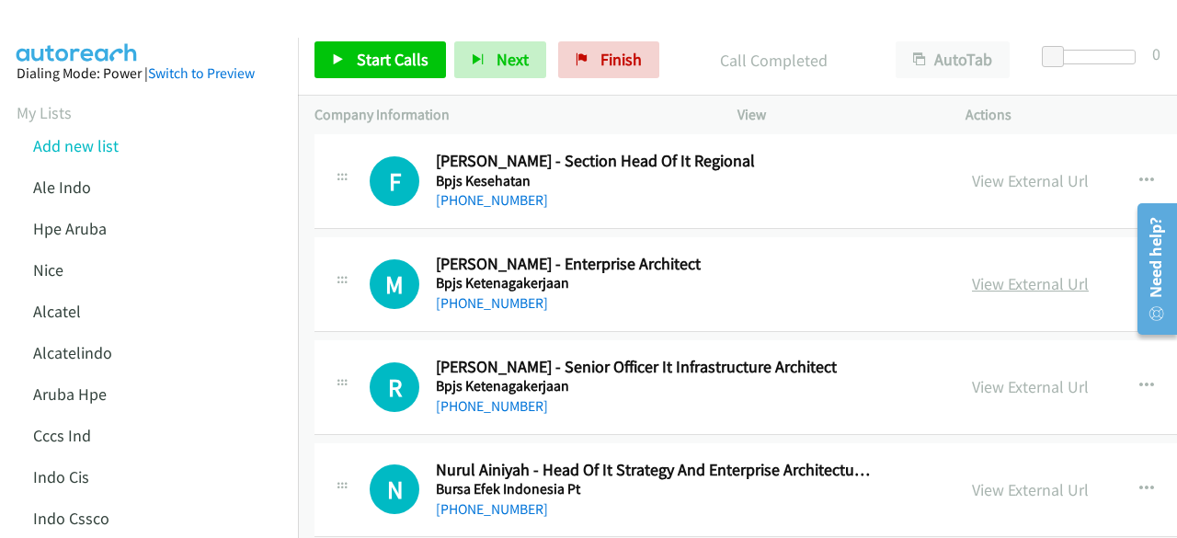
click at [975, 273] on link "View External Url" at bounding box center [1030, 283] width 117 height 21
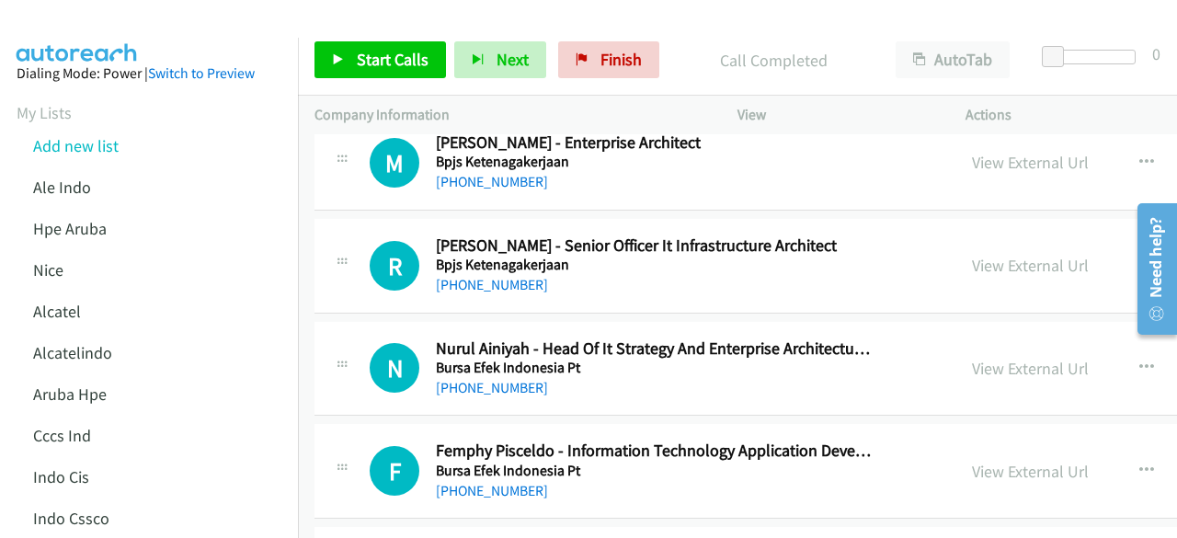
scroll to position [17964, 0]
click at [972, 255] on link "View External Url" at bounding box center [1030, 265] width 117 height 21
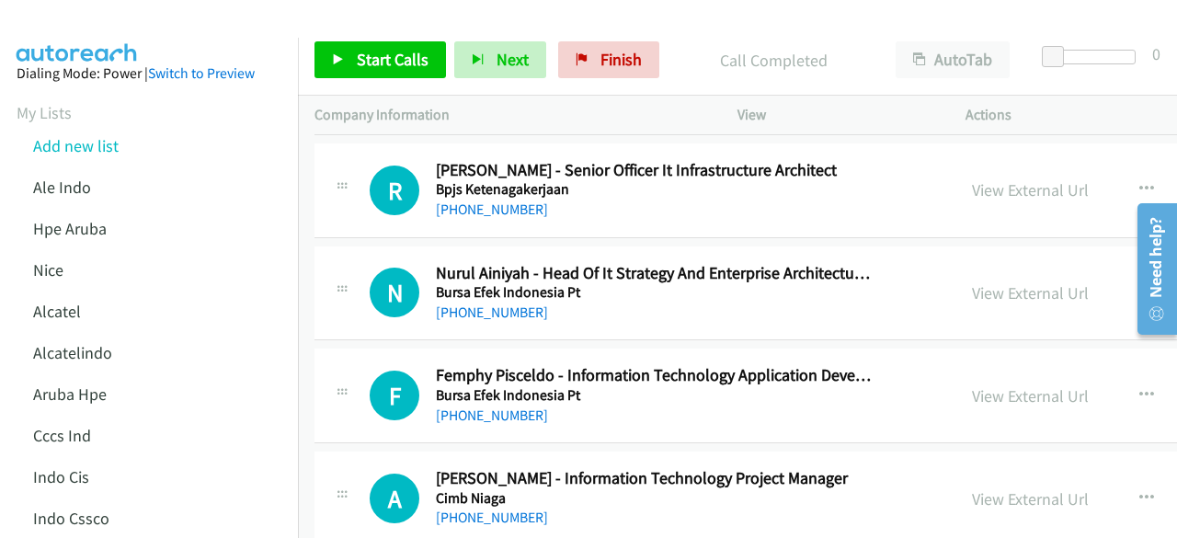
scroll to position [18064, 0]
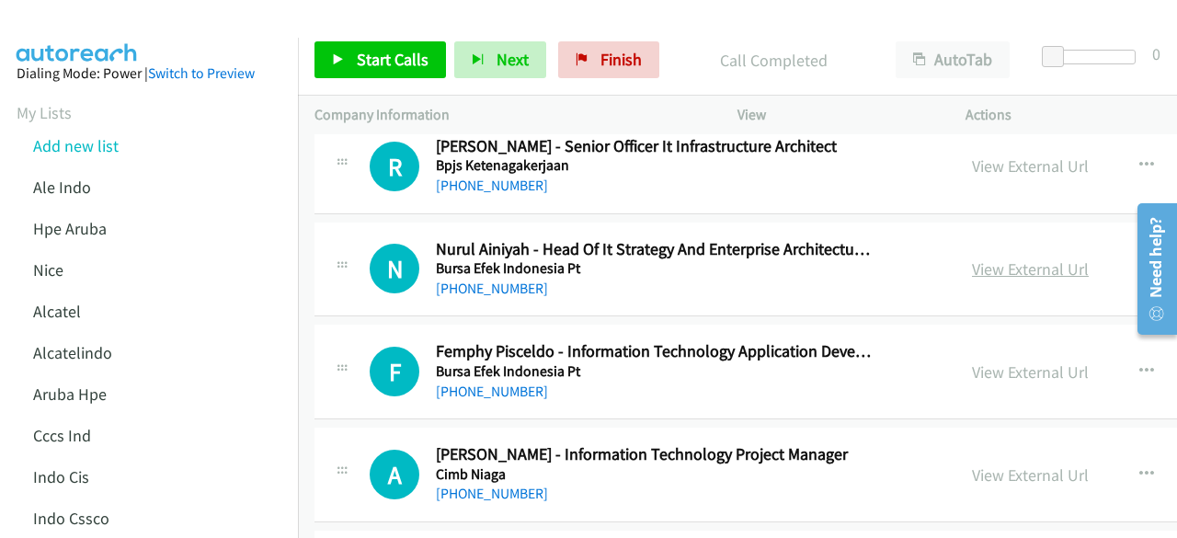
click at [975, 258] on link "View External Url" at bounding box center [1030, 268] width 117 height 21
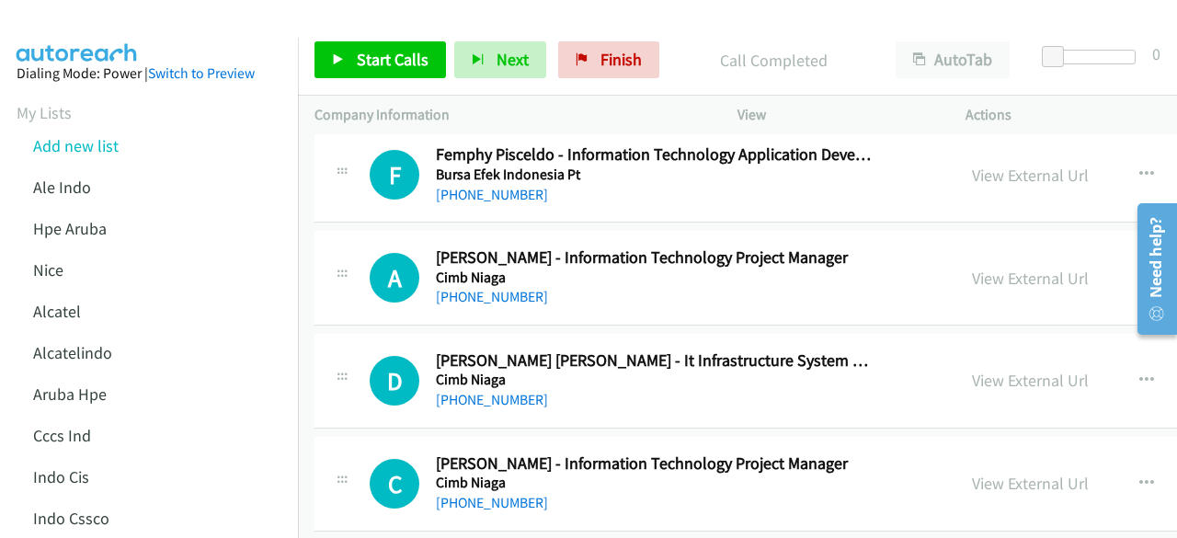
scroll to position [18260, 0]
click at [1000, 267] on link "View External Url" at bounding box center [1030, 277] width 117 height 21
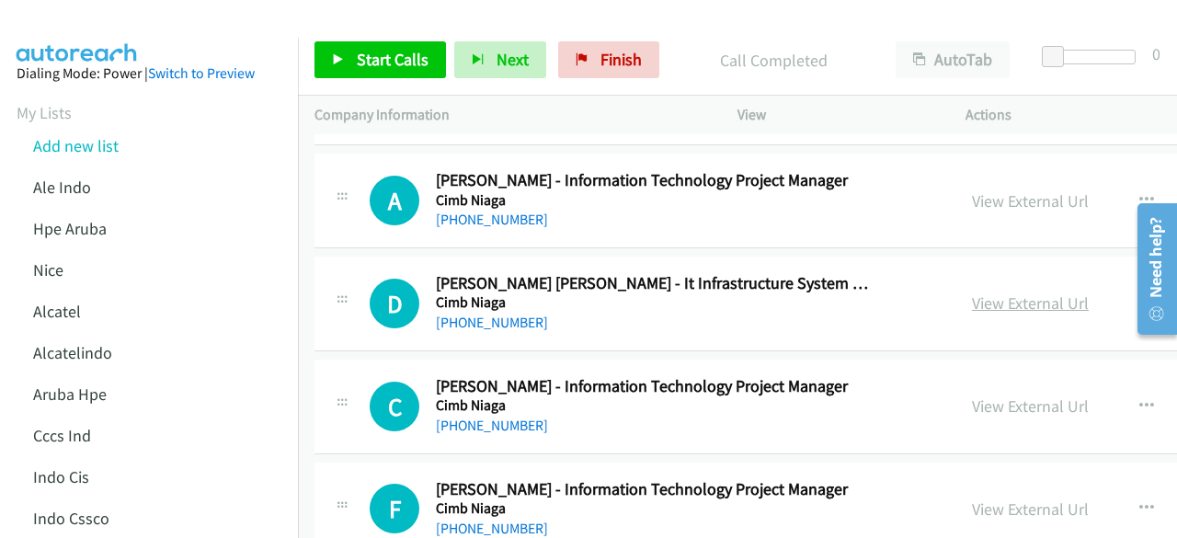
click at [1004, 292] on link "View External Url" at bounding box center [1030, 302] width 117 height 21
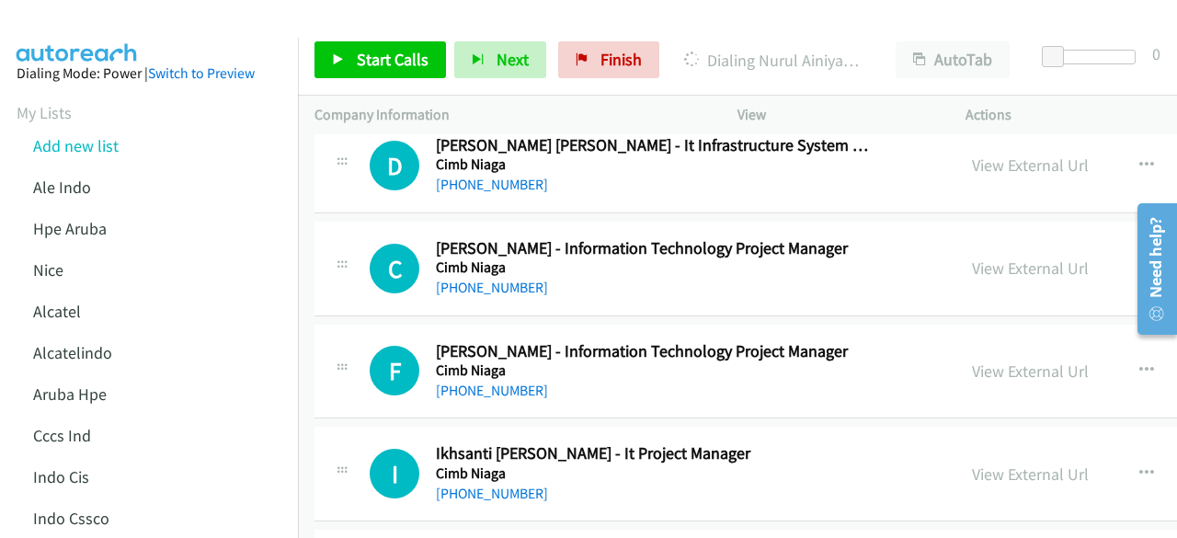
scroll to position [18472, 0]
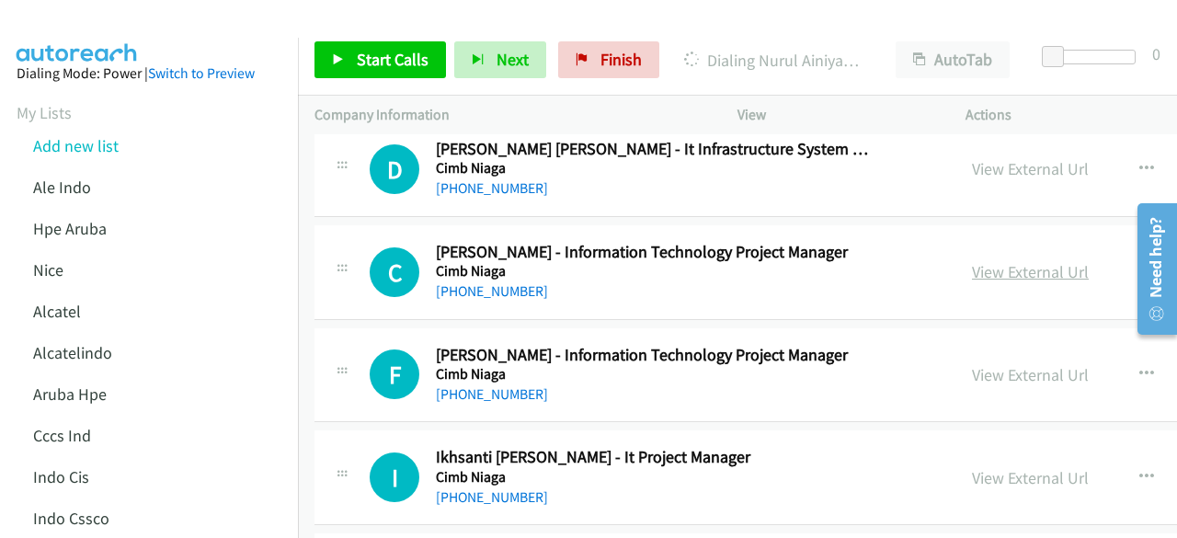
click at [972, 261] on link "View External Url" at bounding box center [1030, 271] width 117 height 21
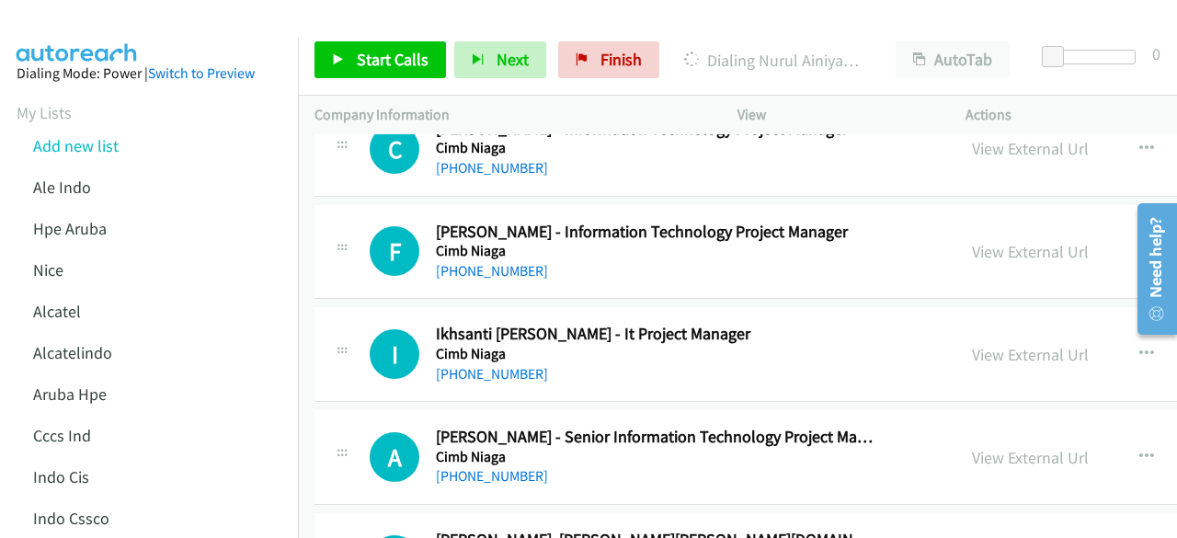
scroll to position [18595, 0]
click at [978, 241] on link "View External Url" at bounding box center [1030, 251] width 117 height 21
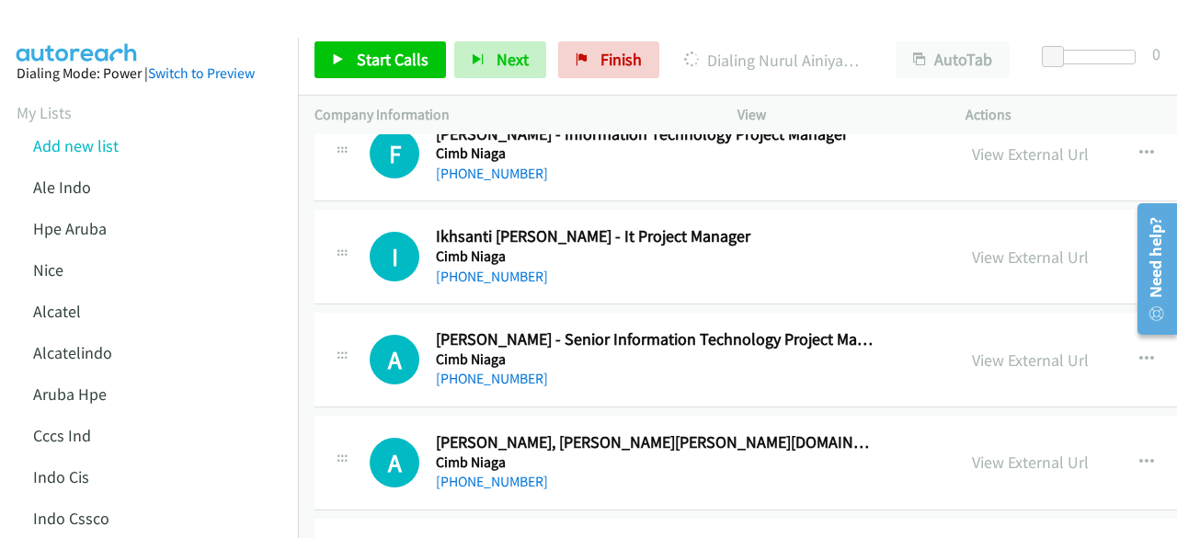
scroll to position [18698, 0]
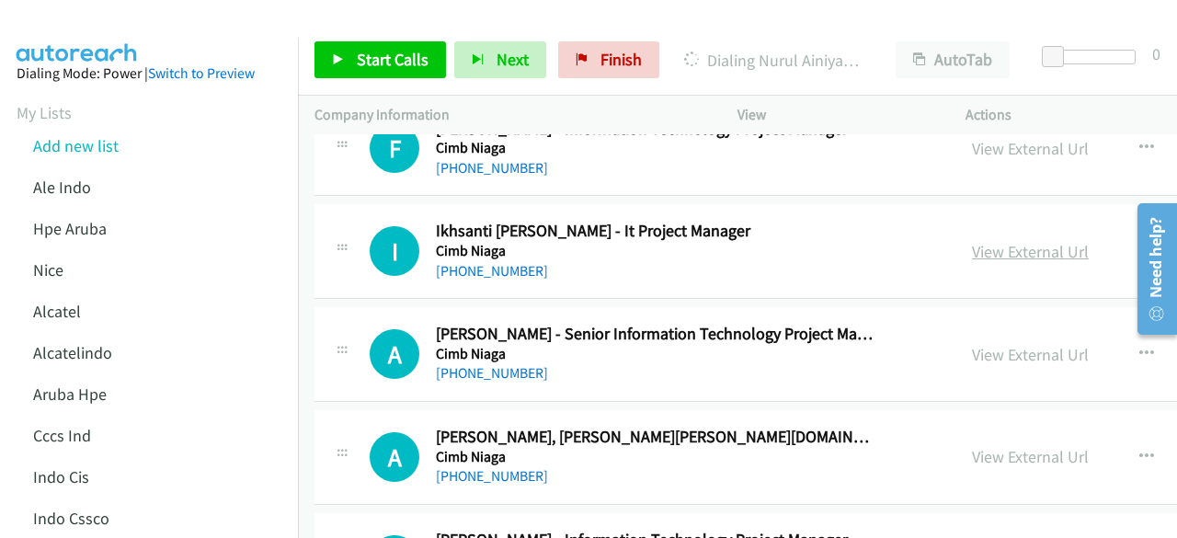
click at [997, 241] on link "View External Url" at bounding box center [1030, 251] width 117 height 21
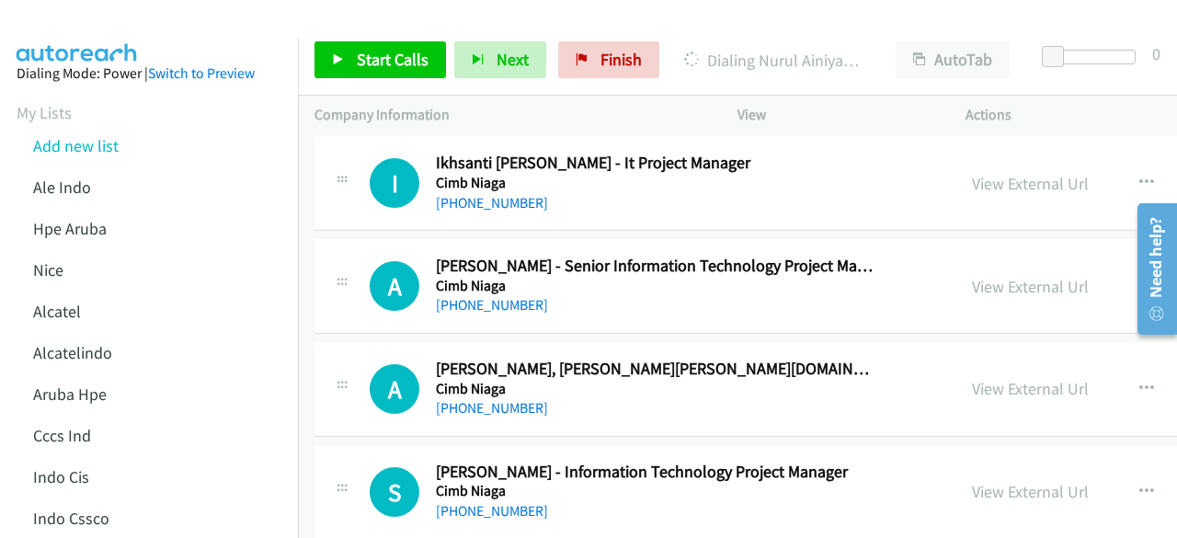
scroll to position [18770, 0]
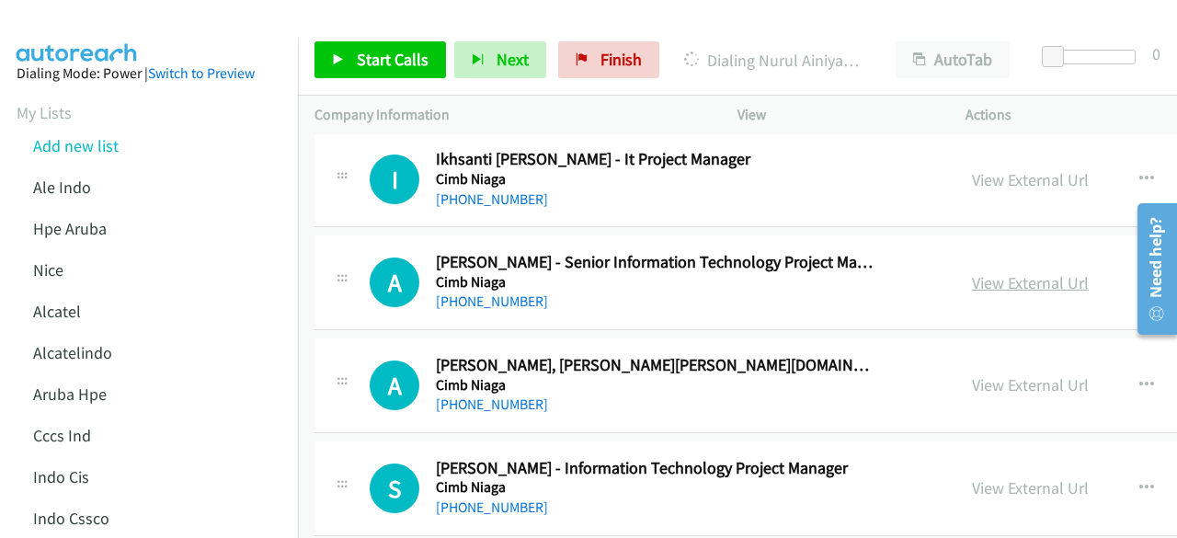
click at [972, 272] on link "View External Url" at bounding box center [1030, 282] width 117 height 21
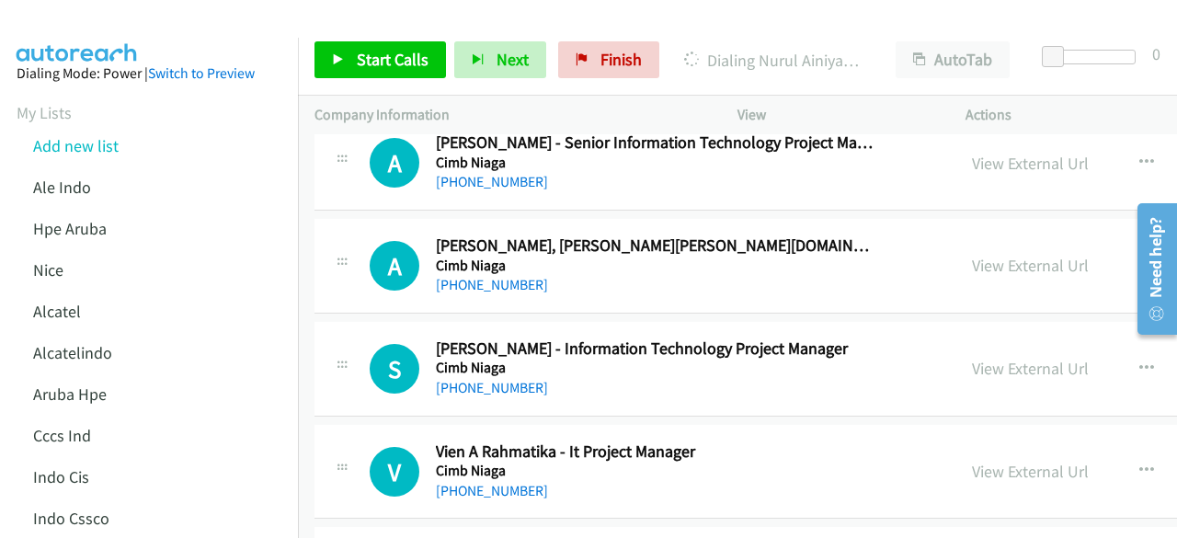
scroll to position [18898, 0]
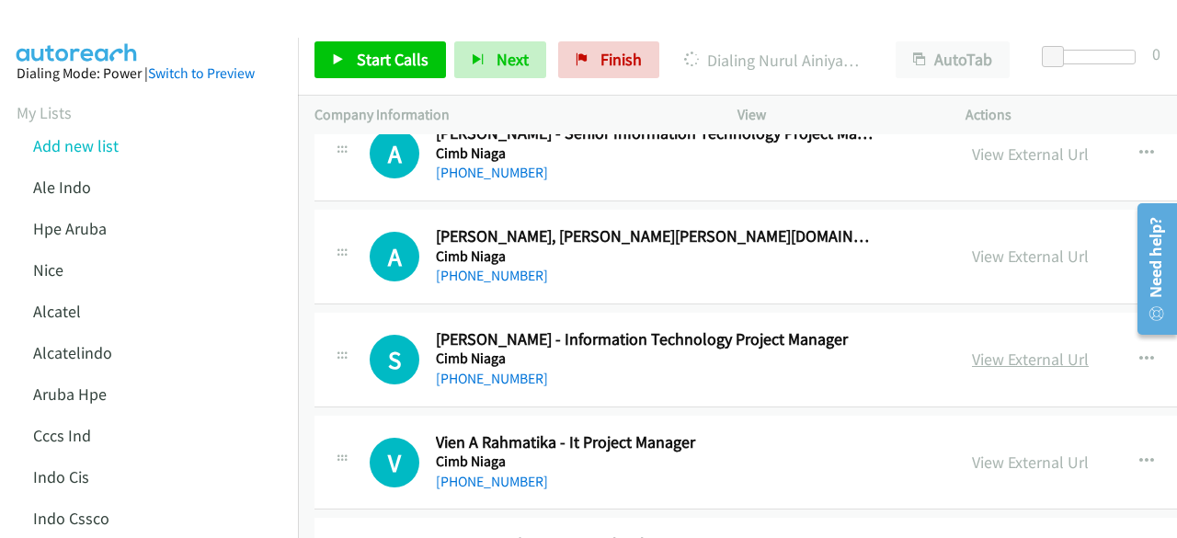
click at [1006, 348] on link "View External Url" at bounding box center [1030, 358] width 117 height 21
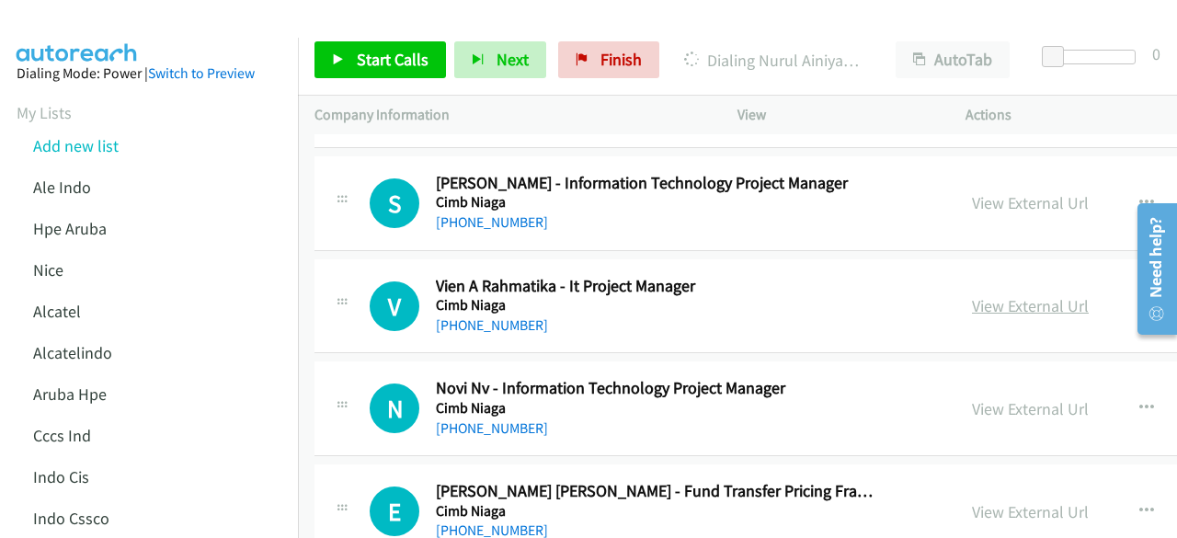
scroll to position [19055, 0]
click at [1005, 293] on div "View External Url" at bounding box center [1030, 305] width 117 height 25
click at [1005, 295] on link "View External Url" at bounding box center [1030, 305] width 117 height 21
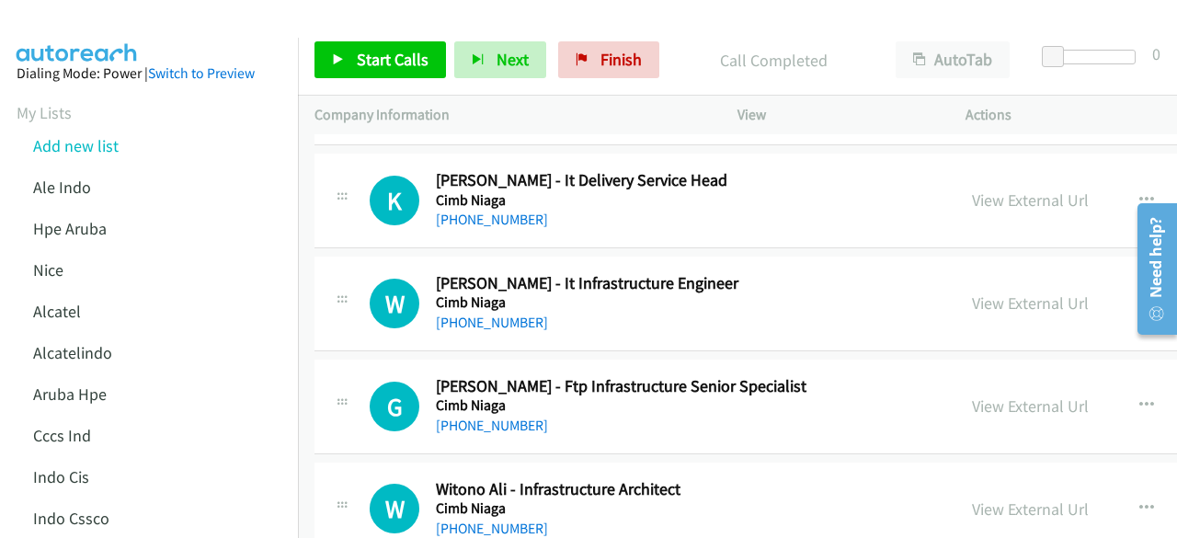
scroll to position [19468, 0]
click at [988, 292] on link "View External Url" at bounding box center [1030, 302] width 117 height 21
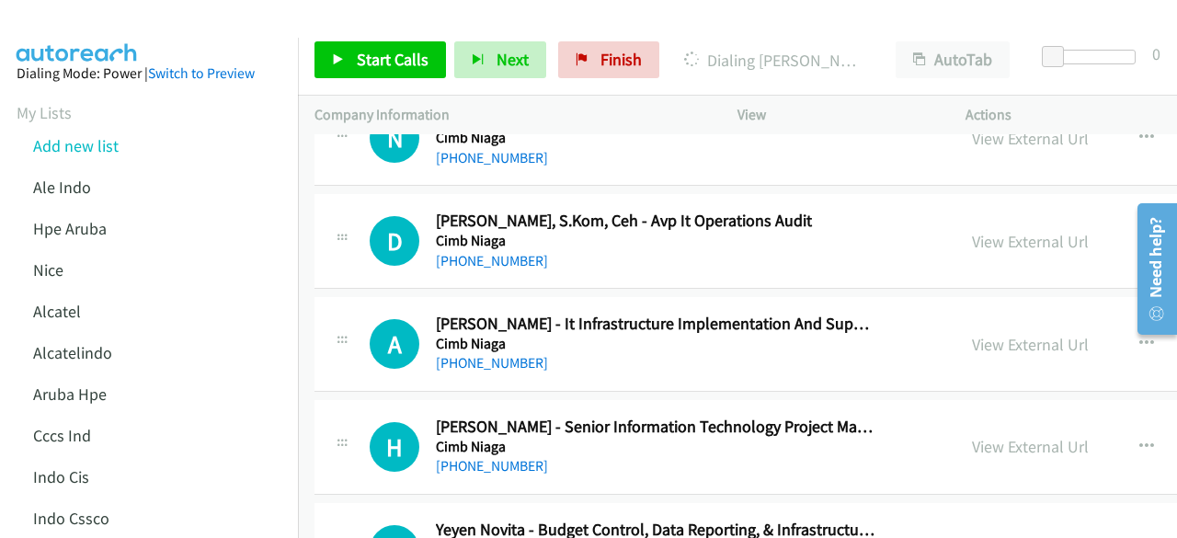
scroll to position [20386, 0]
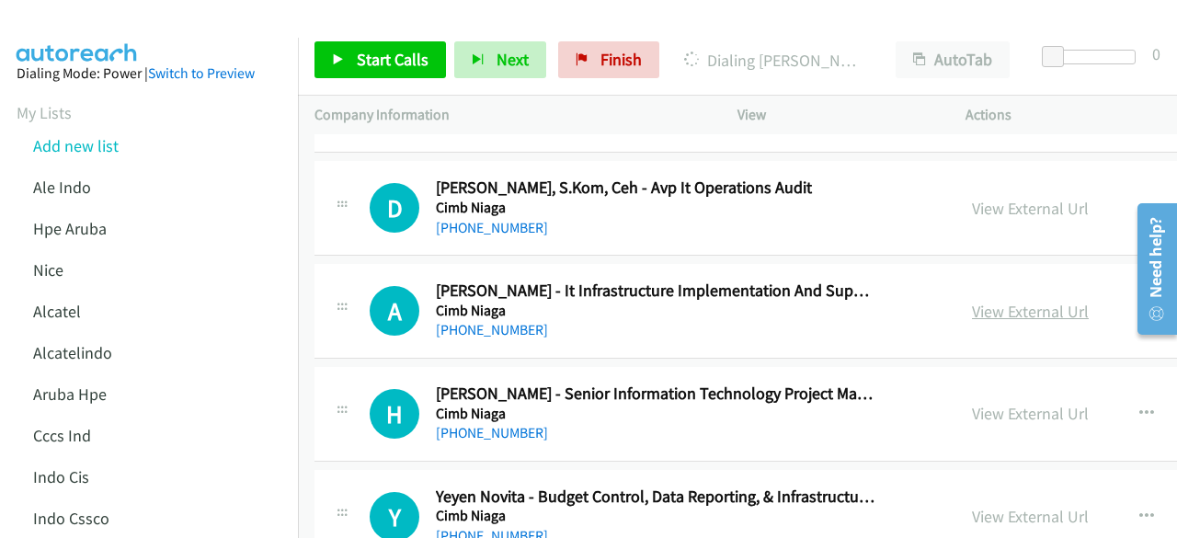
click at [998, 301] on link "View External Url" at bounding box center [1030, 311] width 117 height 21
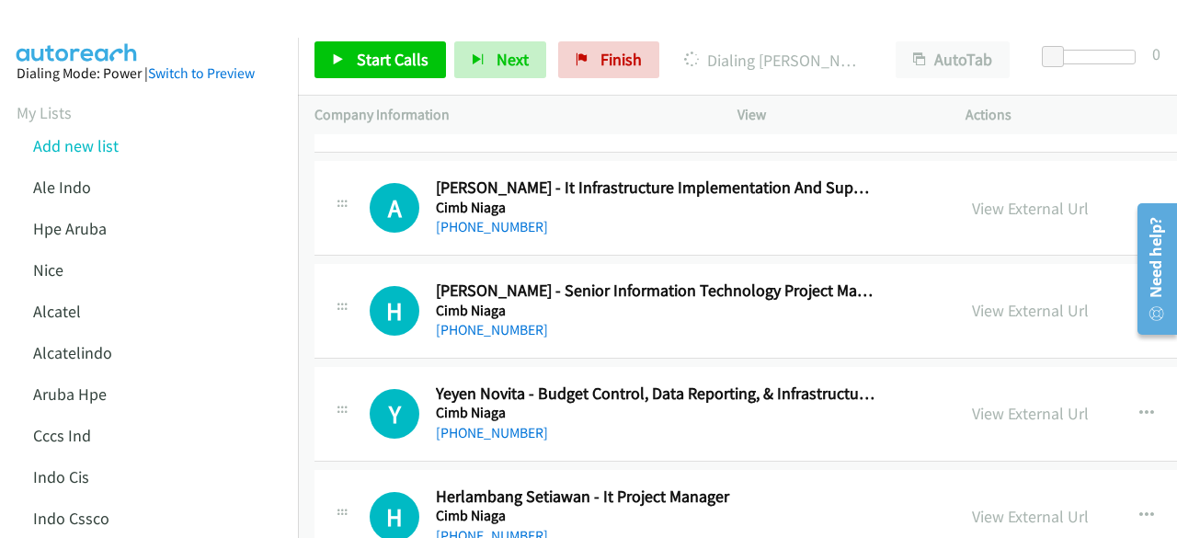
scroll to position [20520, 0]
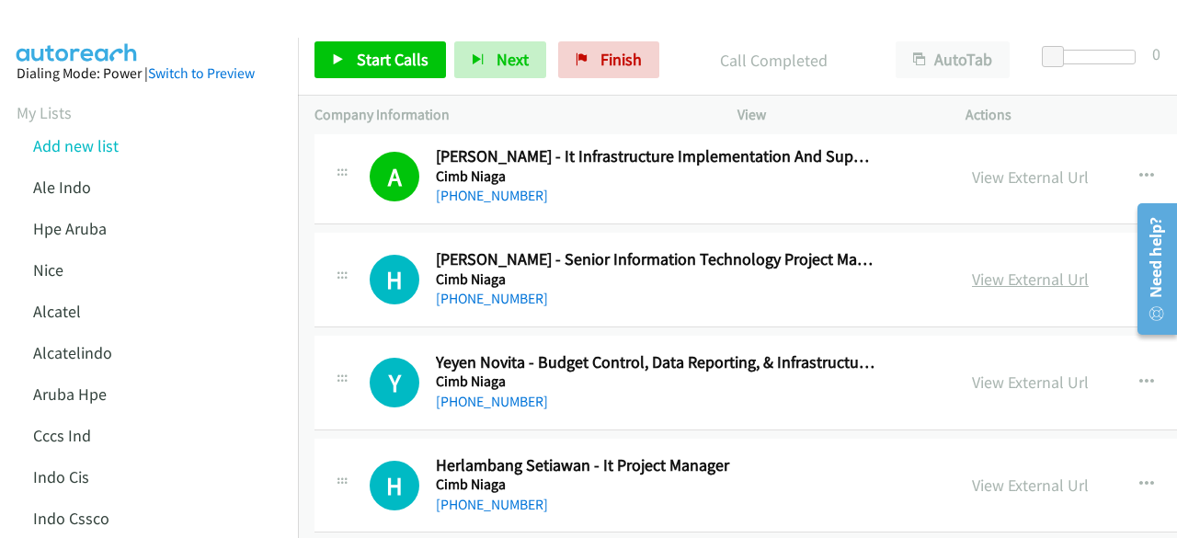
click at [972, 268] on link "View External Url" at bounding box center [1030, 278] width 117 height 21
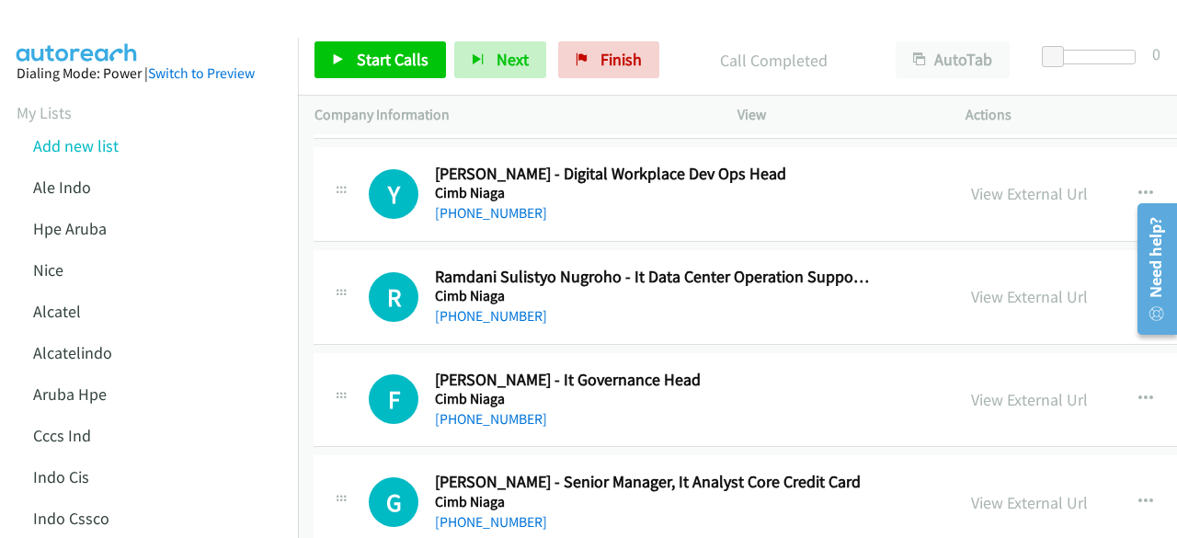
scroll to position [21231, 1]
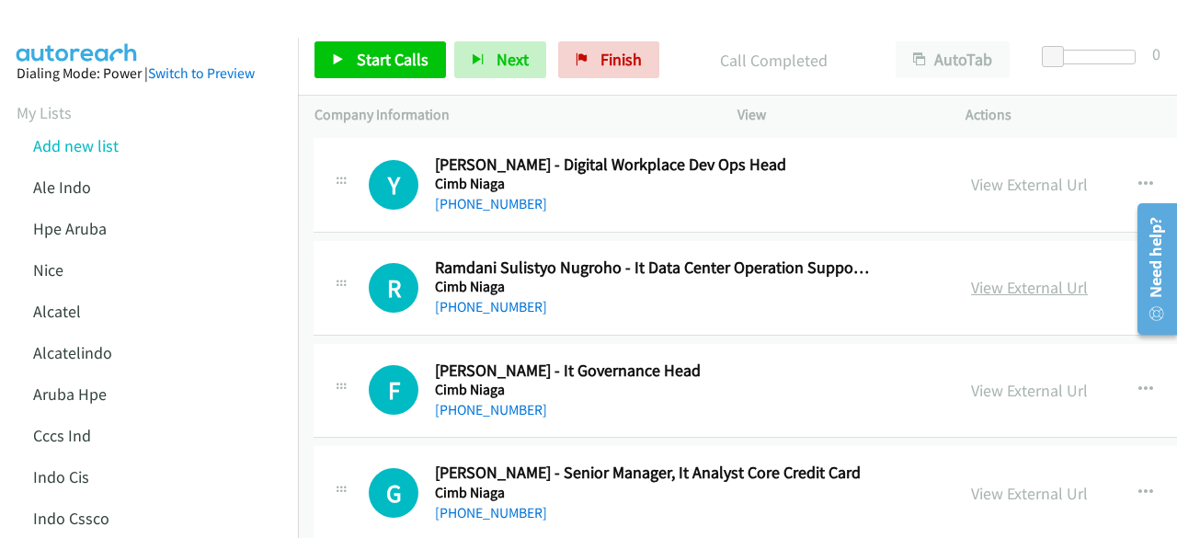
click at [1007, 277] on link "View External Url" at bounding box center [1029, 287] width 117 height 21
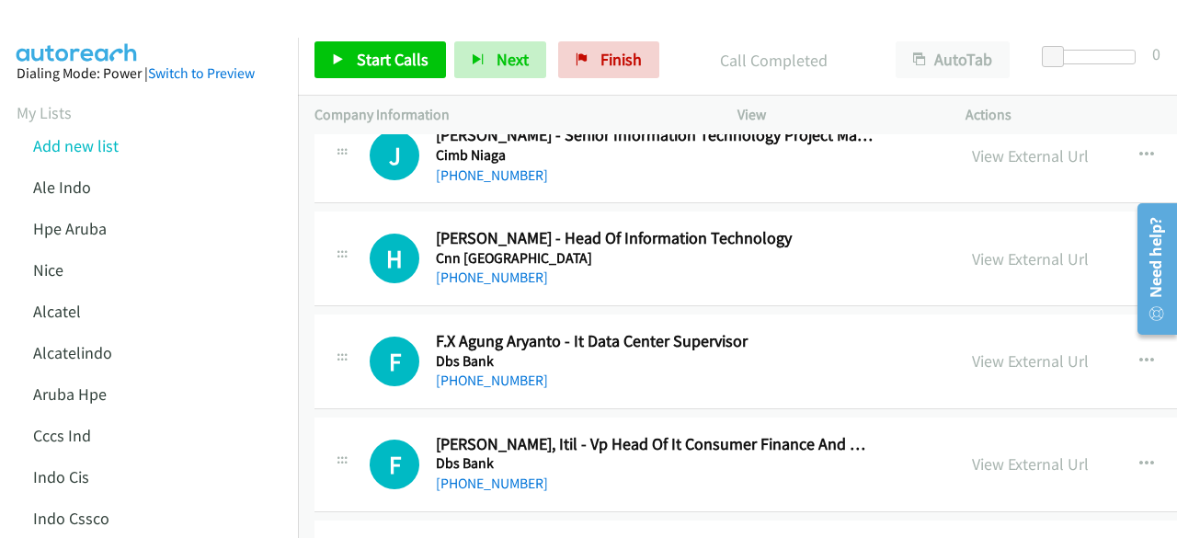
scroll to position [22093, 0]
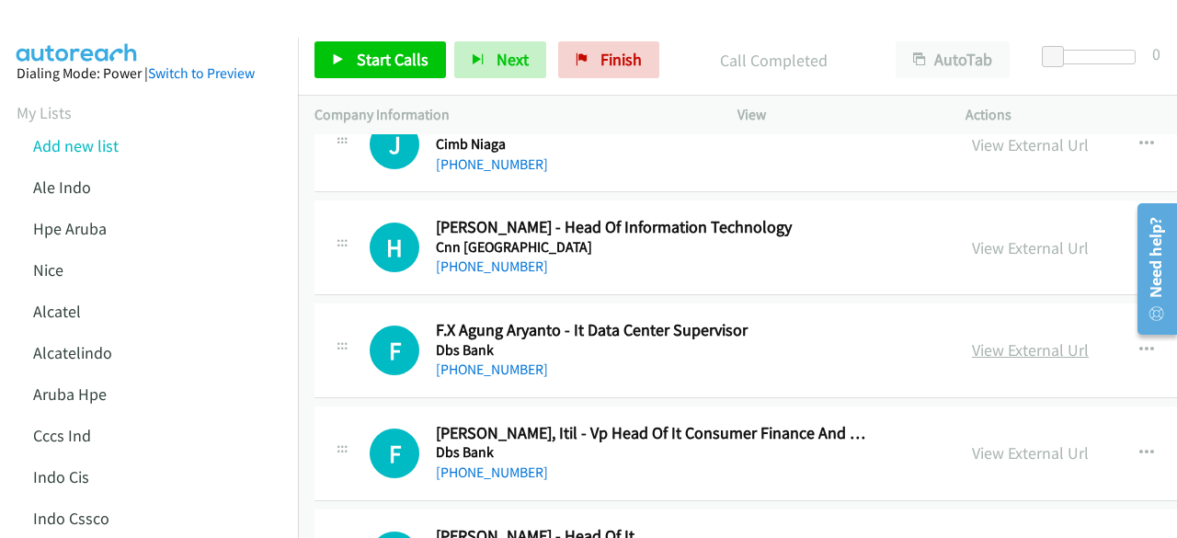
click at [1018, 339] on link "View External Url" at bounding box center [1030, 349] width 117 height 21
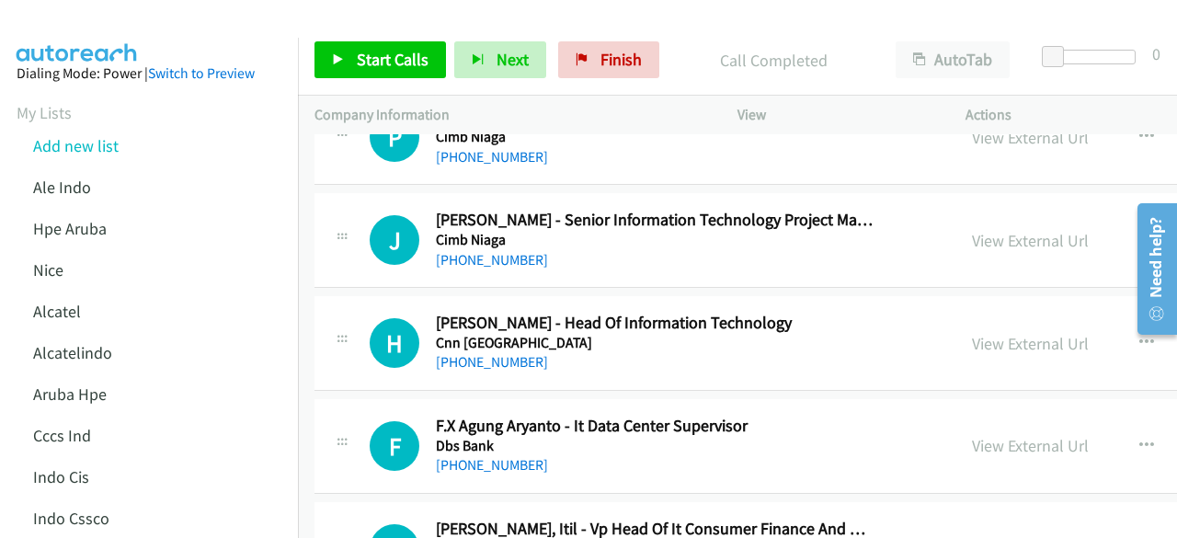
scroll to position [22000, 0]
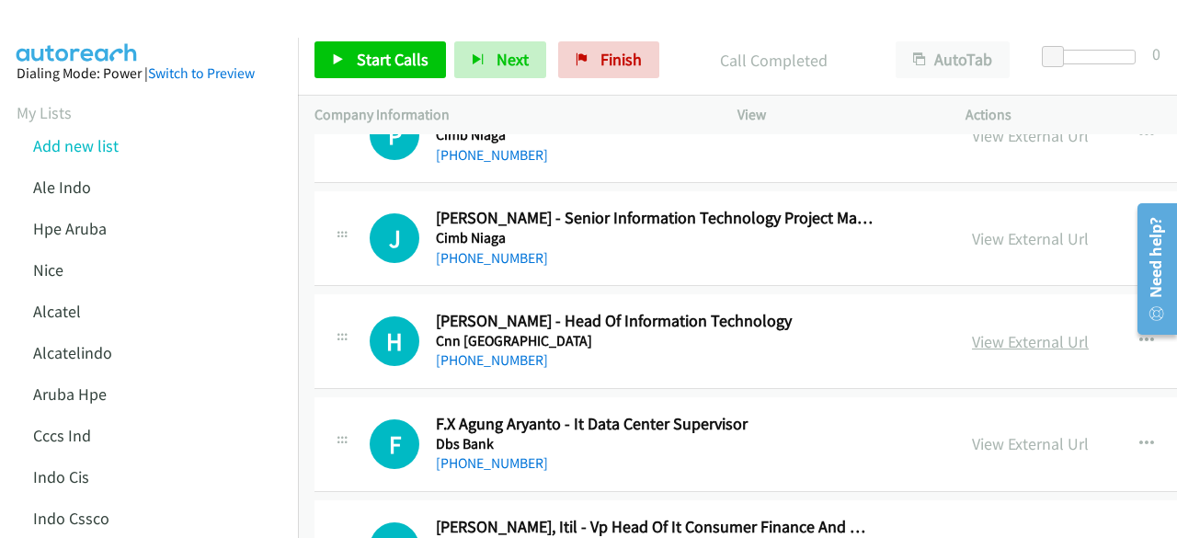
click at [1008, 331] on link "View External Url" at bounding box center [1030, 341] width 117 height 21
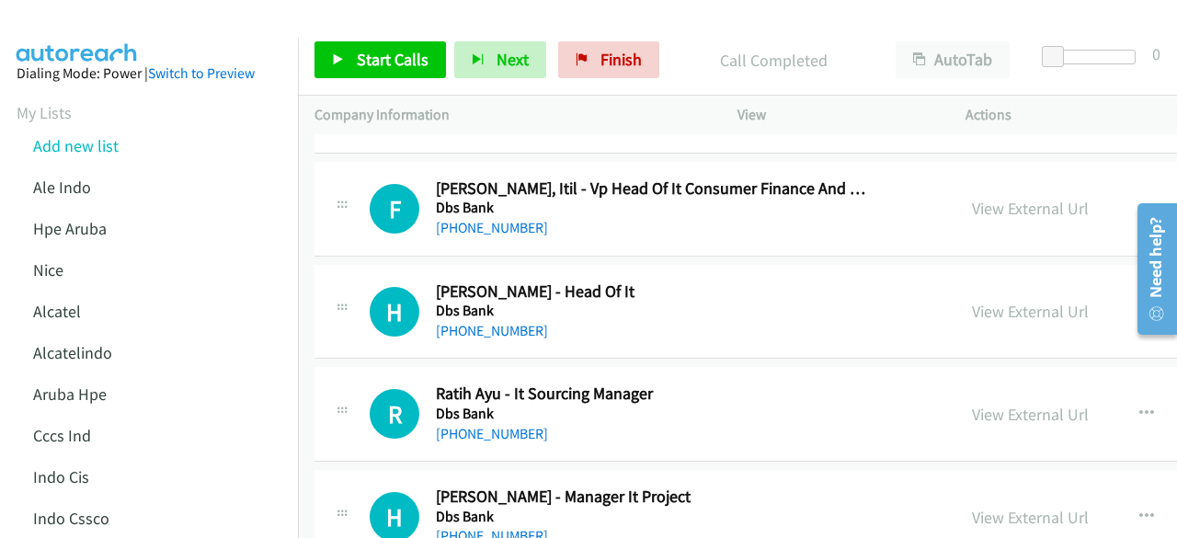
scroll to position [22342, 0]
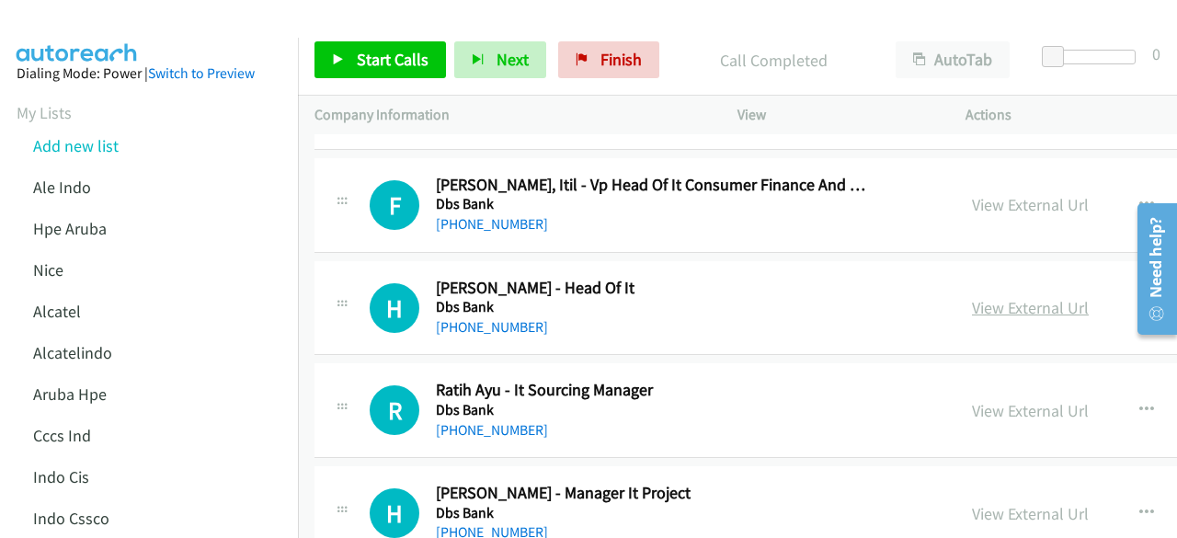
click at [1001, 297] on link "View External Url" at bounding box center [1030, 307] width 117 height 21
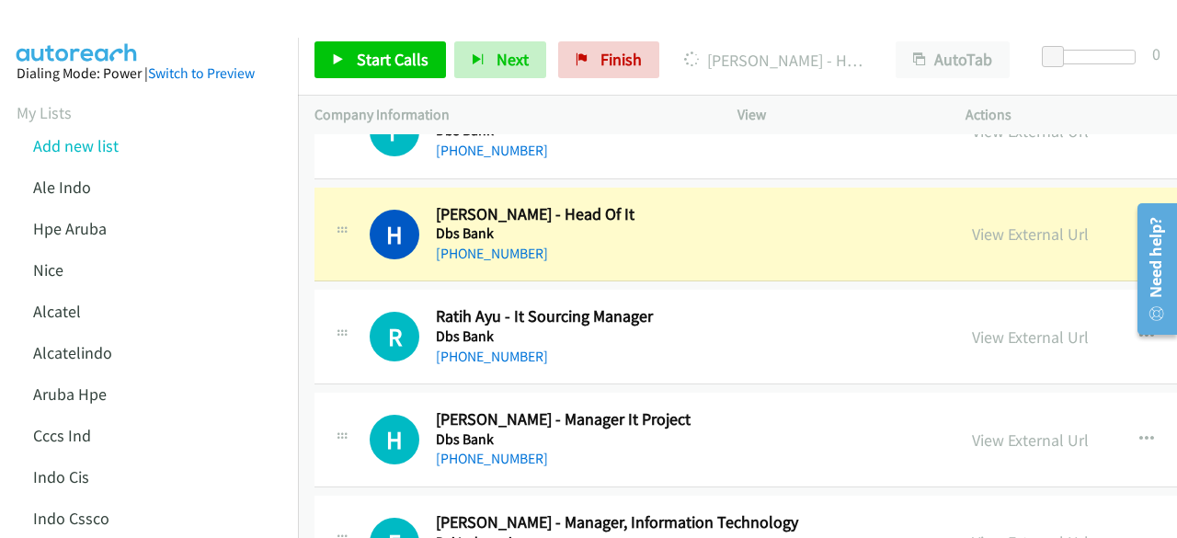
scroll to position [22415, 0]
click at [972, 326] on link "View External Url" at bounding box center [1030, 336] width 117 height 21
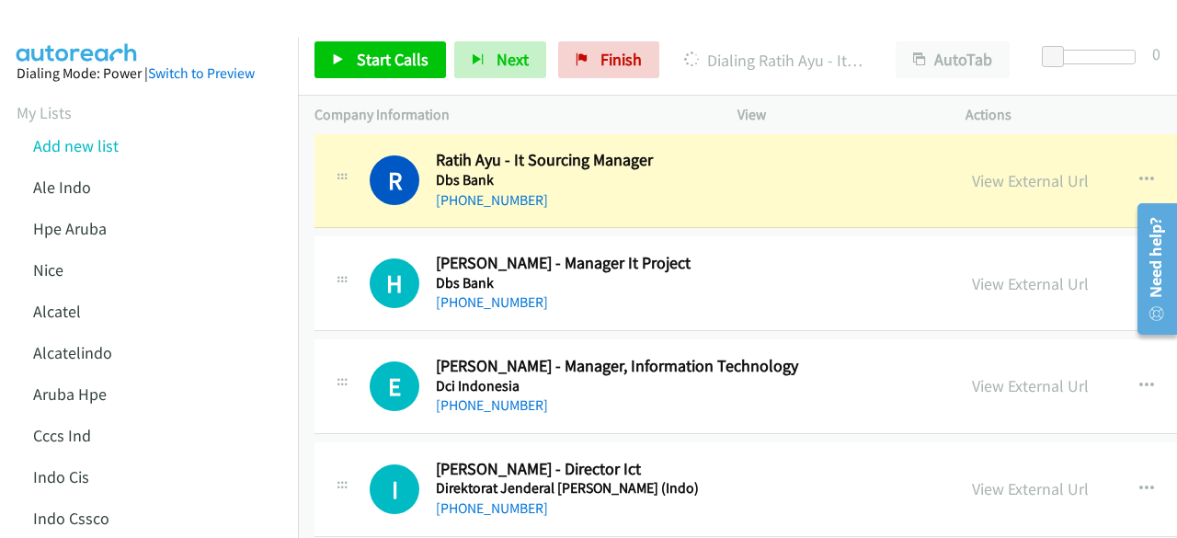
scroll to position [22573, 0]
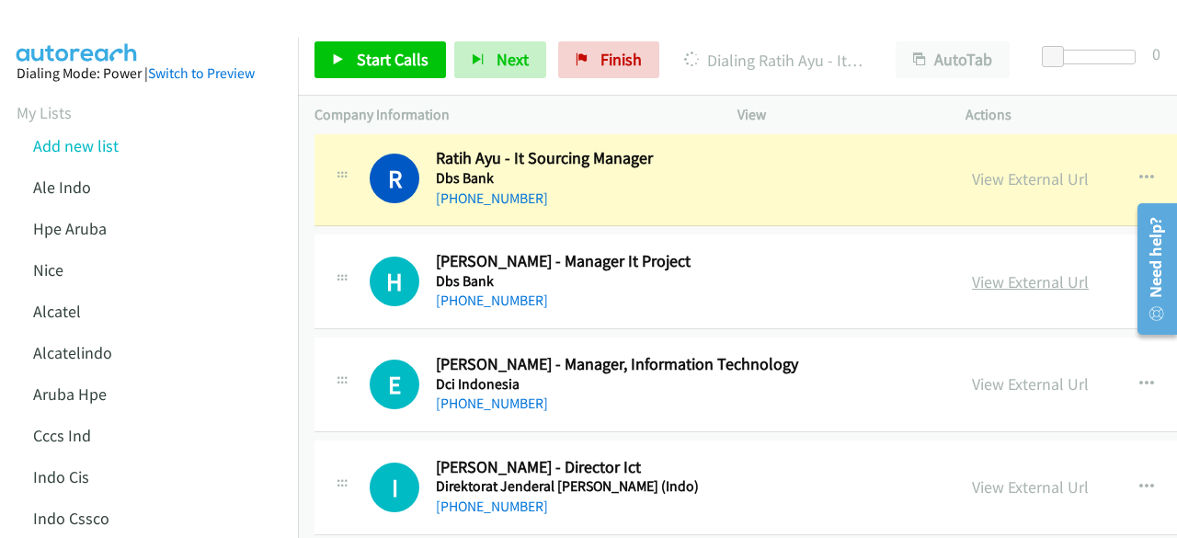
click at [989, 271] on link "View External Url" at bounding box center [1030, 281] width 117 height 21
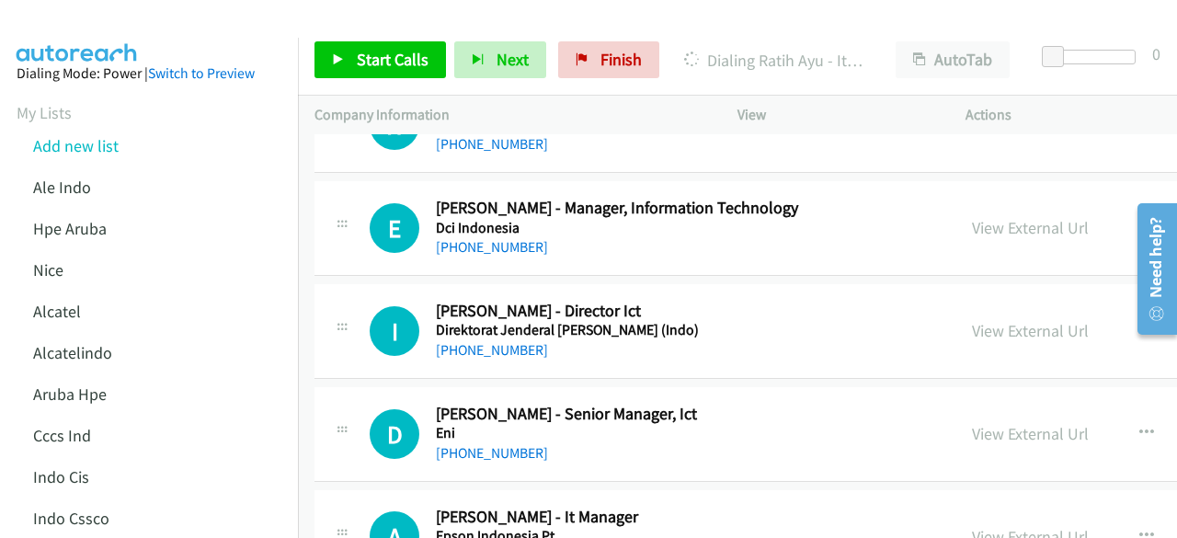
scroll to position [22755, 0]
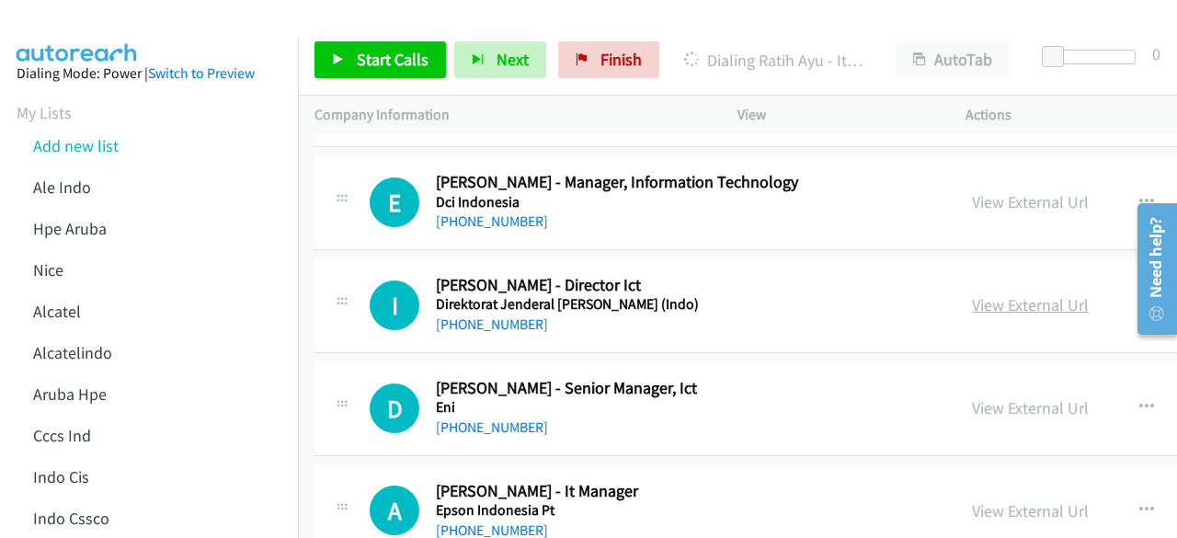
click at [990, 294] on link "View External Url" at bounding box center [1030, 304] width 117 height 21
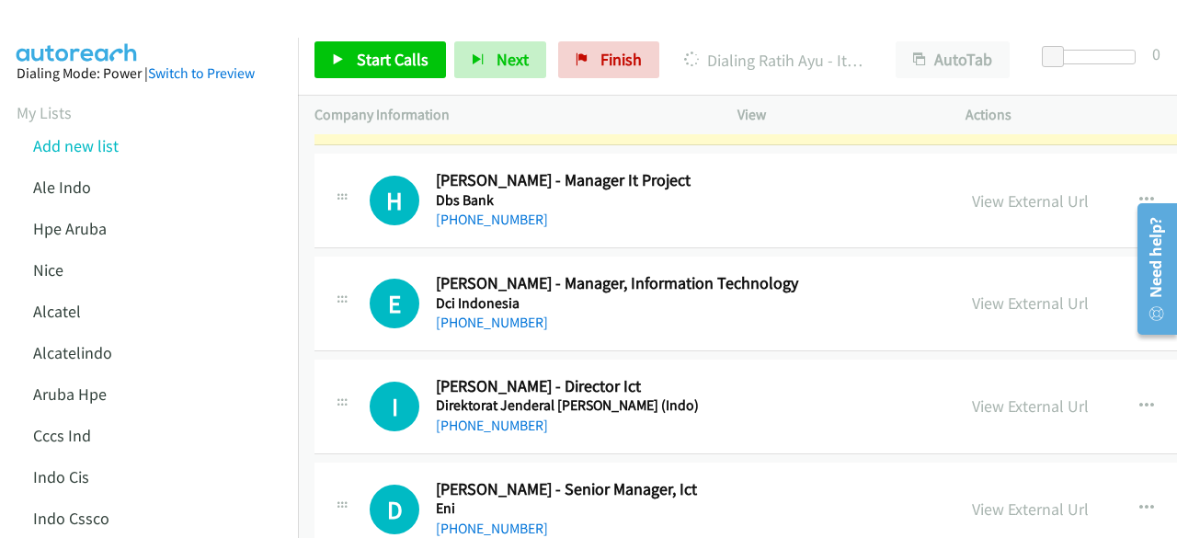
scroll to position [22654, 0]
click at [972, 292] on link "View External Url" at bounding box center [1030, 302] width 117 height 21
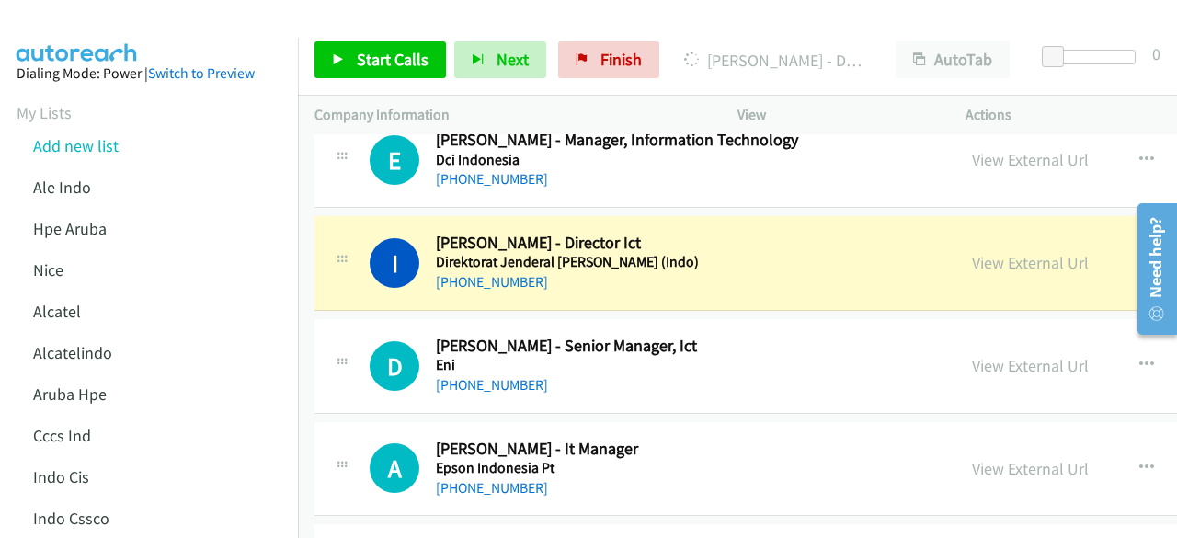
scroll to position [22801, 0]
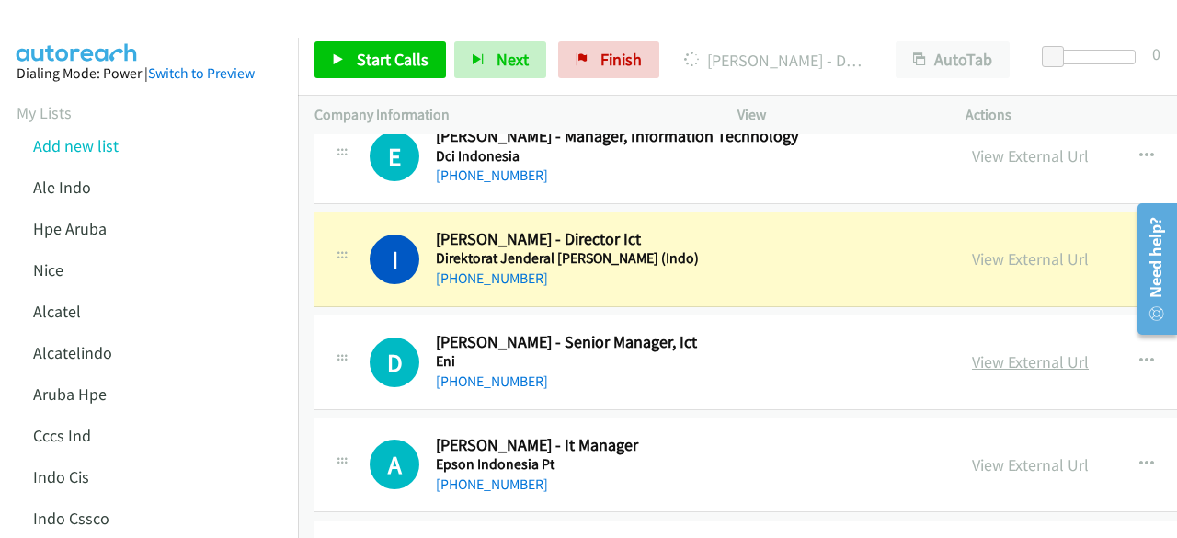
click at [991, 351] on link "View External Url" at bounding box center [1030, 361] width 117 height 21
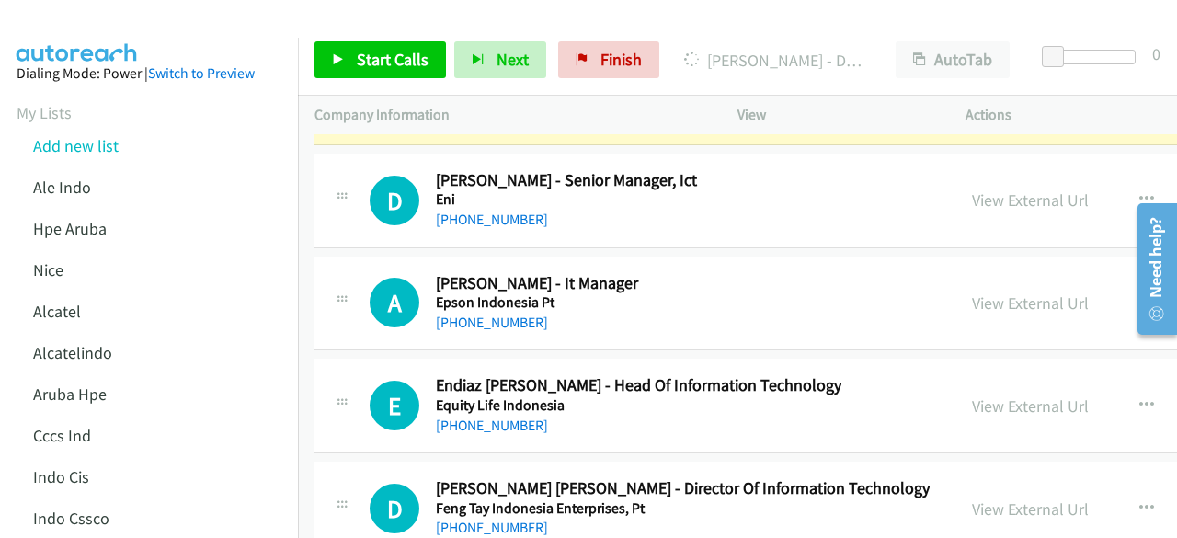
scroll to position [22963, 0]
click at [972, 395] on link "View External Url" at bounding box center [1030, 405] width 117 height 21
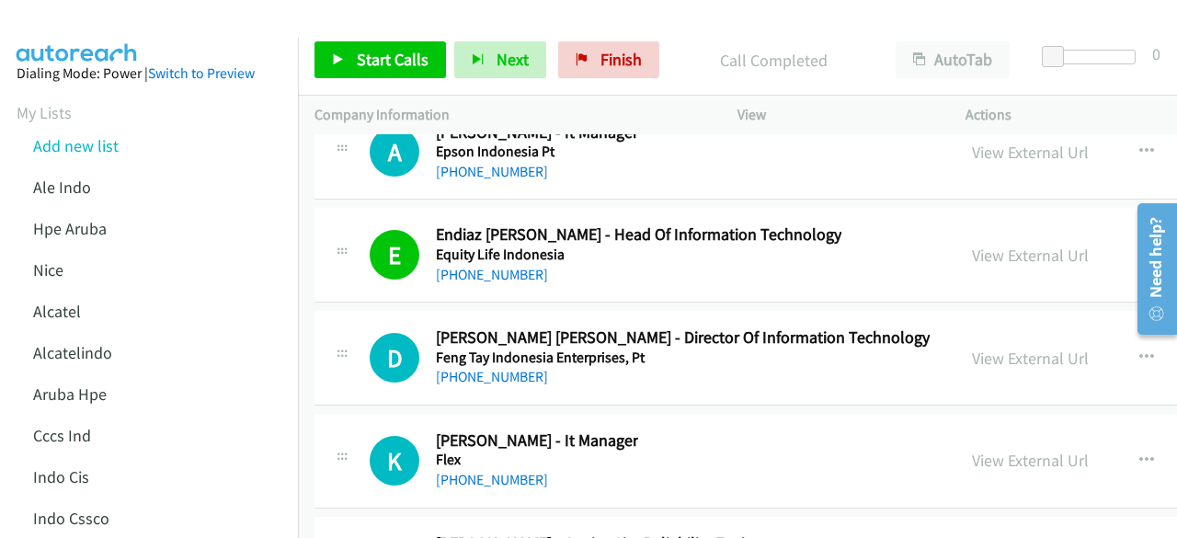
scroll to position [23115, 0]
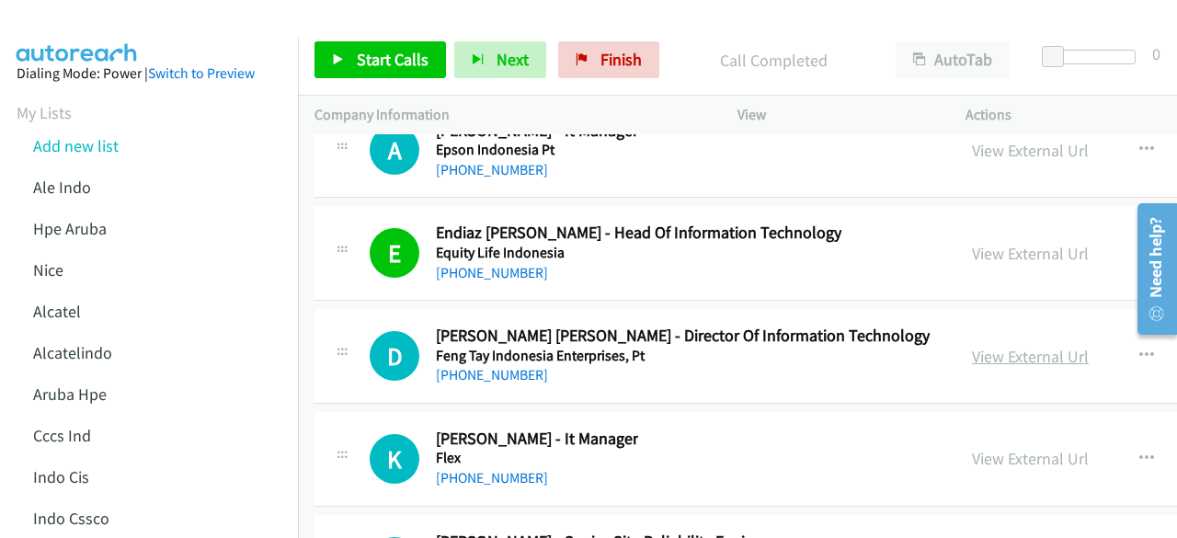
click at [993, 346] on link "View External Url" at bounding box center [1030, 356] width 117 height 21
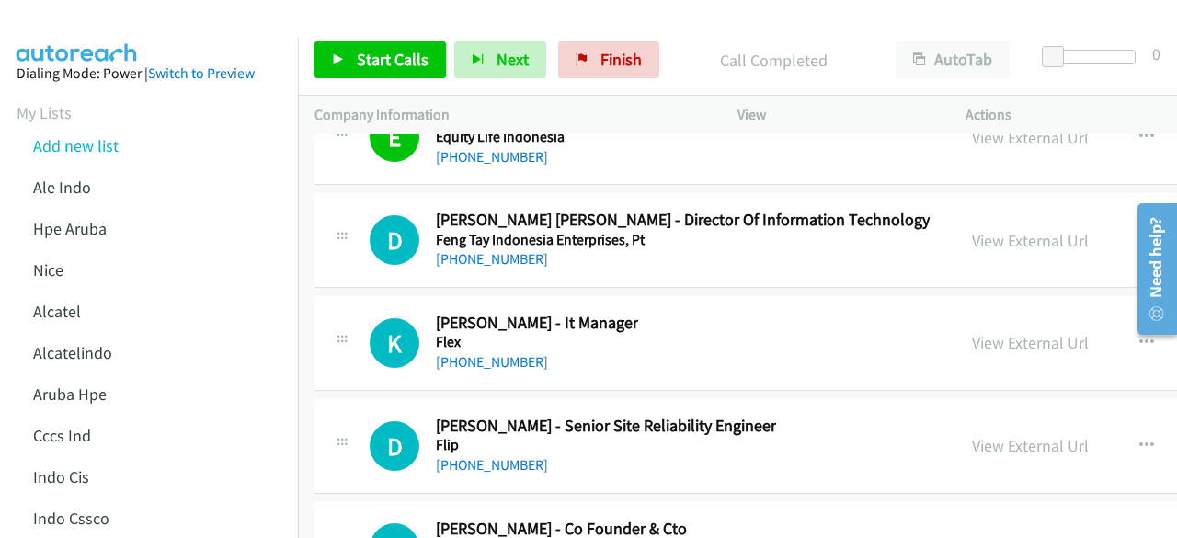
scroll to position [23235, 0]
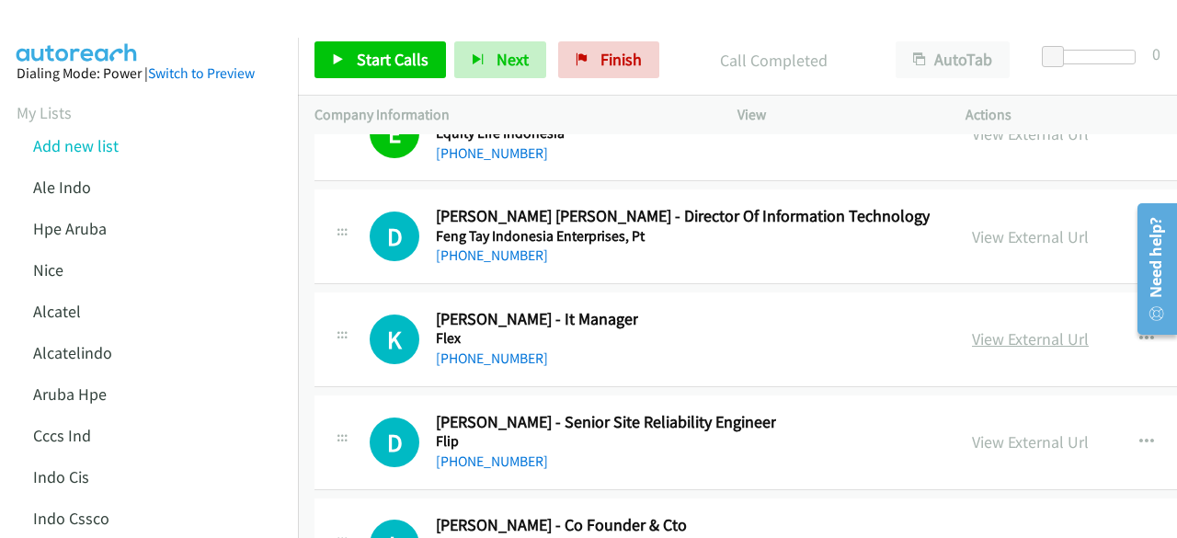
click at [1014, 328] on link "View External Url" at bounding box center [1030, 338] width 117 height 21
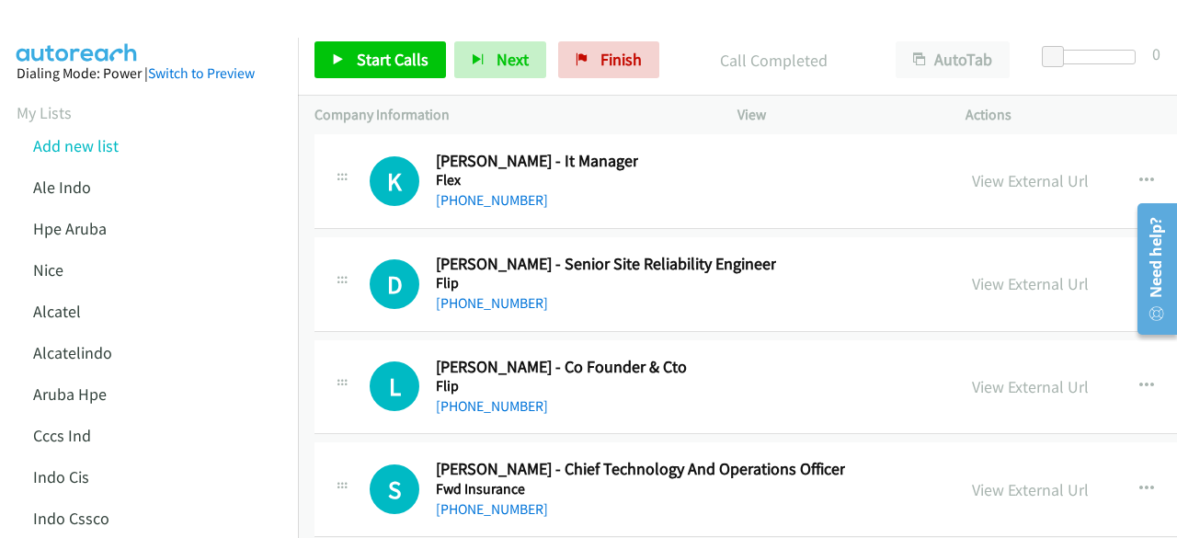
scroll to position [23395, 0]
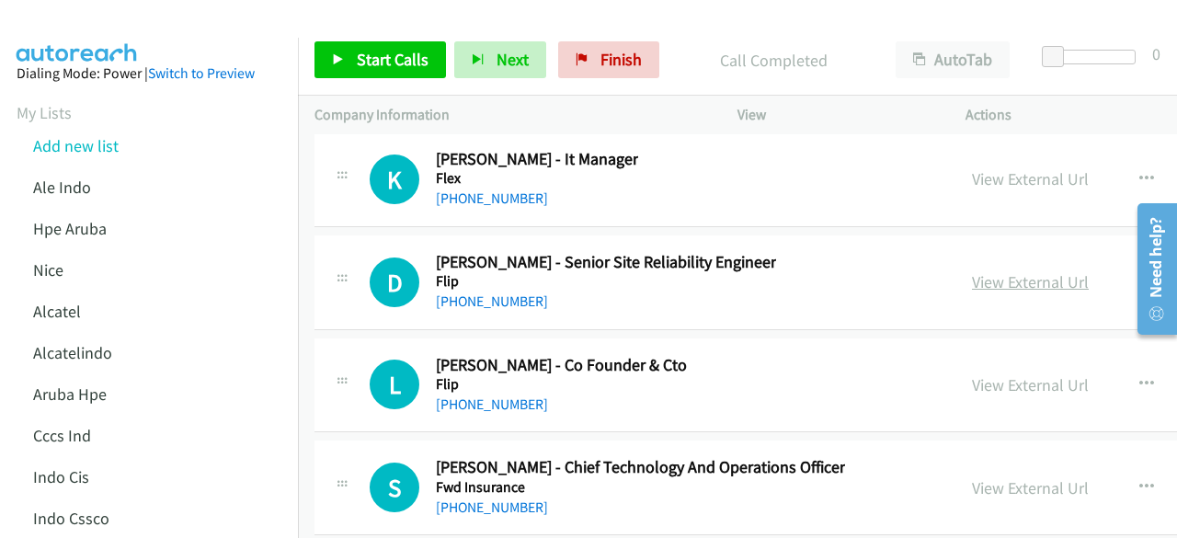
click at [995, 271] on link "View External Url" at bounding box center [1030, 281] width 117 height 21
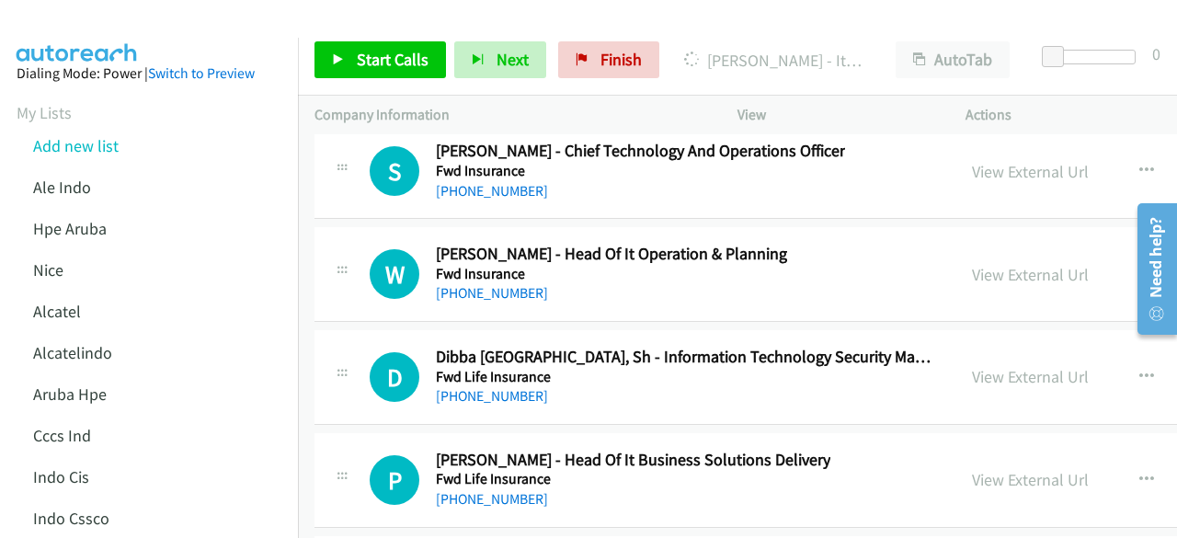
scroll to position [23715, 0]
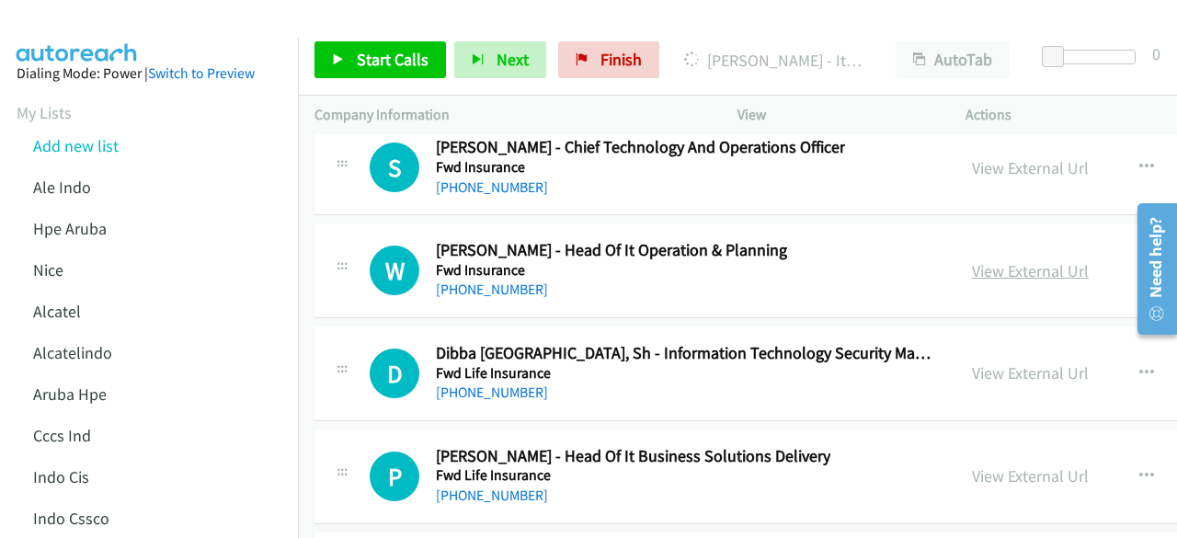
click at [986, 260] on link "View External Url" at bounding box center [1030, 270] width 117 height 21
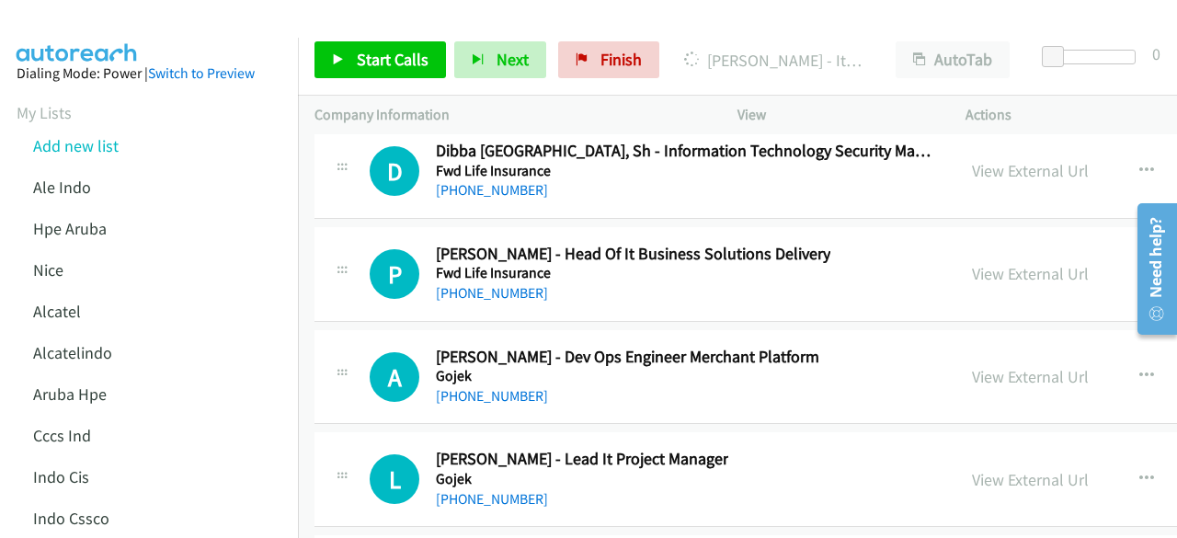
scroll to position [23959, 0]
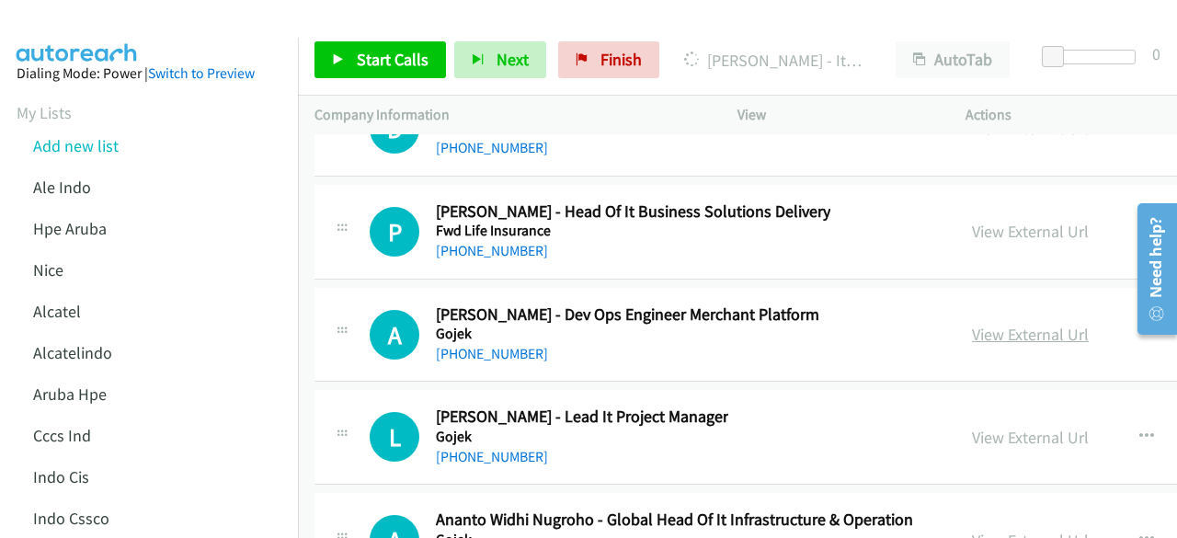
click at [972, 324] on link "View External Url" at bounding box center [1030, 334] width 117 height 21
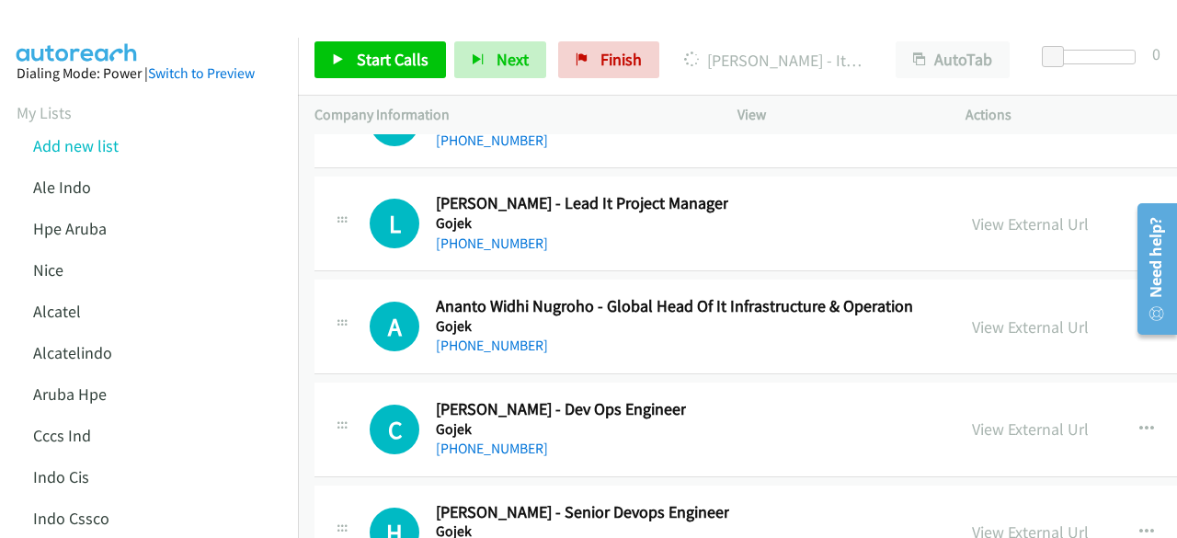
scroll to position [24174, 0]
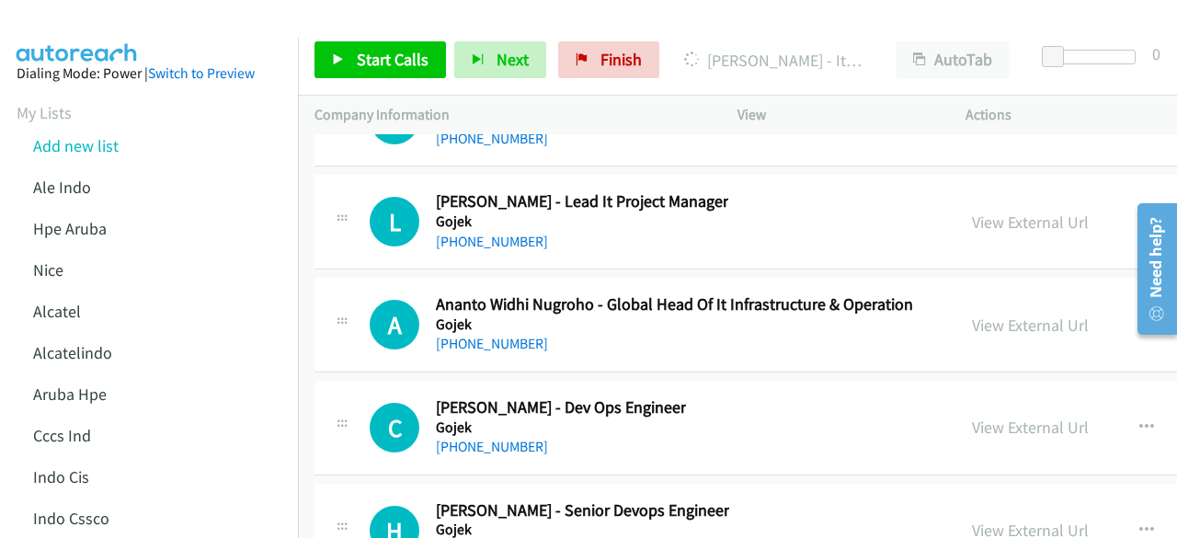
click at [985, 313] on div "View External Url" at bounding box center [1030, 325] width 117 height 25
click at [986, 314] on link "View External Url" at bounding box center [1030, 324] width 117 height 21
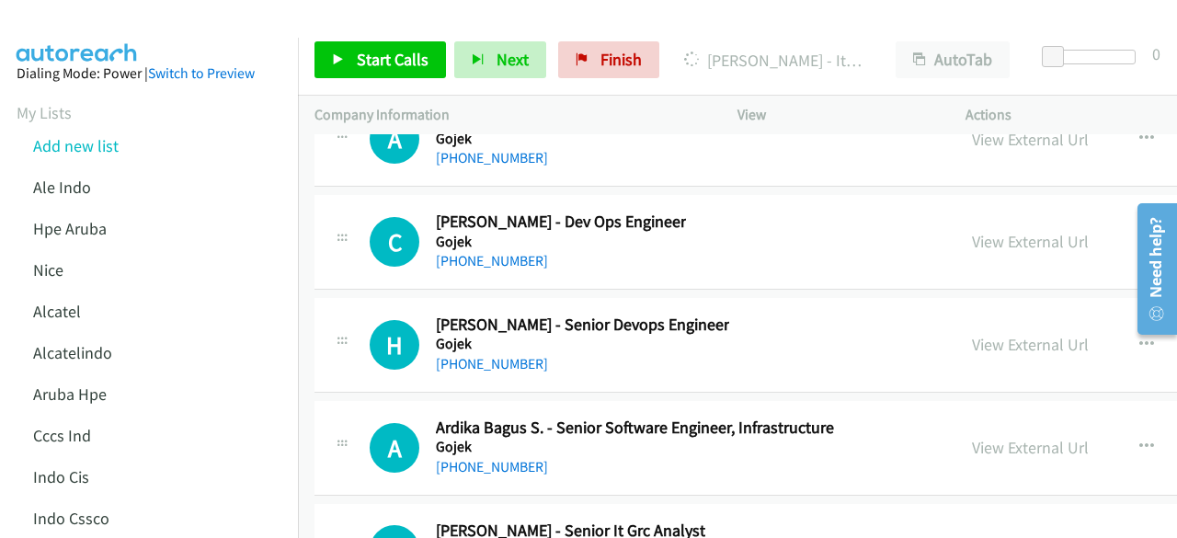
scroll to position [24362, 0]
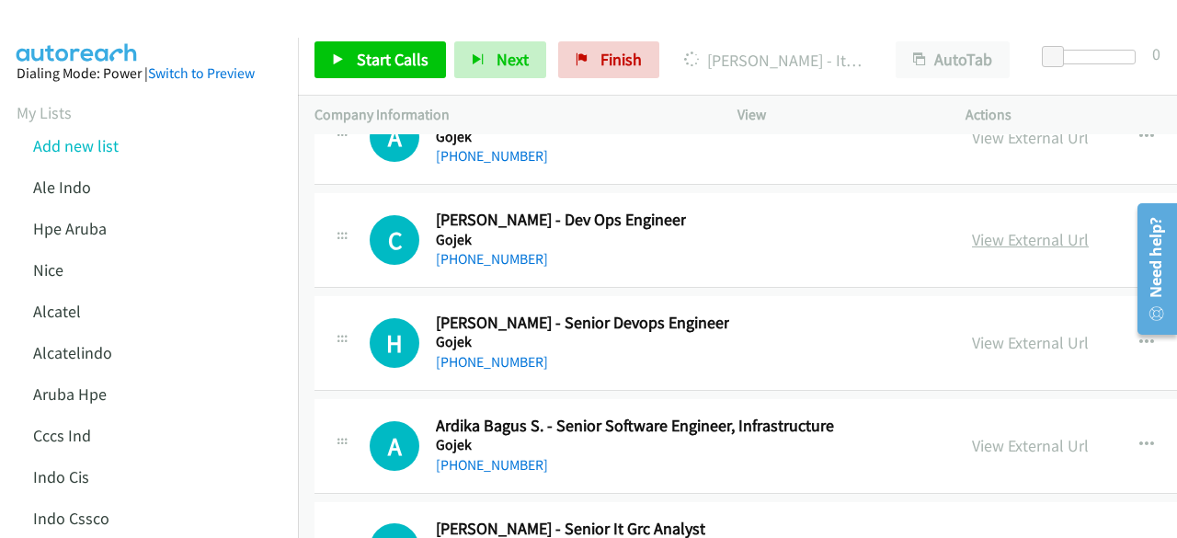
click at [995, 229] on link "View External Url" at bounding box center [1030, 239] width 117 height 21
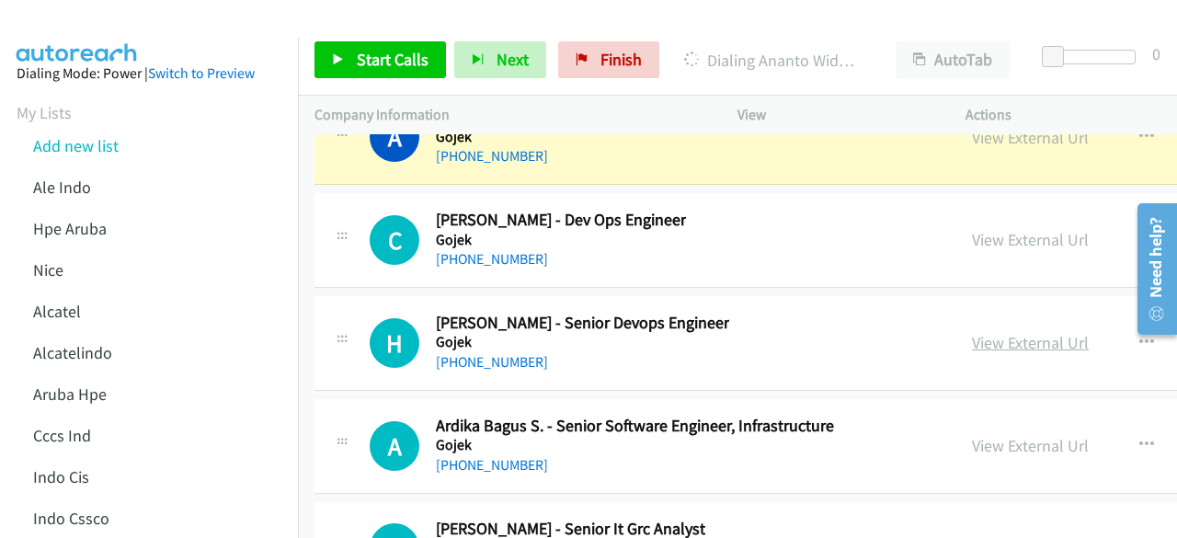
click at [981, 332] on link "View External Url" at bounding box center [1030, 342] width 117 height 21
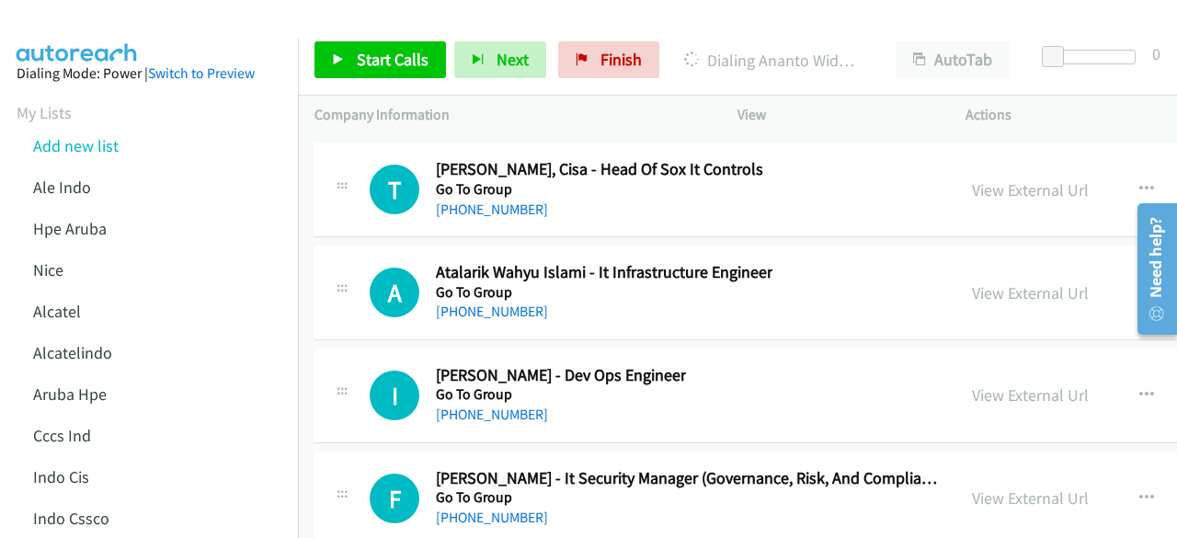
scroll to position [24825, 0]
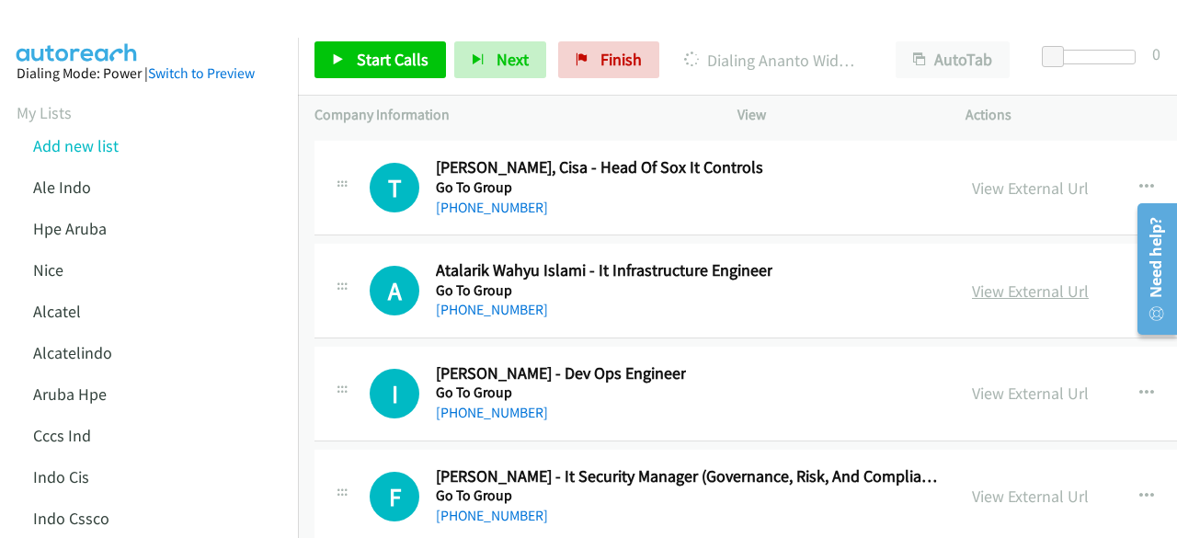
click at [1000, 280] on link "View External Url" at bounding box center [1030, 290] width 117 height 21
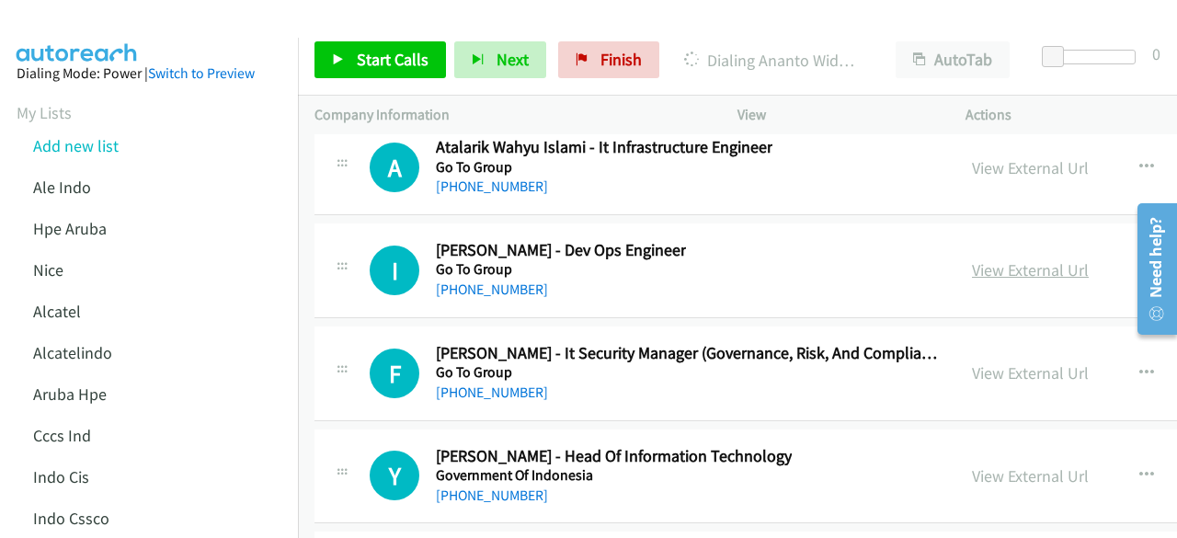
click at [972, 259] on link "View External Url" at bounding box center [1030, 269] width 117 height 21
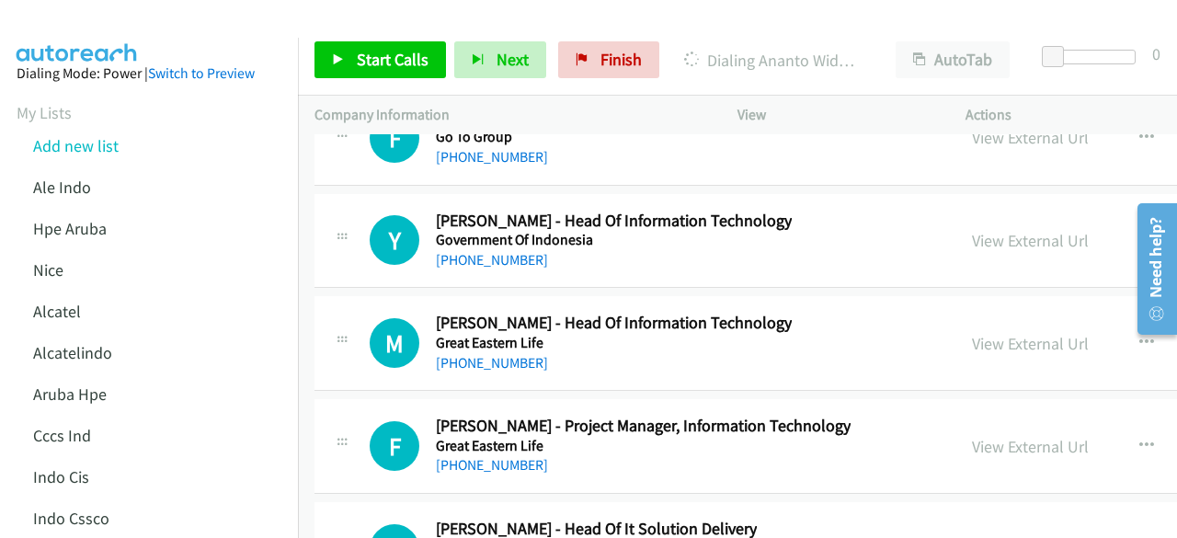
scroll to position [25185, 0]
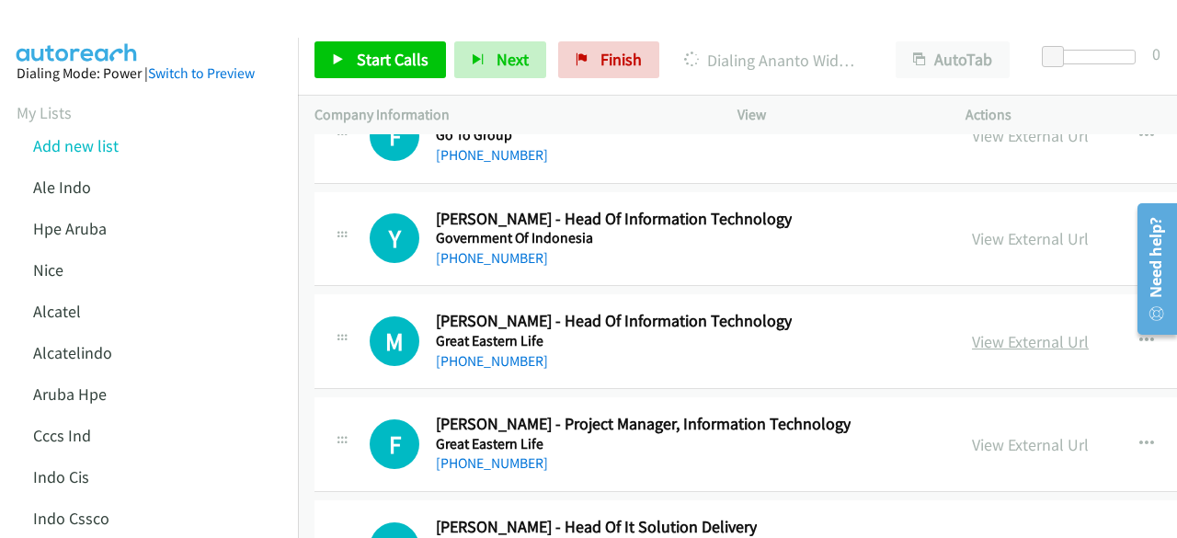
click at [1000, 331] on link "View External Url" at bounding box center [1030, 341] width 117 height 21
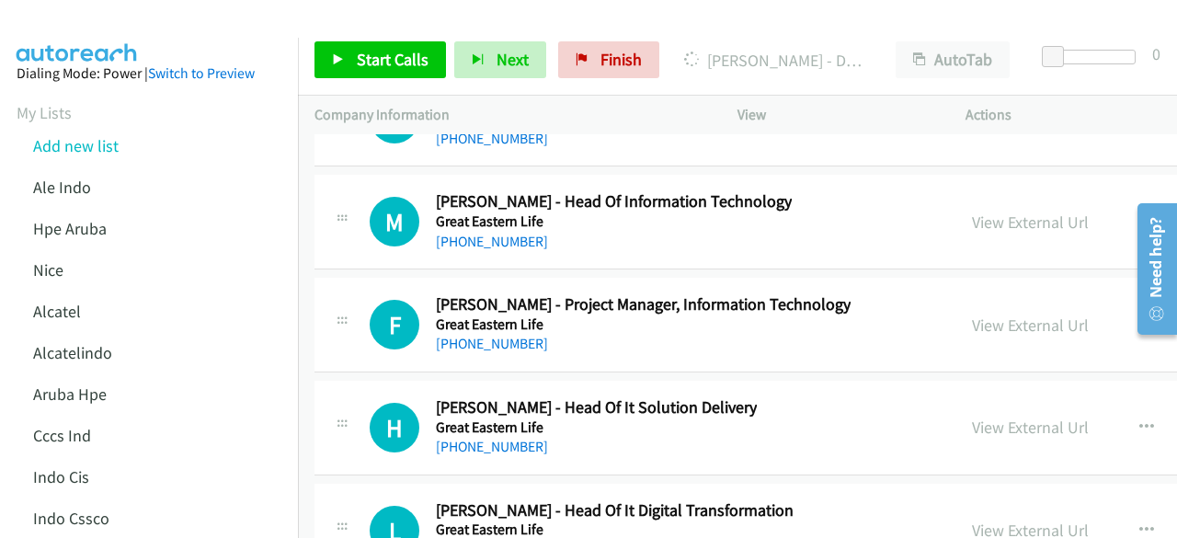
scroll to position [25316, 0]
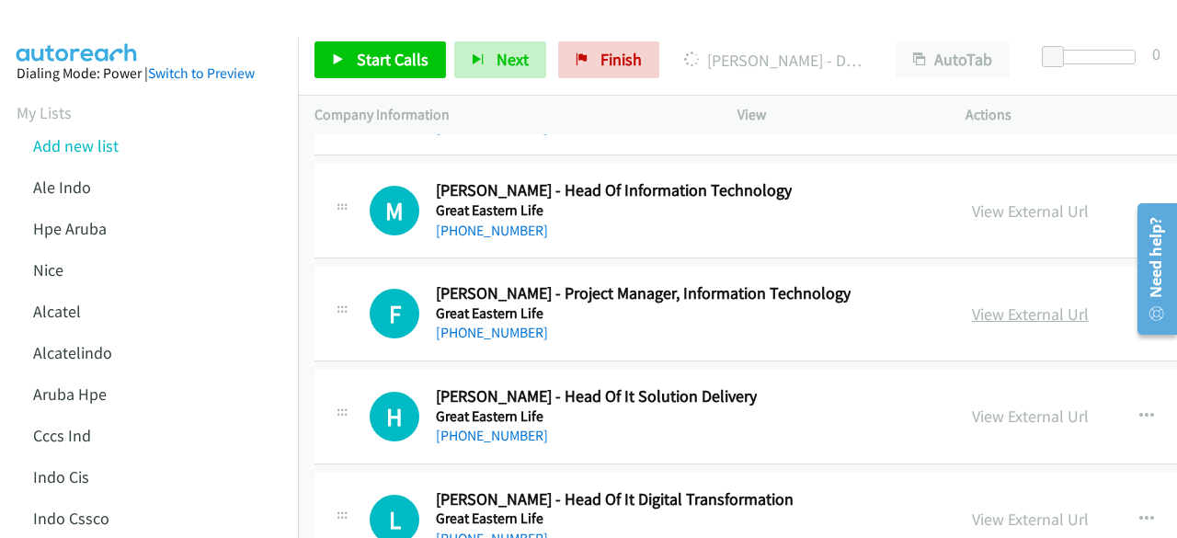
click at [995, 303] on link "View External Url" at bounding box center [1030, 313] width 117 height 21
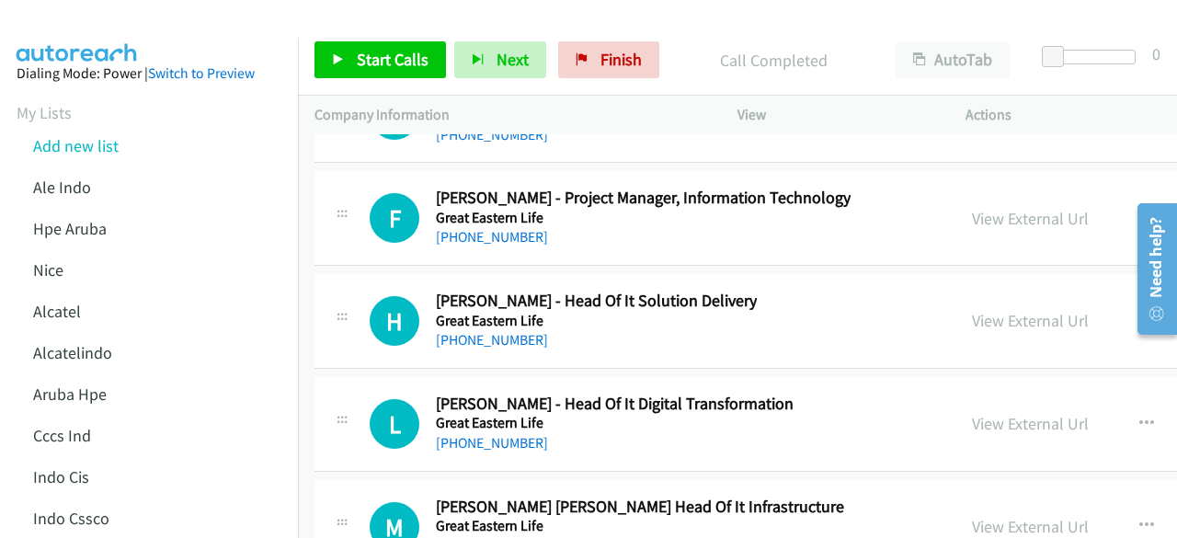
scroll to position [25419, 0]
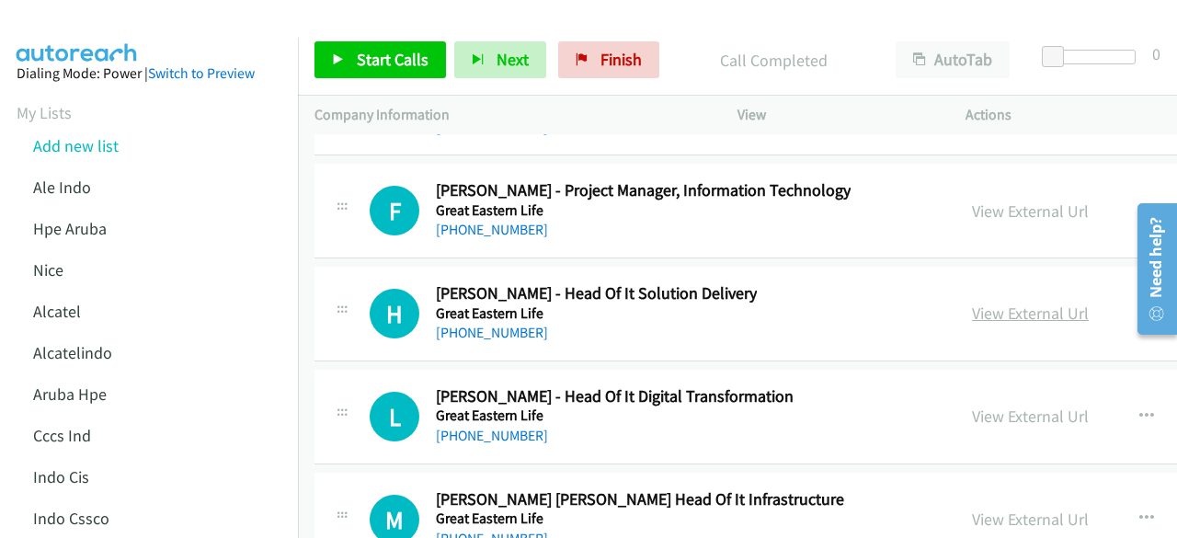
click at [1013, 302] on link "View External Url" at bounding box center [1030, 312] width 117 height 21
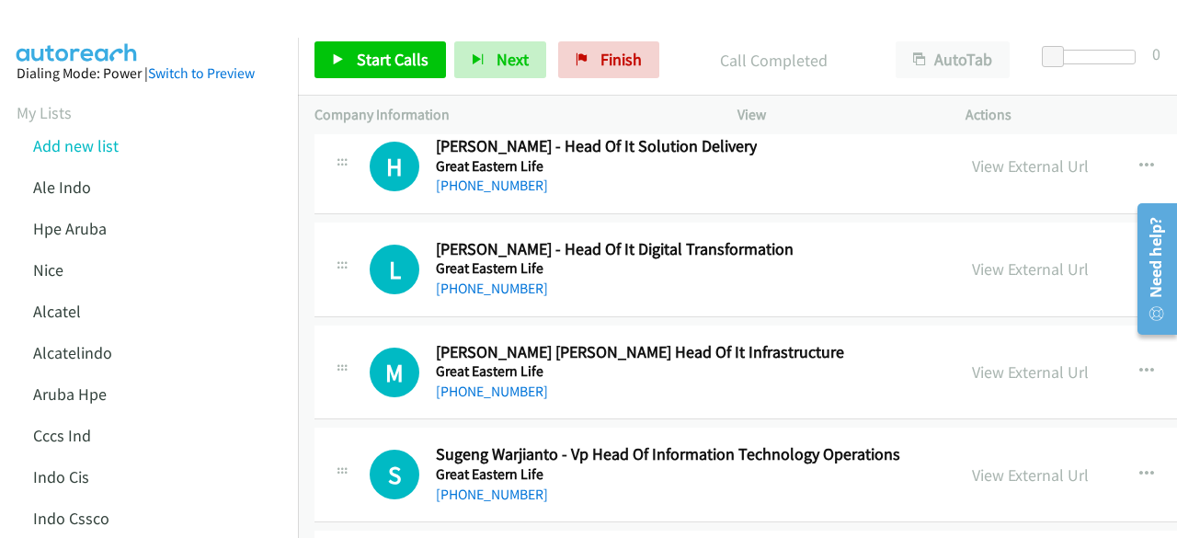
scroll to position [25568, 0]
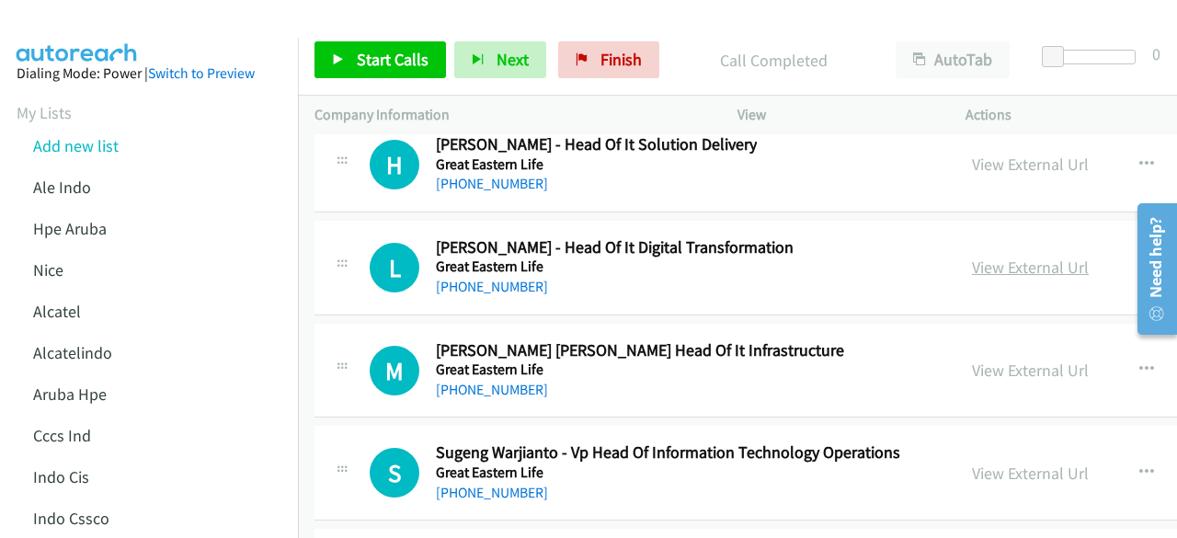
click at [1031, 256] on link "View External Url" at bounding box center [1030, 266] width 117 height 21
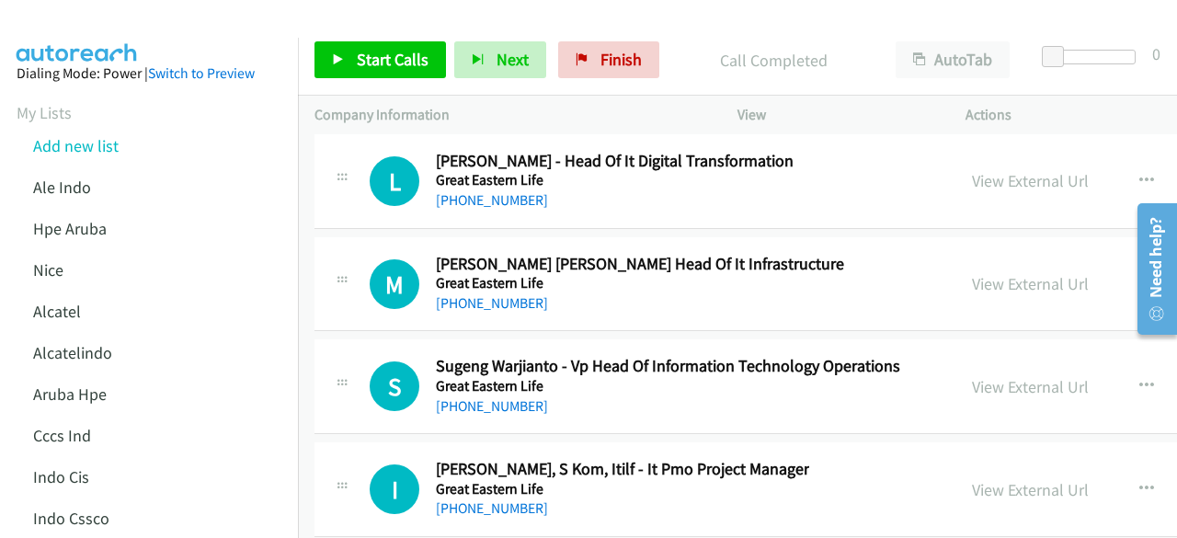
scroll to position [25656, 0]
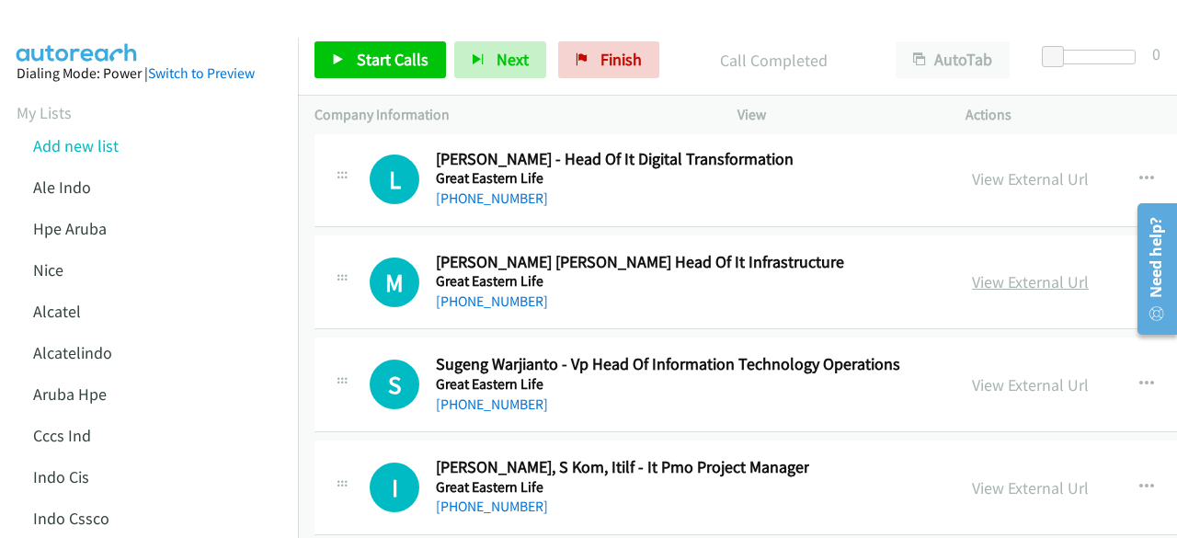
click at [995, 271] on link "View External Url" at bounding box center [1030, 281] width 117 height 21
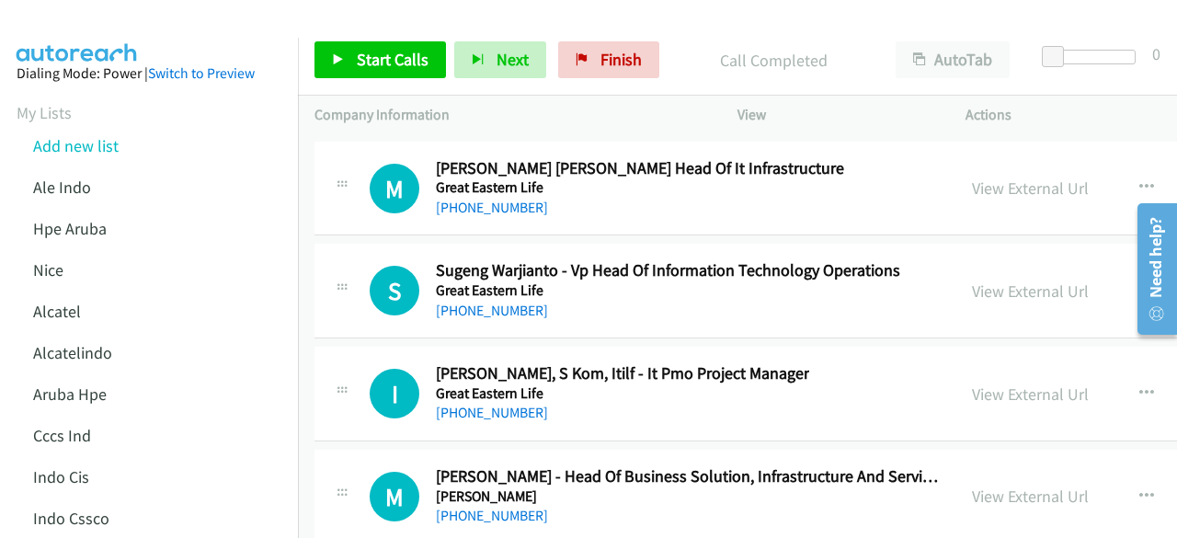
scroll to position [25752, 0]
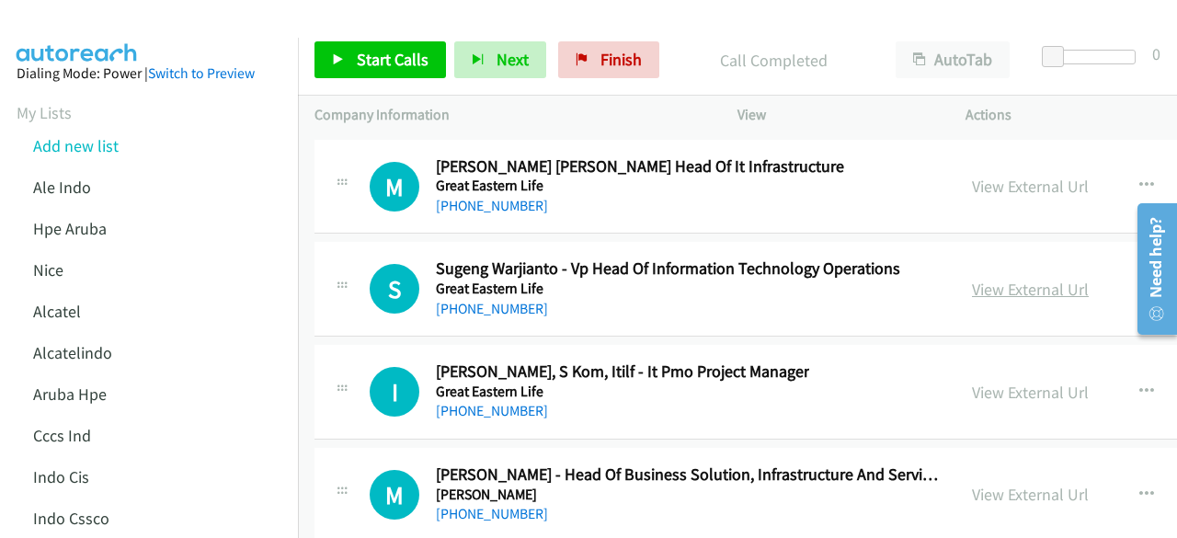
click at [995, 279] on link "View External Url" at bounding box center [1030, 289] width 117 height 21
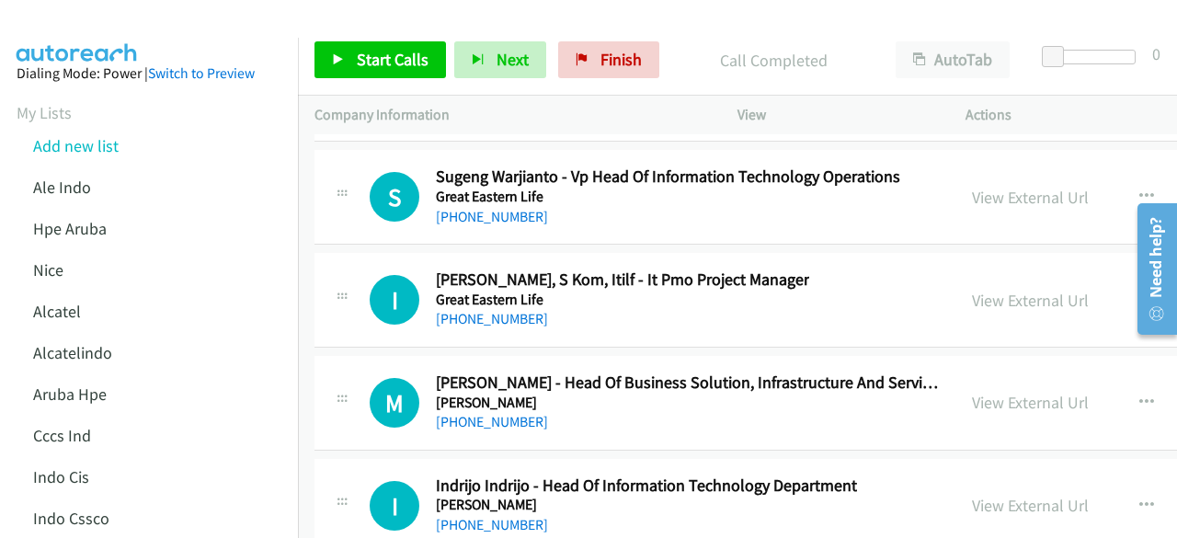
scroll to position [25853, 0]
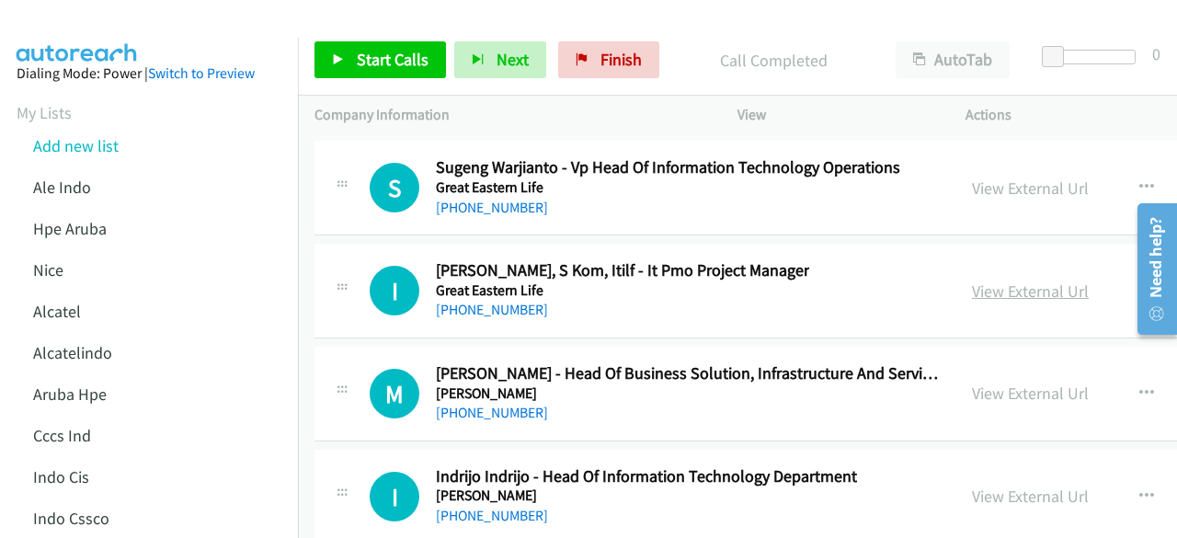
click at [978, 280] on link "View External Url" at bounding box center [1030, 290] width 117 height 21
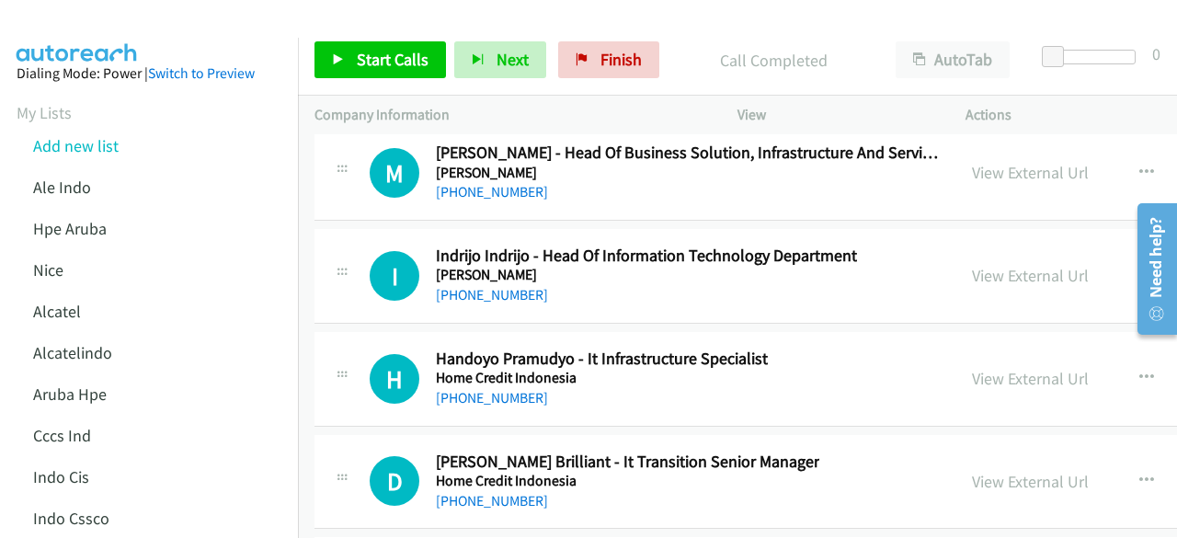
scroll to position [26092, 0]
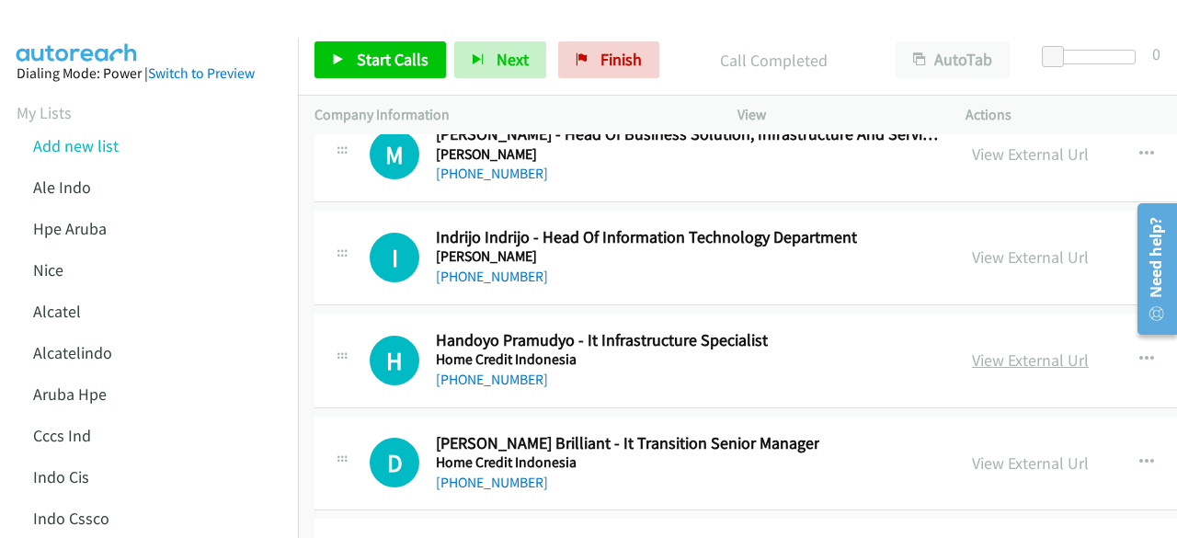
click at [1000, 349] on link "View External Url" at bounding box center [1030, 359] width 117 height 21
click at [1029, 246] on link "View External Url" at bounding box center [1030, 256] width 117 height 21
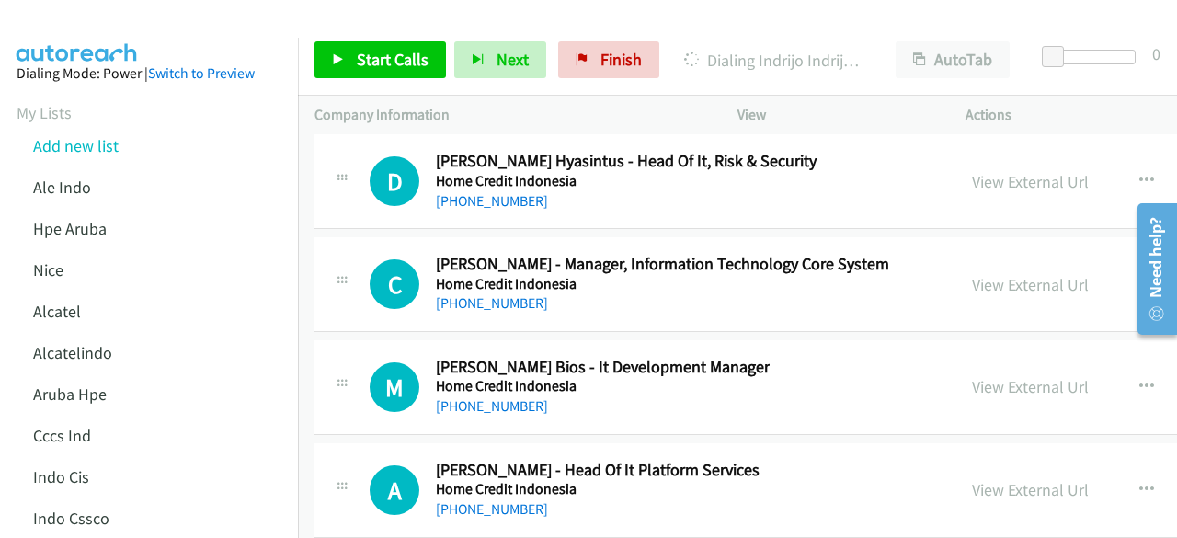
scroll to position [26480, 0]
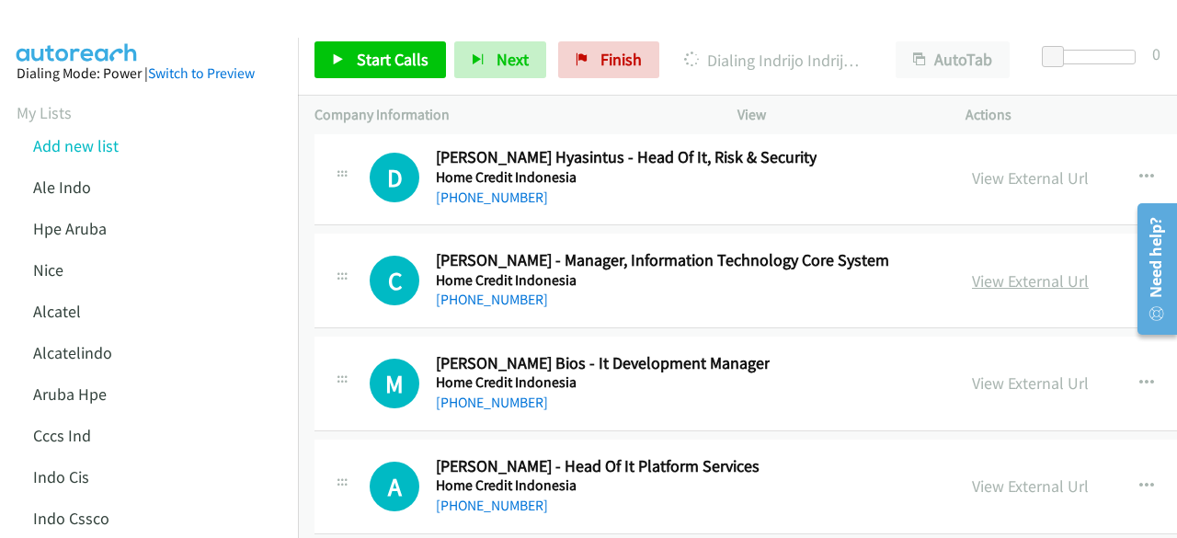
click at [984, 270] on link "View External Url" at bounding box center [1030, 280] width 117 height 21
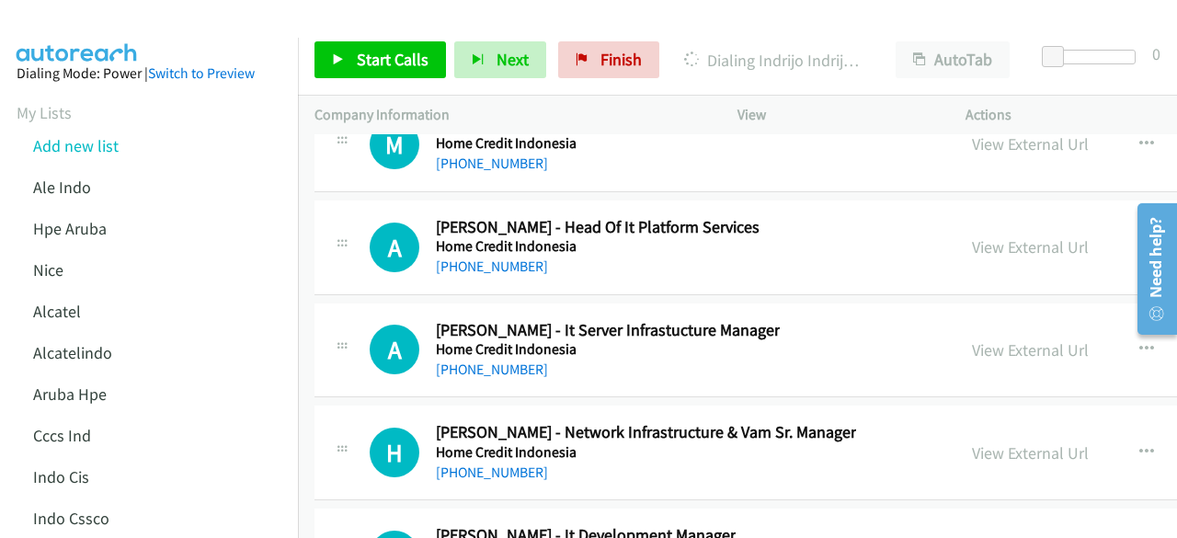
scroll to position [26724, 0]
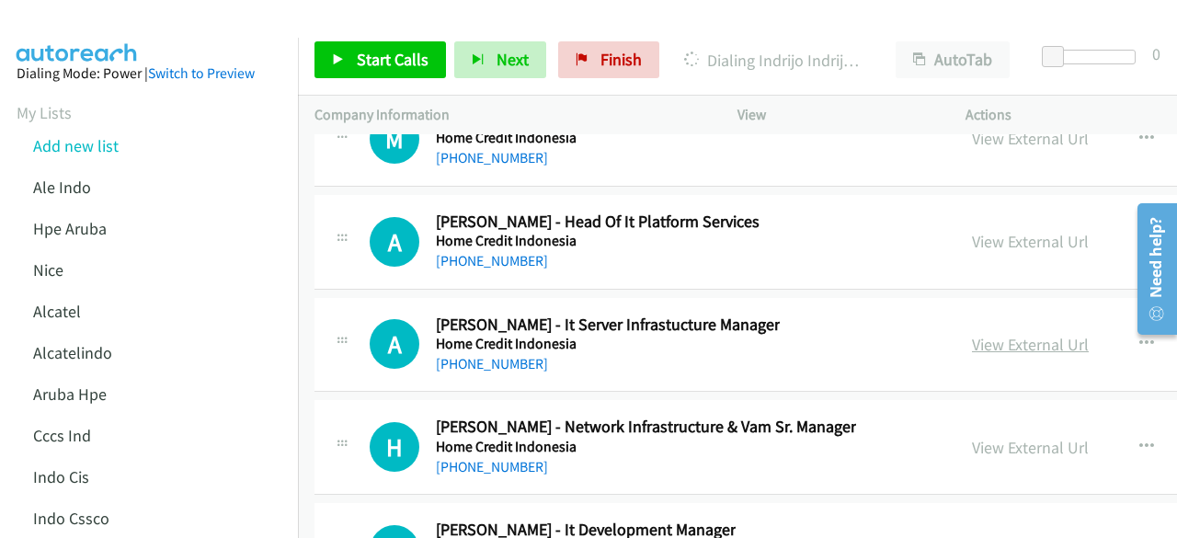
click at [1007, 334] on link "View External Url" at bounding box center [1030, 344] width 117 height 21
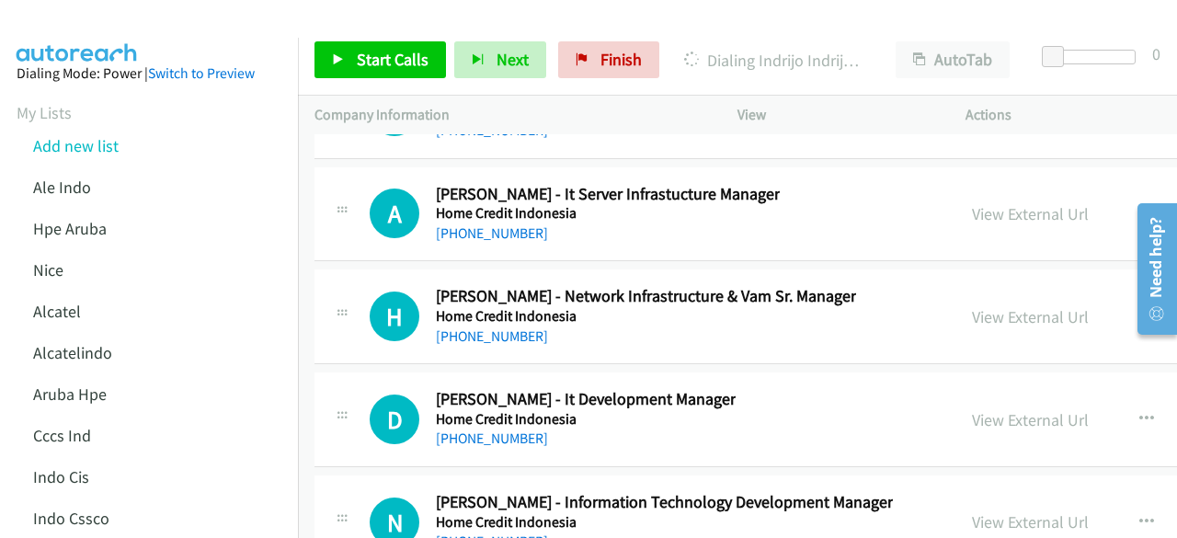
scroll to position [26862, 0]
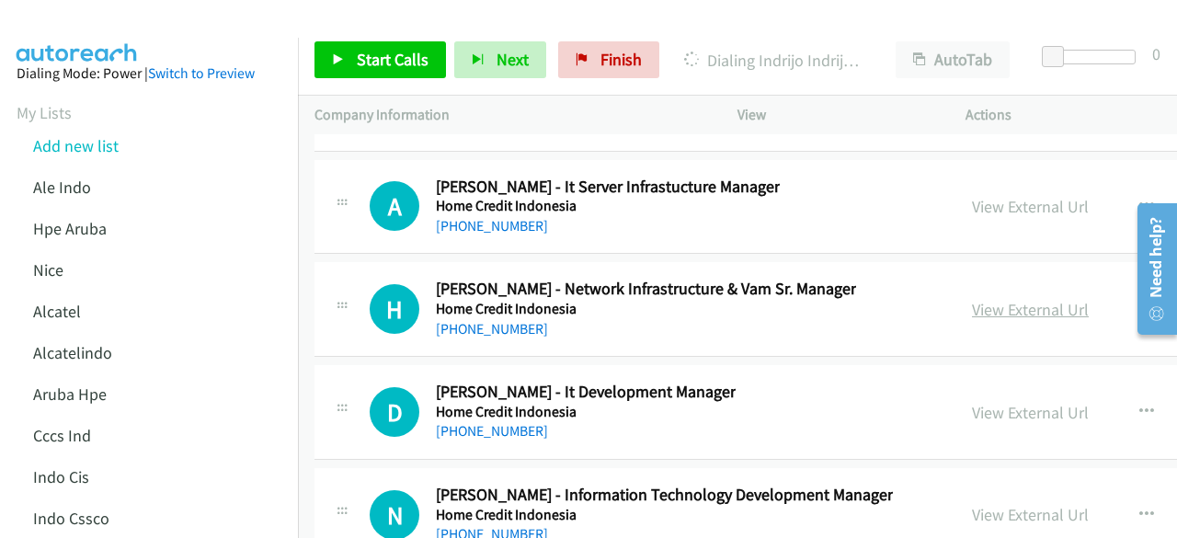
click at [983, 299] on link "View External Url" at bounding box center [1030, 309] width 117 height 21
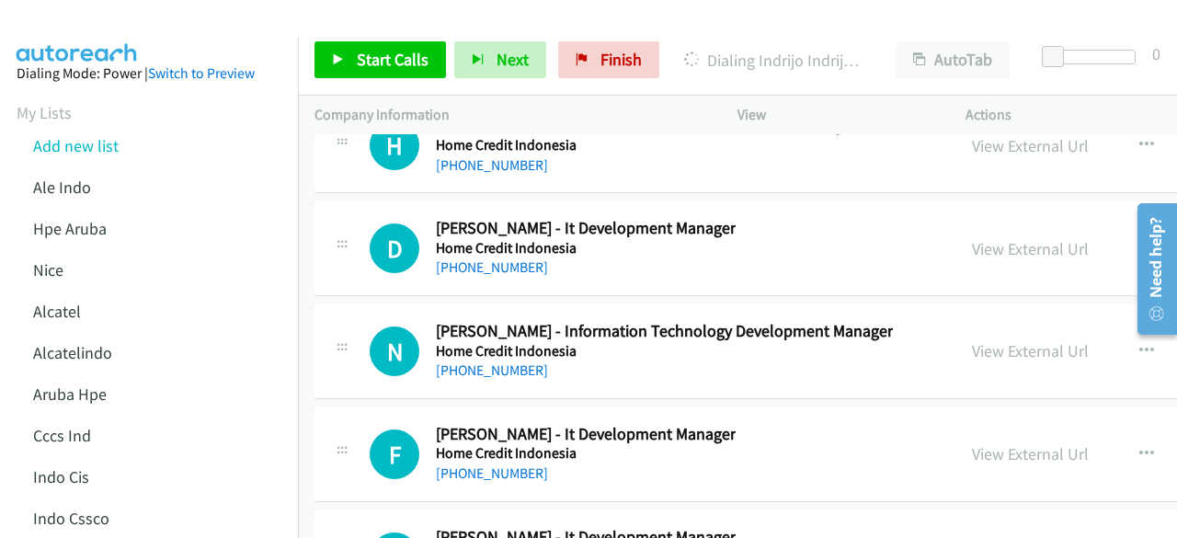
scroll to position [27057, 0]
